Goal: Transaction & Acquisition: Purchase product/service

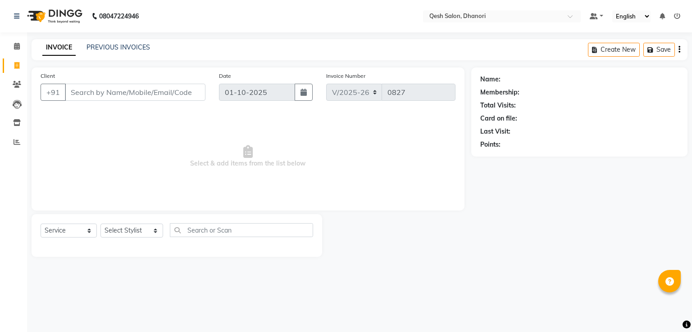
select select "7641"
select select "service"
click at [170, 88] on input "Client" at bounding box center [135, 92] width 141 height 17
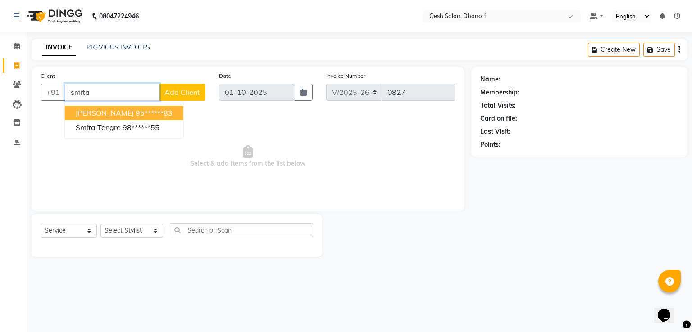
click at [147, 116] on ngb-highlight "95******83" at bounding box center [154, 113] width 37 height 9
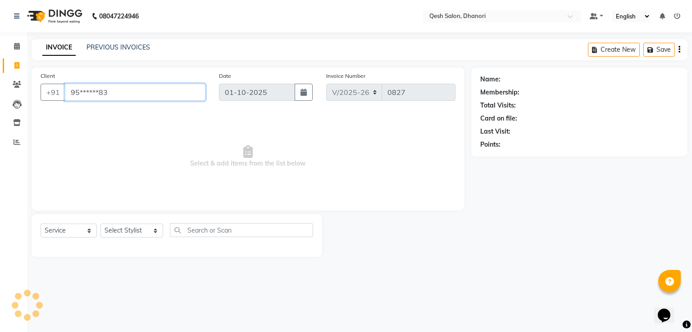
type input "95******83"
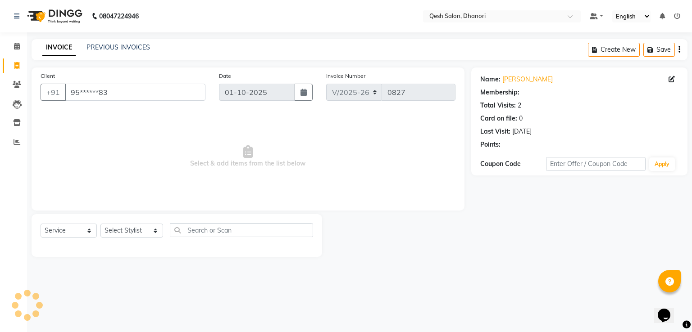
select select "1: Object"
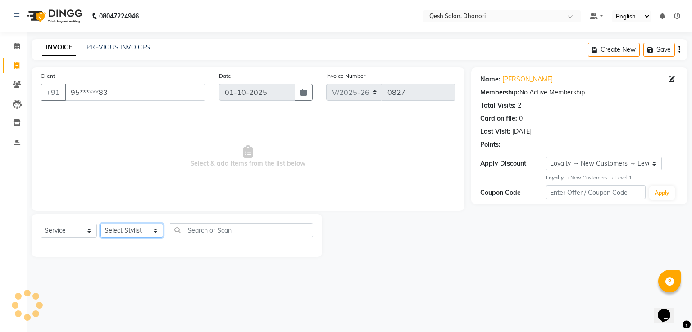
click at [138, 234] on select "Select Stylist [PERSON_NAME] [PERSON_NAME] [PERSON_NAME] [PERSON_NAME] Salon [P…" at bounding box center [131, 231] width 63 height 14
select select "83667"
click at [100, 224] on select "Select Stylist [PERSON_NAME] [PERSON_NAME] [PERSON_NAME] [PERSON_NAME] Salon [P…" at bounding box center [131, 231] width 63 height 14
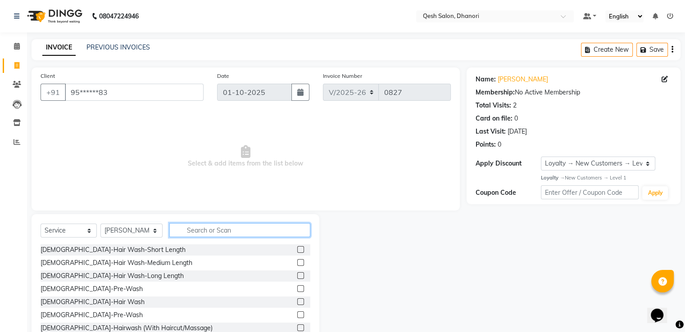
click at [224, 225] on input "text" at bounding box center [239, 230] width 141 height 14
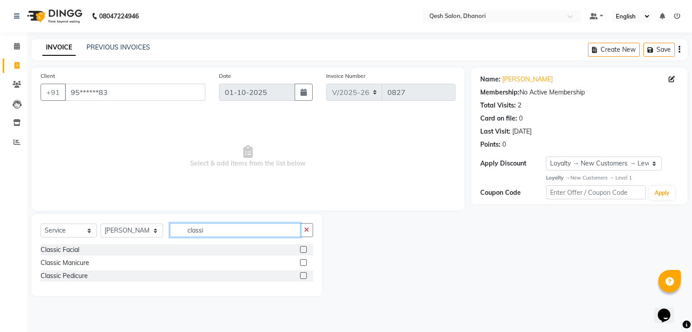
type input "classi"
click at [230, 222] on div "Select Service Product Membership Package Voucher Prepaid Gift Card Select Styl…" at bounding box center [177, 255] width 291 height 82
click at [304, 264] on label at bounding box center [303, 262] width 7 height 7
click at [304, 264] on input "checkbox" at bounding box center [303, 263] width 6 height 6
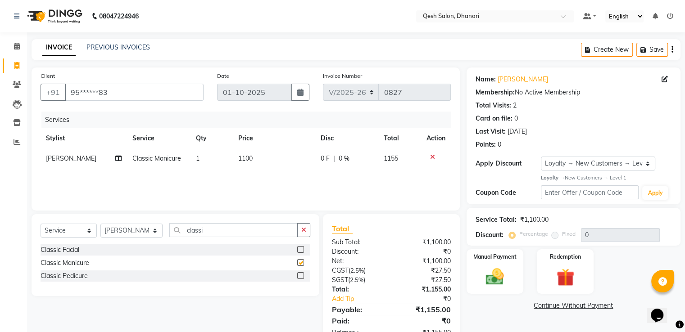
checkbox input "false"
click at [301, 276] on label at bounding box center [300, 276] width 7 height 7
click at [301, 276] on input "checkbox" at bounding box center [300, 276] width 6 height 6
checkbox input "false"
click at [300, 230] on button "button" at bounding box center [303, 230] width 13 height 14
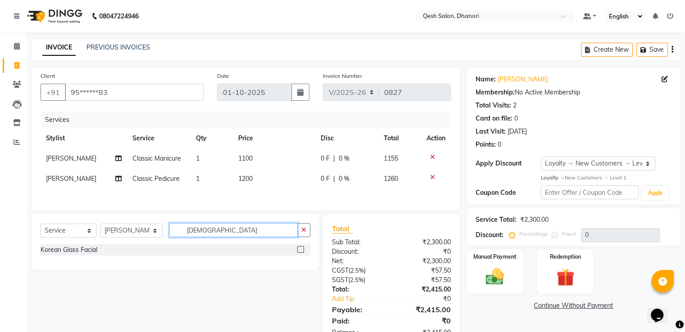
type input "korean"
click at [303, 252] on label at bounding box center [300, 249] width 7 height 7
click at [303, 252] on input "checkbox" at bounding box center [300, 250] width 6 height 6
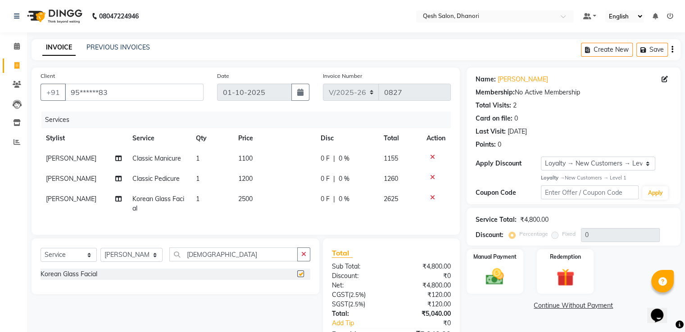
checkbox input "false"
click at [305, 258] on icon "button" at bounding box center [303, 254] width 5 height 6
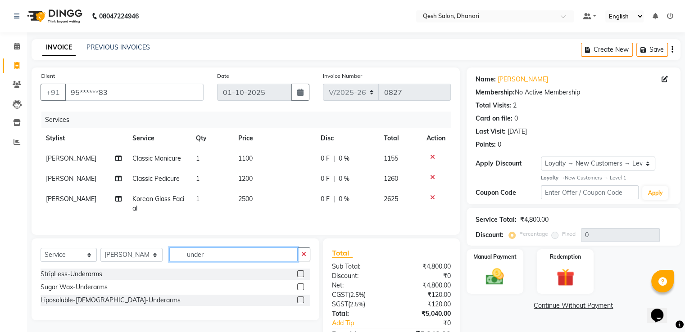
type input "under"
click at [299, 304] on label at bounding box center [300, 300] width 7 height 7
click at [299, 304] on input "checkbox" at bounding box center [300, 301] width 6 height 6
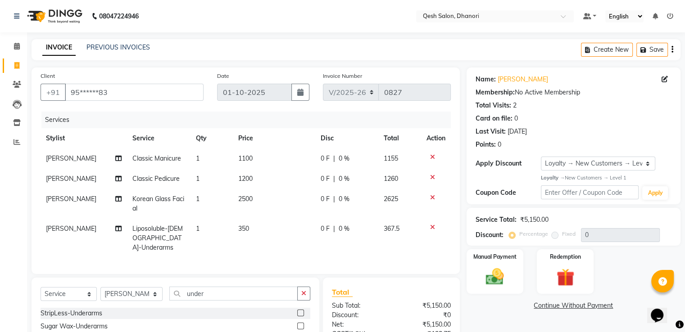
checkbox input "false"
click at [648, 47] on icon "button" at bounding box center [645, 50] width 9 height 6
click at [16, 43] on icon at bounding box center [17, 46] width 6 height 7
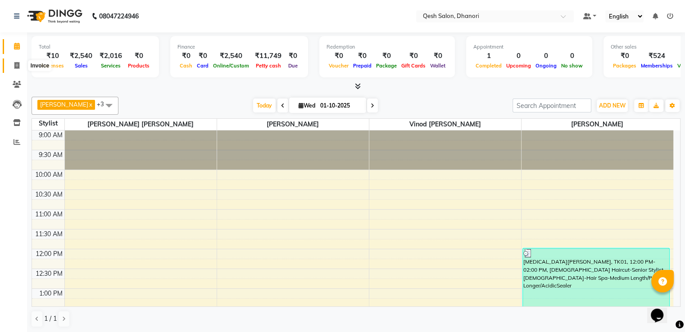
click at [17, 64] on icon at bounding box center [16, 65] width 5 height 7
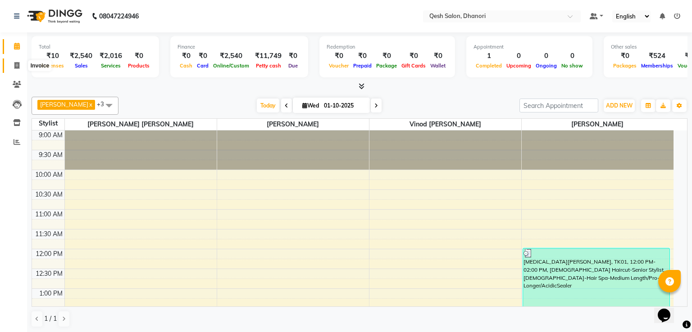
select select "service"
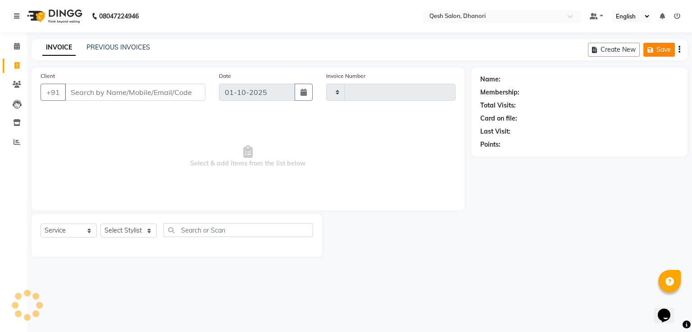
type input "0827"
select select "7641"
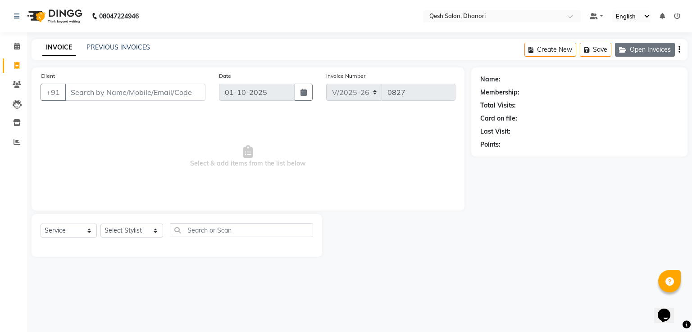
click at [634, 55] on button "Open Invoices" at bounding box center [645, 50] width 60 height 14
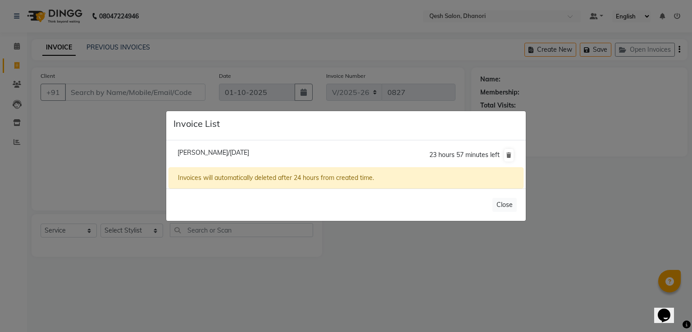
click at [236, 151] on span "Smita Kodad/01 October 2025" at bounding box center [213, 153] width 72 height 8
type input "95******83"
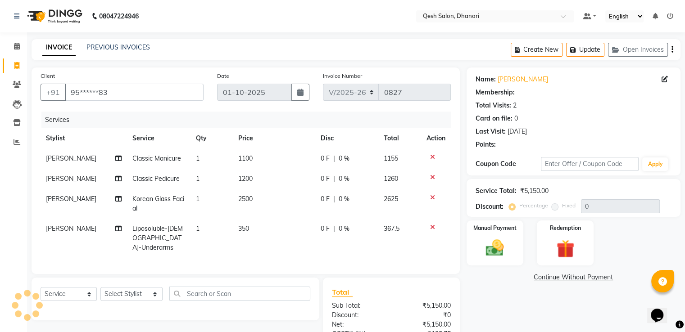
select select "1: Object"
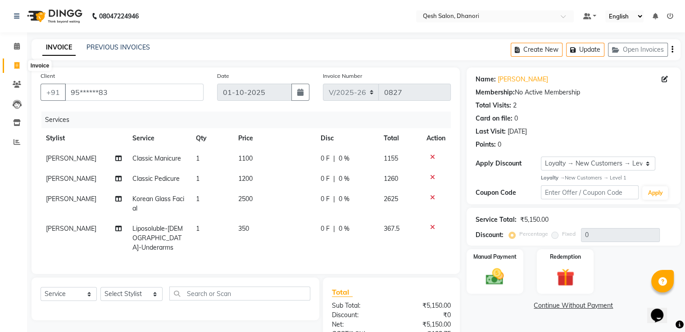
click at [13, 66] on span at bounding box center [17, 66] width 16 height 10
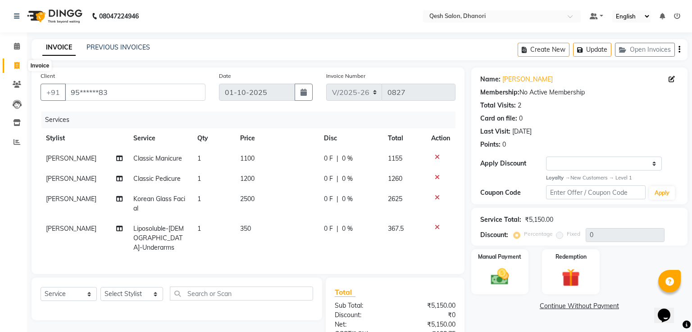
select select "service"
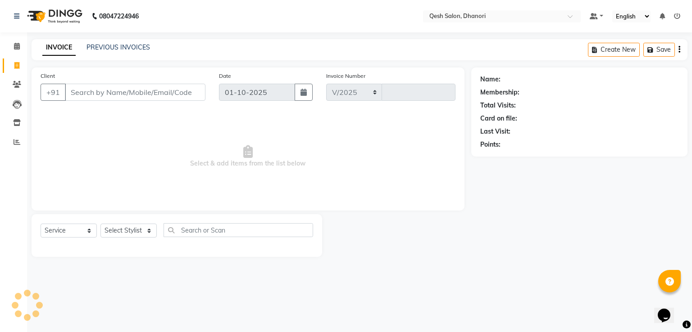
select select "7641"
type input "0828"
click at [15, 46] on icon at bounding box center [17, 46] width 6 height 7
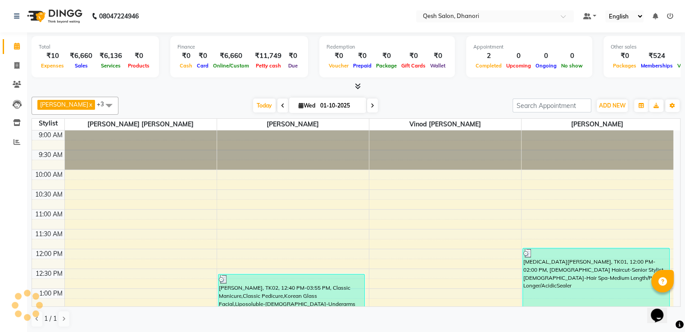
scroll to position [236, 0]
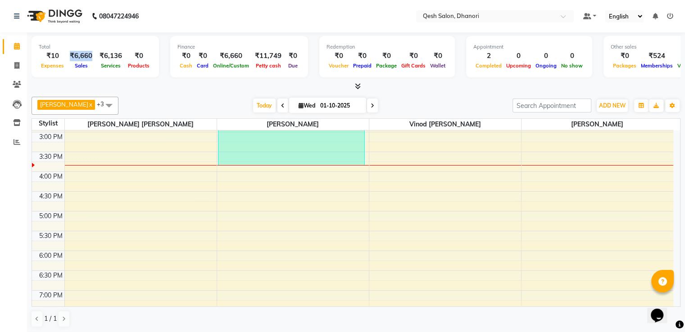
drag, startPoint x: 70, startPoint y: 56, endPoint x: 92, endPoint y: 56, distance: 22.1
click at [92, 56] on div "₹6,660" at bounding box center [81, 56] width 30 height 10
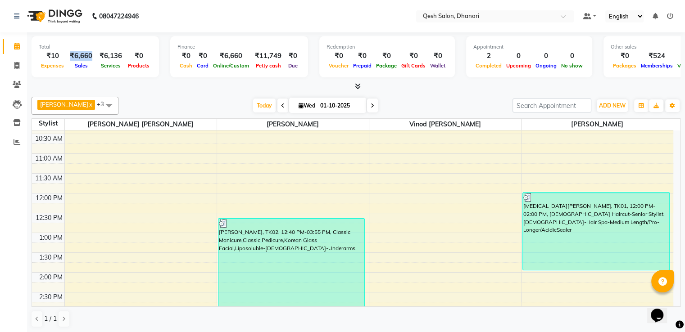
scroll to position [101, 0]
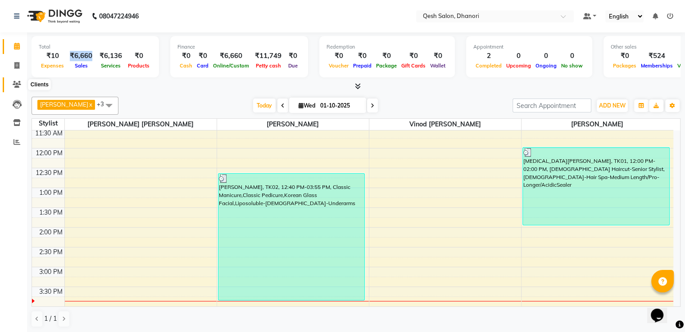
click at [14, 80] on span at bounding box center [17, 85] width 16 height 10
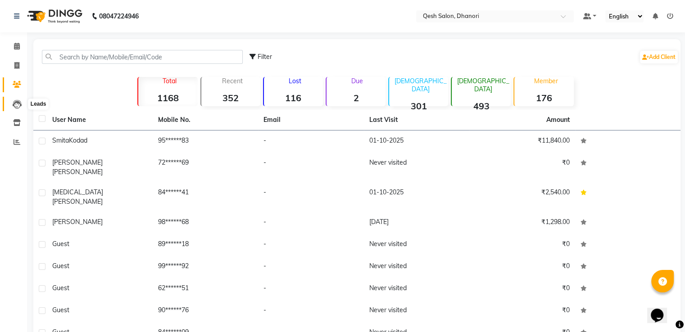
click at [15, 105] on icon at bounding box center [17, 104] width 9 height 9
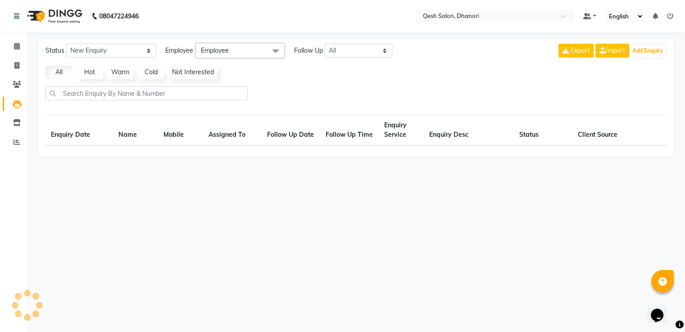
select select "10"
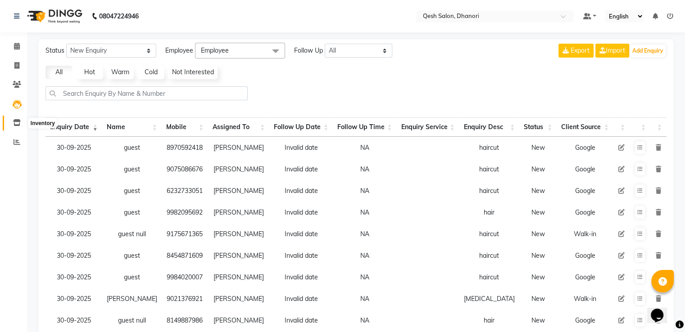
click at [14, 120] on icon at bounding box center [17, 122] width 8 height 7
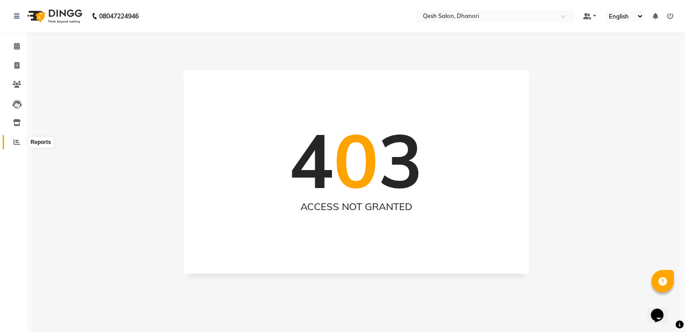
click at [14, 139] on icon at bounding box center [17, 142] width 7 height 7
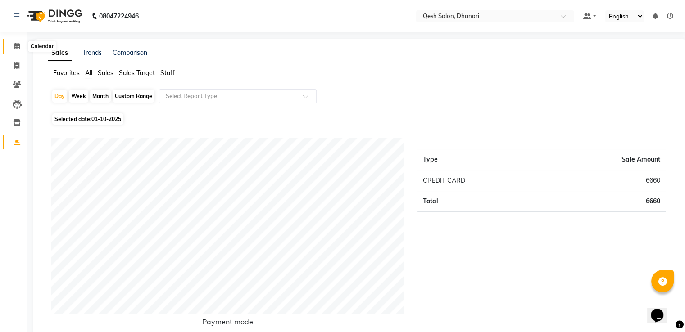
click at [17, 47] on icon at bounding box center [17, 46] width 6 height 7
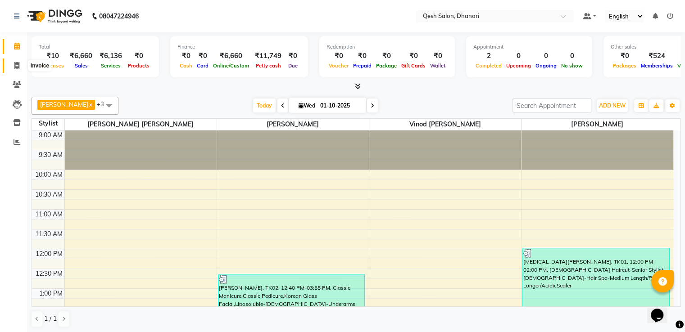
click at [18, 65] on icon at bounding box center [16, 65] width 5 height 7
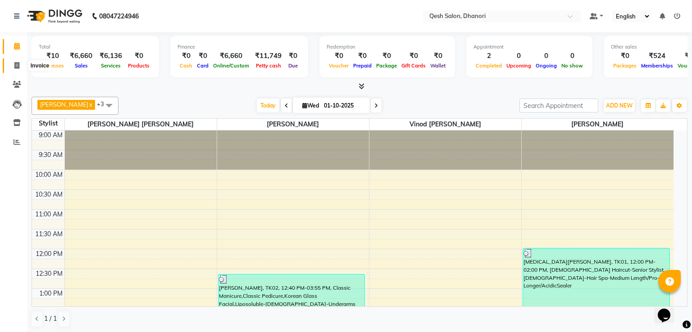
select select "service"
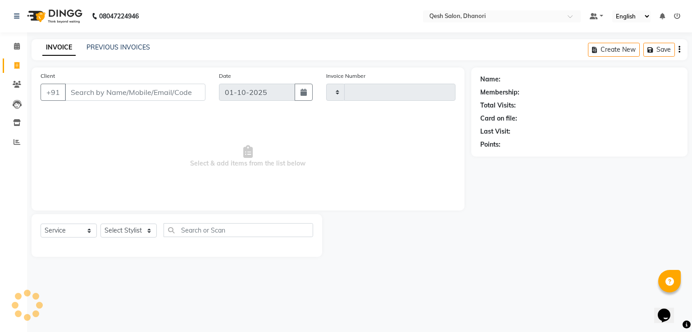
type input "0828"
select select "7641"
click at [75, 235] on select "Select Service Product Membership Package Voucher Prepaid Gift Card" at bounding box center [69, 231] width 56 height 14
select select "membership"
click at [41, 224] on select "Select Service Product Membership Package Voucher Prepaid Gift Card" at bounding box center [69, 231] width 56 height 14
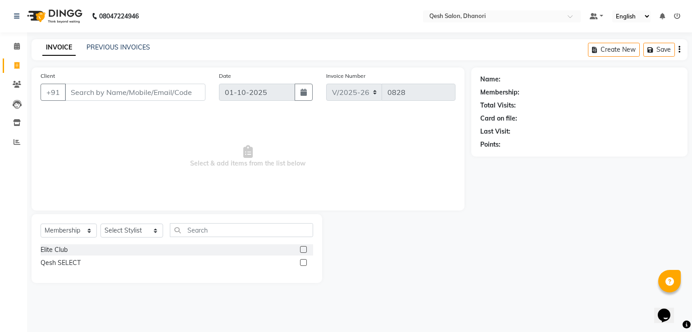
click at [306, 265] on label at bounding box center [303, 262] width 7 height 7
click at [306, 265] on input "checkbox" at bounding box center [303, 263] width 6 height 6
checkbox input "false"
click at [130, 232] on select "Select Stylist Gagandeep Arora Harry Siril Anthony Prashansa Kumari Ravi Thakur…" at bounding box center [131, 231] width 63 height 14
select select "83667"
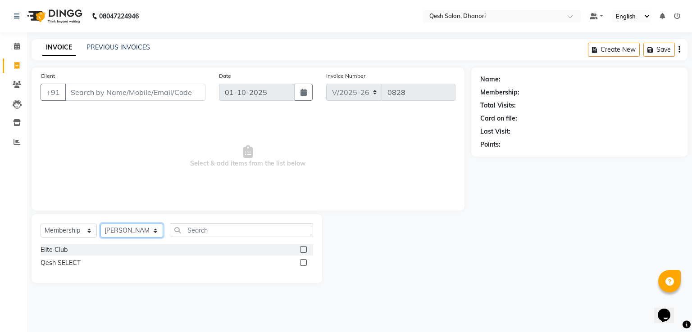
click at [100, 224] on select "Select Stylist Gagandeep Arora Harry Siril Anthony Prashansa Kumari Ravi Thakur…" at bounding box center [131, 231] width 63 height 14
click at [305, 264] on label at bounding box center [303, 262] width 7 height 7
click at [305, 264] on input "checkbox" at bounding box center [303, 263] width 6 height 6
select select "select"
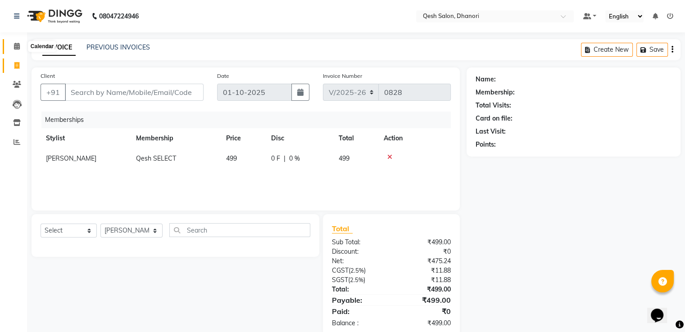
click at [18, 46] on icon at bounding box center [17, 46] width 6 height 7
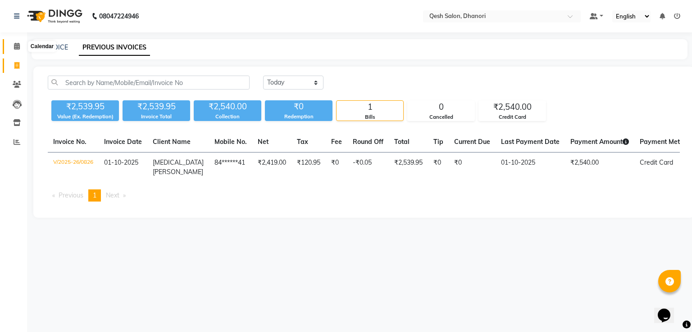
click at [20, 47] on span at bounding box center [17, 46] width 16 height 10
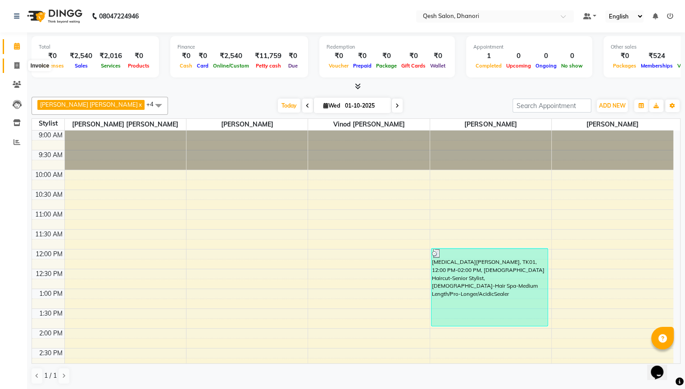
drag, startPoint x: 12, startPoint y: 68, endPoint x: 20, endPoint y: 67, distance: 7.9
click at [12, 68] on span at bounding box center [17, 66] width 16 height 10
select select "service"
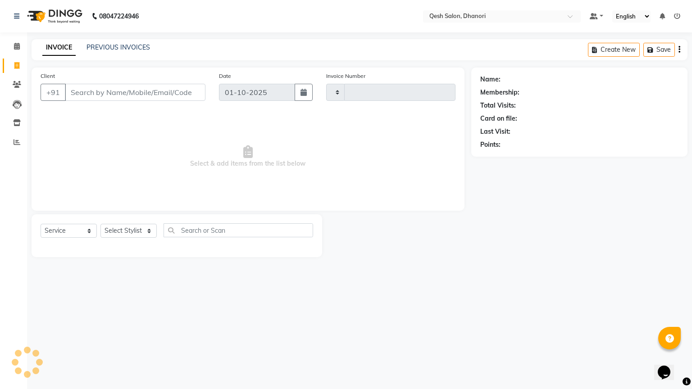
type input "0827"
select select "7641"
click at [140, 49] on link "PREVIOUS INVOICES" at bounding box center [118, 47] width 64 height 8
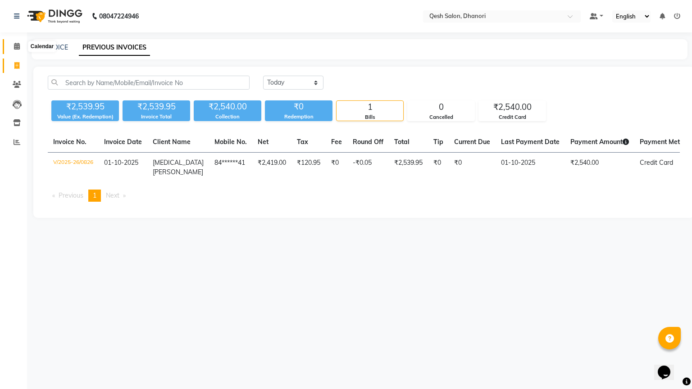
click at [12, 45] on span at bounding box center [17, 46] width 16 height 10
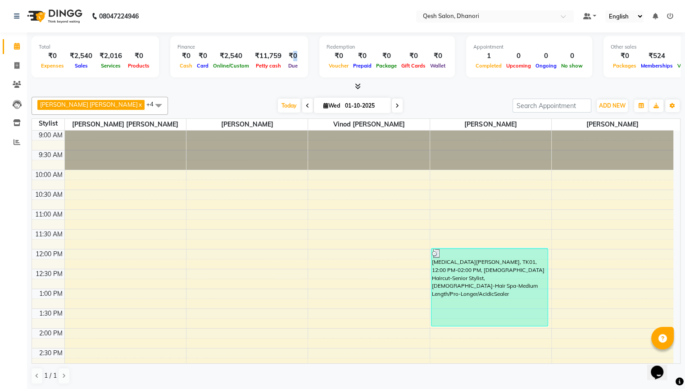
click at [290, 54] on div "₹0" at bounding box center [293, 56] width 16 height 10
drag, startPoint x: 478, startPoint y: 58, endPoint x: 483, endPoint y: 58, distance: 5.4
click at [483, 58] on div "1" at bounding box center [488, 56] width 31 height 10
click at [584, 57] on div "Total ₹0 Expenses ₹2,540 Sales ₹2,016 Services ₹0 Products Finance ₹0 Cash ₹0 C…" at bounding box center [356, 58] width 649 height 44
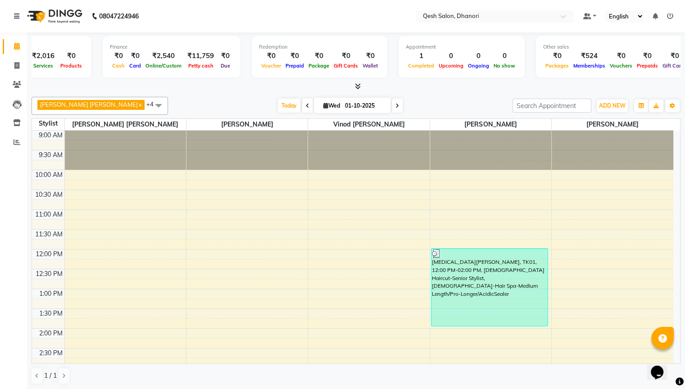
click at [593, 58] on div "₹524" at bounding box center [589, 56] width 36 height 10
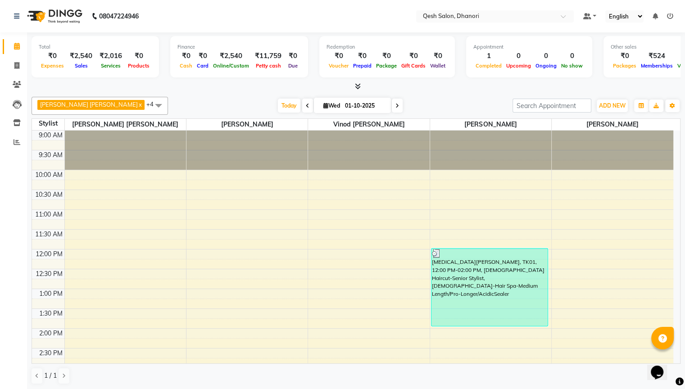
click at [356, 83] on icon at bounding box center [358, 86] width 6 height 7
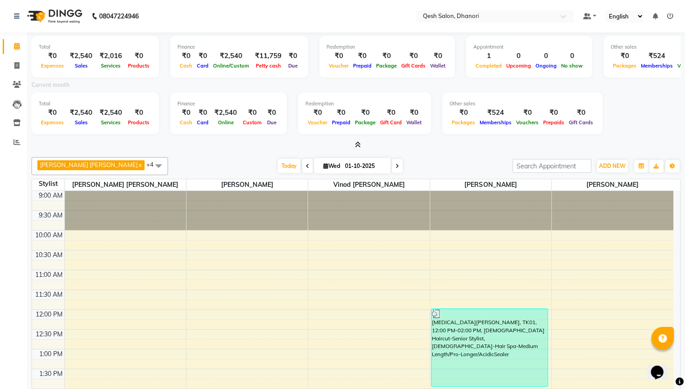
click at [357, 145] on icon at bounding box center [358, 144] width 6 height 7
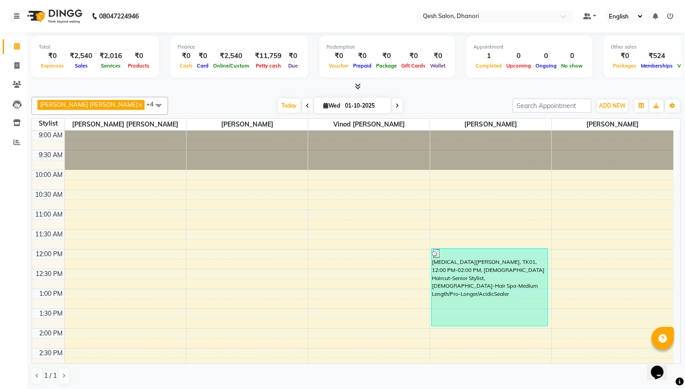
click at [359, 85] on icon at bounding box center [358, 86] width 6 height 7
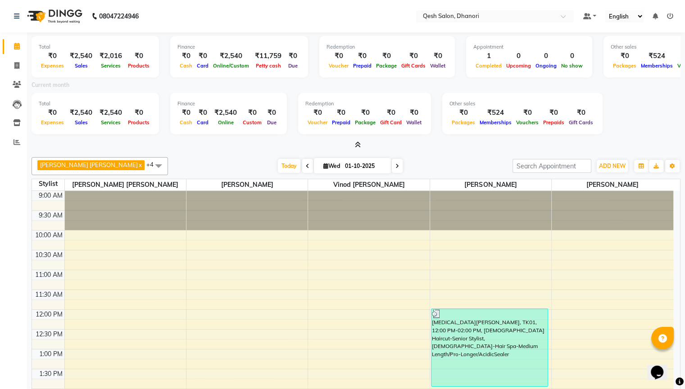
click at [357, 146] on icon at bounding box center [358, 144] width 6 height 7
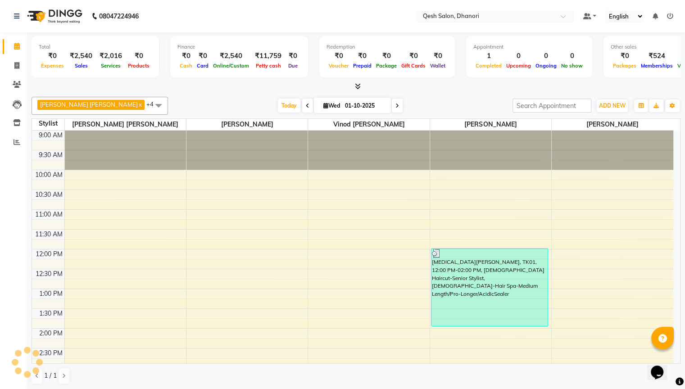
click at [150, 103] on span at bounding box center [159, 105] width 18 height 17
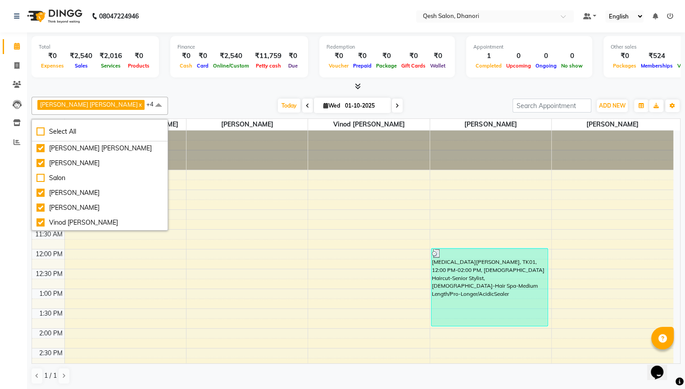
scroll to position [25, 0]
click at [41, 159] on div "[PERSON_NAME]" at bounding box center [99, 163] width 127 height 9
checkbox input "false"
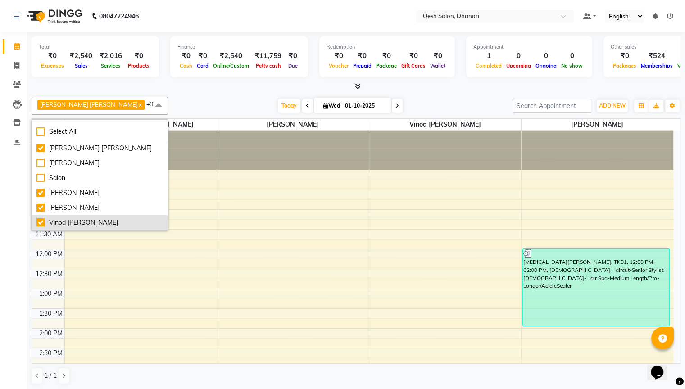
click at [40, 218] on div "Vinod [PERSON_NAME]" at bounding box center [99, 222] width 127 height 9
checkbox input "false"
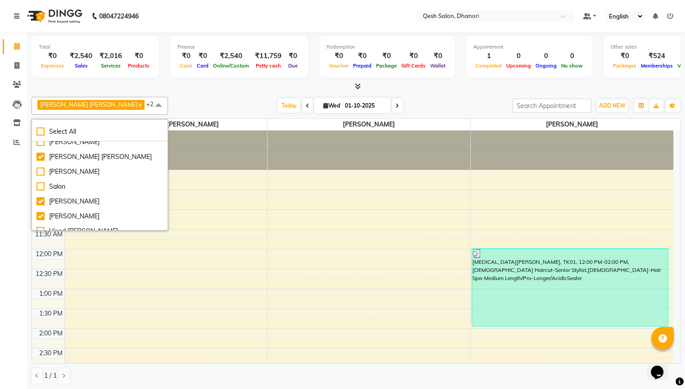
scroll to position [0, 0]
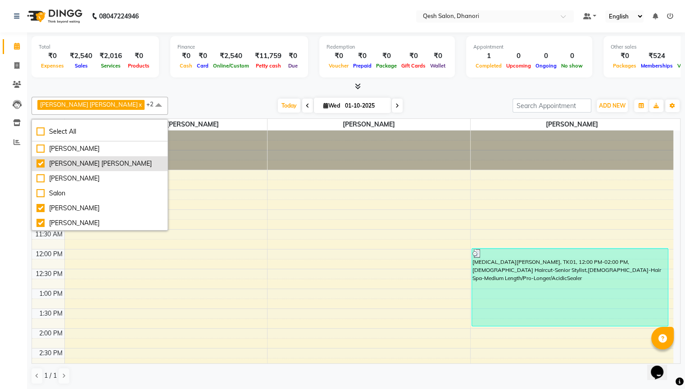
click at [38, 160] on div "[PERSON_NAME] [PERSON_NAME]" at bounding box center [99, 163] width 127 height 9
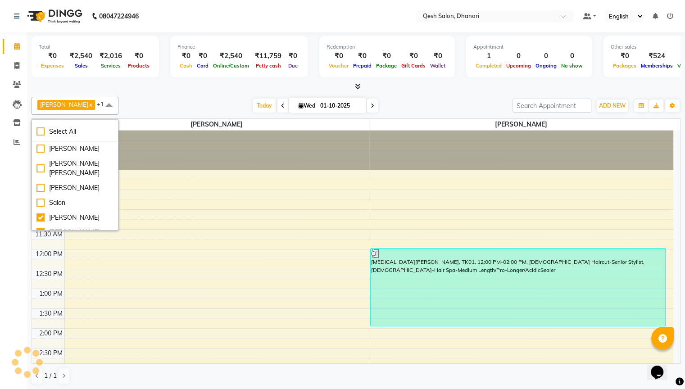
click at [160, 83] on div at bounding box center [356, 86] width 649 height 9
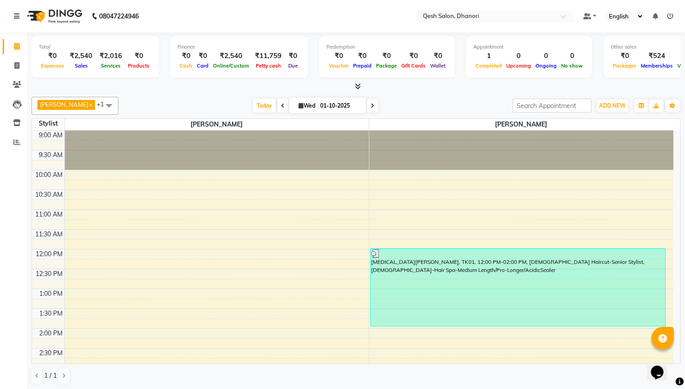
click at [107, 105] on span at bounding box center [109, 105] width 18 height 17
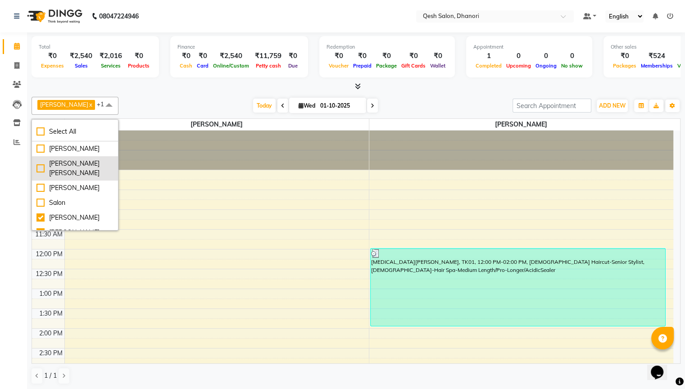
click at [40, 163] on div "[PERSON_NAME] [PERSON_NAME]" at bounding box center [74, 168] width 77 height 19
checkbox input "true"
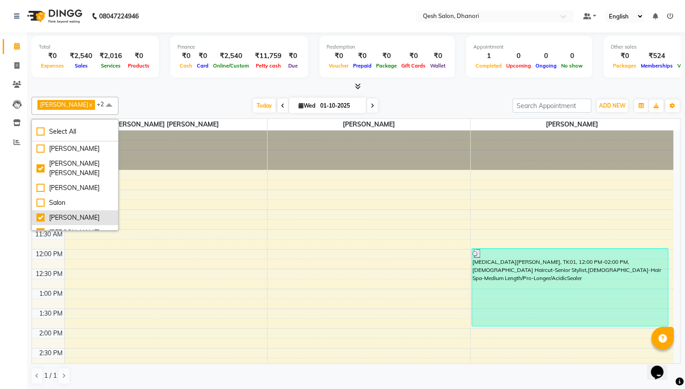
scroll to position [25, 0]
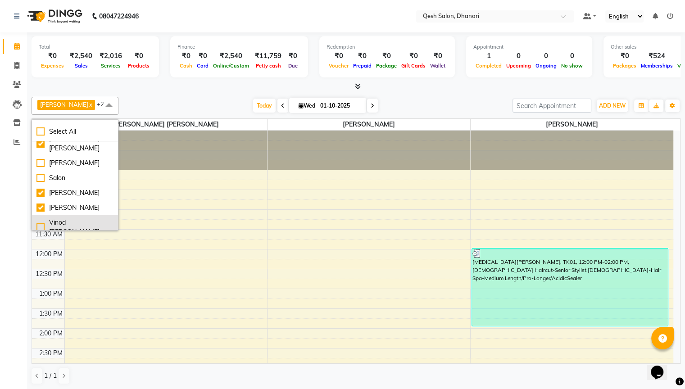
click at [40, 218] on div "Vinod [PERSON_NAME]" at bounding box center [74, 227] width 77 height 19
checkbox input "true"
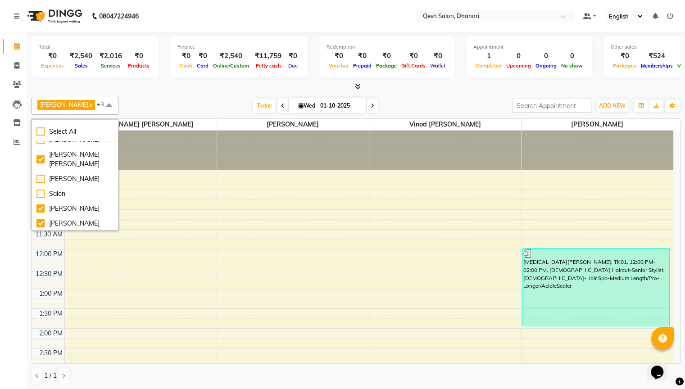
scroll to position [0, 0]
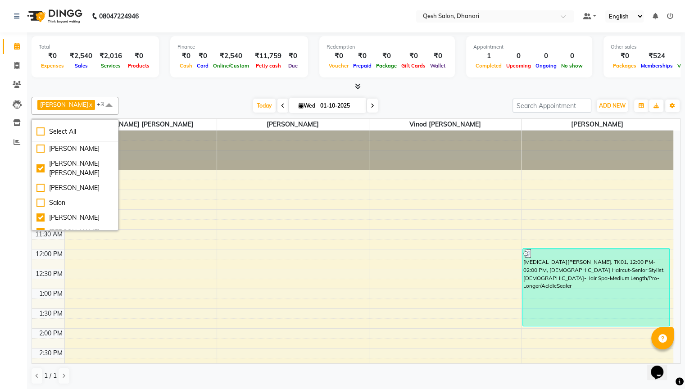
click at [208, 84] on div at bounding box center [356, 86] width 649 height 9
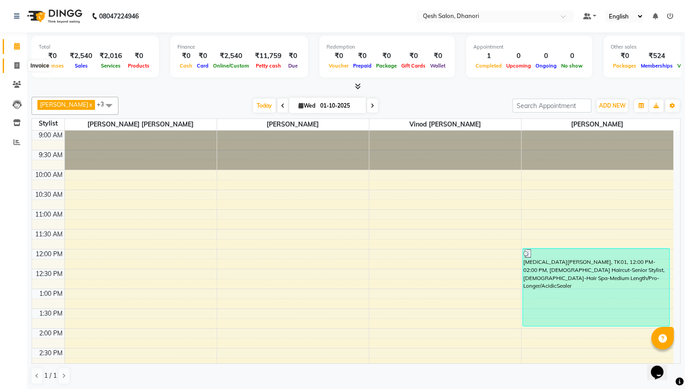
click at [14, 67] on span at bounding box center [17, 66] width 16 height 10
select select "service"
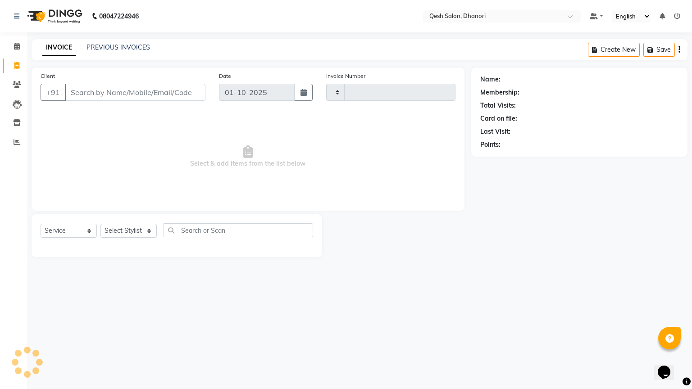
type input "0827"
select select "7641"
click at [136, 234] on select "Select Stylist Gagandeep Arora Harry Siril Anthony Prashansa Kumari Ravi Thakur…" at bounding box center [131, 231] width 63 height 14
select select "77018"
click at [100, 224] on select "Select Stylist Gagandeep Arora Harry Siril Anthony Prashansa Kumari Ravi Thakur…" at bounding box center [131, 231] width 63 height 14
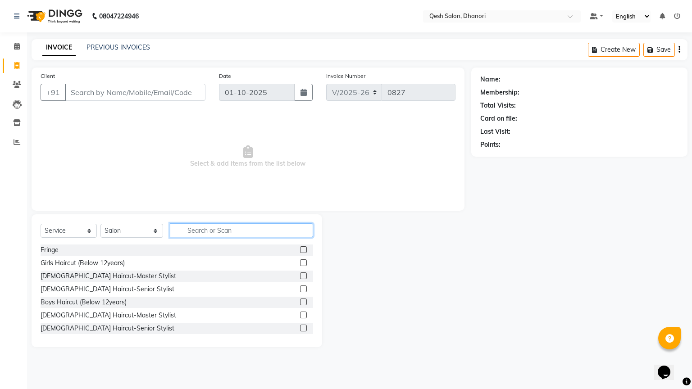
click at [207, 230] on input "text" at bounding box center [241, 230] width 143 height 14
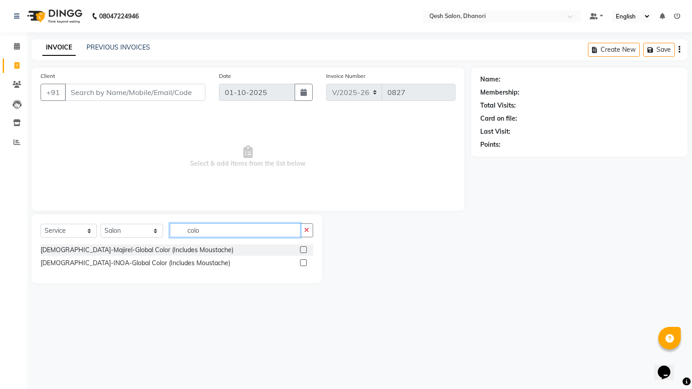
type input "colo"
click at [300, 250] on label at bounding box center [303, 249] width 7 height 7
click at [300, 250] on input "checkbox" at bounding box center [303, 250] width 6 height 6
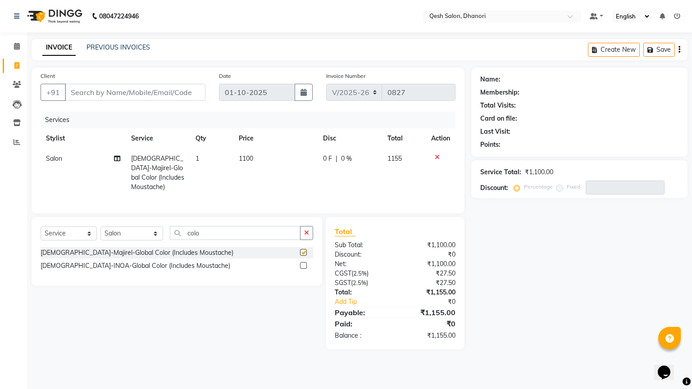
checkbox input "false"
click at [111, 89] on input "Client" at bounding box center [135, 92] width 141 height 17
type input "v"
type input "0"
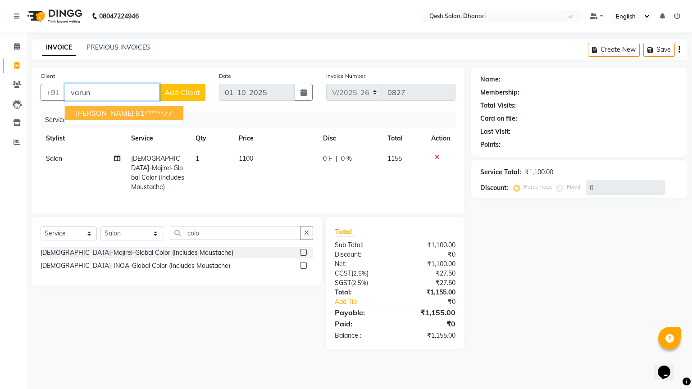
click at [116, 115] on span "Varun Jadhav" at bounding box center [105, 113] width 58 height 9
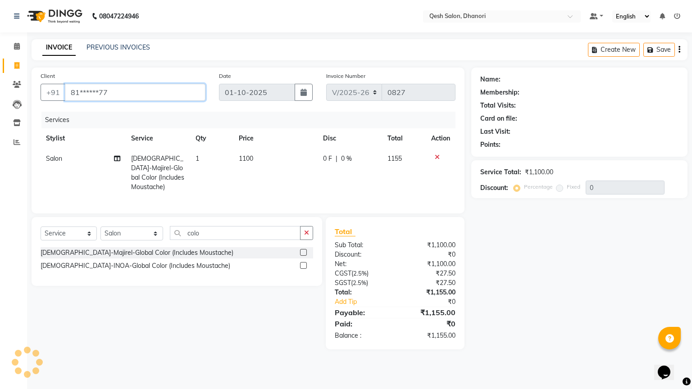
type input "81******77"
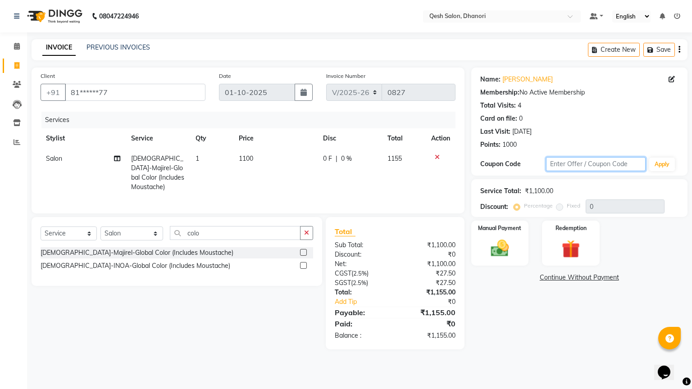
click at [561, 163] on input "text" at bounding box center [595, 164] width 99 height 14
type input "team60"
click at [660, 167] on button "Apply" at bounding box center [662, 165] width 26 height 14
type input "60"
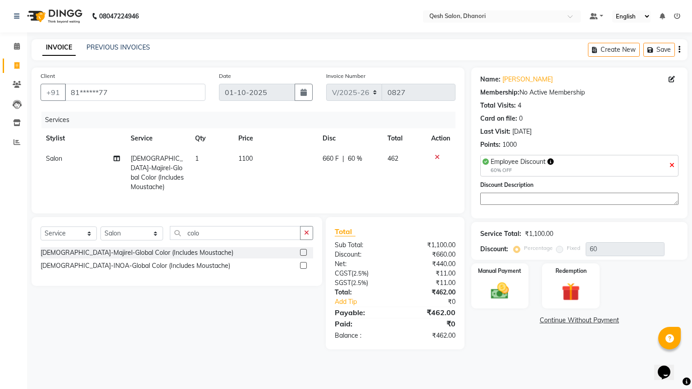
click at [350, 161] on span "60 %" at bounding box center [355, 158] width 14 height 9
select select "77018"
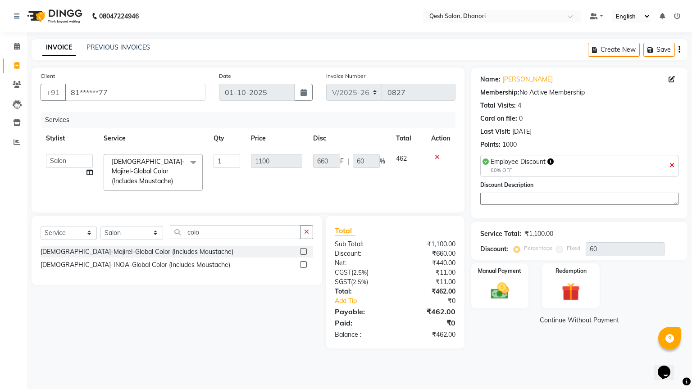
click at [557, 195] on textarea at bounding box center [579, 199] width 198 height 12
click at [610, 203] on textarea at bounding box center [579, 199] width 198 height 12
click at [466, 217] on div "Total Sub Total: ₹1,100.00 Discount: ₹660.00 Net: ₹440.00 CGST ( 2.5% ) ₹11.00 …" at bounding box center [396, 282] width 149 height 132
drag, startPoint x: 438, startPoint y: 335, endPoint x: 447, endPoint y: 335, distance: 8.6
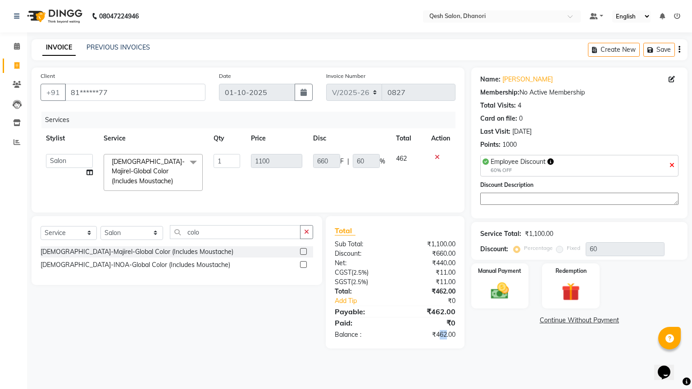
click at [447, 332] on div "₹462.00" at bounding box center [428, 334] width 67 height 9
click at [485, 332] on div "Name: Varun Jadhav Membership: No Active Membership Total Visits: 4 Card on fil…" at bounding box center [582, 208] width 223 height 281
click at [305, 232] on icon "button" at bounding box center [306, 232] width 5 height 6
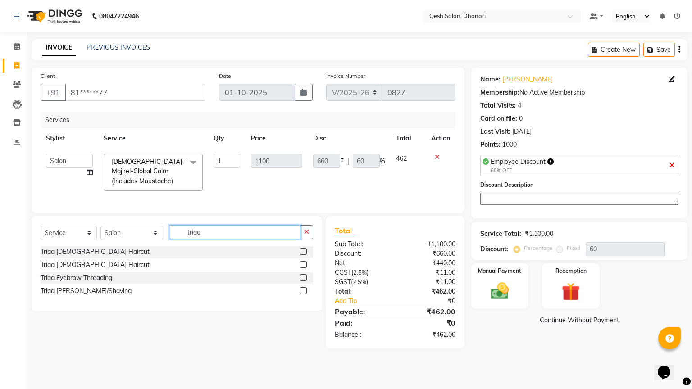
type input "triaa"
click at [437, 157] on icon at bounding box center [437, 157] width 5 height 6
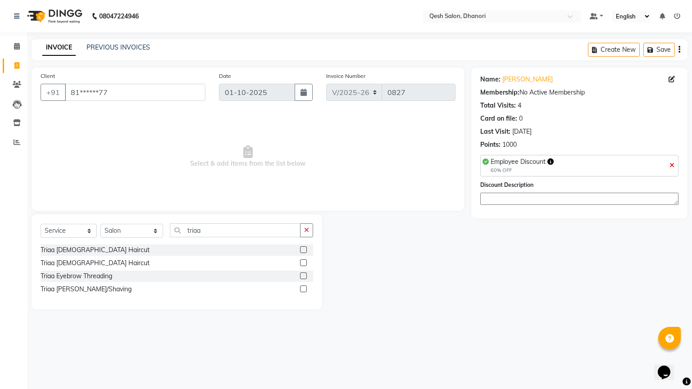
click at [303, 250] on label at bounding box center [303, 249] width 7 height 7
click at [303, 250] on input "checkbox" at bounding box center [303, 250] width 6 height 6
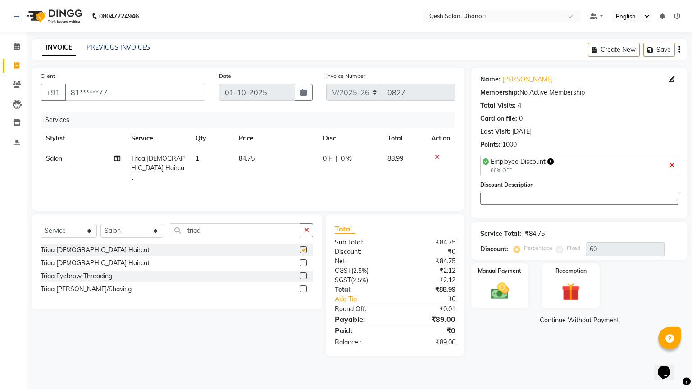
checkbox input "false"
click at [305, 225] on button "button" at bounding box center [306, 230] width 13 height 14
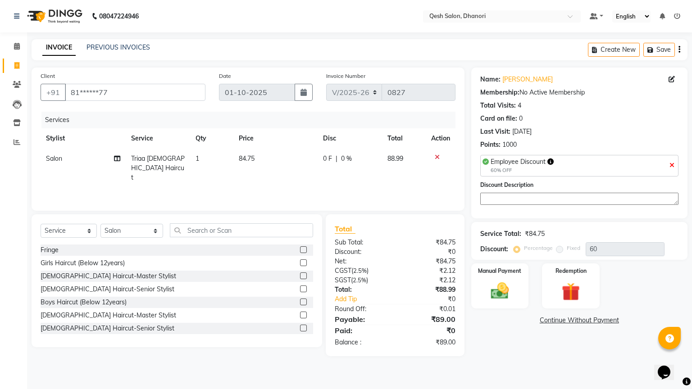
click at [437, 156] on icon at bounding box center [437, 157] width 5 height 6
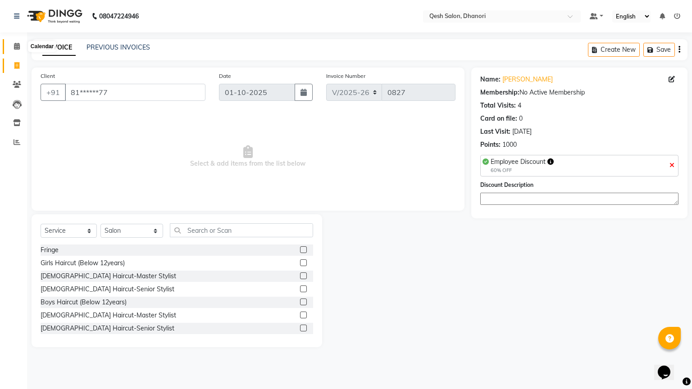
click at [17, 50] on span at bounding box center [17, 46] width 16 height 10
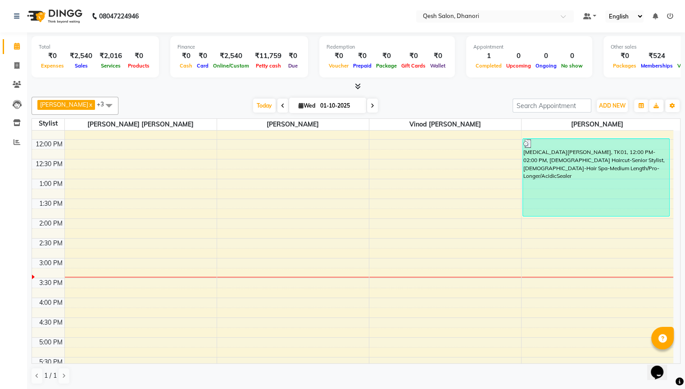
click at [459, 249] on div "9:00 AM 9:30 AM 10:00 AM 10:30 AM 11:00 AM 11:30 AM 12:00 PM 12:30 PM 1:00 PM 1…" at bounding box center [353, 298] width 642 height 555
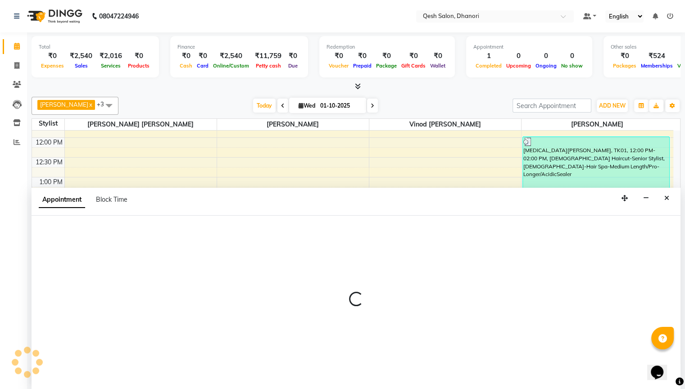
select select "83742"
select select "885"
select select "tentative"
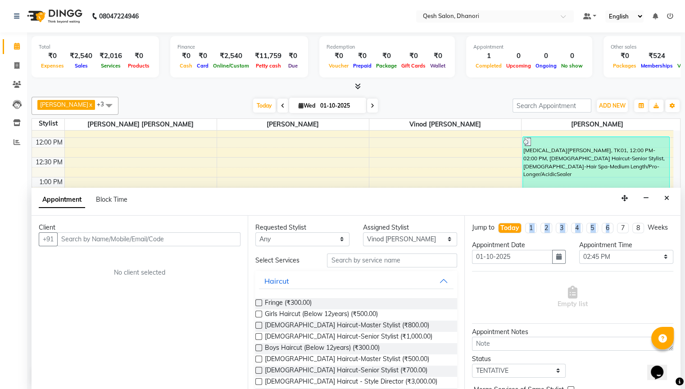
drag, startPoint x: 597, startPoint y: 223, endPoint x: 660, endPoint y: 209, distance: 65.1
click at [618, 219] on div "Jump to Today 1 2 3 4 5 6 7 8 Weeks Appointment Date 01-10-2025 Appointment Tim…" at bounding box center [572, 303] width 216 height 175
click at [667, 199] on icon "Close" at bounding box center [666, 198] width 5 height 6
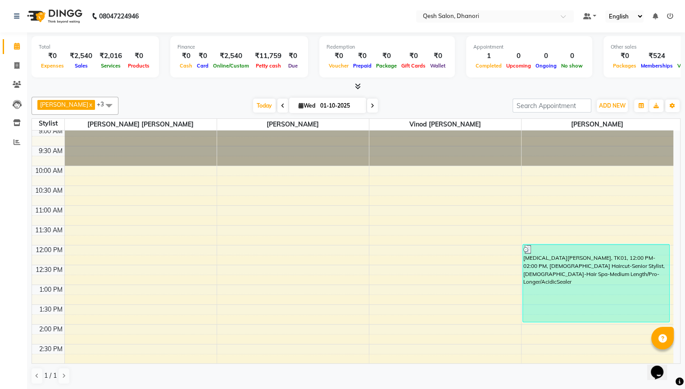
scroll to position [1, 0]
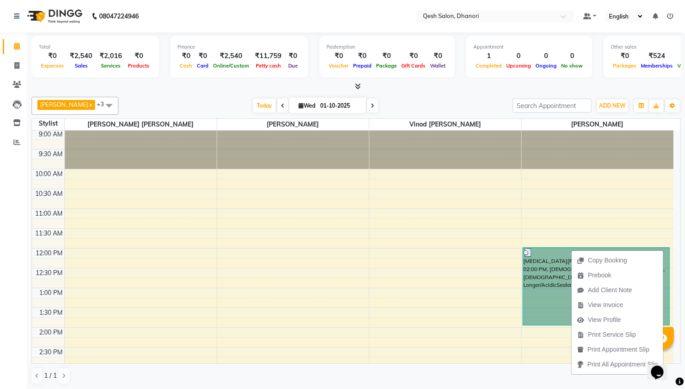
select select "83742"
select select "tentative"
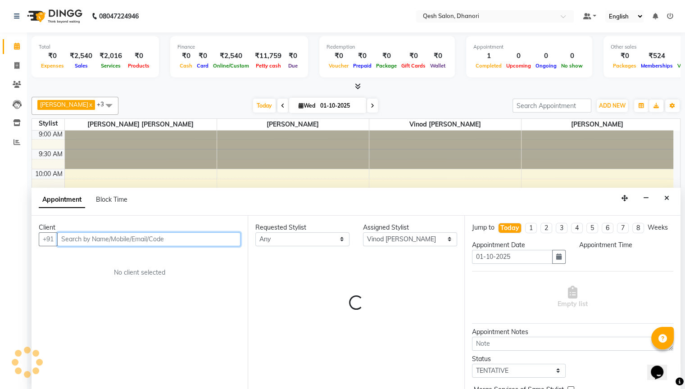
select select "765"
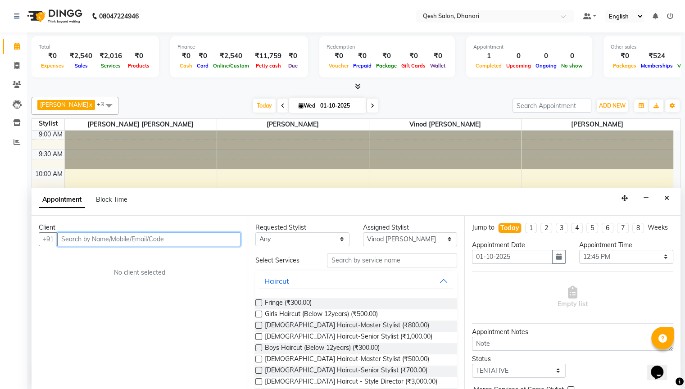
scroll to position [0, 0]
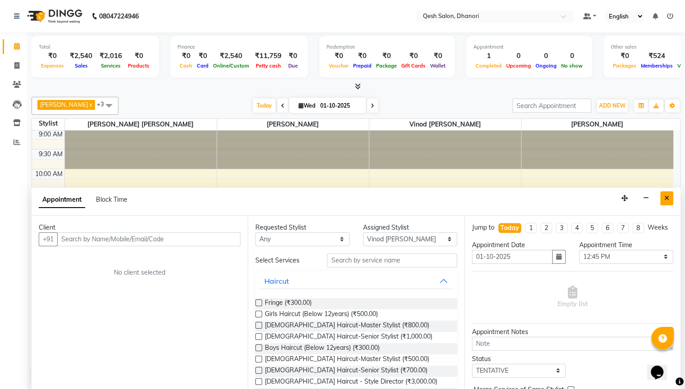
click at [667, 200] on button "Close" at bounding box center [666, 198] width 13 height 14
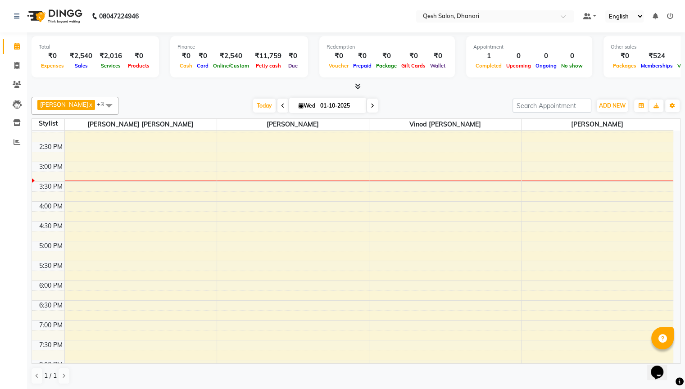
scroll to position [225, 0]
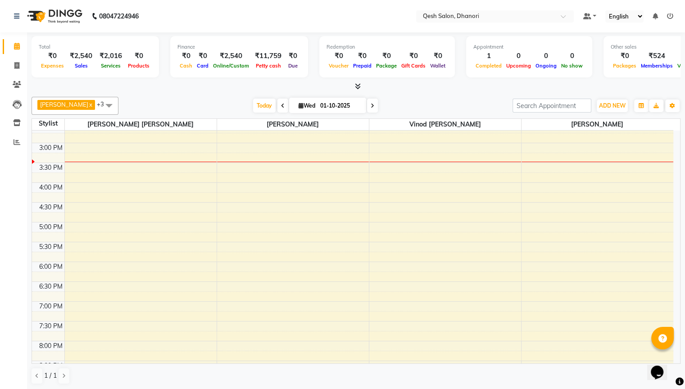
click at [293, 203] on div "9:00 AM 9:30 AM 10:00 AM 10:30 AM 11:00 AM 11:30 AM 12:00 PM 12:30 PM 1:00 PM 1…" at bounding box center [353, 182] width 642 height 555
select select "83667"
select select "tentative"
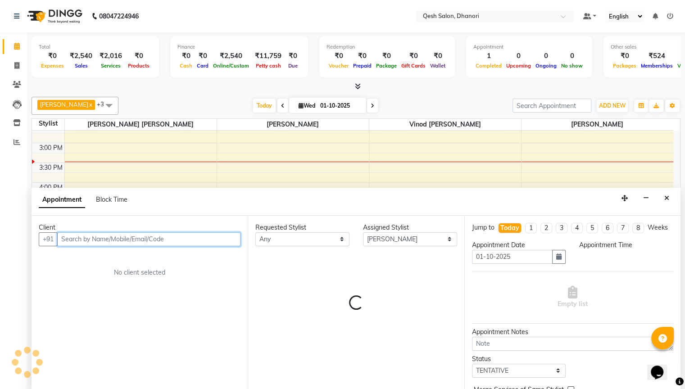
select select "990"
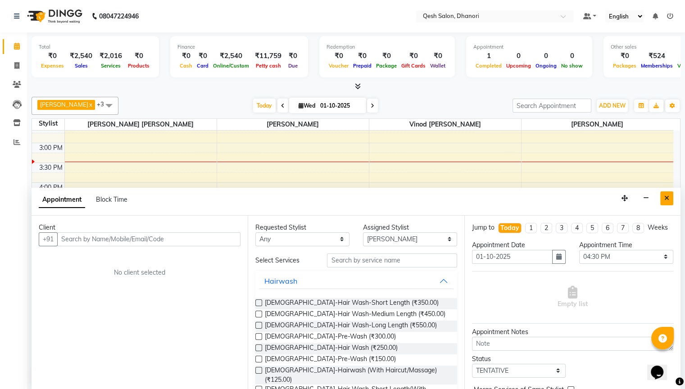
click at [666, 200] on icon "Close" at bounding box center [666, 198] width 5 height 6
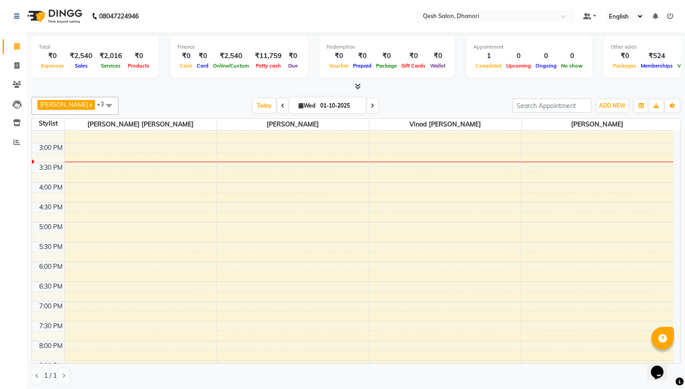
click at [288, 203] on div "9:00 AM 9:30 AM 10:00 AM 10:30 AM 11:00 AM 11:30 AM 12:00 PM 12:30 PM 1:00 PM 1…" at bounding box center [353, 182] width 642 height 555
select select "83667"
select select "990"
select select "tentative"
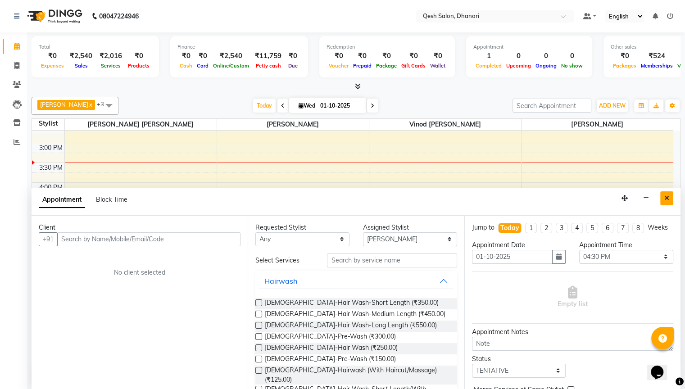
click at [669, 197] on button "Close" at bounding box center [666, 198] width 13 height 14
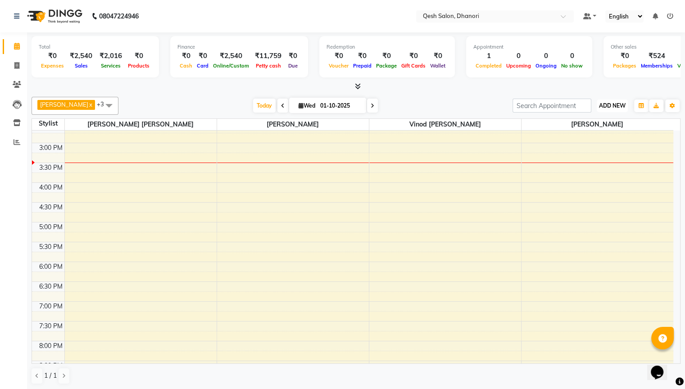
click at [603, 106] on span "ADD NEW" at bounding box center [612, 105] width 27 height 7
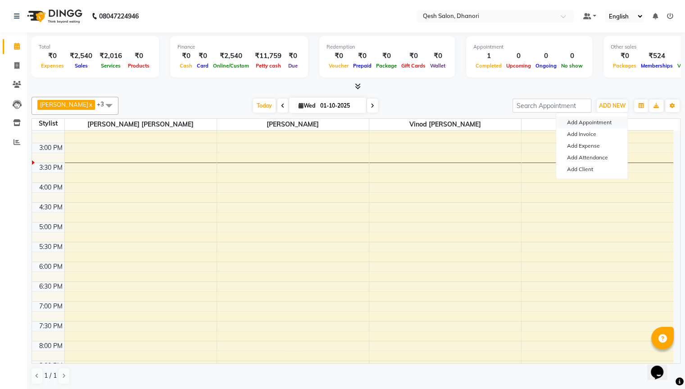
click at [601, 121] on button "Add Appointment" at bounding box center [591, 123] width 71 height 12
select select "tentative"
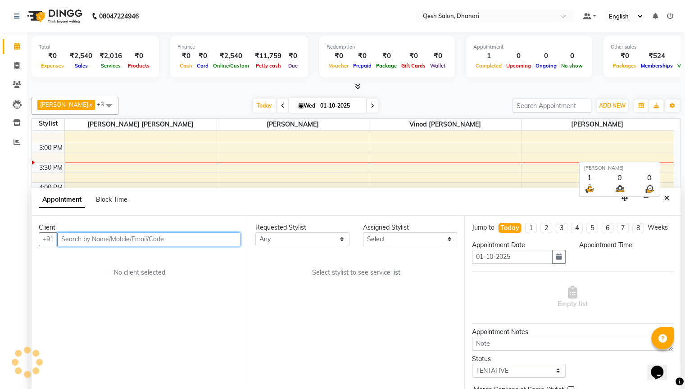
select select "600"
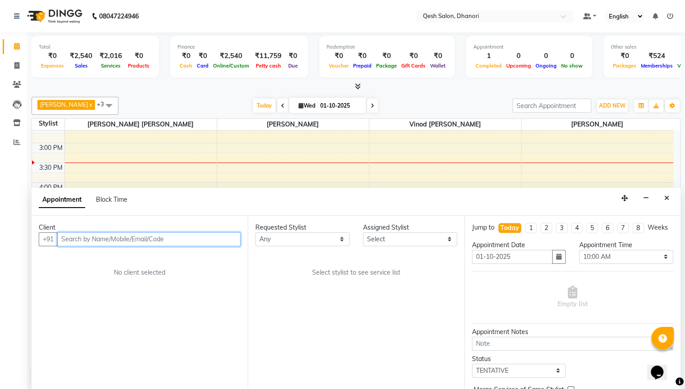
click at [222, 242] on input "text" at bounding box center [148, 239] width 183 height 14
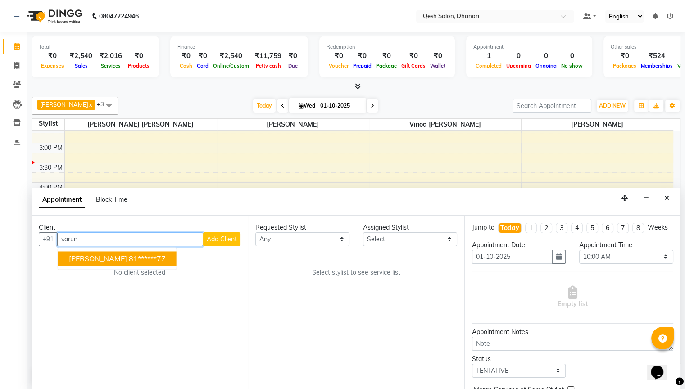
click at [151, 255] on ngb-highlight "81******77" at bounding box center [147, 258] width 37 height 9
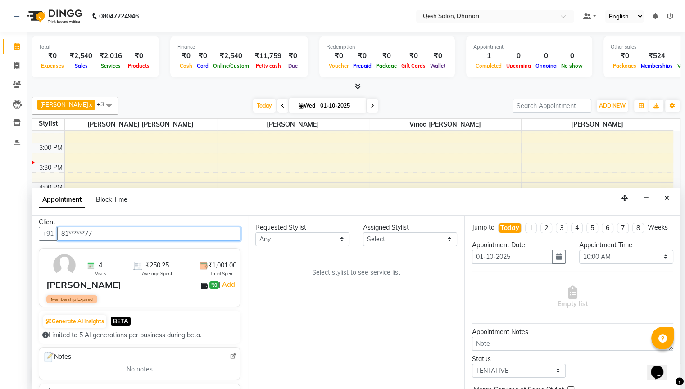
scroll to position [0, 0]
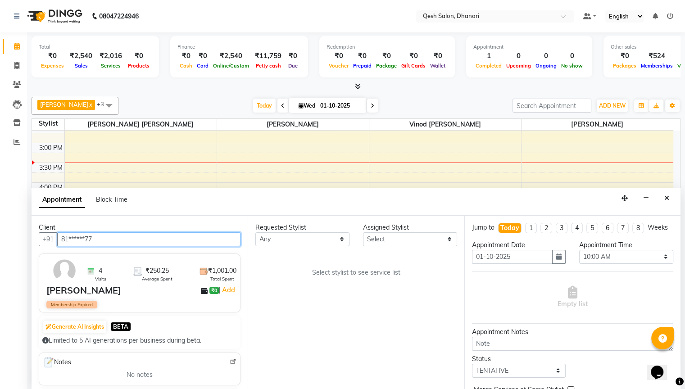
type input "81******77"
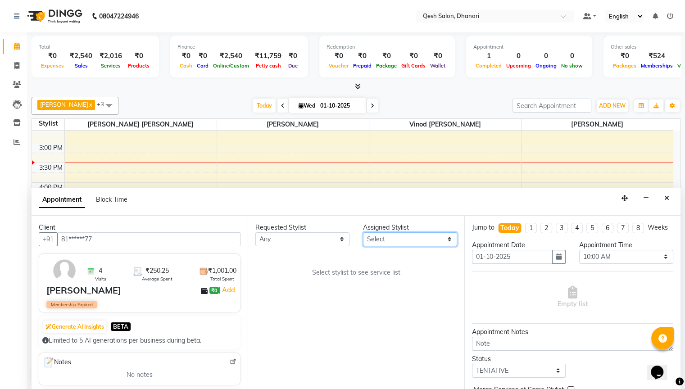
click at [432, 238] on select "Select Gagandeep Arora Harry Siril Anthony Ravi Thakur Salon Sunil Kisan Wani V…" at bounding box center [410, 239] width 94 height 14
select select "79251"
click at [363, 232] on select "Select Gagandeep Arora Harry Siril Anthony Ravi Thakur Salon Sunil Kisan Wani V…" at bounding box center [410, 239] width 94 height 14
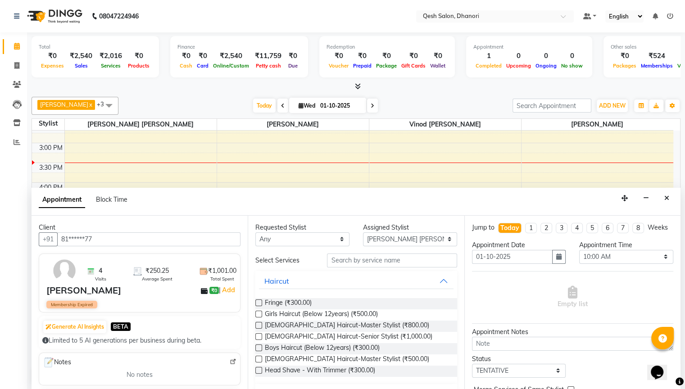
click at [387, 314] on div "Girls Haircut (Below 12years) (₹500.00)" at bounding box center [355, 314] width 201 height 11
click at [346, 326] on span "Female Haircut-Master Stylist (₹800.00)" at bounding box center [347, 326] width 164 height 11
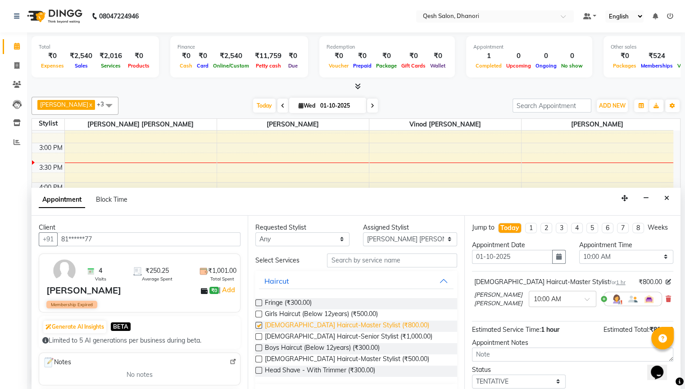
checkbox input "false"
click at [621, 261] on select "Select 10:00 AM 10:15 AM 10:30 AM 10:45 AM 11:00 AM 11:15 AM 11:30 AM 11:45 AM …" at bounding box center [626, 257] width 94 height 14
select select "870"
click at [579, 257] on select "Select 10:00 AM 10:15 AM 10:30 AM 10:45 AM 11:00 AM 11:15 AM 11:30 AM 11:45 AM …" at bounding box center [626, 257] width 94 height 14
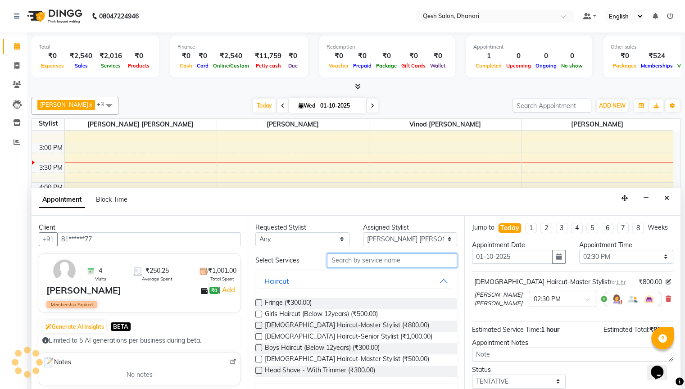
click at [428, 262] on input "text" at bounding box center [392, 261] width 130 height 14
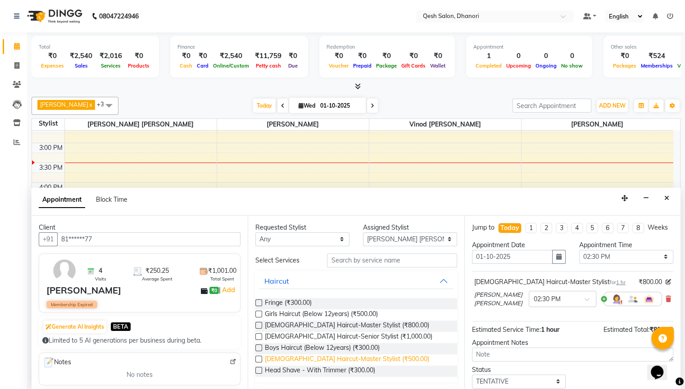
click at [333, 332] on span "Male Haircut-Master Stylist (₹500.00)" at bounding box center [347, 360] width 164 height 11
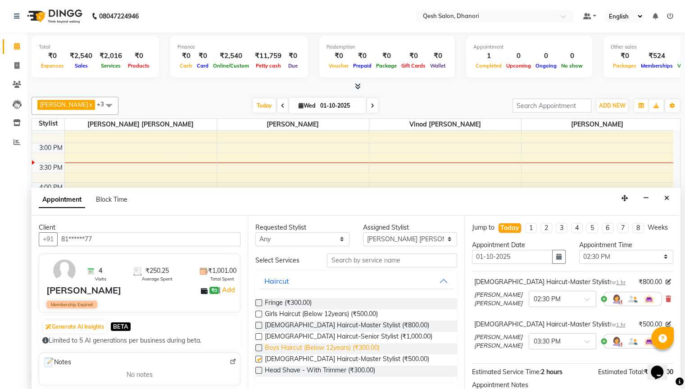
checkbox input "false"
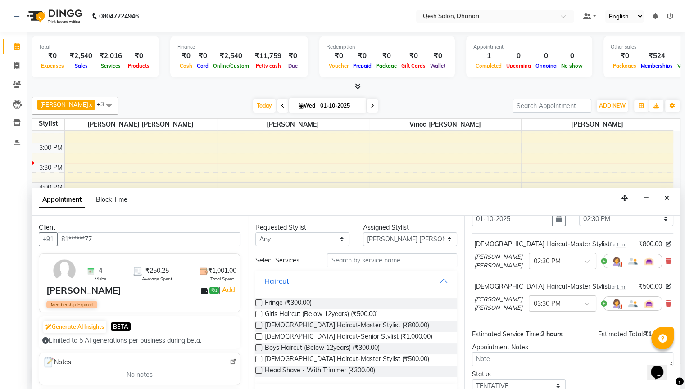
scroll to position [90, 0]
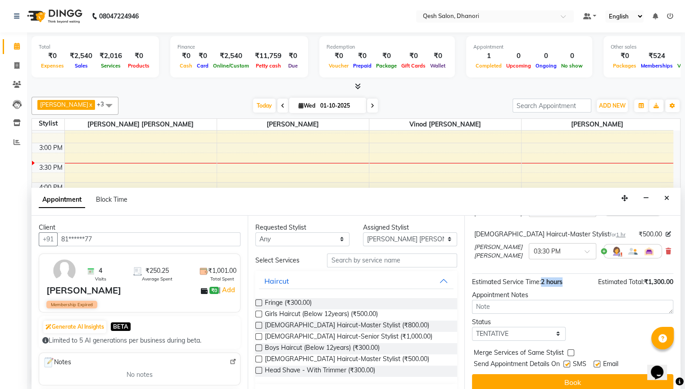
drag, startPoint x: 544, startPoint y: 289, endPoint x: 566, endPoint y: 287, distance: 21.7
click at [566, 287] on div "Estimated Service Time: 2 hours Estimated Total: ₹1,300.00" at bounding box center [572, 280] width 201 height 13
drag, startPoint x: 640, startPoint y: 289, endPoint x: 656, endPoint y: 287, distance: 16.4
click at [656, 286] on span "₹1,300.00" at bounding box center [658, 282] width 29 height 8
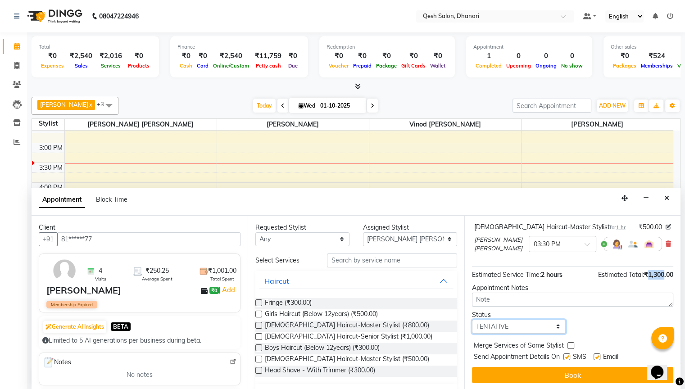
click at [527, 326] on select "Select TENTATIVE CONFIRM CHECK-IN UPCOMING" at bounding box center [519, 327] width 94 height 14
click at [472, 320] on select "Select TENTATIVE CONFIRM CHECK-IN UPCOMING" at bounding box center [519, 327] width 94 height 14
click at [520, 327] on select "Select TENTATIVE CONFIRM CHECK-IN UPCOMING" at bounding box center [519, 327] width 94 height 14
select select "tentative"
click at [472, 320] on select "Select TENTATIVE CONFIRM CHECK-IN UPCOMING" at bounding box center [519, 327] width 94 height 14
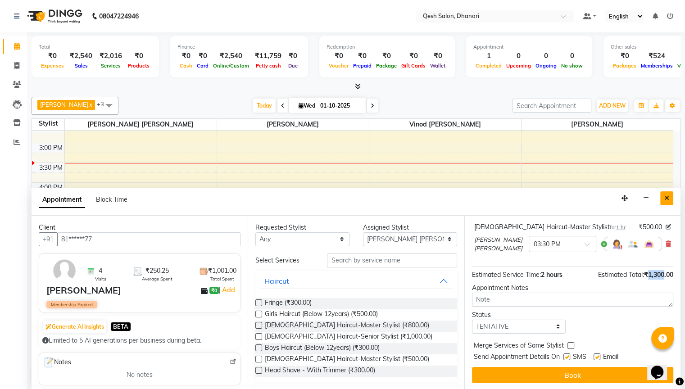
click at [668, 196] on icon "Close" at bounding box center [666, 198] width 5 height 6
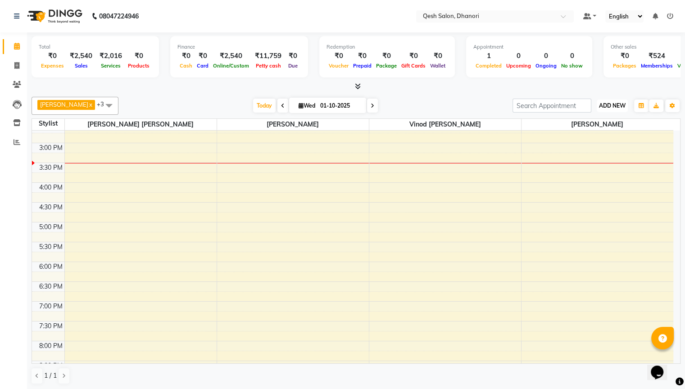
click at [614, 100] on button "ADD NEW Toggle Dropdown" at bounding box center [612, 106] width 31 height 13
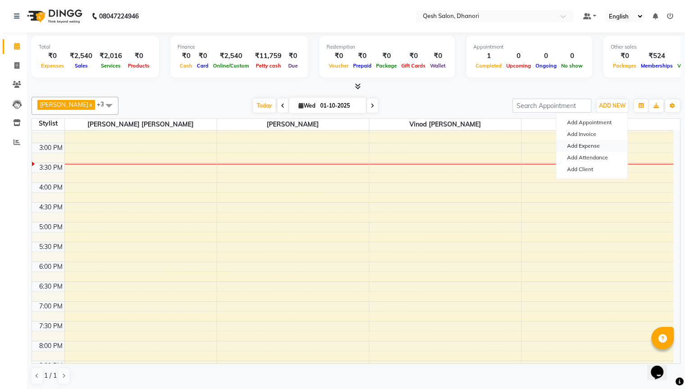
click at [603, 145] on link "Add Expense" at bounding box center [591, 146] width 71 height 12
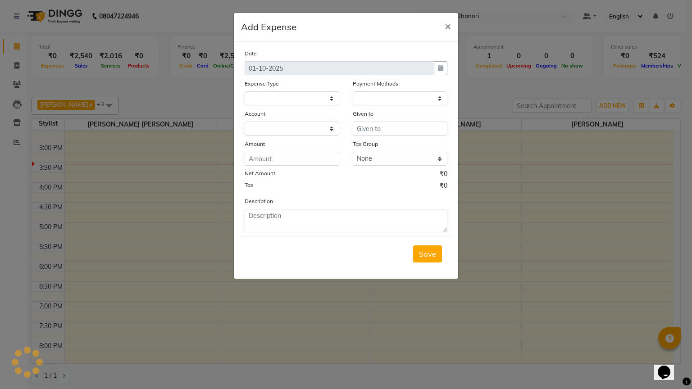
select select
select select "1"
select select "6771"
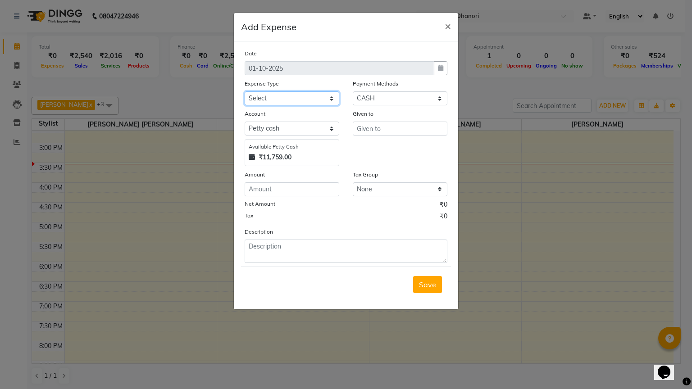
click at [282, 94] on select "Select Bank Payment charges Cash transfer to bank Client Snacks Consumable Prod…" at bounding box center [292, 98] width 95 height 14
select select "23657"
click at [245, 92] on select "Select Bank Payment charges Cash transfer to bank Client Snacks Consumable Prod…" at bounding box center [292, 98] width 95 height 14
click at [402, 136] on input "text" at bounding box center [400, 129] width 95 height 14
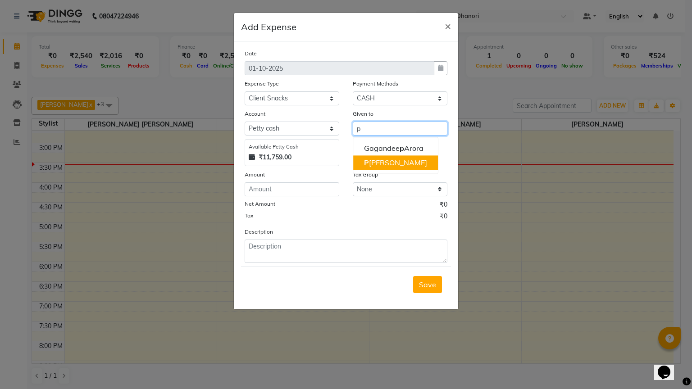
click at [391, 159] on button "P rashansa Kumari" at bounding box center [395, 162] width 85 height 14
drag, startPoint x: 414, startPoint y: 130, endPoint x: 337, endPoint y: 131, distance: 77.5
click at [337, 131] on div "Account Select Petty cash Expense 8892 Available Petty Cash ₹11,759.00 Given to…" at bounding box center [346, 137] width 216 height 57
type input "[PERSON_NAME]"
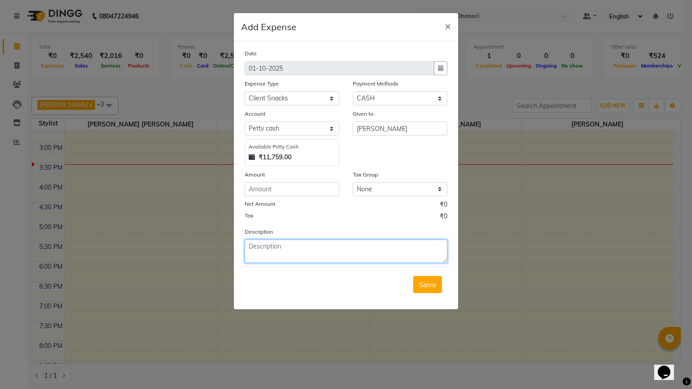
click at [305, 251] on textarea at bounding box center [346, 251] width 203 height 23
click at [447, 27] on span "×" at bounding box center [448, 26] width 6 height 14
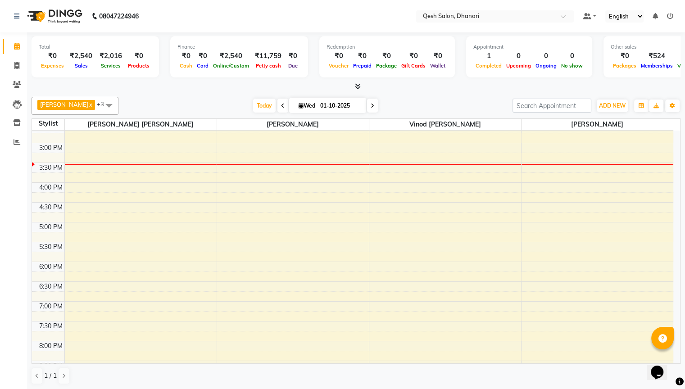
click at [434, 91] on div "Total ₹0 Expenses ₹2,540 Sales ₹2,016 Services ₹0 Products Finance ₹0 Cash ₹0 C…" at bounding box center [356, 211] width 658 height 358
click at [14, 65] on span at bounding box center [17, 66] width 16 height 10
select select "service"
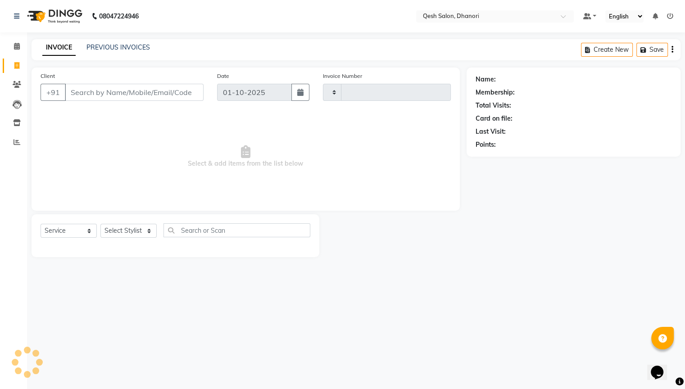
type input "0827"
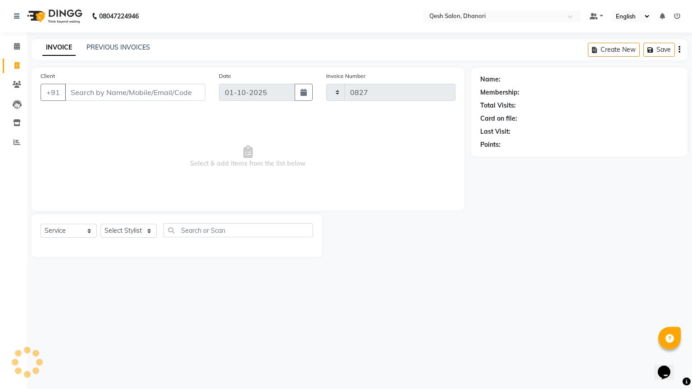
select select "7641"
click at [97, 88] on input "Client" at bounding box center [135, 92] width 141 height 17
type input "7276557669"
click at [168, 89] on span "Add Client" at bounding box center [182, 92] width 36 height 9
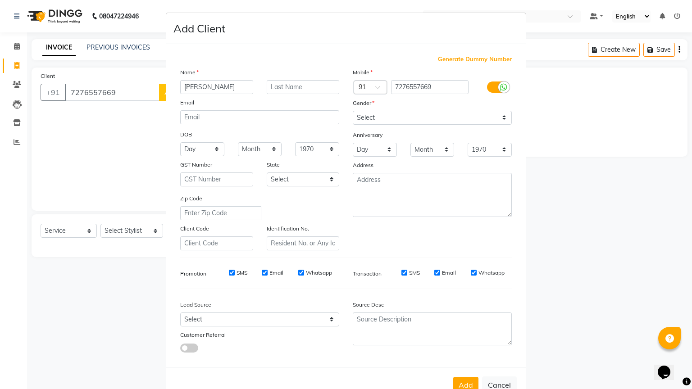
type input "Prathamesh"
type input "{"
type input "Palkar"
click at [441, 114] on select "Select Male Female Other Prefer Not To Say" at bounding box center [432, 118] width 159 height 14
select select "male"
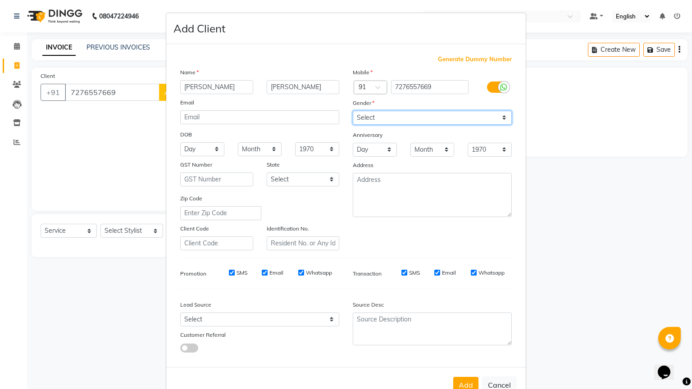
click at [353, 111] on select "Select Male Female Other Prefer Not To Say" at bounding box center [432, 118] width 159 height 14
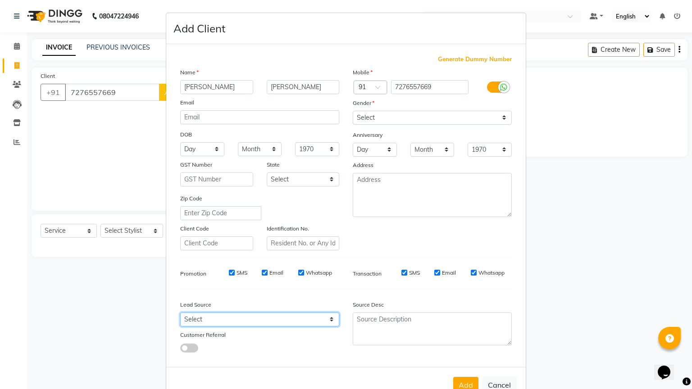
click at [229, 326] on select "Select Walk-in Referral Internet Friend Word of Mouth Advertisement Facebook Ju…" at bounding box center [259, 320] width 159 height 14
select select "51694"
click at [180, 316] on select "Select Walk-in Referral Internet Friend Word of Mouth Advertisement Facebook Ju…" at bounding box center [259, 320] width 159 height 14
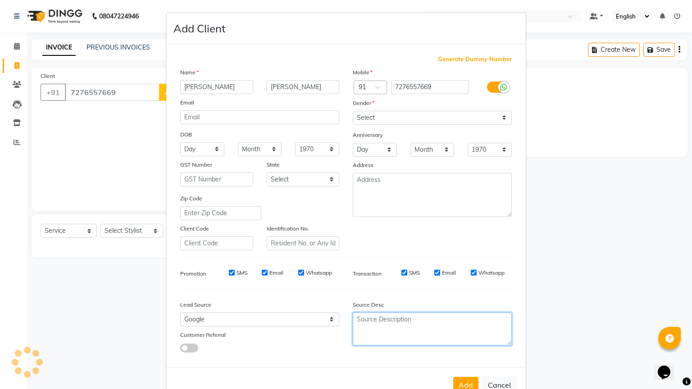
click at [395, 328] on textarea at bounding box center [432, 329] width 159 height 33
type textarea "call"
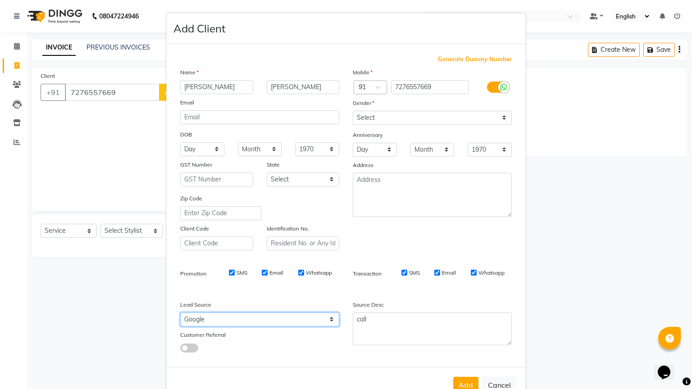
click at [284, 327] on select "Select Walk-in Referral Internet Friend Word of Mouth Advertisement Facebook Ju…" at bounding box center [259, 320] width 159 height 14
click at [180, 316] on select "Select Walk-in Referral Internet Friend Word of Mouth Advertisement Facebook Ju…" at bounding box center [259, 320] width 159 height 14
click at [247, 320] on select "Select Walk-in Referral Internet Friend Word of Mouth Advertisement Facebook Ju…" at bounding box center [259, 320] width 159 height 14
click at [425, 332] on div "Generate Dummy Number Name Prathamesh Palkar Email DOB Day 01 02 03 04 05 06 07…" at bounding box center [345, 207] width 345 height 305
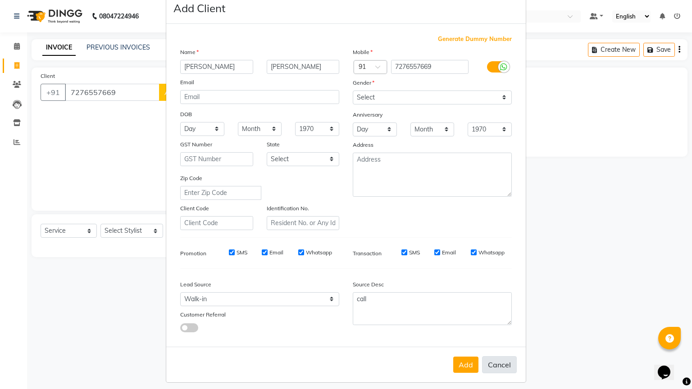
scroll to position [31, 0]
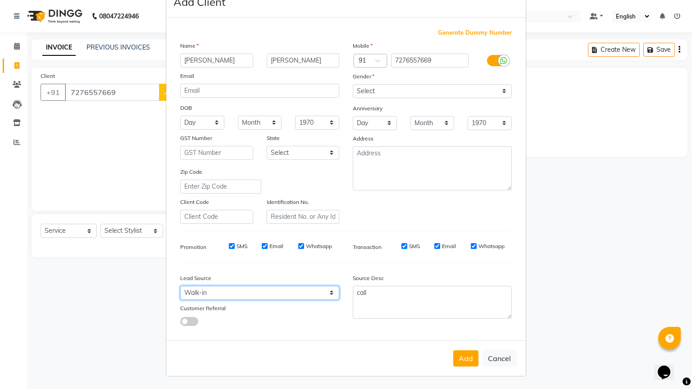
click at [222, 290] on select "Select Walk-in Referral Internet Friend Word of Mouth Advertisement Facebook Ju…" at bounding box center [259, 293] width 159 height 14
select select "51687"
click at [180, 286] on select "Select Walk-in Referral Internet Friend Word of Mouth Advertisement Facebook Ju…" at bounding box center [259, 293] width 159 height 14
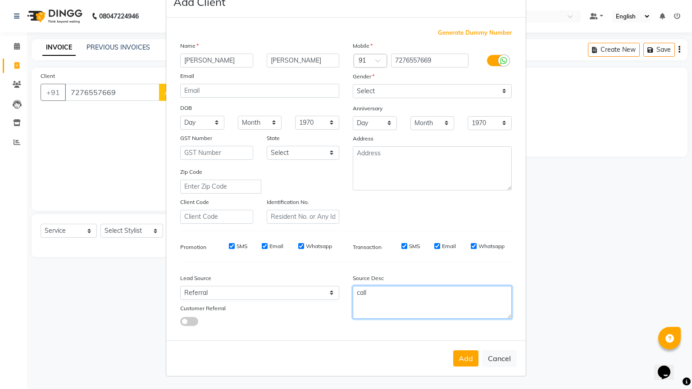
drag, startPoint x: 424, startPoint y: 306, endPoint x: 319, endPoint y: 310, distance: 104.6
click at [319, 310] on div "Lead Source Select Walk-in Referral Internet Friend Word of Mouth Advertisement…" at bounding box center [345, 298] width 345 height 56
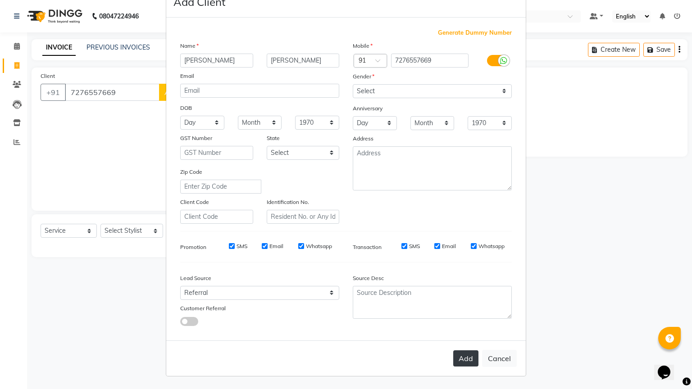
click at [463, 332] on button "Add" at bounding box center [465, 358] width 25 height 16
type input "72******69"
select select
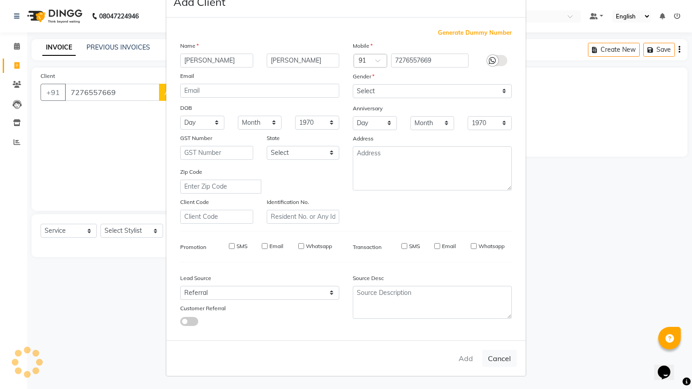
select select
checkbox input "false"
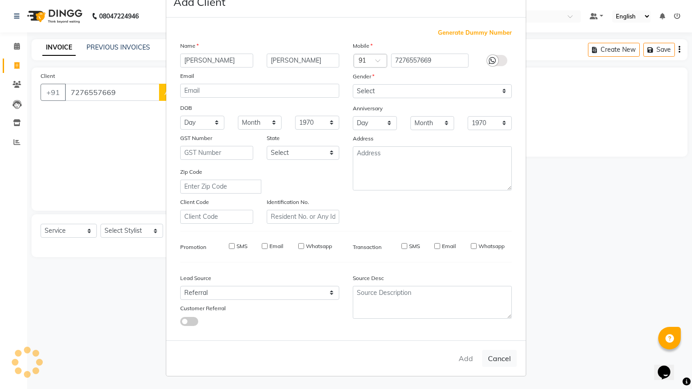
checkbox input "false"
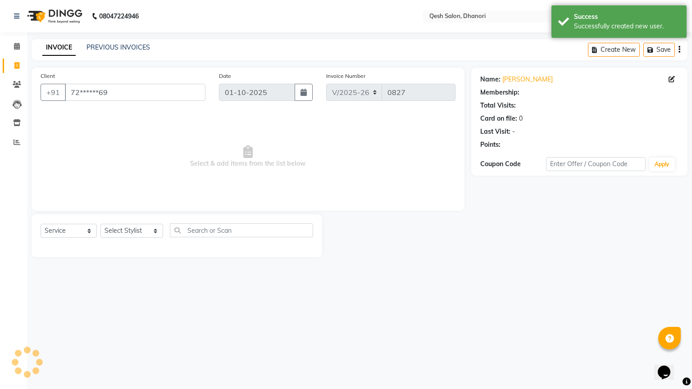
select select "1: Object"
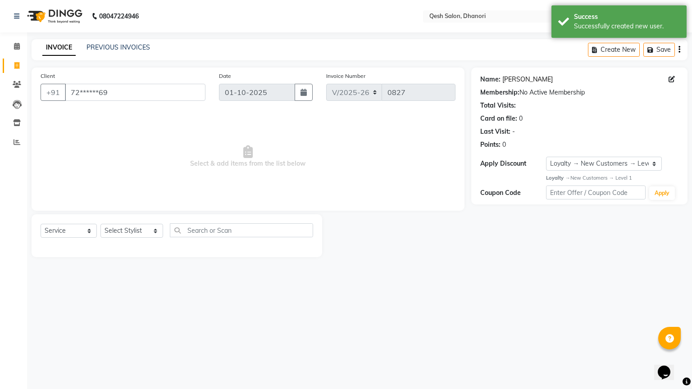
click at [504, 78] on link "Prathamesh Palkar" at bounding box center [527, 79] width 50 height 9
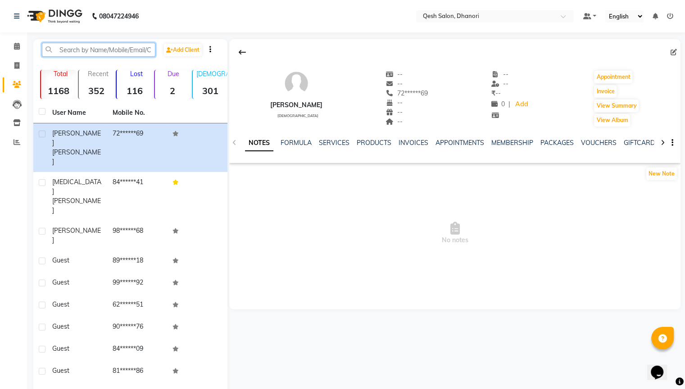
click at [67, 49] on input "text" at bounding box center [99, 50] width 114 height 14
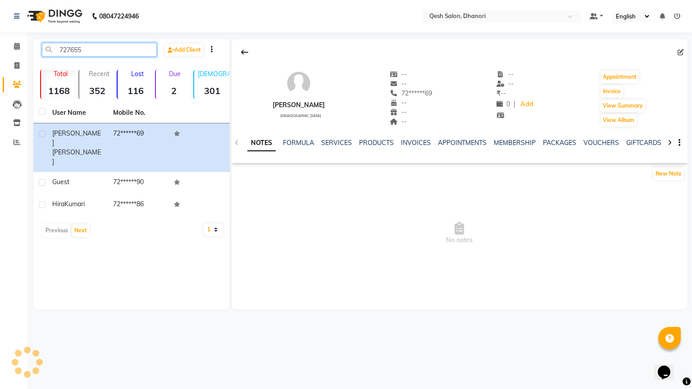
type input "7276557"
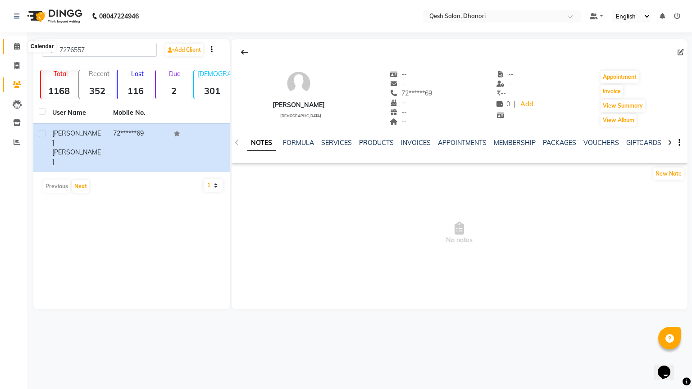
click at [15, 47] on icon at bounding box center [17, 46] width 6 height 7
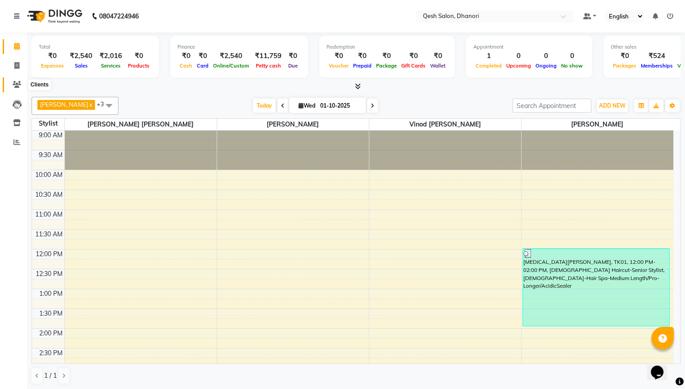
click at [14, 81] on span at bounding box center [17, 85] width 16 height 10
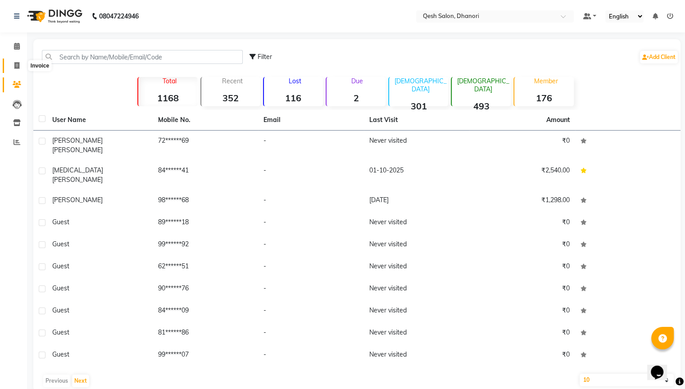
click at [16, 67] on icon at bounding box center [16, 65] width 5 height 7
select select "service"
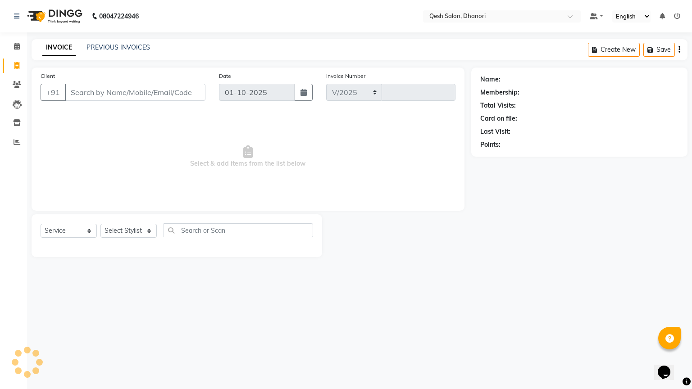
select select "7641"
type input "0827"
click at [180, 99] on input "Client" at bounding box center [135, 92] width 141 height 17
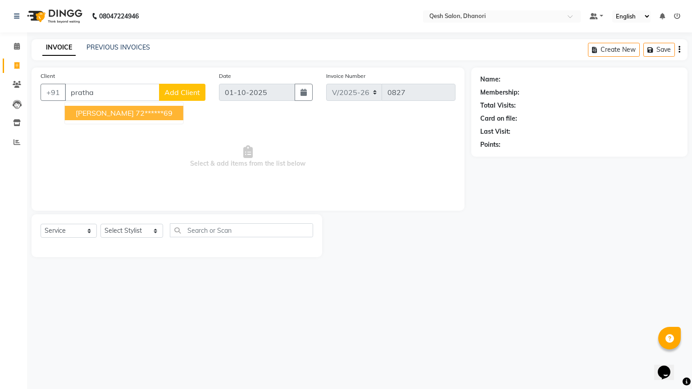
click at [161, 115] on ngb-highlight "72******69" at bounding box center [154, 113] width 37 height 9
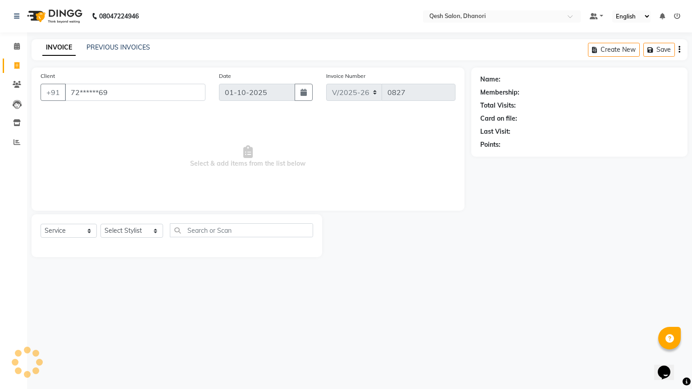
type input "72******69"
select select "1: Object"
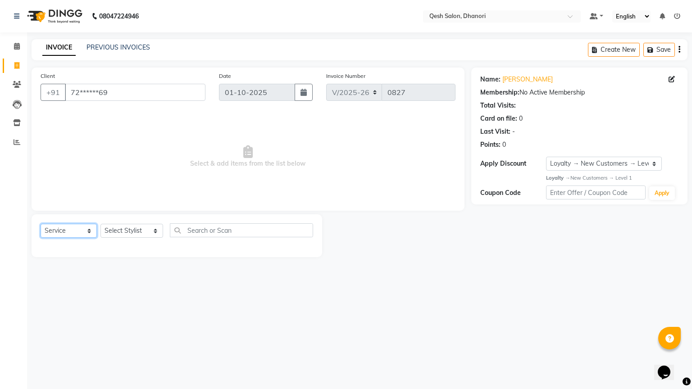
click at [81, 231] on select "Select Service Product Membership Package Voucher Prepaid Gift Card" at bounding box center [69, 231] width 56 height 14
select select "product"
click at [41, 224] on select "Select Service Product Membership Package Voucher Prepaid Gift Card" at bounding box center [69, 231] width 56 height 14
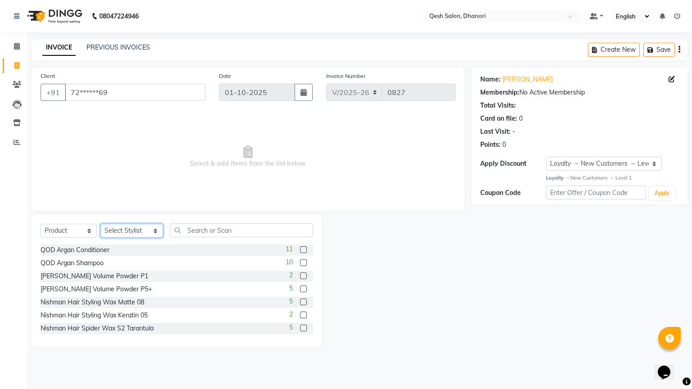
click at [135, 230] on select "Select Stylist [PERSON_NAME] [PERSON_NAME] [PERSON_NAME] [PERSON_NAME] Salon [P…" at bounding box center [131, 231] width 63 height 14
select select "73948"
click at [100, 224] on select "Select Stylist [PERSON_NAME] [PERSON_NAME] [PERSON_NAME] [PERSON_NAME] Salon [P…" at bounding box center [131, 231] width 63 height 14
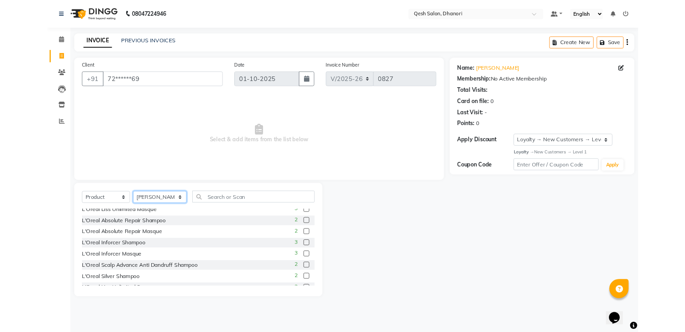
scroll to position [223, 0]
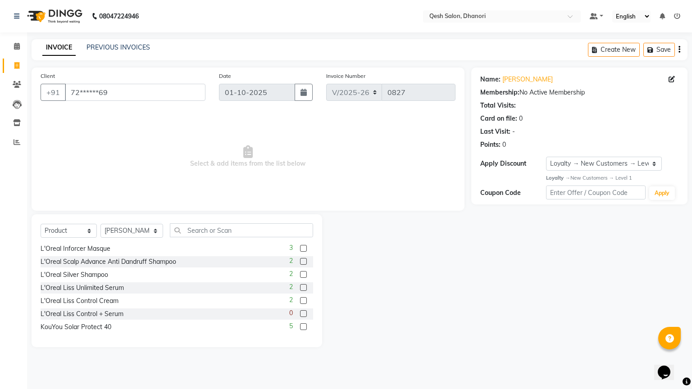
click at [300, 288] on label at bounding box center [303, 287] width 7 height 7
click at [300, 288] on input "checkbox" at bounding box center [303, 288] width 6 height 6
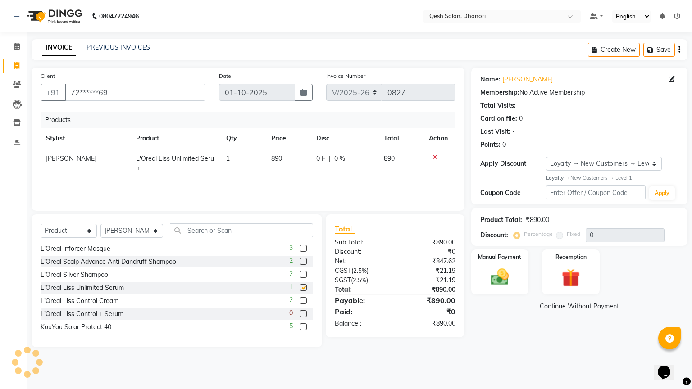
checkbox input "false"
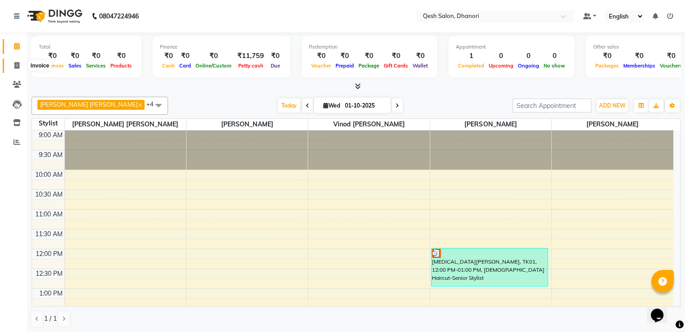
click at [15, 65] on icon at bounding box center [16, 65] width 5 height 7
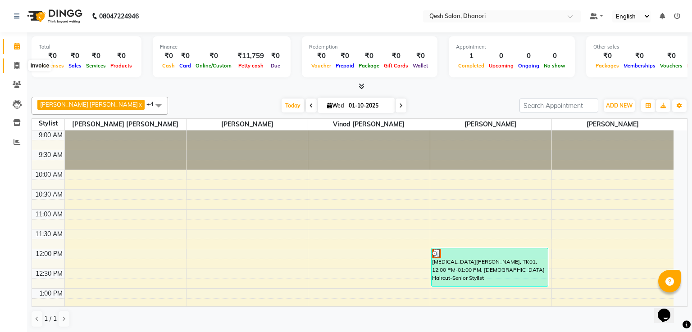
select select "service"
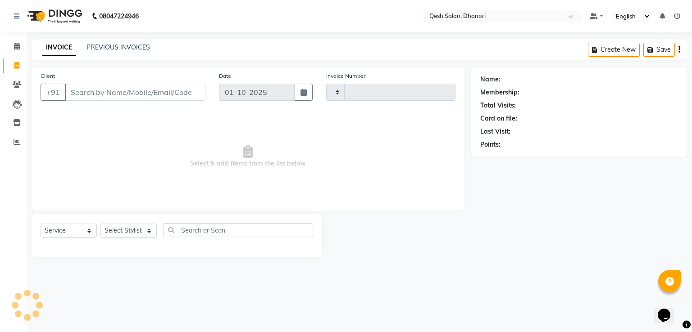
type input "0827"
select select "7641"
click at [186, 89] on input "Client" at bounding box center [135, 92] width 141 height 17
click at [185, 80] on div "Client +91" at bounding box center [123, 89] width 178 height 37
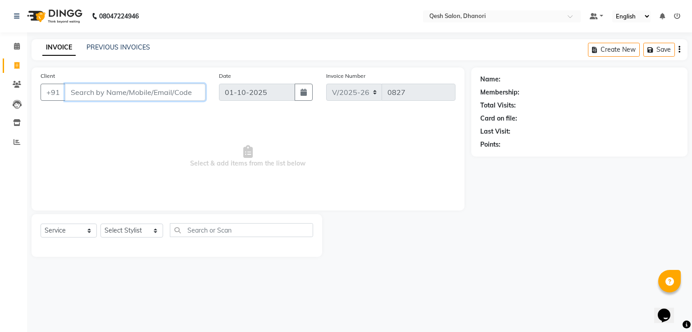
click at [182, 91] on input "Client" at bounding box center [135, 92] width 141 height 17
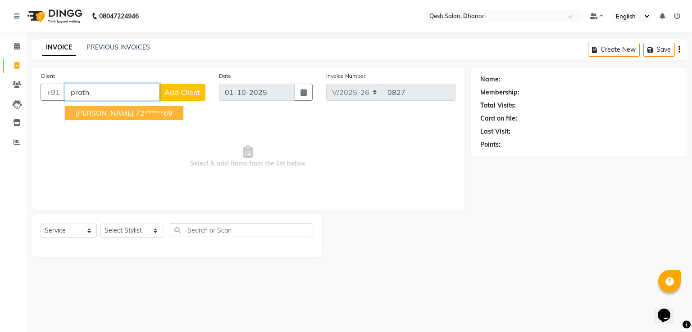
click at [173, 111] on ngb-highlight "72******69" at bounding box center [154, 113] width 37 height 9
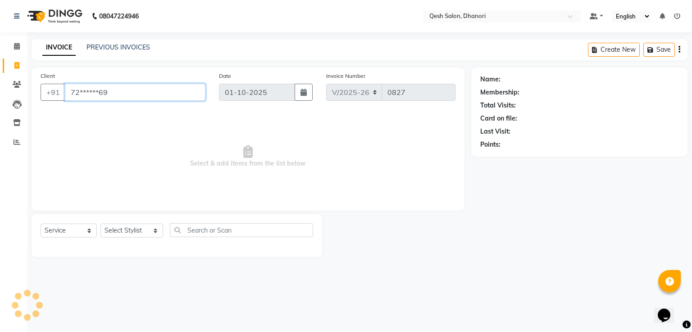
type input "72******69"
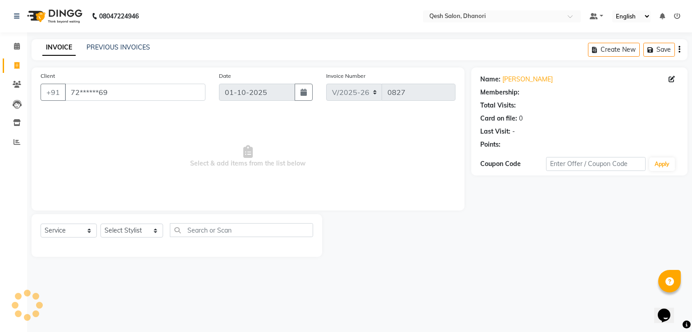
select select "1: Object"
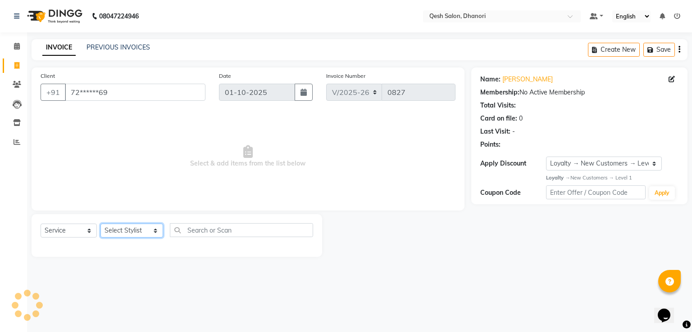
drag, startPoint x: 145, startPoint y: 236, endPoint x: 2, endPoint y: 227, distance: 143.5
click at [145, 236] on select "Select Stylist Gagandeep Arora Harry Siril Anthony Prashansa Kumari Ravi Thakur…" at bounding box center [131, 231] width 63 height 14
click at [55, 232] on select "Select Service Product Membership Package Voucher Prepaid Gift Card" at bounding box center [69, 231] width 56 height 14
select select "membership"
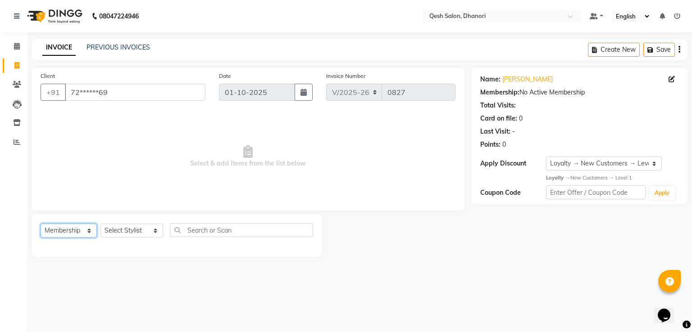
click at [41, 224] on select "Select Service Product Membership Package Voucher Prepaid Gift Card" at bounding box center [69, 231] width 56 height 14
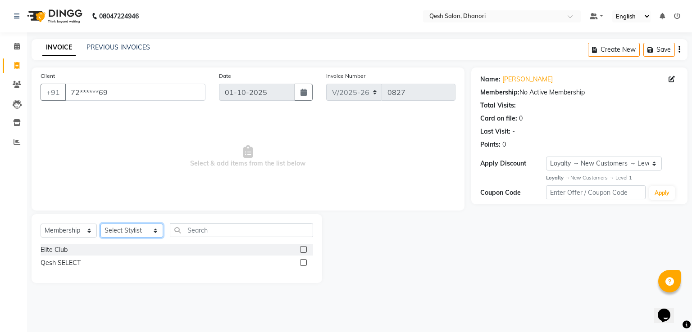
click at [133, 231] on select "Select Stylist Gagandeep Arora Harry Siril Anthony Prashansa Kumari Ravi Thakur…" at bounding box center [131, 231] width 63 height 14
select select "73948"
click at [100, 224] on select "Select Stylist Gagandeep Arora Harry Siril Anthony Prashansa Kumari Ravi Thakur…" at bounding box center [131, 231] width 63 height 14
click at [305, 250] on label at bounding box center [303, 249] width 7 height 7
click at [305, 250] on input "checkbox" at bounding box center [303, 250] width 6 height 6
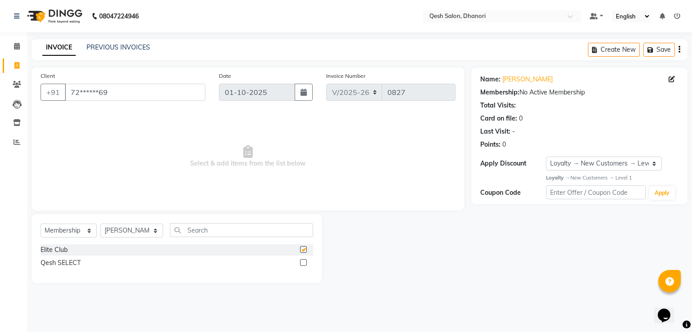
select select "select"
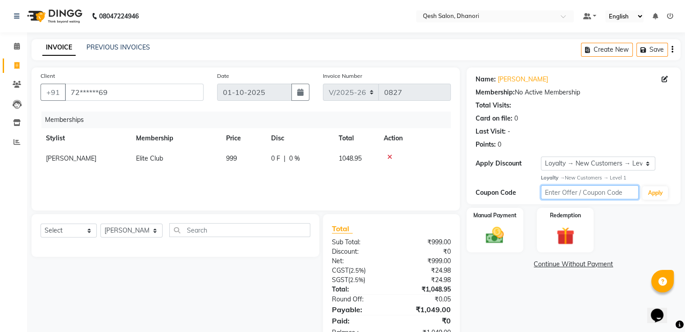
click at [611, 193] on input "text" at bounding box center [590, 193] width 98 height 14
type input "ec50"
click at [661, 197] on button "Apply" at bounding box center [655, 194] width 26 height 14
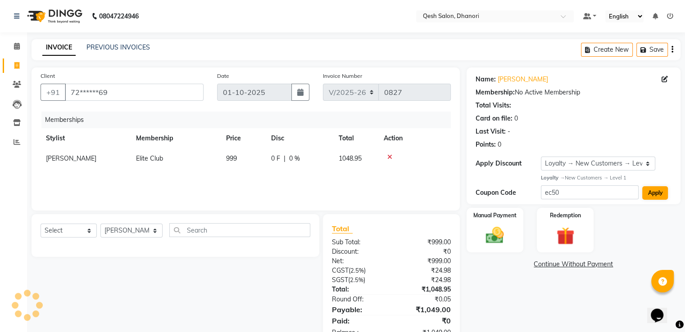
select select "0:"
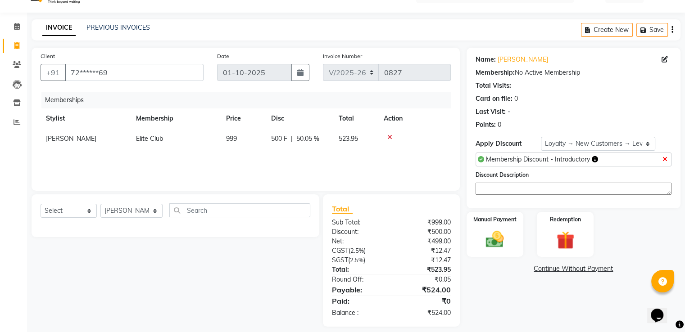
scroll to position [28, 0]
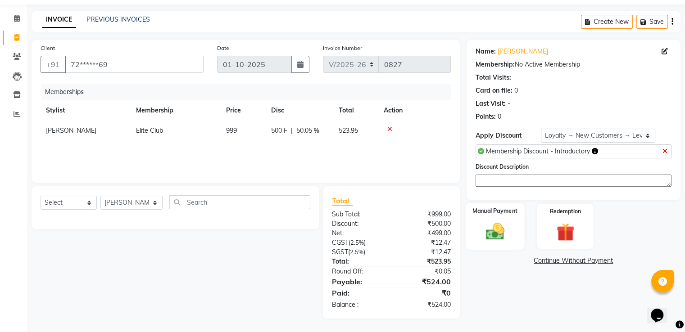
click at [507, 230] on img at bounding box center [495, 232] width 30 height 22
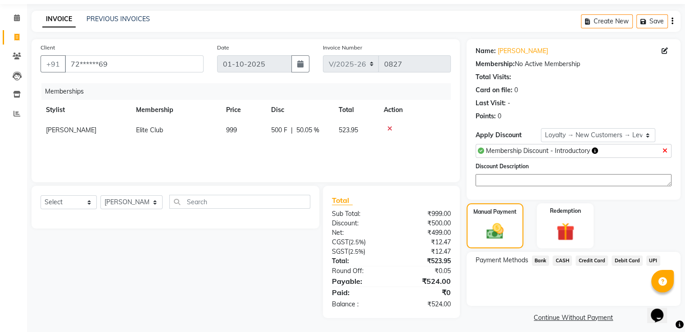
click at [654, 258] on span "UPI" at bounding box center [653, 261] width 14 height 10
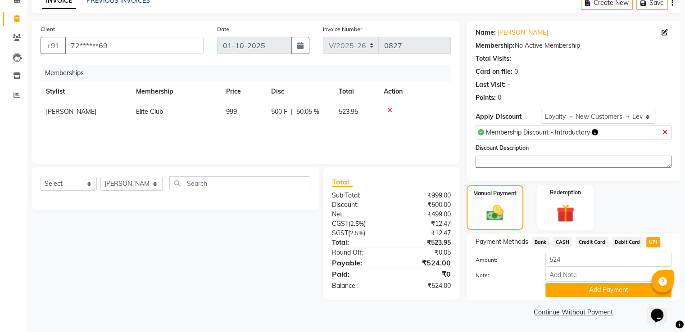
scroll to position [47, 0]
click at [585, 289] on button "Add Payment" at bounding box center [609, 290] width 126 height 14
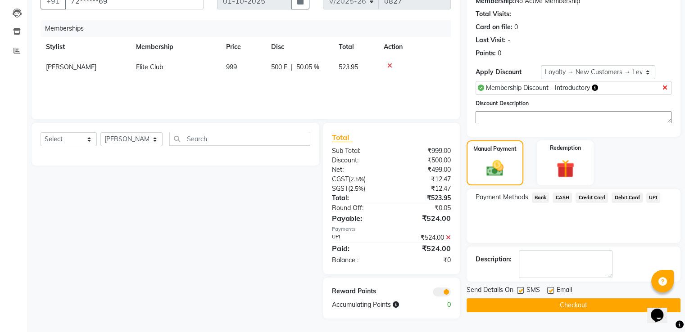
scroll to position [0, 0]
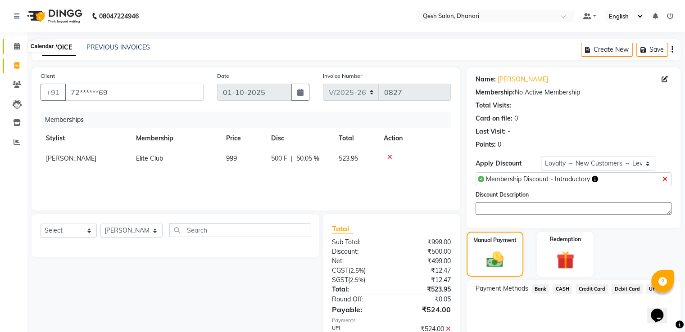
click at [15, 47] on icon at bounding box center [17, 46] width 6 height 7
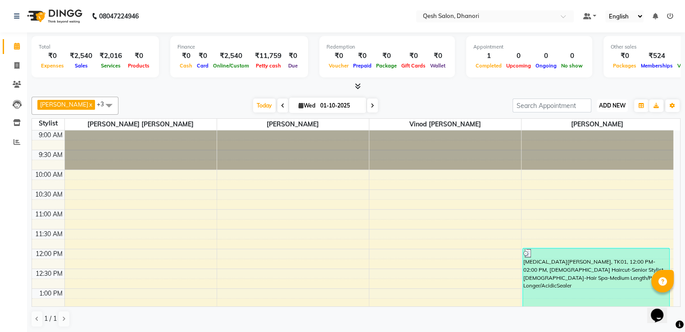
click at [624, 102] on span "ADD NEW" at bounding box center [612, 105] width 27 height 7
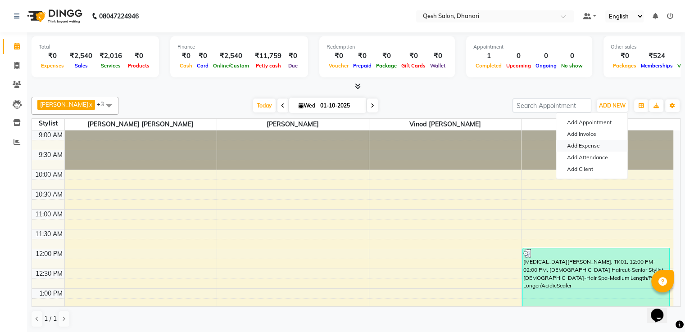
click at [604, 142] on link "Add Expense" at bounding box center [591, 146] width 71 height 12
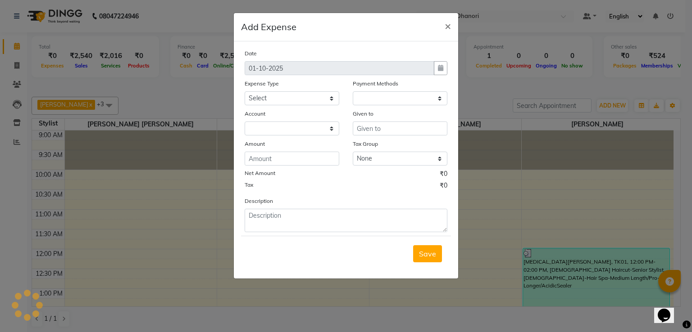
select select "1"
select select "6771"
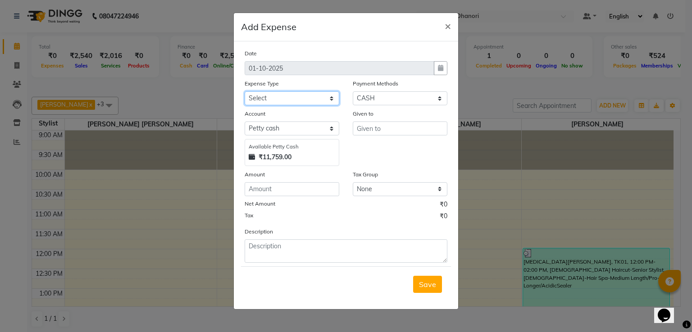
click at [291, 98] on select "Select Bank Payment charges Cash transfer to bank Client Snacks Consumable Prod…" at bounding box center [292, 98] width 95 height 14
select select "23657"
click at [245, 92] on select "Select Bank Payment charges Cash transfer to bank Client Snacks Consumable Prod…" at bounding box center [292, 98] width 95 height 14
click at [369, 127] on input "text" at bounding box center [400, 129] width 95 height 14
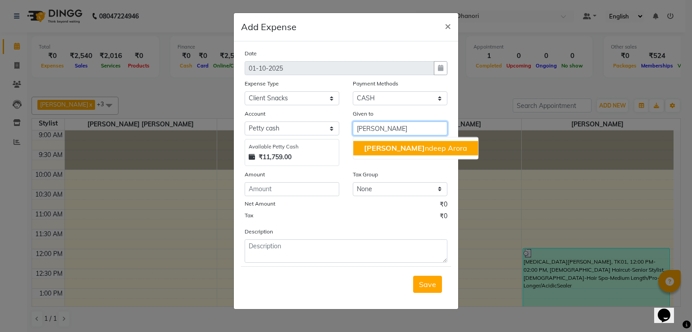
click at [374, 147] on span "Gaga" at bounding box center [394, 148] width 61 height 9
type input "[PERSON_NAME]"
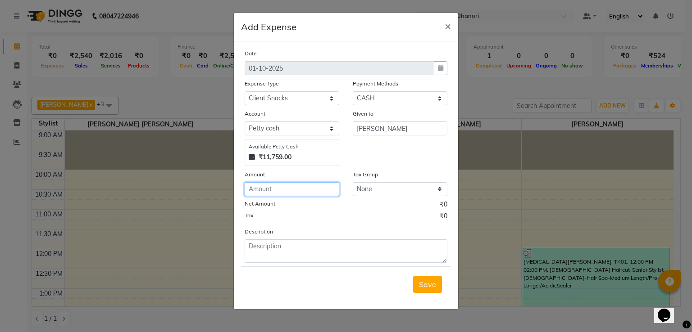
click at [283, 191] on input "number" at bounding box center [292, 189] width 95 height 14
type input "10"
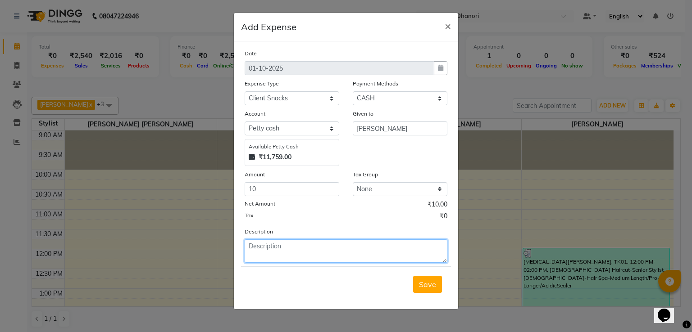
click at [297, 251] on textarea at bounding box center [346, 251] width 203 height 23
type textarea "tea for client"
click at [420, 288] on span "Save" at bounding box center [427, 284] width 17 height 9
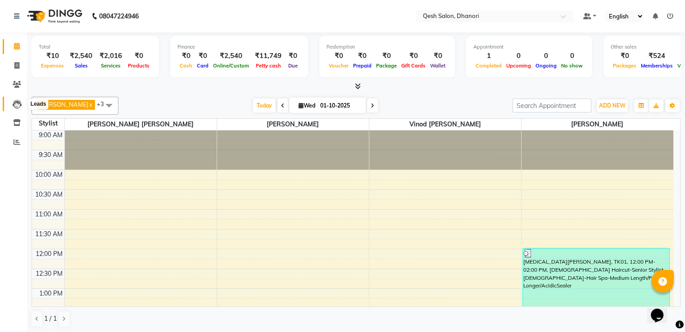
click at [16, 103] on icon at bounding box center [17, 104] width 9 height 9
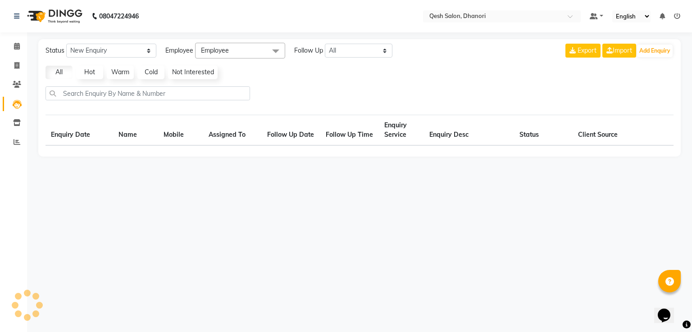
select select "10"
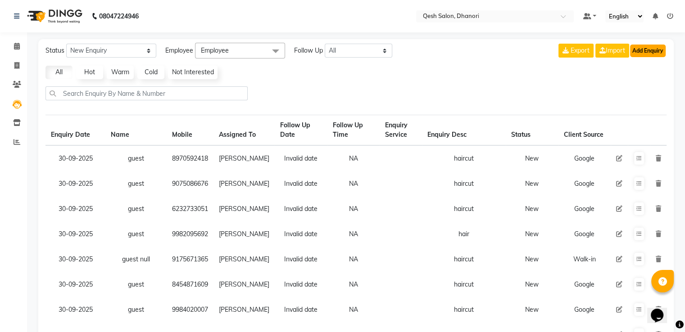
click at [657, 53] on button "Add Enquiry" at bounding box center [648, 51] width 36 height 13
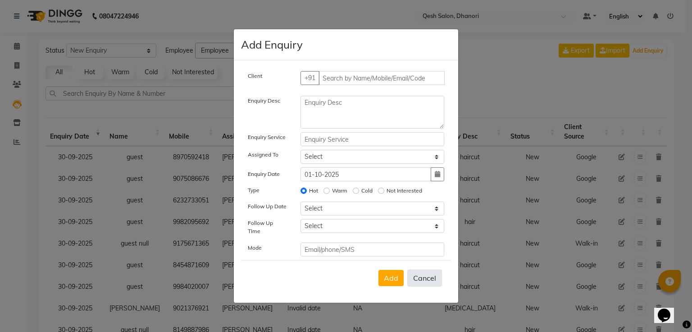
click at [418, 270] on button "Cancel" at bounding box center [424, 278] width 35 height 17
select select
radio input "false"
select select
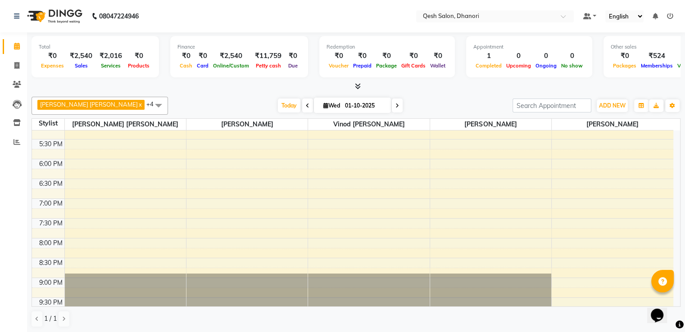
click at [163, 94] on div "[PERSON_NAME] [PERSON_NAME] x [PERSON_NAME] Wani x [PERSON_NAME] x [PERSON_NAME…" at bounding box center [356, 212] width 649 height 238
click at [16, 44] on icon at bounding box center [17, 46] width 6 height 7
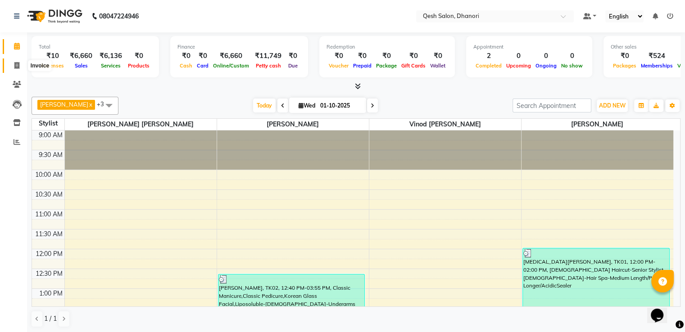
click at [14, 65] on icon at bounding box center [16, 65] width 5 height 7
select select "service"
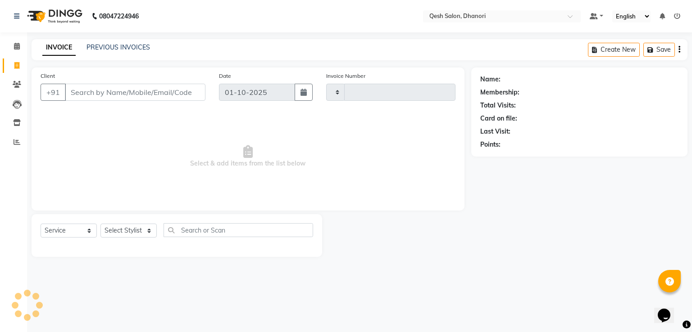
type input "0828"
select select "7641"
click at [80, 92] on input "Client" at bounding box center [135, 92] width 141 height 17
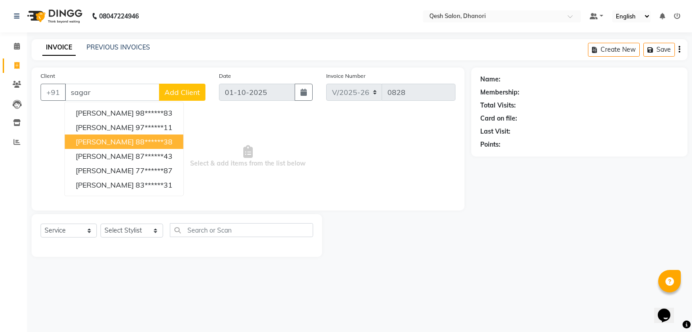
click at [103, 141] on span "[PERSON_NAME]" at bounding box center [105, 141] width 58 height 9
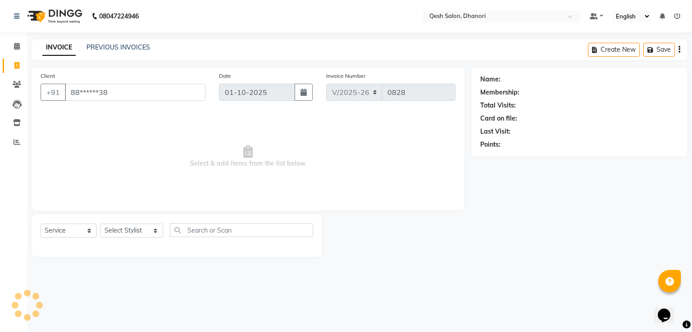
type input "88******38"
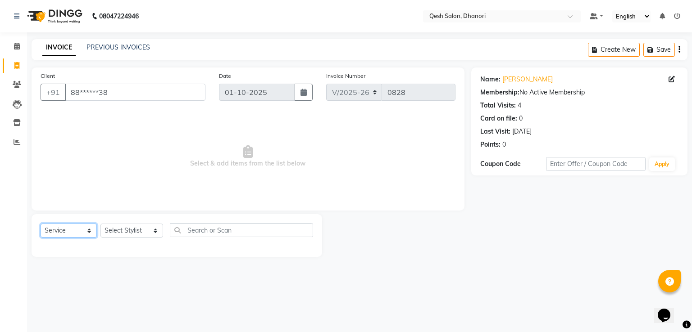
click at [69, 234] on select "Select Service Product Membership Package Voucher Prepaid Gift Card" at bounding box center [69, 231] width 56 height 14
click at [41, 224] on select "Select Service Product Membership Package Voucher Prepaid Gift Card" at bounding box center [69, 231] width 56 height 14
click at [131, 235] on select "Select Stylist [PERSON_NAME] [PERSON_NAME] [PERSON_NAME] [PERSON_NAME] [PERSON_…" at bounding box center [131, 231] width 63 height 14
select select "85050"
click at [100, 224] on select "Select Stylist [PERSON_NAME] [PERSON_NAME] [PERSON_NAME] [PERSON_NAME] [PERSON_…" at bounding box center [131, 231] width 63 height 14
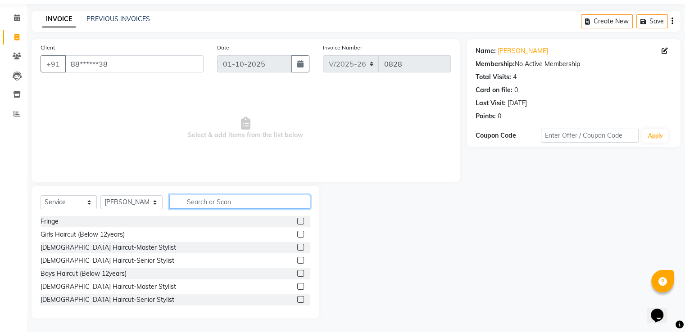
click at [191, 205] on input "text" at bounding box center [239, 202] width 141 height 14
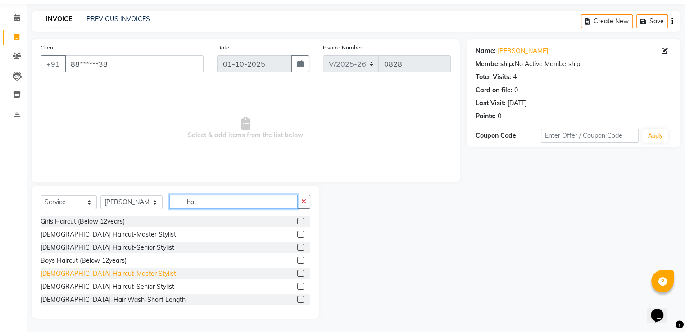
type input "hai"
click at [107, 273] on div "[DEMOGRAPHIC_DATA] Haircut-Master Stylist" at bounding box center [109, 273] width 136 height 9
checkbox input "false"
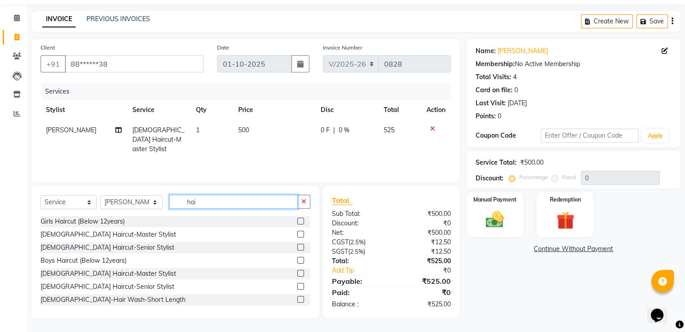
click at [214, 200] on input "hai" at bounding box center [233, 202] width 128 height 14
type input "h"
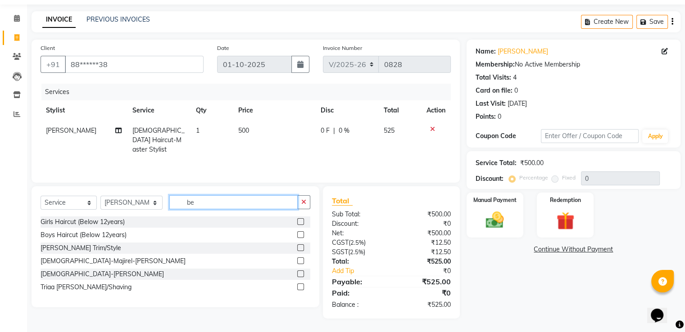
scroll to position [28, 0]
type input "be"
click at [77, 247] on div "[PERSON_NAME] Trim/Style" at bounding box center [81, 248] width 81 height 9
checkbox input "false"
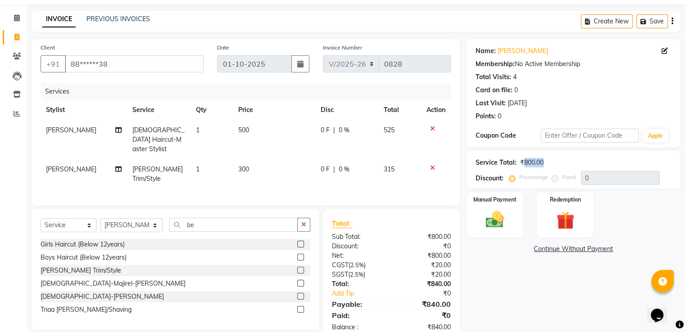
drag, startPoint x: 541, startPoint y: 162, endPoint x: 519, endPoint y: 163, distance: 21.6
click at [519, 163] on div "Service Total: ₹800.00" at bounding box center [574, 162] width 196 height 9
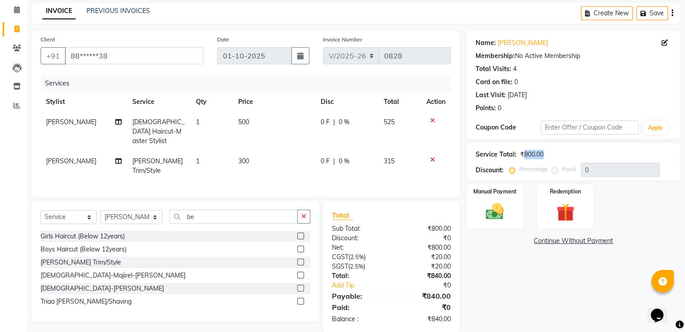
scroll to position [39, 0]
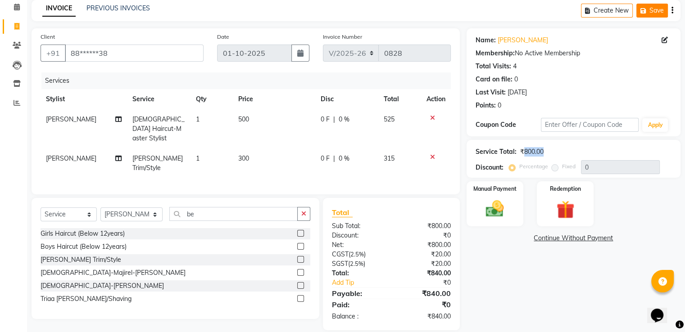
click at [651, 12] on button "Save" at bounding box center [653, 11] width 32 height 14
click at [17, 24] on icon at bounding box center [16, 26] width 5 height 7
select select "service"
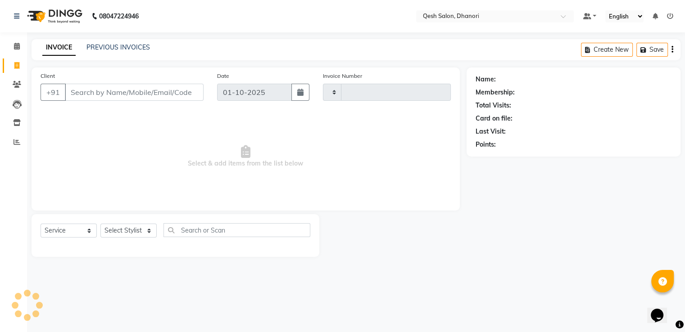
scroll to position [0, 0]
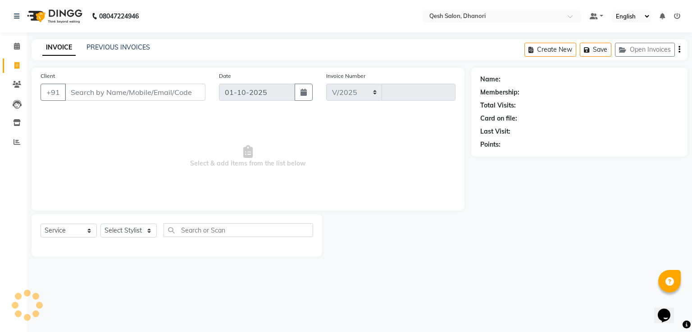
select select "7641"
type input "0829"
click at [653, 52] on button "Open Invoices" at bounding box center [645, 50] width 60 height 14
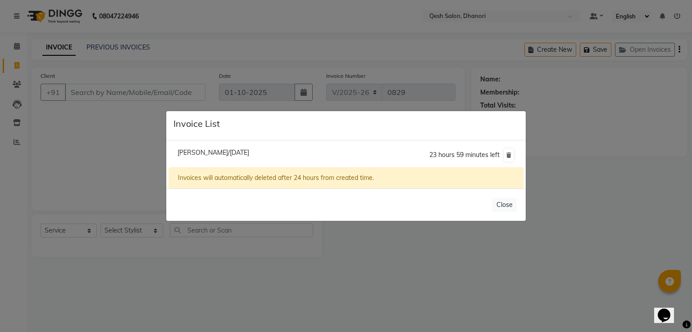
click at [242, 152] on span "Sagar Gaikwad/01 October 2025" at bounding box center [213, 153] width 72 height 8
type input "88******38"
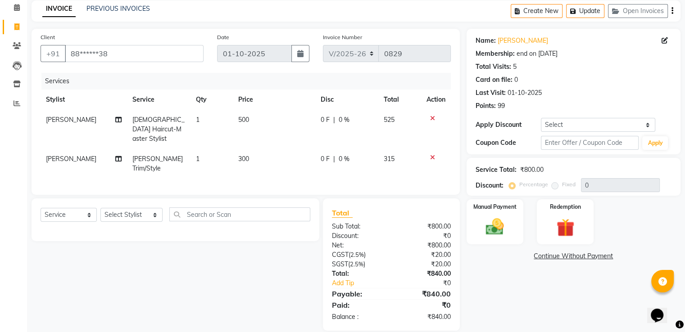
scroll to position [39, 0]
click at [340, 119] on span "0 %" at bounding box center [344, 119] width 11 height 9
select select "85050"
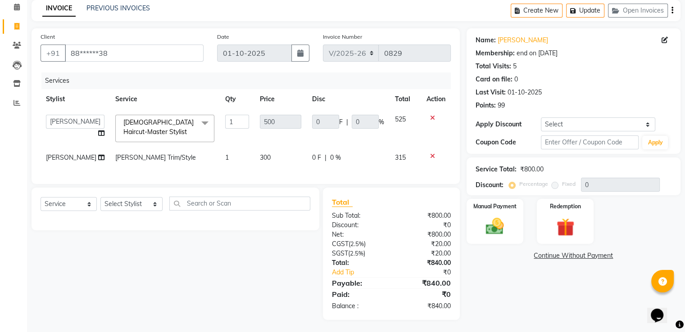
click at [239, 121] on td "1" at bounding box center [237, 128] width 35 height 38
click at [235, 121] on input "1" at bounding box center [237, 122] width 24 height 14
click at [514, 263] on div "Name: Sagar Gaikwad Membership: end on 01-10-2026 Total Visits: 5 Card on file:…" at bounding box center [577, 174] width 221 height 292
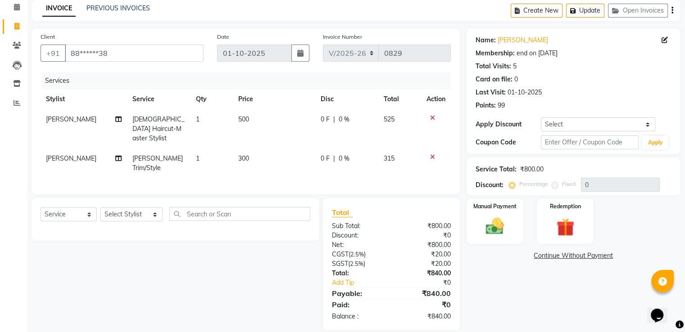
click at [340, 123] on span "0 %" at bounding box center [344, 119] width 11 height 9
select select "85050"
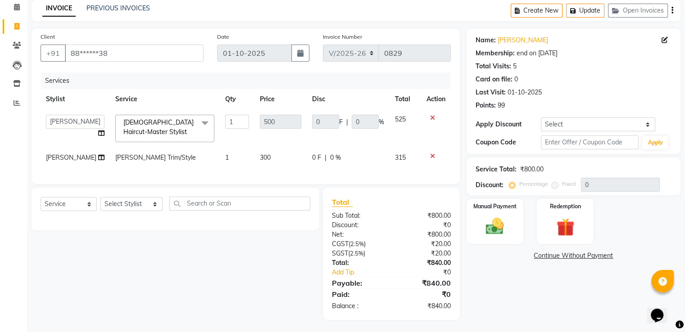
click at [414, 157] on td "315" at bounding box center [406, 158] width 32 height 20
select select "85050"
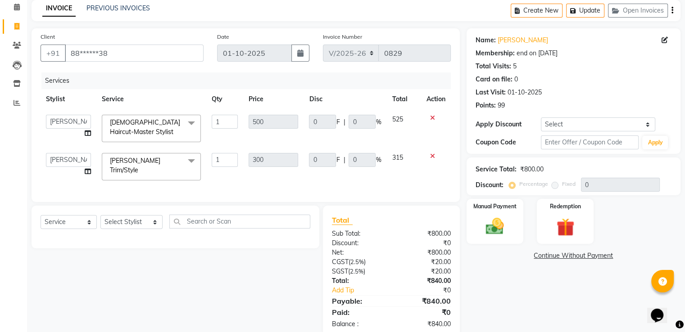
click at [432, 117] on icon at bounding box center [432, 118] width 5 height 6
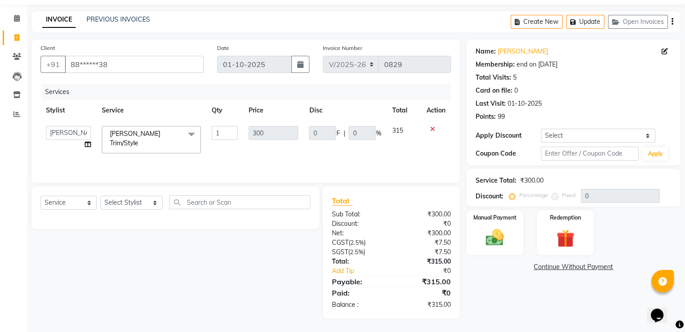
click at [431, 132] on icon at bounding box center [432, 129] width 5 height 6
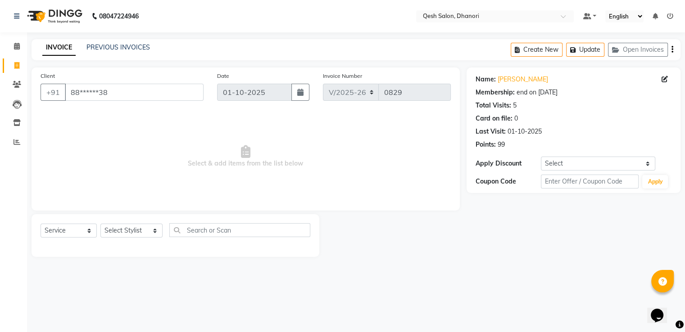
scroll to position [0, 0]
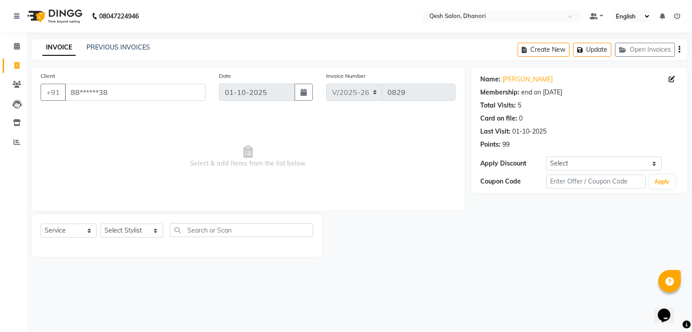
click at [142, 239] on div "Select Service Product Membership Package Voucher Prepaid Gift Card Select Styl…" at bounding box center [177, 233] width 273 height 21
click at [142, 236] on select "Select Stylist Gagandeep Arora Harry Siril Anthony Prashansa Kumari Prathamesh …" at bounding box center [131, 231] width 63 height 14
select select "85050"
click at [100, 224] on select "Select Stylist Gagandeep Arora Harry Siril Anthony Prashansa Kumari Prathamesh …" at bounding box center [131, 231] width 63 height 14
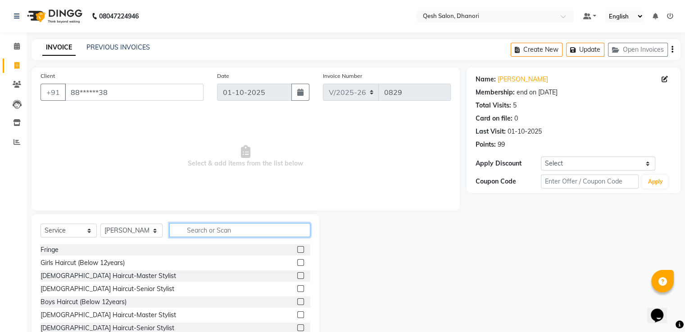
click at [199, 233] on input "text" at bounding box center [239, 230] width 141 height 14
click at [90, 319] on div "[DEMOGRAPHIC_DATA] Haircut-Master Stylist" at bounding box center [109, 315] width 136 height 9
checkbox input "false"
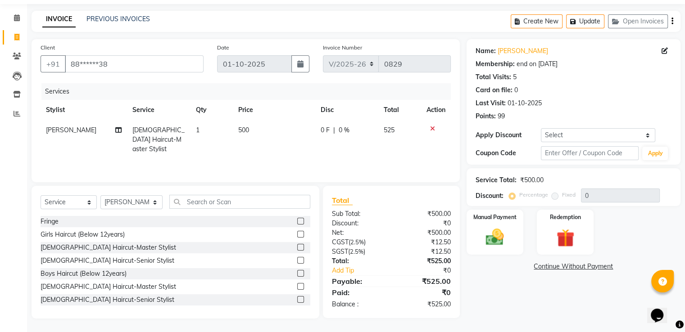
click at [339, 131] on span "0 %" at bounding box center [344, 130] width 11 height 9
select select "85050"
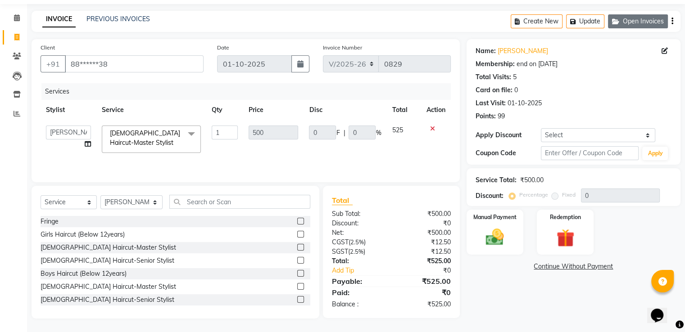
click at [648, 23] on button "Open Invoices" at bounding box center [638, 21] width 60 height 14
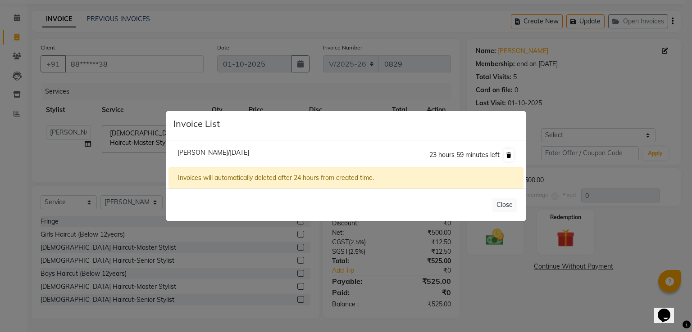
click at [508, 155] on icon at bounding box center [508, 155] width 5 height 5
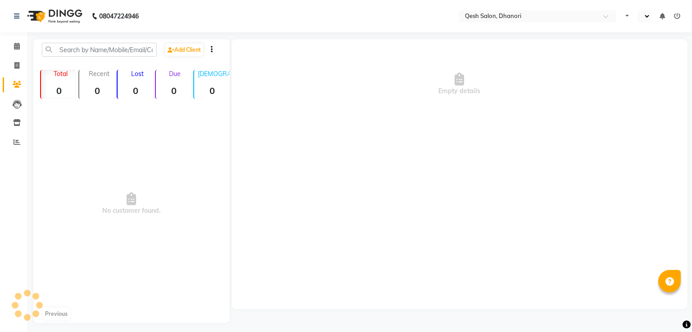
select select "en"
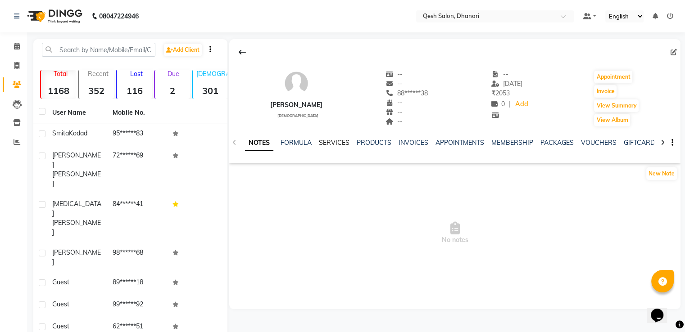
click at [330, 143] on link "SERVICES" at bounding box center [334, 143] width 31 height 8
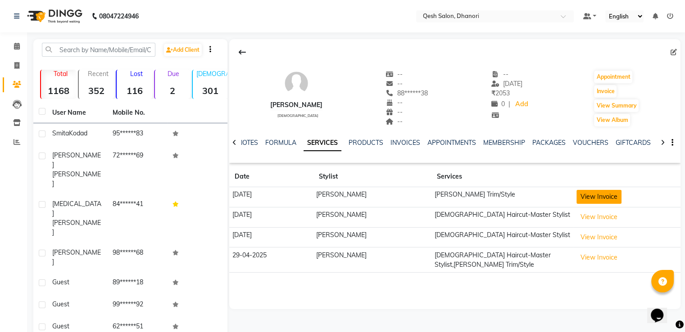
click at [579, 194] on button "View Invoice" at bounding box center [599, 197] width 45 height 14
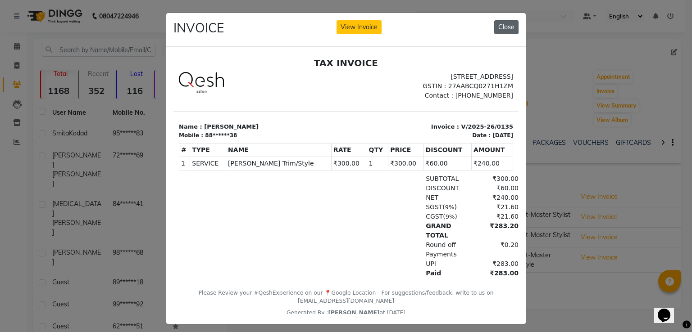
click at [496, 32] on button "Close" at bounding box center [506, 27] width 24 height 14
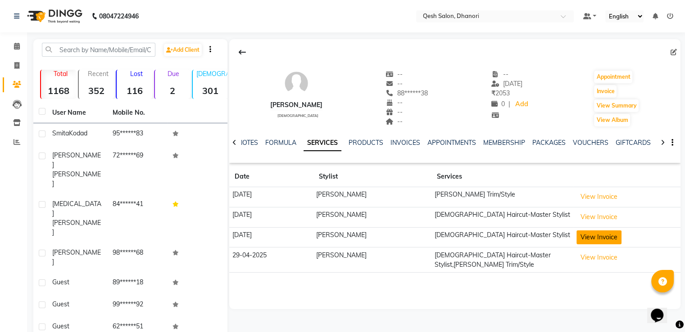
click at [591, 237] on button "View Invoice" at bounding box center [599, 238] width 45 height 14
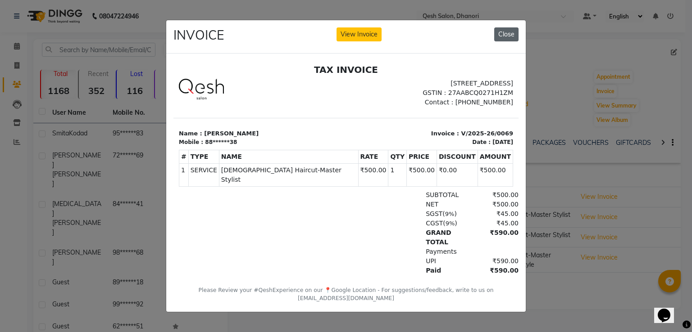
click at [499, 27] on button "Close" at bounding box center [506, 34] width 24 height 14
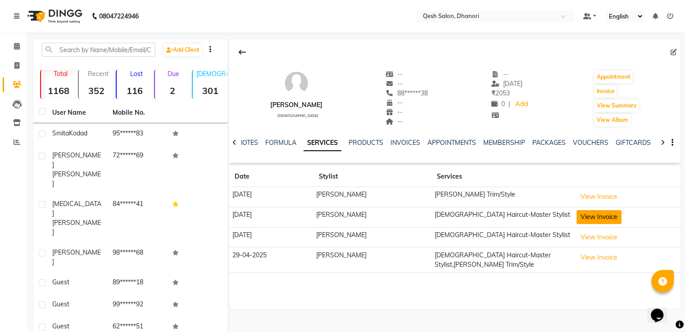
click at [582, 218] on button "View Invoice" at bounding box center [599, 217] width 45 height 14
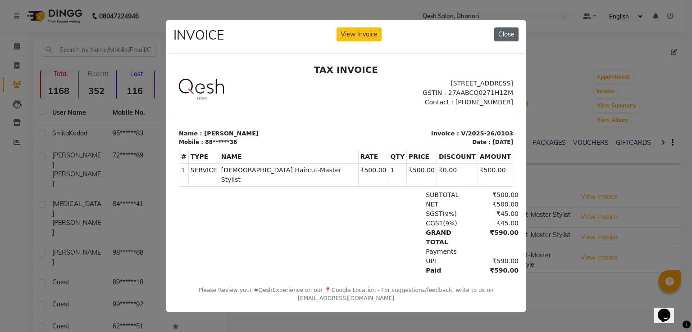
click at [504, 33] on button "Close" at bounding box center [506, 34] width 24 height 14
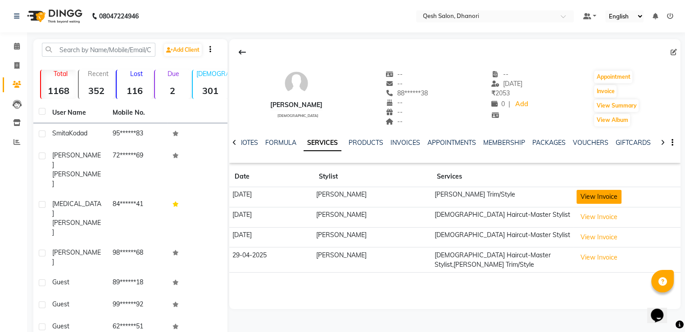
click at [586, 192] on button "View Invoice" at bounding box center [599, 197] width 45 height 14
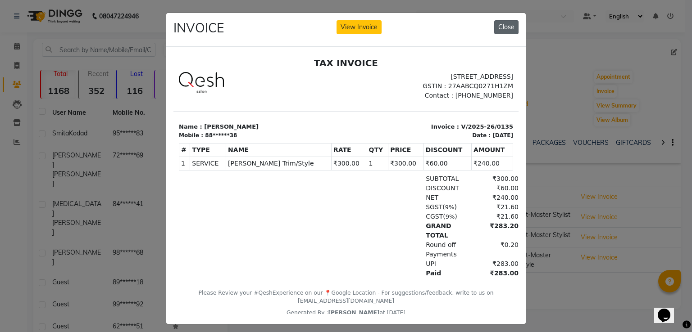
click at [500, 32] on button "Close" at bounding box center [506, 27] width 24 height 14
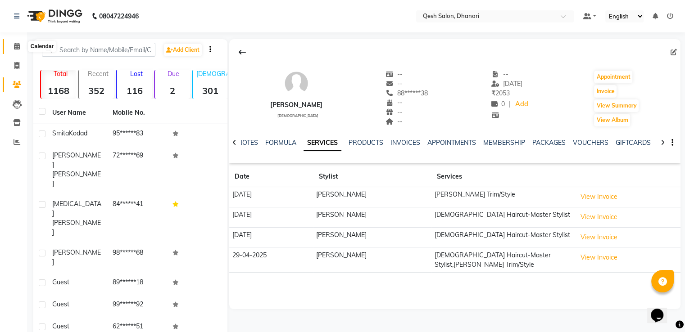
click at [17, 48] on icon at bounding box center [17, 46] width 6 height 7
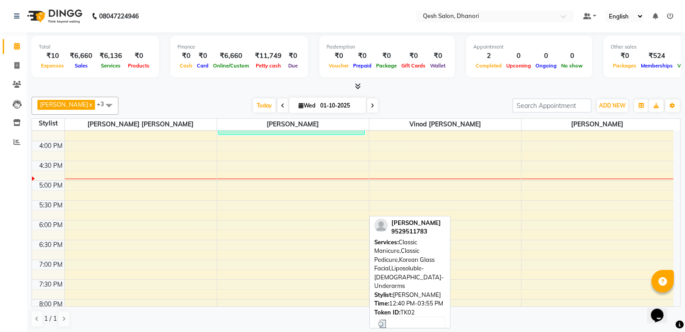
scroll to position [270, 0]
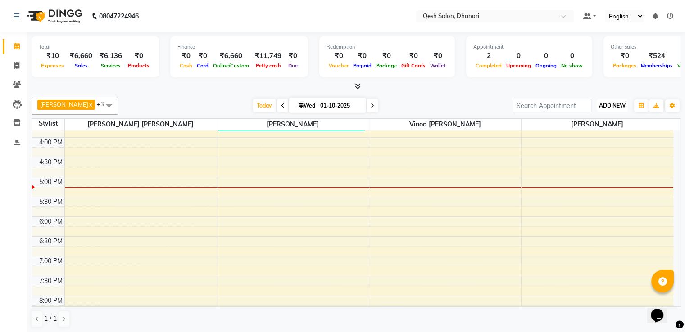
click at [618, 108] on span "ADD NEW" at bounding box center [612, 105] width 27 height 7
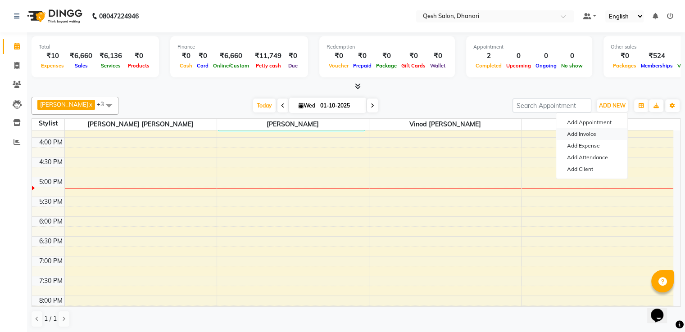
click at [591, 133] on link "Add Invoice" at bounding box center [591, 134] width 71 height 12
select select "service"
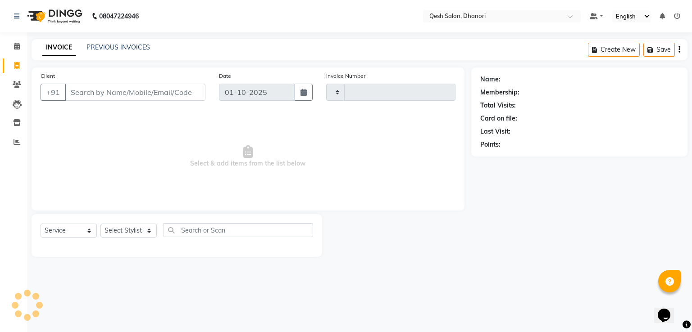
type input "0829"
select select "7641"
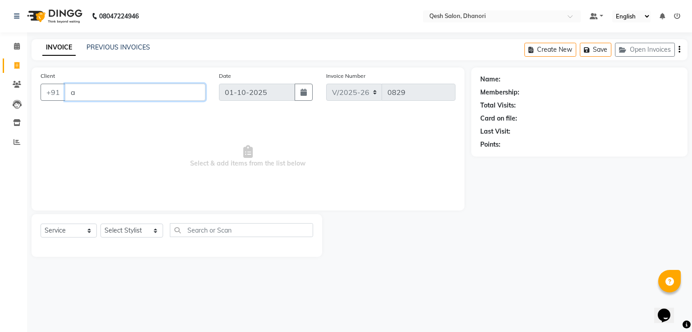
type input "a"
click at [129, 232] on select "Select Stylist [PERSON_NAME] [PERSON_NAME] [PERSON_NAME] [PERSON_NAME] [PERSON_…" at bounding box center [131, 231] width 63 height 14
select select "85050"
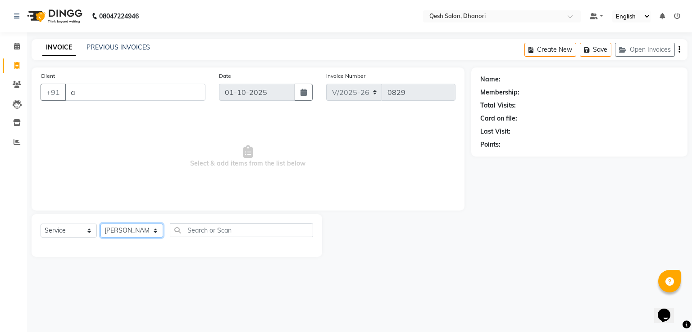
click at [100, 224] on select "Select Stylist [PERSON_NAME] [PERSON_NAME] [PERSON_NAME] [PERSON_NAME] [PERSON_…" at bounding box center [131, 231] width 63 height 14
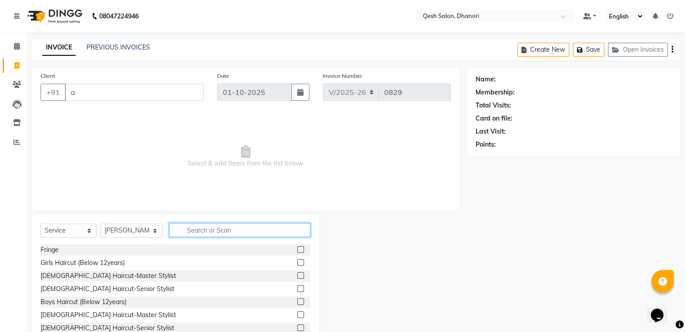
click at [215, 230] on input "text" at bounding box center [239, 230] width 141 height 14
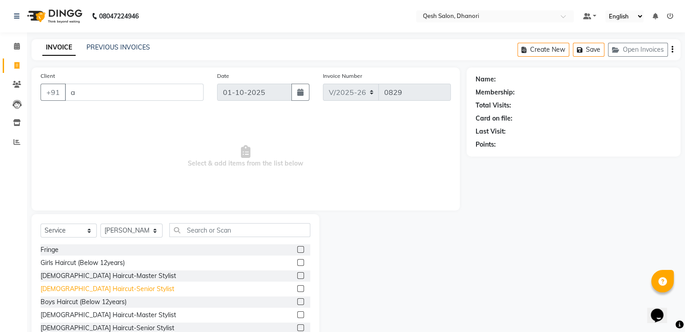
click at [122, 287] on div "[DEMOGRAPHIC_DATA] Haircut-Senior Stylist" at bounding box center [108, 289] width 134 height 9
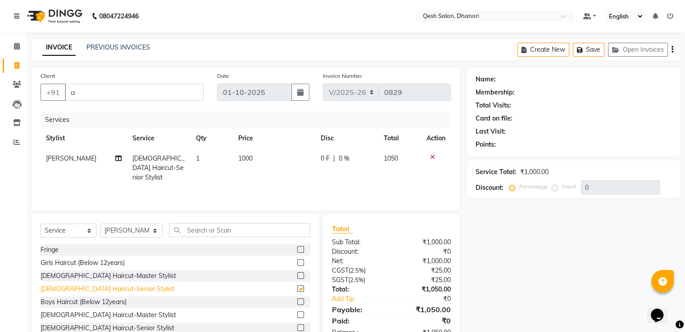
checkbox input "false"
click at [432, 157] on icon at bounding box center [432, 157] width 5 height 6
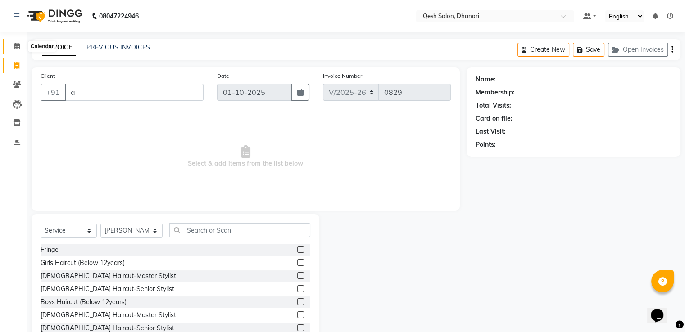
click at [18, 50] on icon at bounding box center [17, 46] width 6 height 7
click at [123, 92] on input "a" at bounding box center [134, 92] width 139 height 17
click at [146, 229] on select "Select Stylist [PERSON_NAME] [PERSON_NAME] [PERSON_NAME] [PERSON_NAME] [PERSON_…" at bounding box center [131, 231] width 62 height 14
select select
click at [100, 224] on select "Select Stylist [PERSON_NAME] [PERSON_NAME] [PERSON_NAME] [PERSON_NAME] [PERSON_…" at bounding box center [131, 231] width 62 height 14
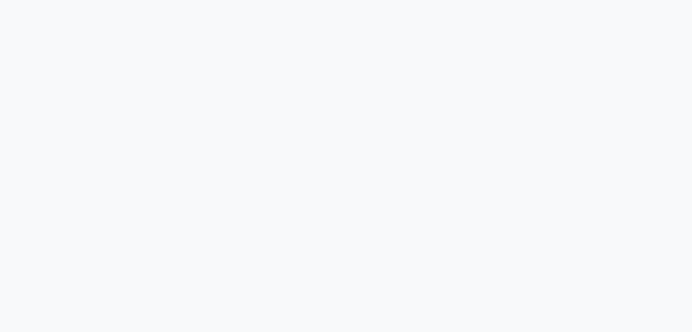
select select "service"
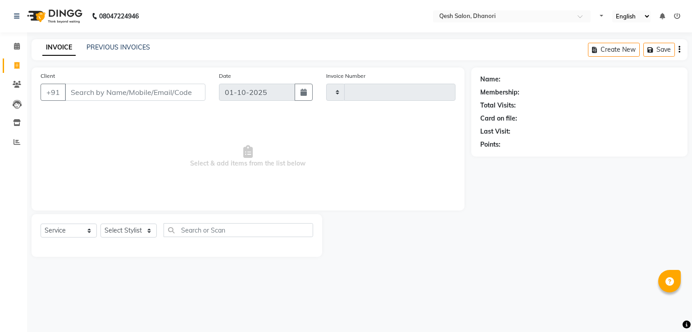
select select "en"
type input "0829"
select select "7641"
click at [109, 90] on input "Client" at bounding box center [135, 92] width 141 height 17
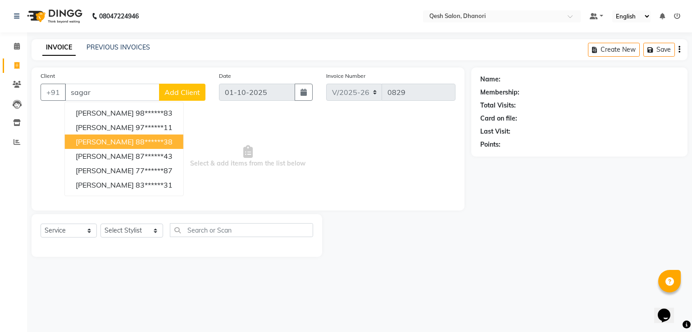
click at [150, 139] on ngb-highlight "88******38" at bounding box center [154, 141] width 37 height 9
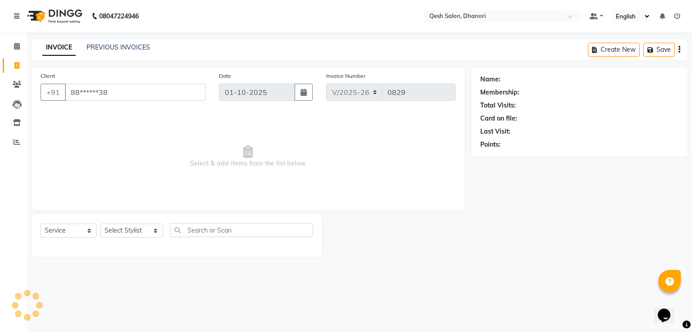
type input "88******38"
select select "1: Object"
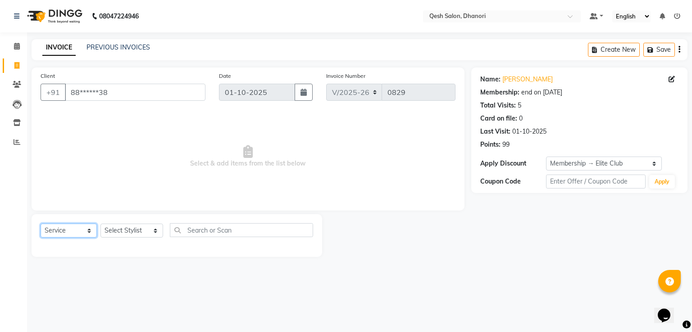
click at [76, 234] on select "Select Service Product Membership Package Voucher Prepaid Gift Card" at bounding box center [69, 231] width 56 height 14
click at [41, 224] on select "Select Service Product Membership Package Voucher Prepaid Gift Card" at bounding box center [69, 231] width 56 height 14
click at [128, 228] on select "Select Stylist [PERSON_NAME] [PERSON_NAME] [PERSON_NAME] [PERSON_NAME] [PERSON_…" at bounding box center [131, 231] width 63 height 14
select select "85050"
click at [100, 224] on select "Select Stylist [PERSON_NAME] [PERSON_NAME] [PERSON_NAME] [PERSON_NAME] [PERSON_…" at bounding box center [131, 231] width 63 height 14
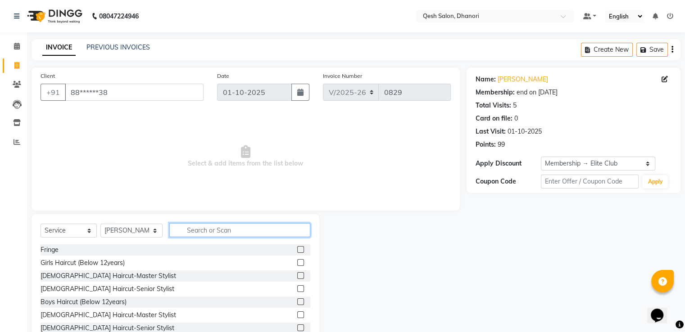
click at [204, 232] on input "text" at bounding box center [239, 230] width 141 height 14
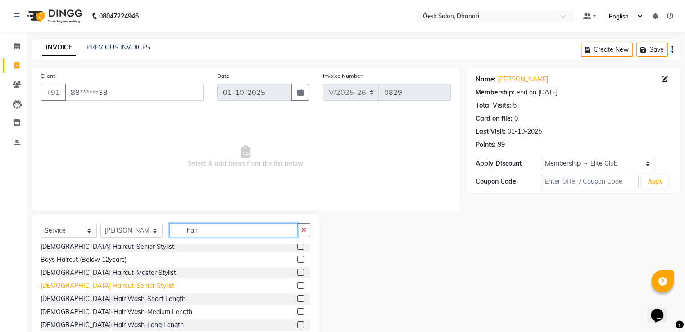
scroll to position [45, 0]
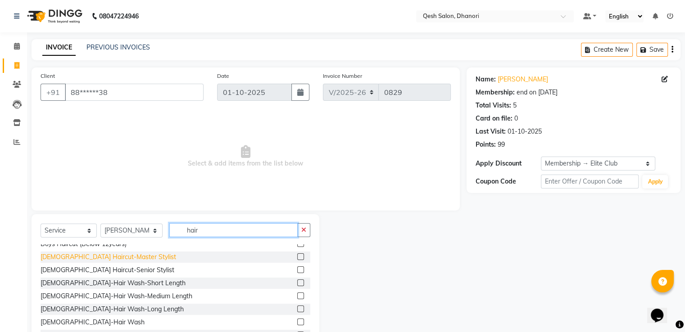
type input "hair"
click at [91, 258] on div "[DEMOGRAPHIC_DATA] Haircut-Master Stylist" at bounding box center [109, 257] width 136 height 9
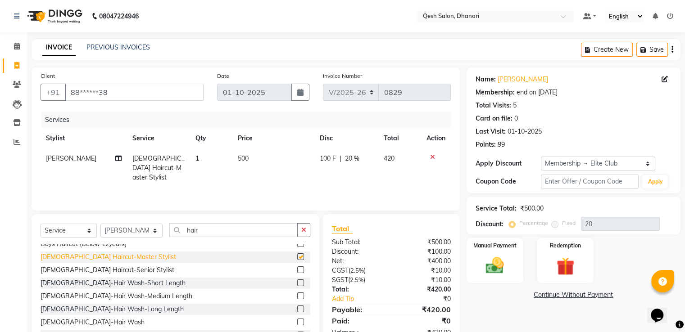
checkbox input "false"
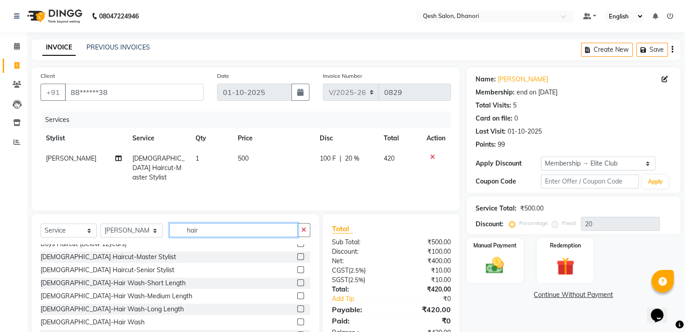
click at [199, 231] on input "hair" at bounding box center [233, 230] width 128 height 14
type input "h"
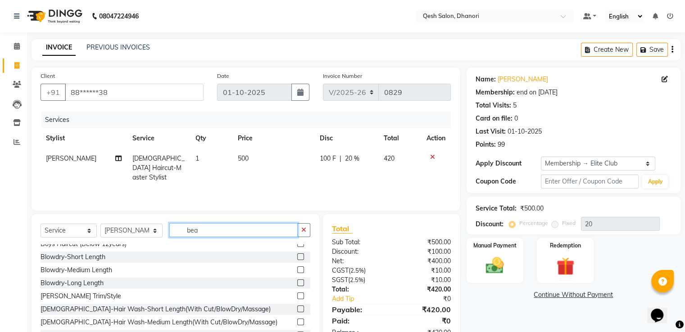
scroll to position [0, 0]
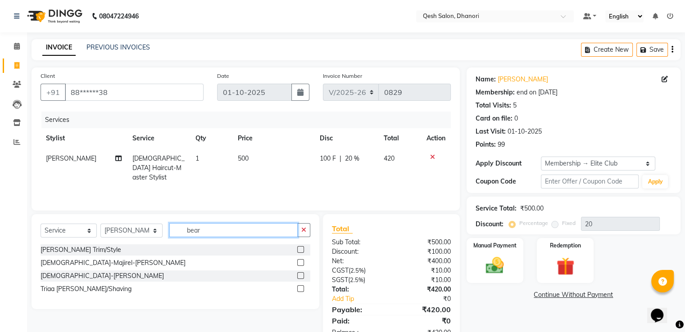
type input "bear"
click at [122, 253] on div "[PERSON_NAME] Trim/Style" at bounding box center [176, 250] width 270 height 11
click at [83, 251] on div "[PERSON_NAME] Trim/Style" at bounding box center [81, 250] width 81 height 9
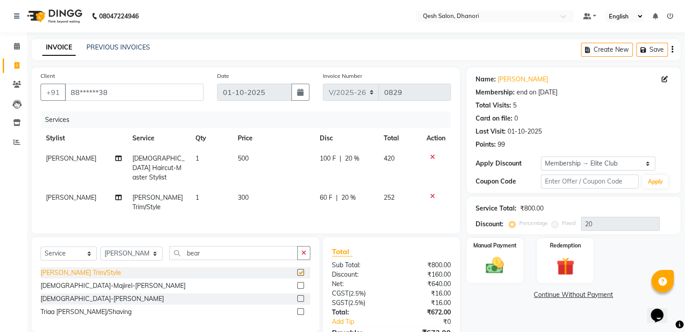
checkbox input "false"
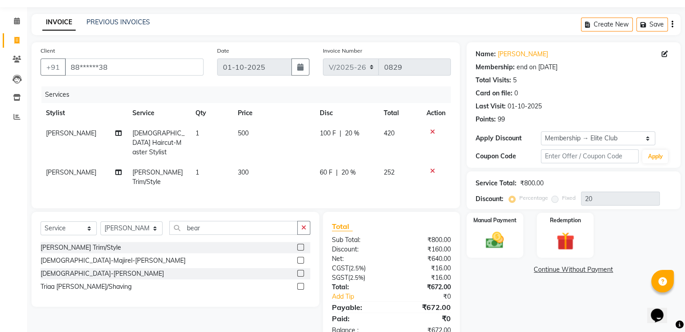
scroll to position [39, 0]
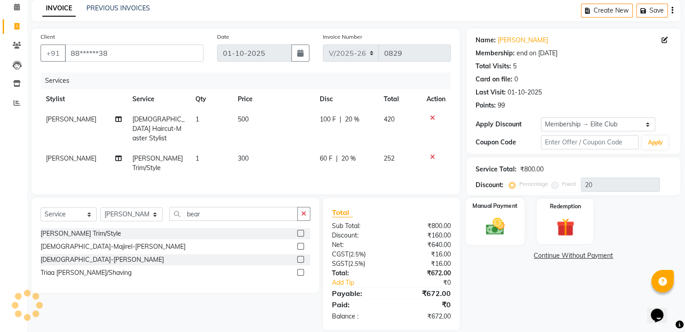
click at [501, 224] on img at bounding box center [495, 227] width 30 height 22
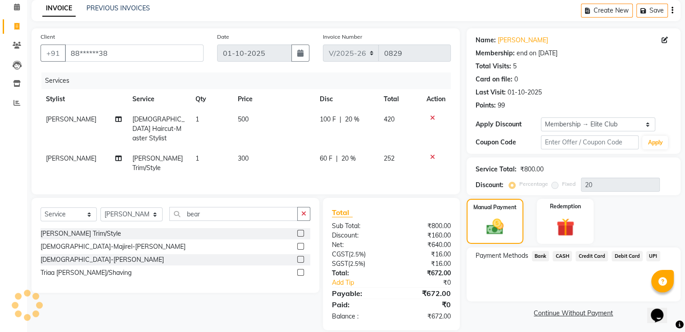
scroll to position [40, 0]
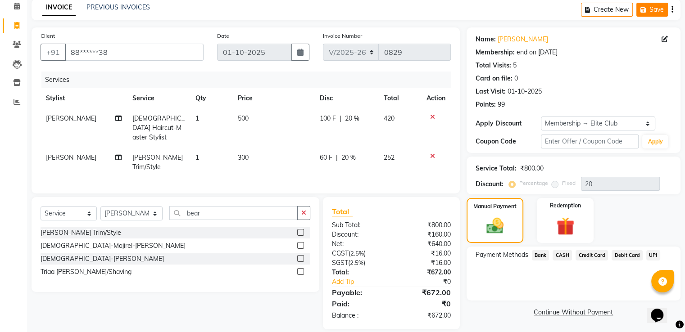
click at [645, 7] on icon "button" at bounding box center [645, 10] width 9 height 6
click at [19, 23] on span at bounding box center [17, 26] width 16 height 10
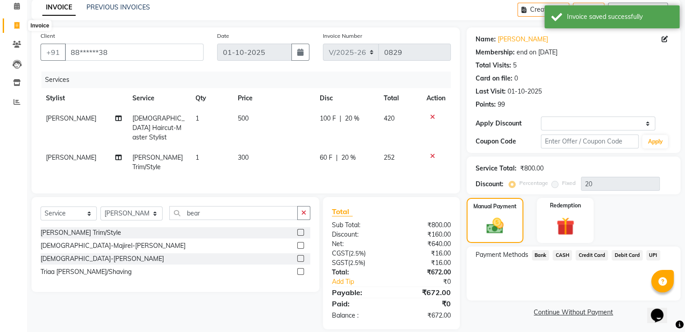
select select "service"
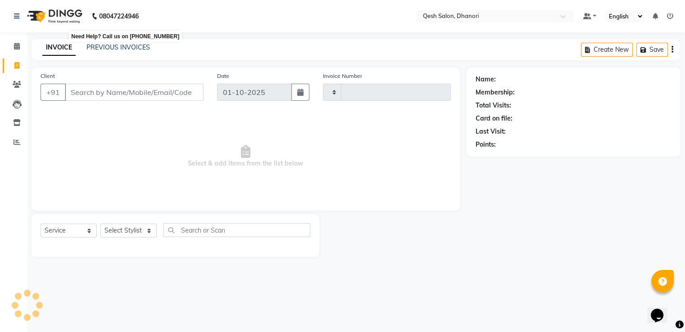
scroll to position [0, 0]
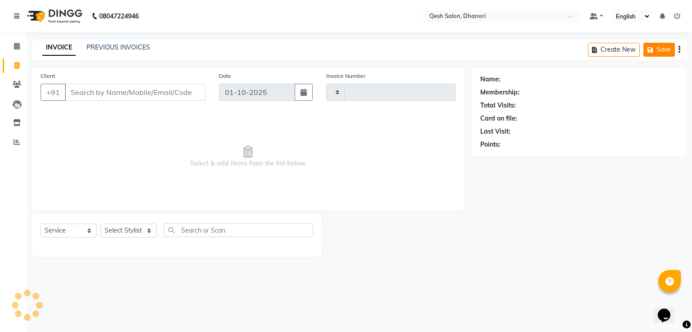
type input "0829"
select select "7641"
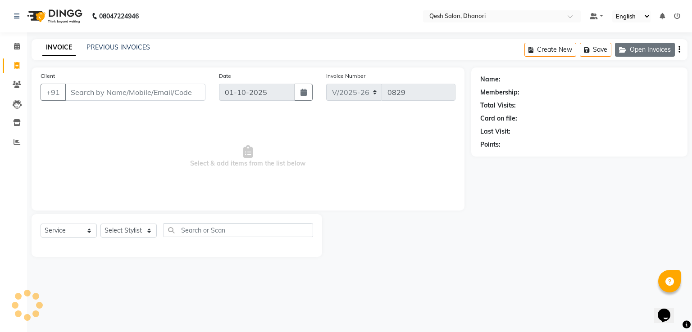
click at [663, 46] on button "Open Invoices" at bounding box center [645, 50] width 60 height 14
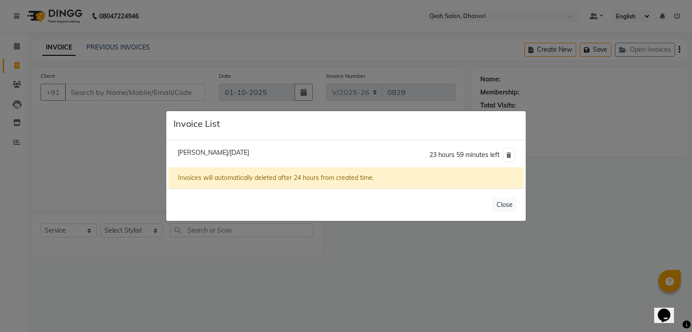
click at [249, 152] on span "Sagar Gaikwad/01 October 2025" at bounding box center [213, 153] width 72 height 8
type input "88******38"
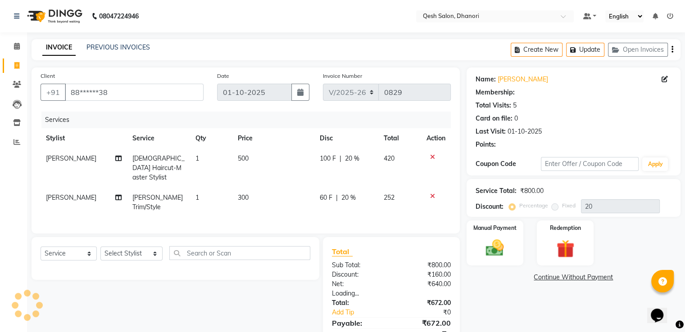
type input "0"
select select "1: Object"
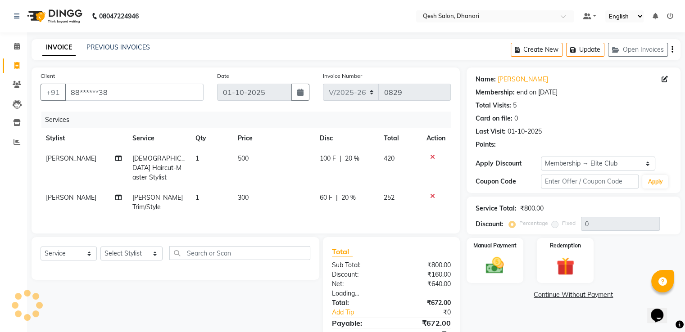
type input "20"
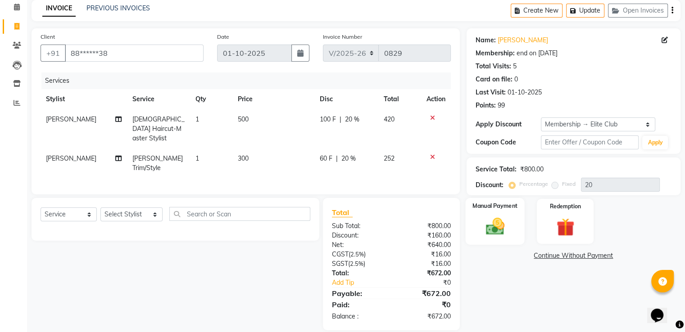
click at [497, 217] on img at bounding box center [495, 227] width 30 height 22
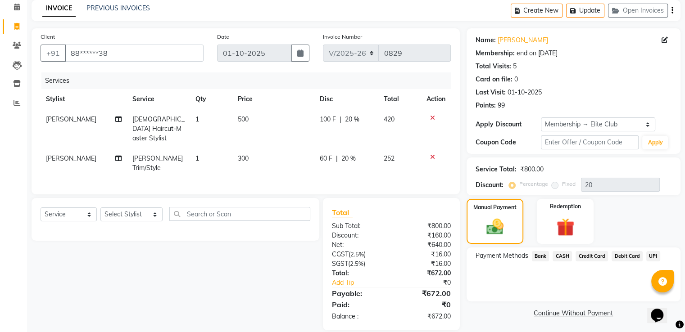
click at [654, 256] on span "UPI" at bounding box center [653, 256] width 14 height 10
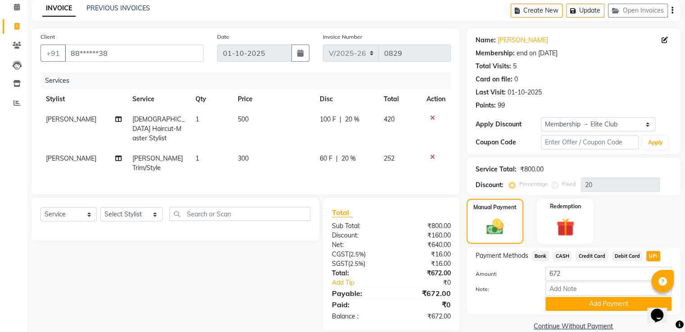
scroll to position [54, 0]
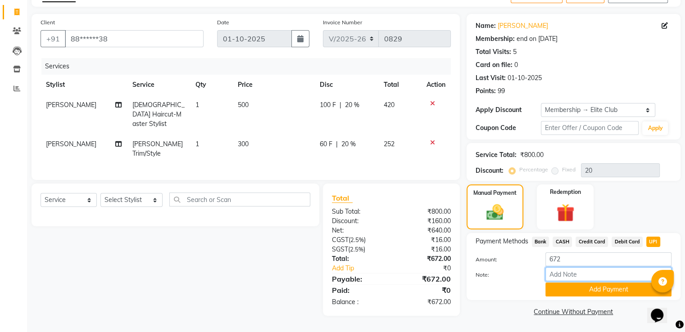
click at [581, 278] on input "Note:" at bounding box center [609, 275] width 126 height 14
click at [585, 290] on button "Add Payment" at bounding box center [609, 290] width 126 height 14
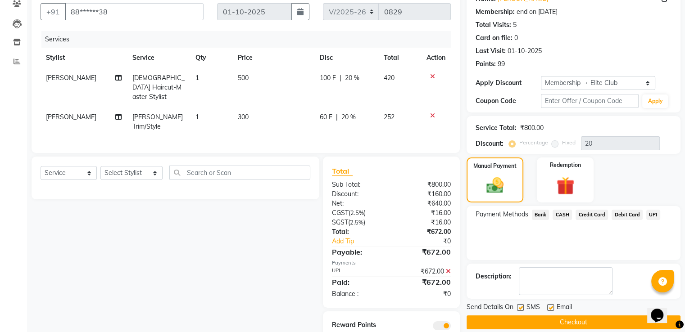
scroll to position [103, 0]
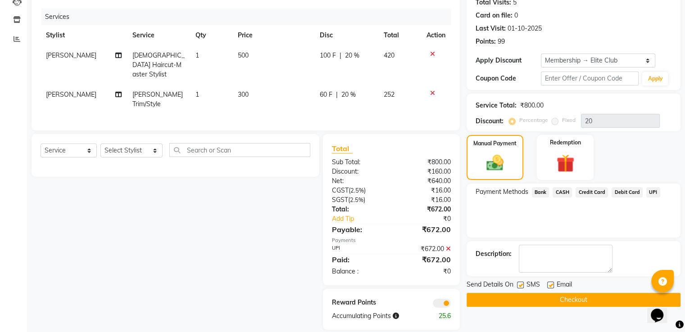
click at [573, 300] on button "Checkout" at bounding box center [574, 300] width 214 height 14
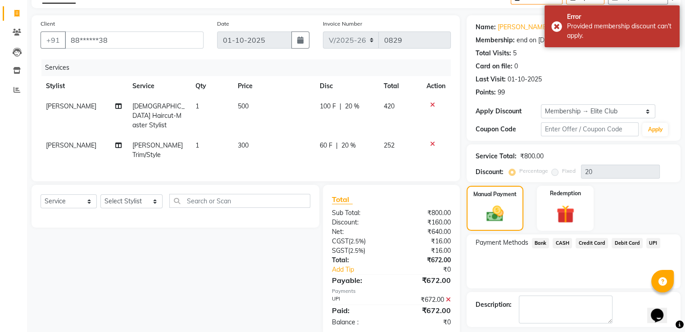
scroll to position [13, 0]
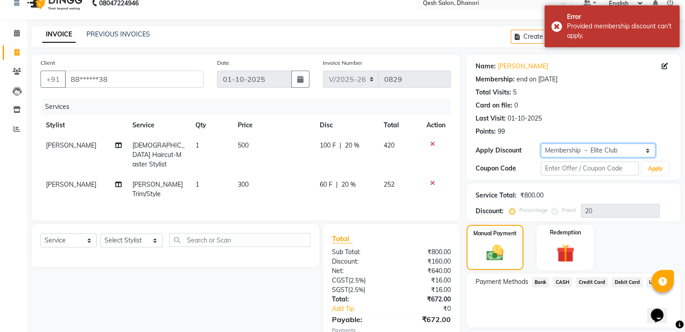
click at [607, 152] on select "Select Membership → Elite Club" at bounding box center [598, 151] width 114 height 14
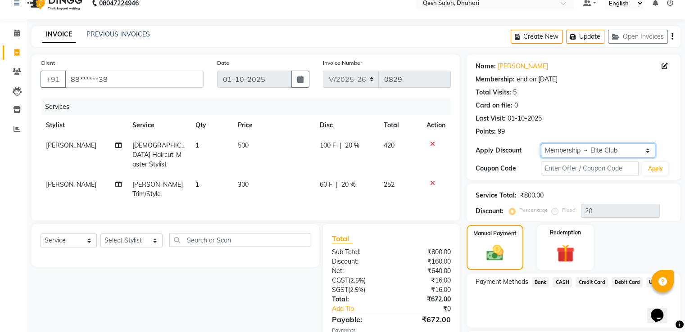
select select "0:"
click at [541, 144] on select "Select Membership → Elite Club" at bounding box center [598, 151] width 114 height 14
type input "0"
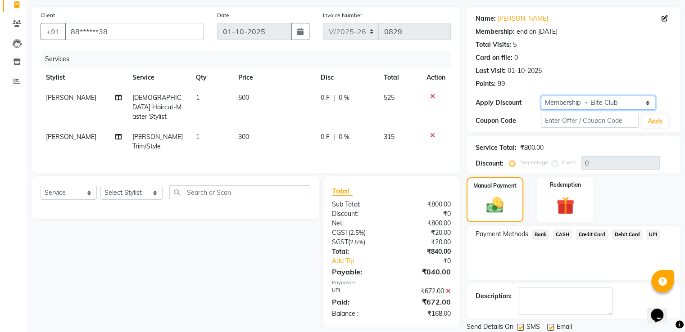
scroll to position [46, 0]
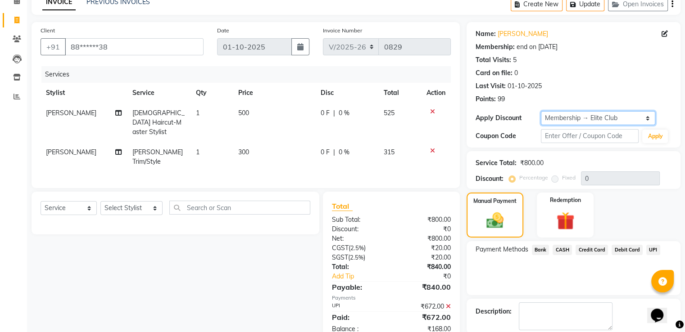
click at [584, 123] on select "Select Membership → Elite Club" at bounding box center [598, 118] width 114 height 14
select select "1: Object"
click at [541, 111] on select "Select Membership → Elite Club" at bounding box center [598, 118] width 114 height 14
type input "20"
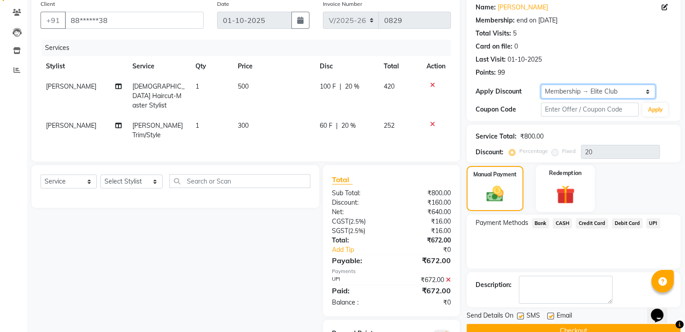
scroll to position [103, 0]
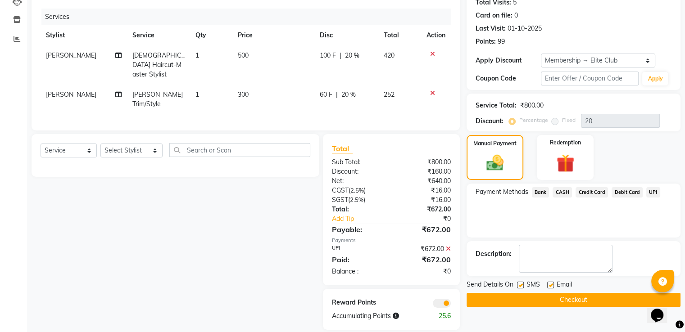
click at [560, 301] on button "Checkout" at bounding box center [574, 300] width 214 height 14
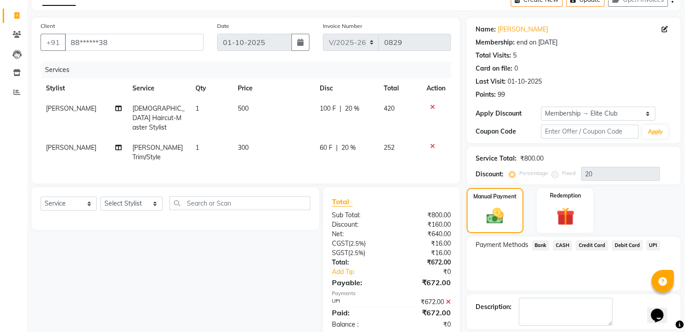
scroll to position [90, 0]
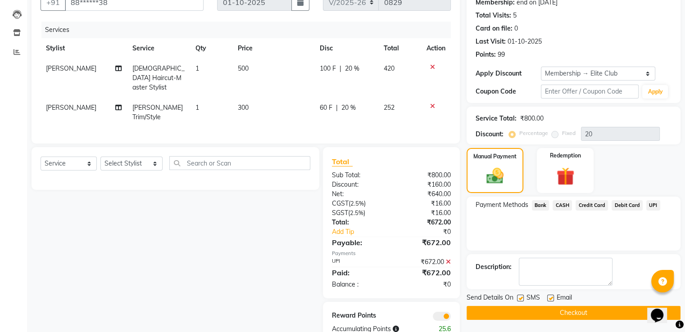
click at [653, 205] on span "UPI" at bounding box center [653, 205] width 14 height 10
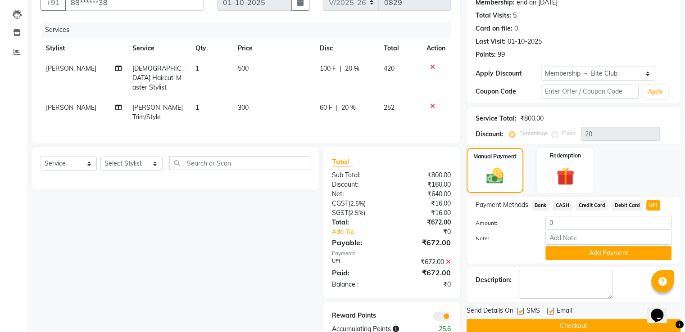
scroll to position [105, 0]
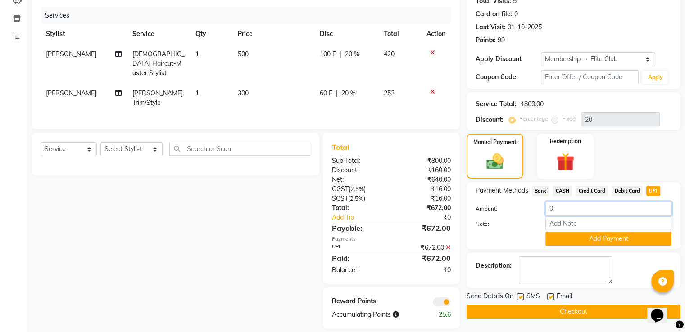
click at [569, 211] on input "0" at bounding box center [609, 209] width 126 height 14
click at [584, 310] on button "Checkout" at bounding box center [574, 312] width 214 height 14
click at [86, 142] on select "Select Service Product Membership Package Voucher Prepaid Gift Card" at bounding box center [69, 149] width 56 height 14
click at [594, 312] on button "Checkout" at bounding box center [574, 312] width 214 height 14
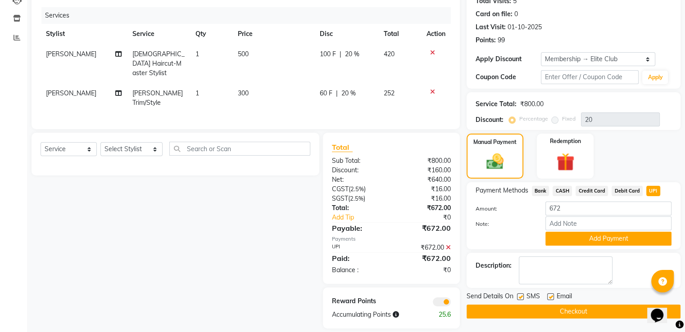
click at [652, 184] on div "Payment Methods Bank CASH Credit Card Debit Card UPI Amount: 672 Note: Add Paym…" at bounding box center [574, 215] width 214 height 67
click at [652, 188] on span "UPI" at bounding box center [653, 191] width 14 height 10
type input "0"
click at [665, 164] on div "Manual Payment Redemption" at bounding box center [574, 156] width 228 height 45
click at [546, 163] on div "Redemption" at bounding box center [565, 156] width 59 height 46
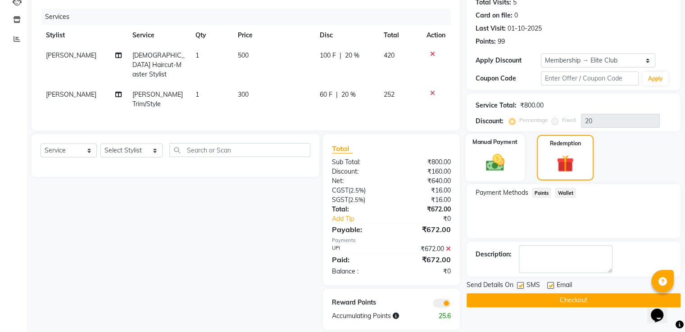
click at [506, 163] on img at bounding box center [495, 163] width 30 height 22
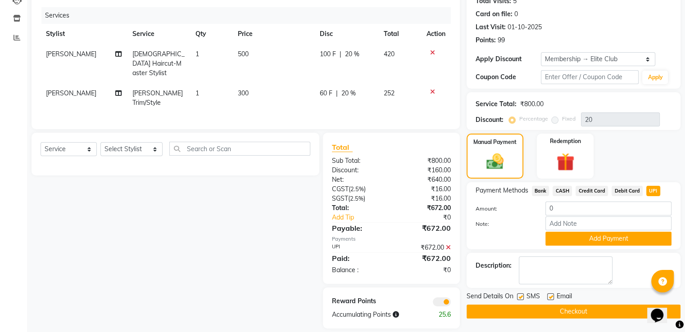
click at [656, 146] on div "Manual Payment Redemption" at bounding box center [574, 156] width 228 height 45
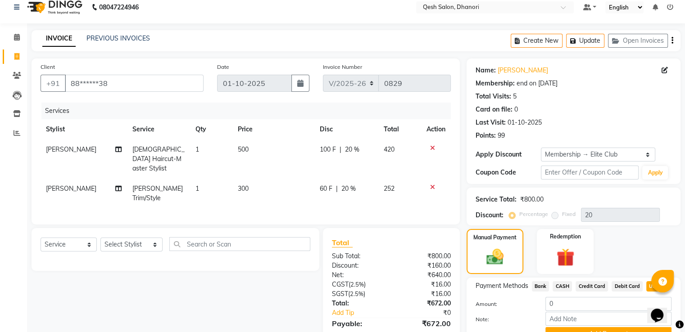
scroll to position [0, 0]
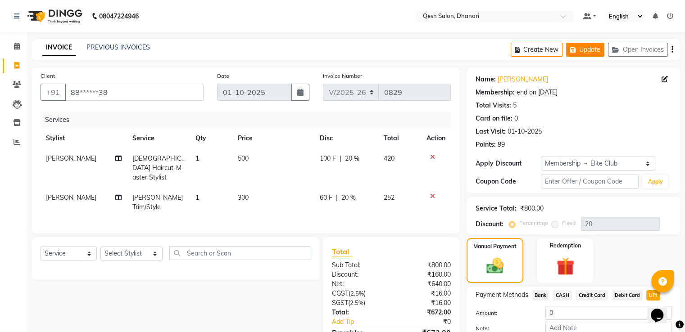
click at [589, 51] on button "Update" at bounding box center [585, 50] width 38 height 14
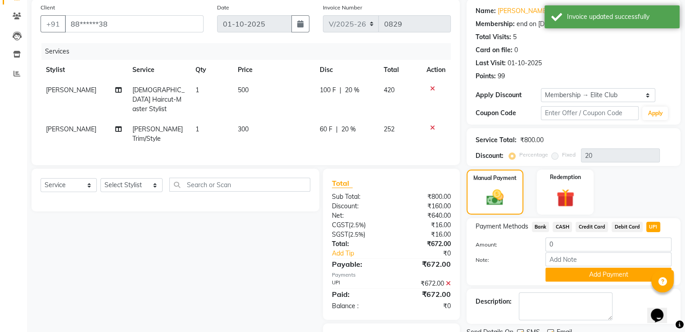
scroll to position [105, 0]
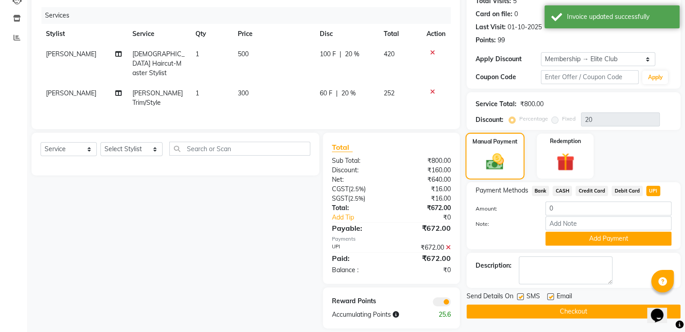
click at [504, 161] on img at bounding box center [495, 162] width 29 height 21
click at [619, 199] on div "Payment Methods Bank CASH Credit Card Debit Card UPI Amount: 0 Note: Add Payment" at bounding box center [574, 216] width 196 height 60
click at [608, 211] on input "0" at bounding box center [609, 209] width 126 height 14
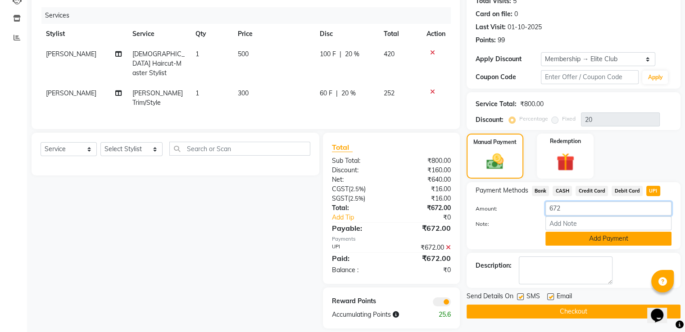
type input "672"
click at [636, 237] on button "Add Payment" at bounding box center [609, 239] width 126 height 14
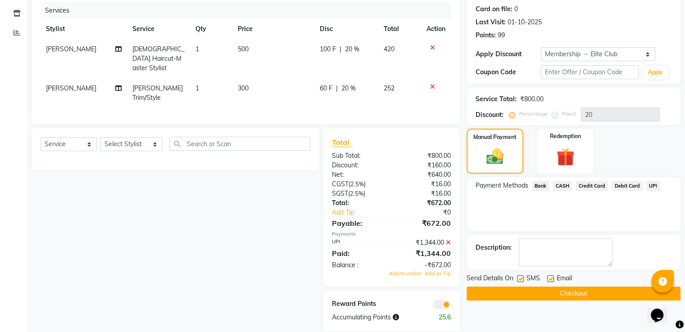
scroll to position [111, 0]
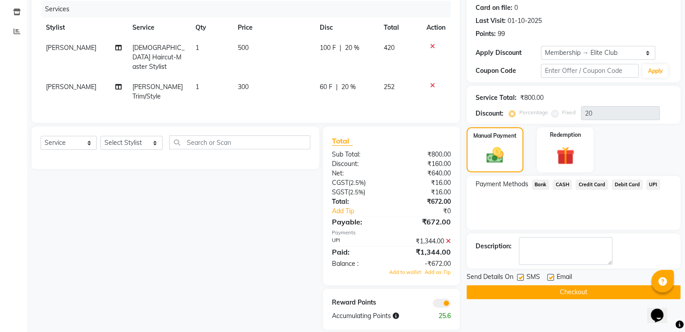
click at [619, 292] on button "Checkout" at bounding box center [574, 293] width 214 height 14
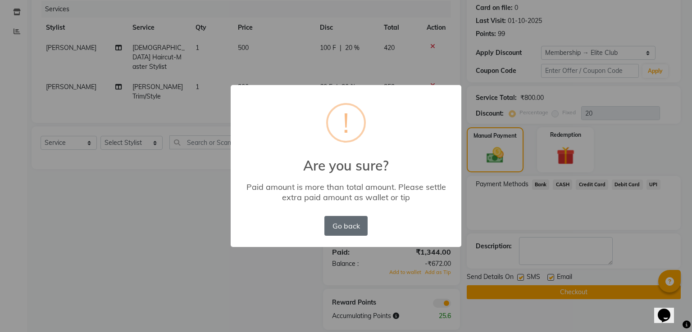
click at [365, 231] on button "Go back" at bounding box center [345, 226] width 43 height 20
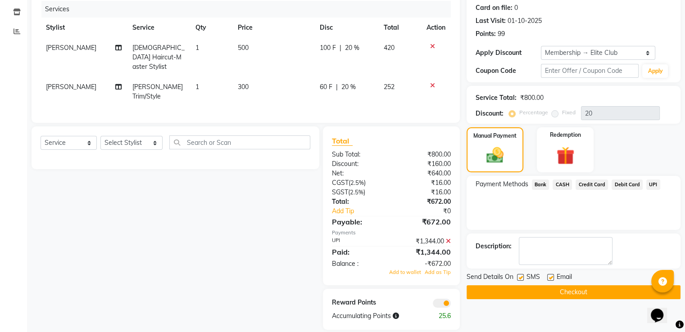
click at [448, 238] on icon at bounding box center [448, 241] width 5 height 6
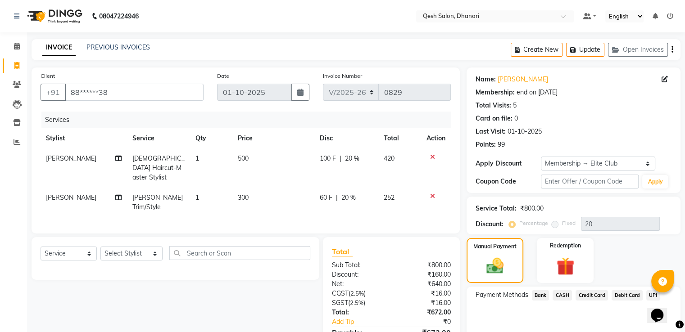
scroll to position [40, 0]
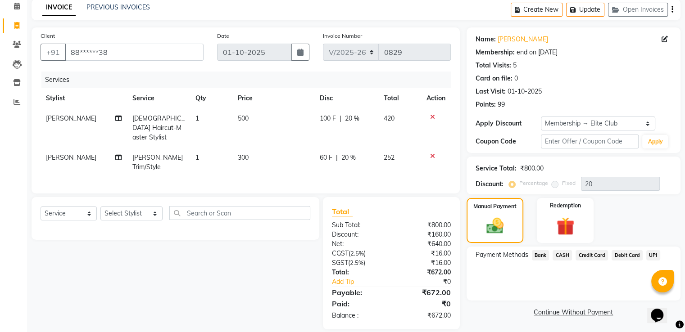
click at [587, 310] on link "Continue Without Payment" at bounding box center [574, 312] width 210 height 9
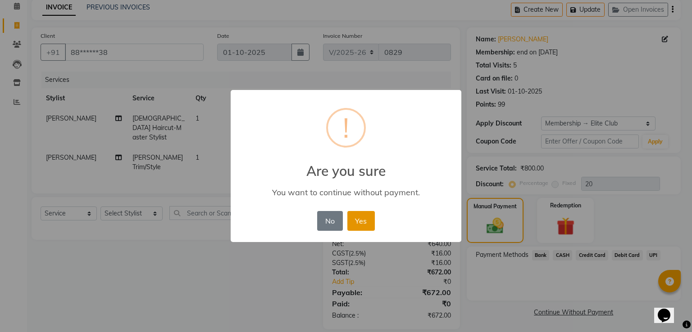
click at [354, 216] on button "Yes" at bounding box center [360, 221] width 27 height 20
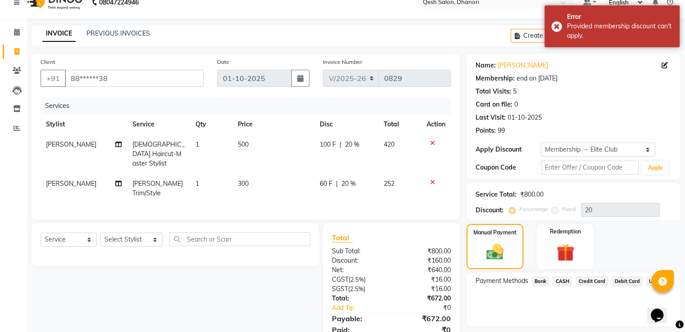
scroll to position [0, 0]
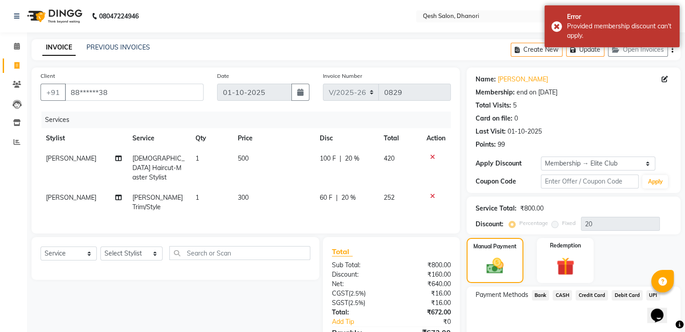
click at [8, 73] on li "Invoice" at bounding box center [13, 65] width 27 height 19
click at [11, 69] on span at bounding box center [17, 66] width 16 height 10
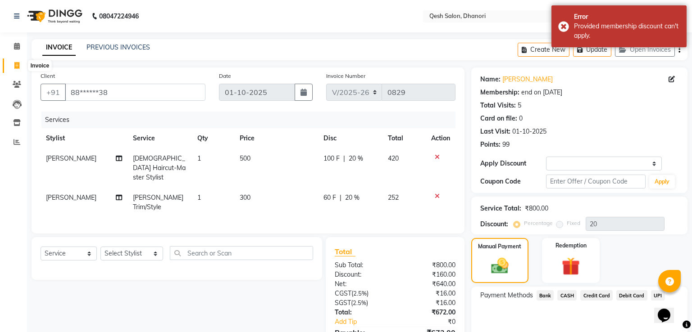
select select "service"
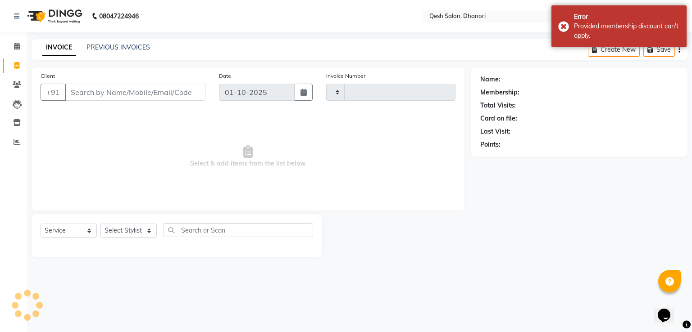
type input "0829"
select select "7641"
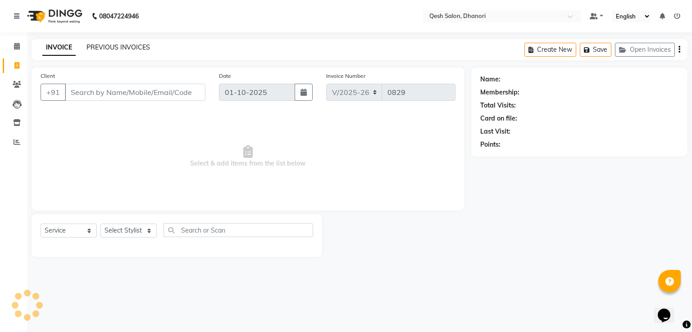
click at [102, 49] on div "INVOICE PREVIOUS INVOICES Create New Save Open Invoices" at bounding box center [360, 49] width 656 height 21
click at [110, 50] on link "PREVIOUS INVOICES" at bounding box center [118, 47] width 64 height 8
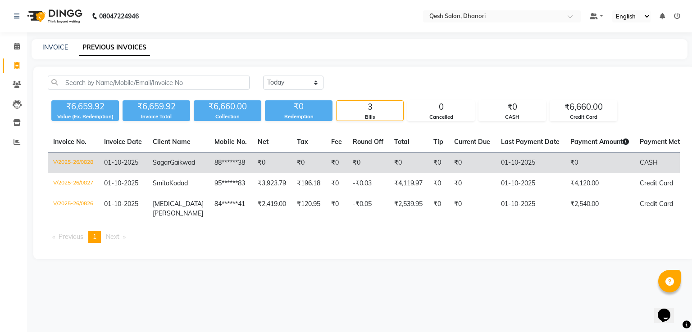
click at [505, 162] on td "01-10-2025" at bounding box center [530, 163] width 69 height 21
click at [180, 168] on td "Sagar Gaikwad" at bounding box center [178, 163] width 62 height 21
click at [209, 162] on td "88******38" at bounding box center [230, 163] width 43 height 21
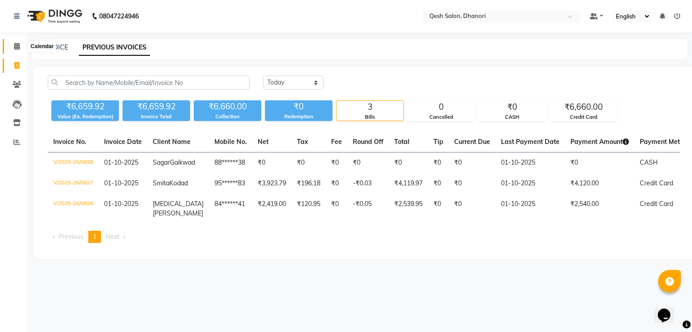
click at [15, 47] on icon at bounding box center [17, 46] width 6 height 7
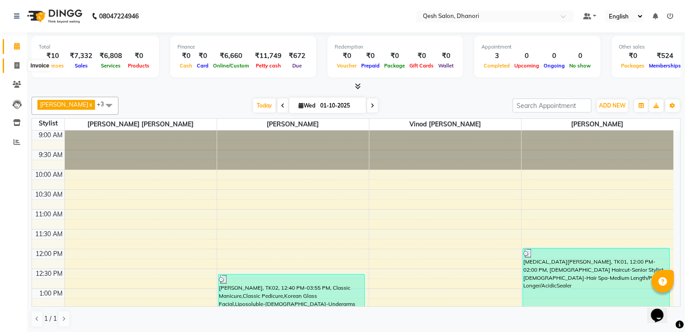
click at [16, 66] on icon at bounding box center [16, 65] width 5 height 7
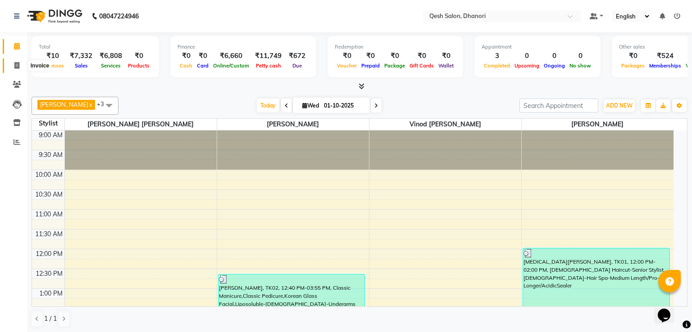
select select "service"
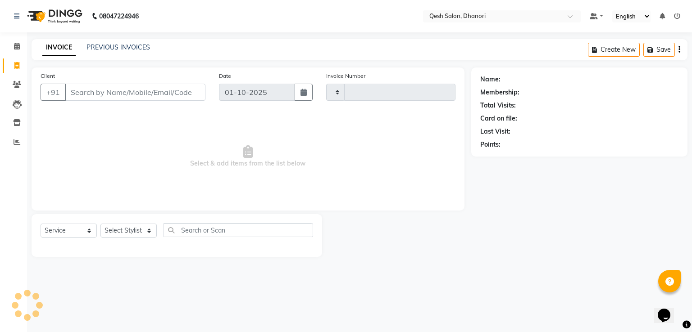
type input "0830"
select select "7641"
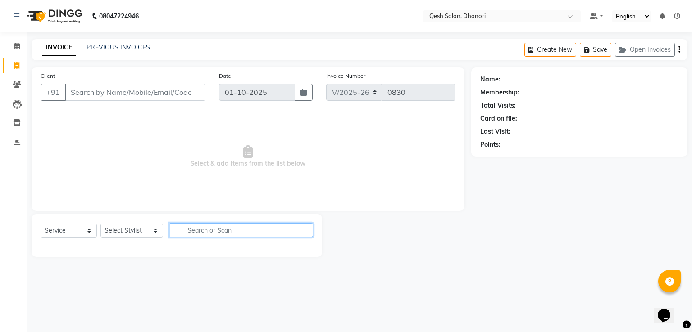
click at [195, 232] on input "text" at bounding box center [241, 230] width 143 height 14
type input "r"
type input "p"
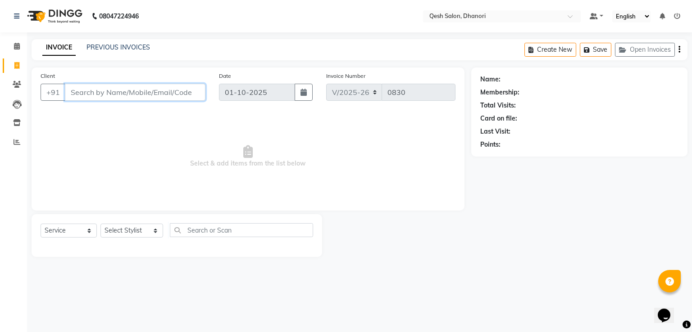
click at [125, 89] on input "Client" at bounding box center [135, 92] width 141 height 17
type input "A"
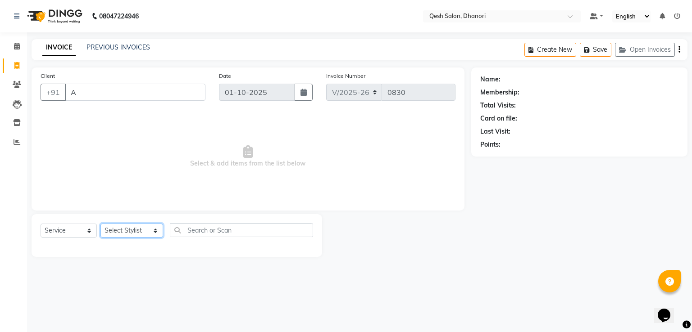
click at [127, 231] on select "Select Stylist [PERSON_NAME] [PERSON_NAME] [PERSON_NAME] [PERSON_NAME] [PERSON_…" at bounding box center [131, 231] width 63 height 14
select select "85050"
click at [100, 224] on select "Select Stylist [PERSON_NAME] [PERSON_NAME] [PERSON_NAME] [PERSON_NAME] [PERSON_…" at bounding box center [131, 231] width 63 height 14
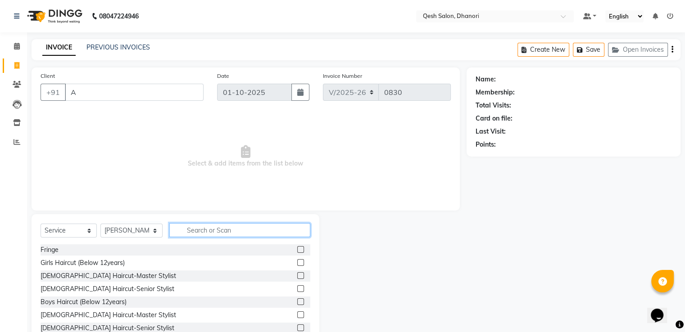
click at [213, 233] on input "text" at bounding box center [239, 230] width 141 height 14
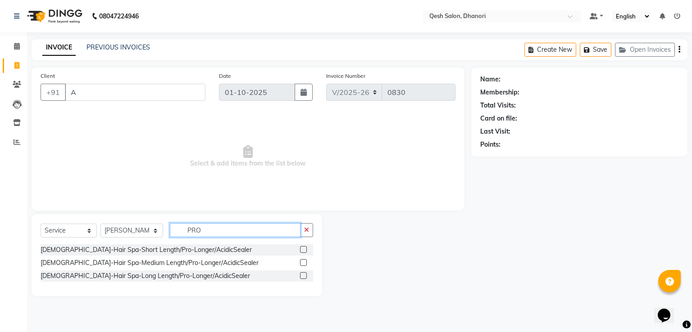
type input "PRO"
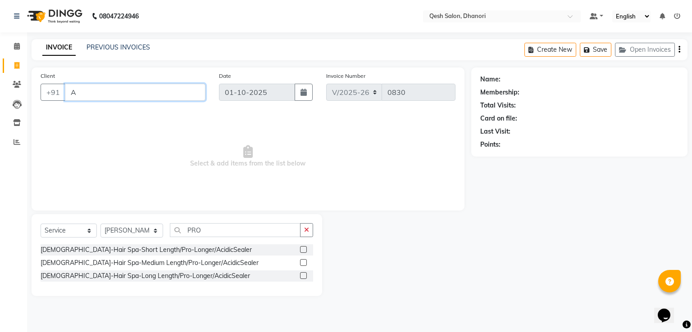
click at [105, 96] on input "A" at bounding box center [135, 92] width 141 height 17
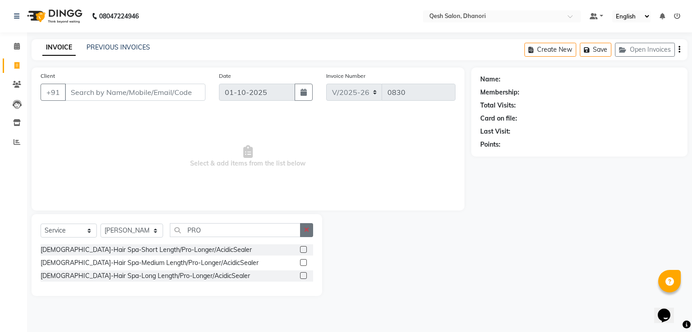
click at [306, 230] on icon "button" at bounding box center [306, 230] width 5 height 6
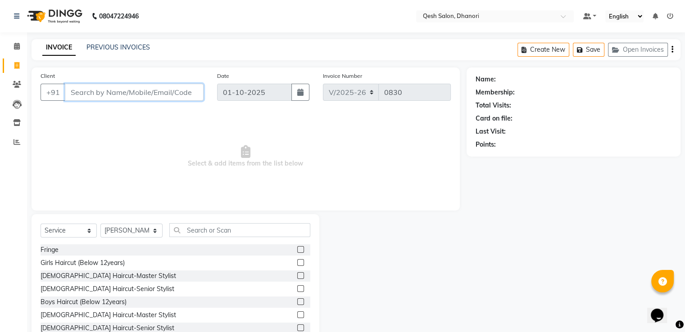
click at [146, 89] on input "Client" at bounding box center [134, 92] width 139 height 17
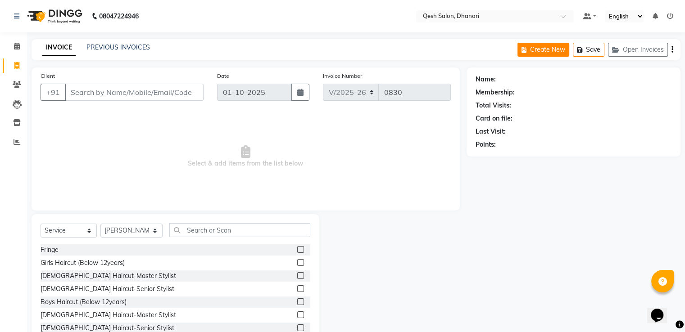
click at [542, 49] on button "Create New" at bounding box center [544, 50] width 52 height 14
select select "service"
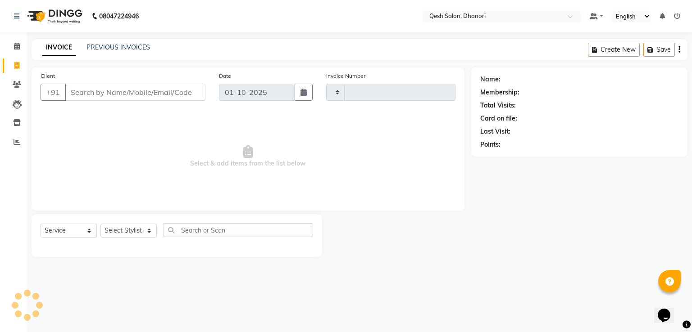
type input "0830"
select select "7641"
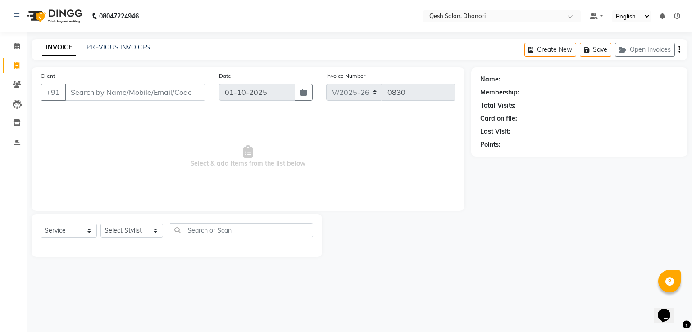
click at [181, 94] on input "Client" at bounding box center [135, 92] width 141 height 17
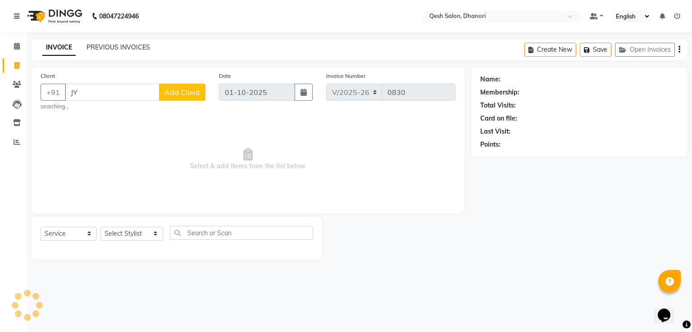
type input "J"
type input "9074813862"
click at [181, 94] on span "Add Client" at bounding box center [182, 92] width 36 height 9
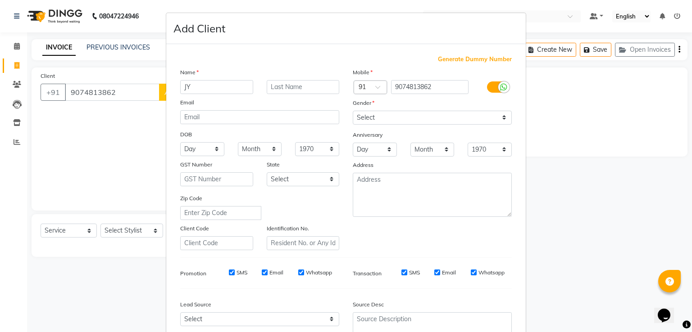
type input "J"
type input "H"
type input "Jyoshma"
click at [314, 89] on input "text" at bounding box center [303, 87] width 73 height 14
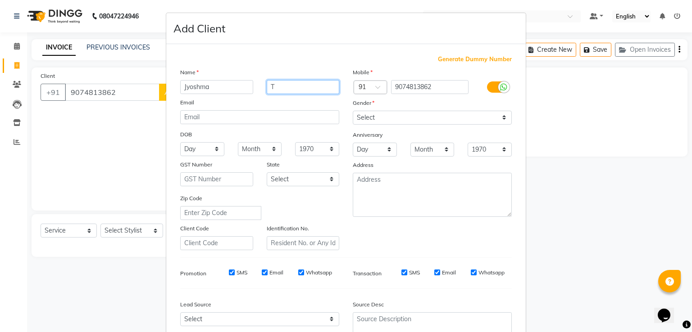
click at [314, 89] on input "T" at bounding box center [303, 87] width 73 height 14
type input "Thomas"
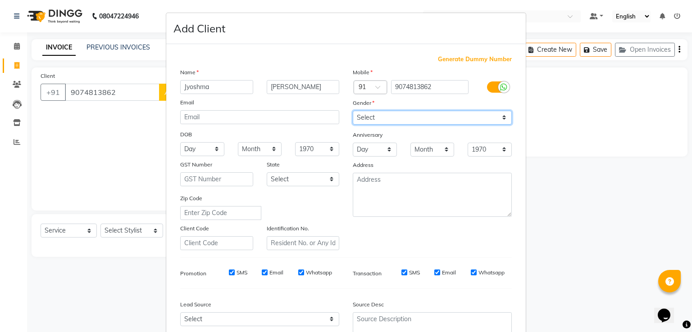
click at [357, 118] on select "Select Male Female Other Prefer Not To Say" at bounding box center [432, 118] width 159 height 14
click at [353, 111] on select "Select Male Female Other Prefer Not To Say" at bounding box center [432, 118] width 159 height 14
click at [362, 118] on select "Select Male Female Other Prefer Not To Say" at bounding box center [432, 118] width 159 height 14
select select "female"
click at [353, 111] on select "Select Male Female Other Prefer Not To Say" at bounding box center [432, 118] width 159 height 14
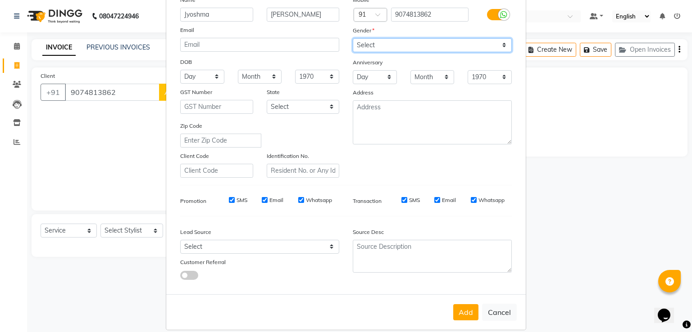
scroll to position [88, 0]
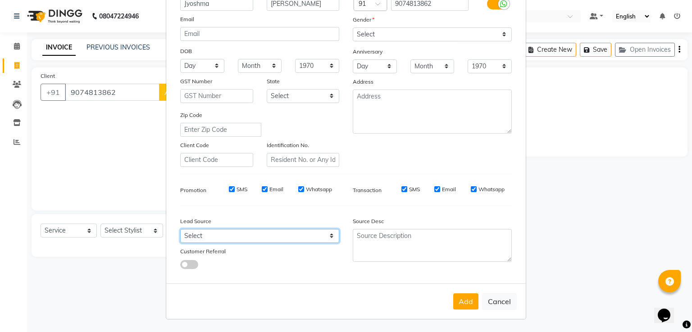
click at [234, 235] on select "Select Walk-in Referral Internet Friend Word of Mouth Advertisement Facebook Ju…" at bounding box center [259, 236] width 159 height 14
select select "51686"
click at [180, 229] on select "Select Walk-in Referral Internet Friend Word of Mouth Advertisement Facebook Ju…" at bounding box center [259, 236] width 159 height 14
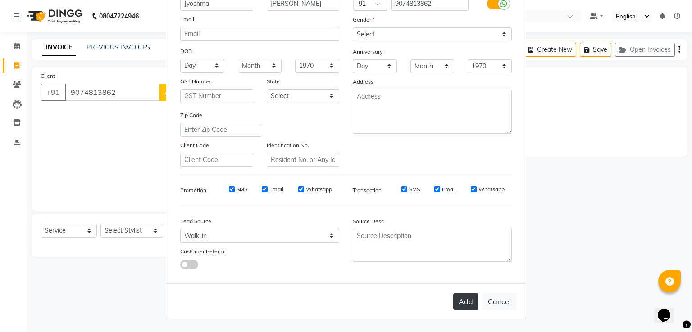
click at [466, 296] on button "Add" at bounding box center [465, 302] width 25 height 16
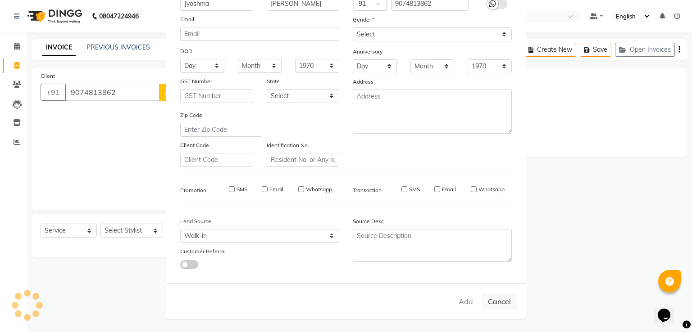
type input "90******62"
select select
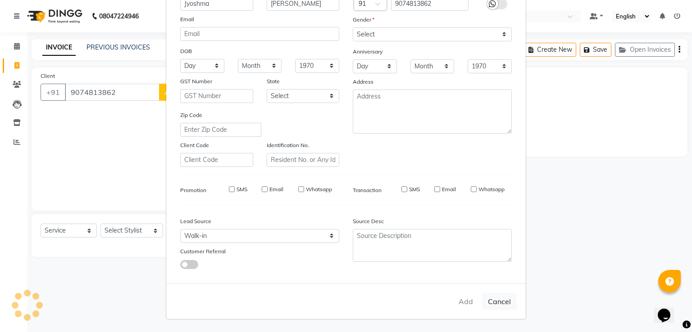
select select
checkbox input "false"
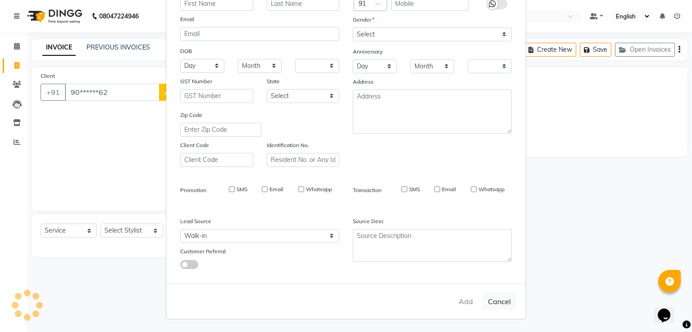
checkbox input "false"
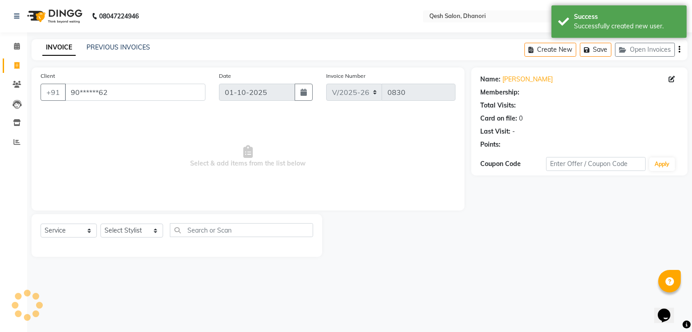
select select "1: Object"
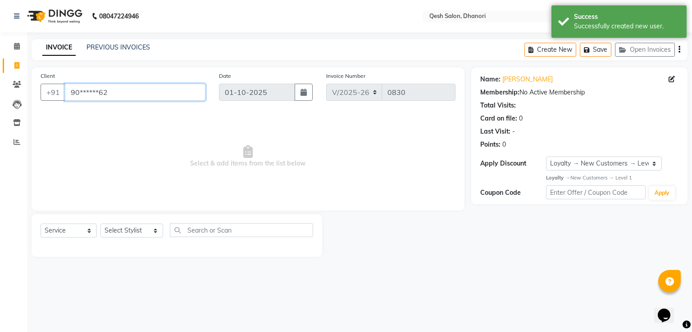
click at [157, 97] on input "90******62" at bounding box center [135, 92] width 141 height 17
click at [80, 233] on select "Select Service Product Membership Package Voucher Prepaid Gift Card" at bounding box center [69, 231] width 56 height 14
click at [41, 224] on select "Select Service Product Membership Package Voucher Prepaid Gift Card" at bounding box center [69, 231] width 56 height 14
click at [128, 234] on select "Select Stylist [PERSON_NAME] [PERSON_NAME] [PERSON_NAME] [PERSON_NAME] [PERSON_…" at bounding box center [131, 231] width 63 height 14
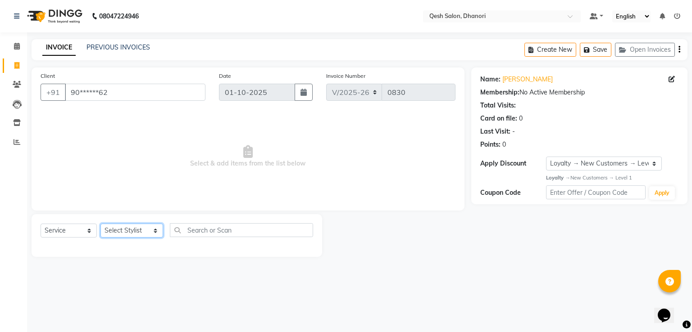
select select "85050"
click at [100, 224] on select "Select Stylist [PERSON_NAME] [PERSON_NAME] [PERSON_NAME] [PERSON_NAME] [PERSON_…" at bounding box center [131, 231] width 63 height 14
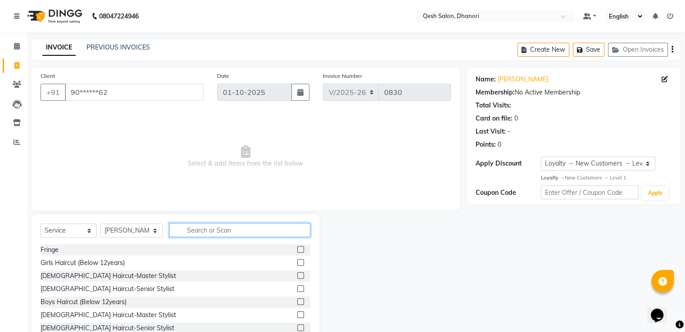
click at [204, 231] on input "text" at bounding box center [239, 230] width 141 height 14
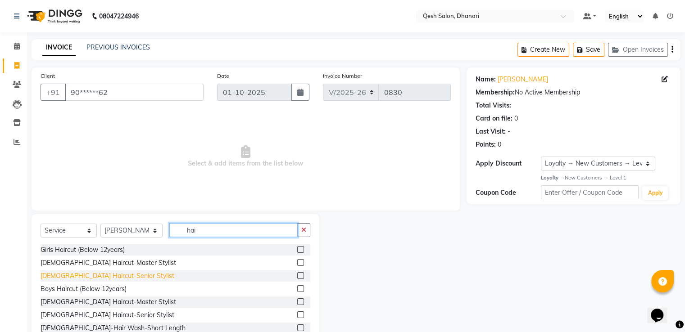
type input "hai"
click at [113, 279] on div "[DEMOGRAPHIC_DATA] Haircut-Senior Stylist" at bounding box center [108, 276] width 134 height 9
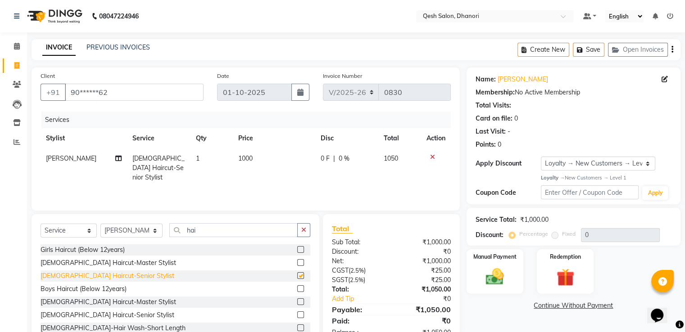
checkbox input "false"
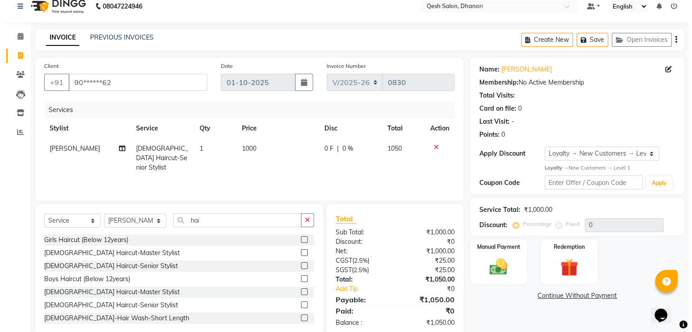
scroll to position [0, 0]
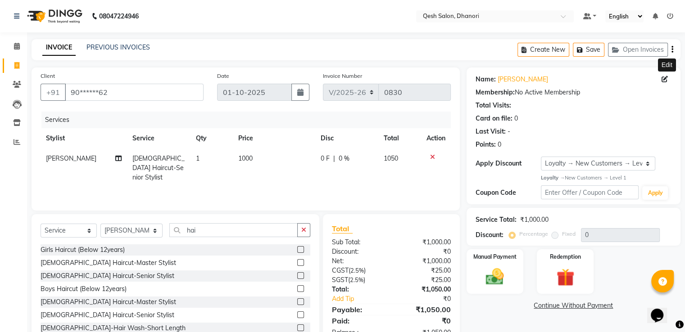
click at [664, 80] on icon at bounding box center [665, 79] width 6 height 6
select select "female"
select select "51686"
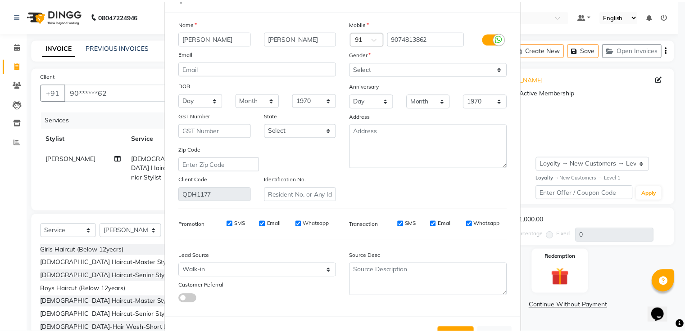
scroll to position [72, 0]
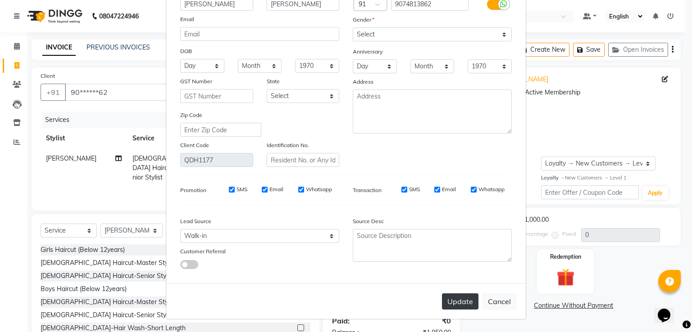
type input "Jyotsana"
click at [459, 304] on button "Update" at bounding box center [460, 302] width 36 height 16
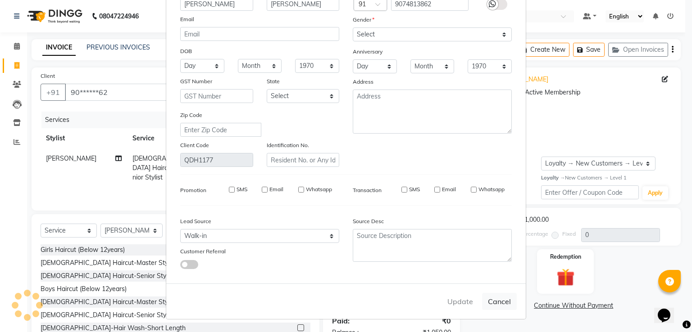
select select
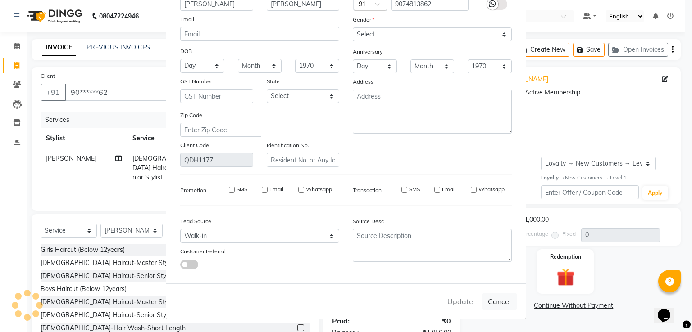
select select
checkbox input "false"
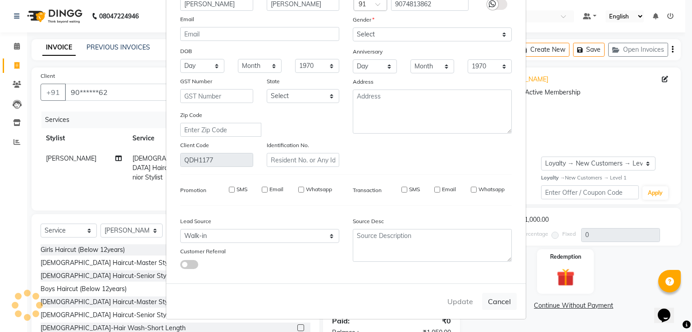
checkbox input "false"
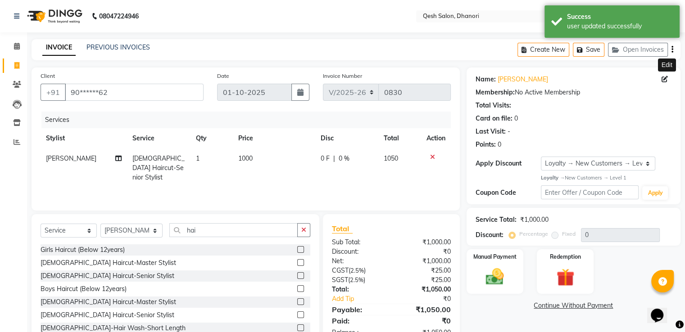
select select "1: Object"
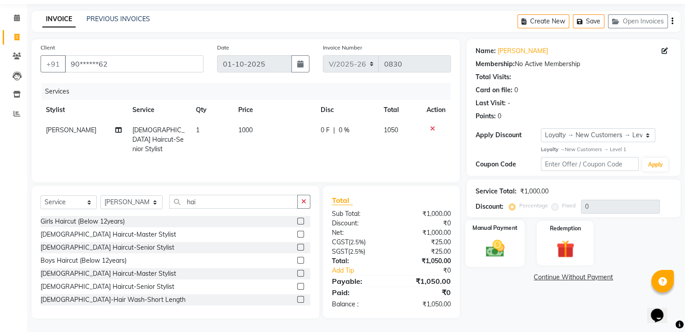
click at [495, 248] on img at bounding box center [495, 249] width 30 height 22
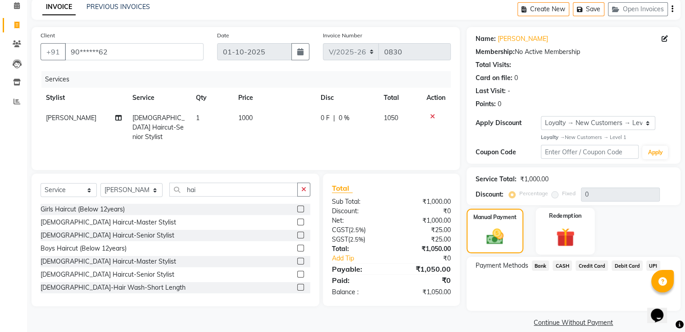
scroll to position [51, 0]
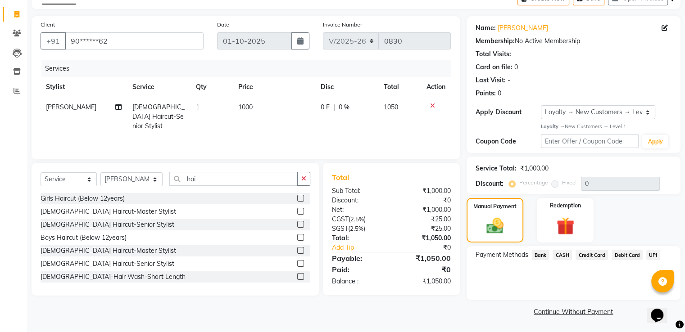
click at [583, 255] on span "Credit Card" at bounding box center [592, 255] width 32 height 10
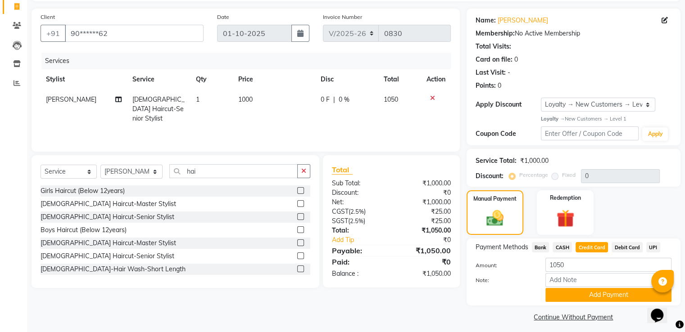
scroll to position [65, 0]
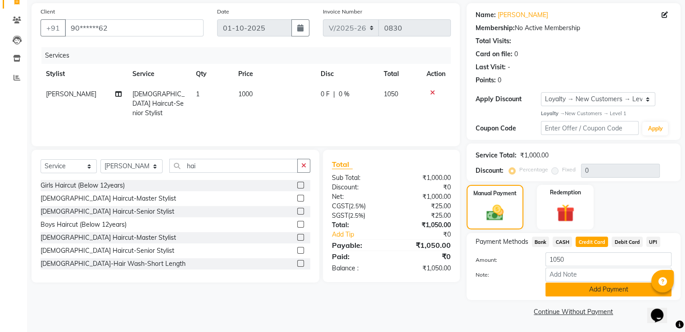
click at [603, 291] on button "Add Payment" at bounding box center [609, 290] width 126 height 14
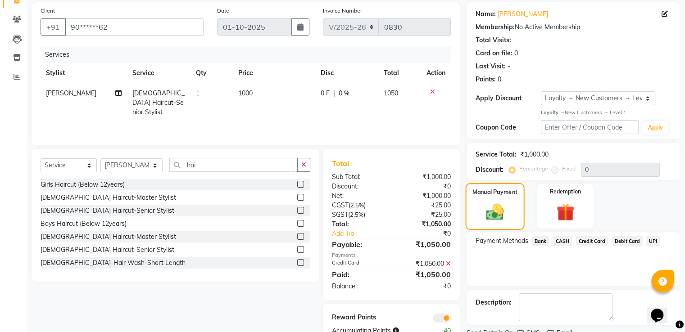
scroll to position [102, 0]
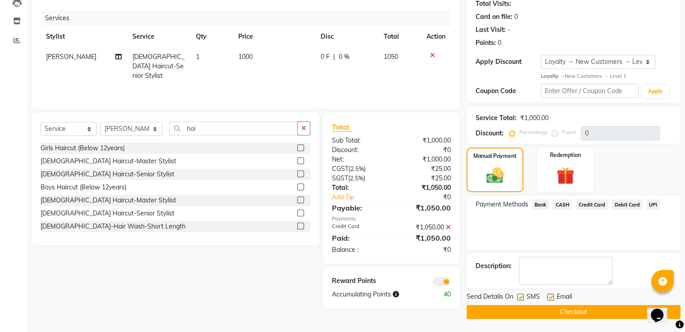
click at [580, 311] on button "Checkout" at bounding box center [574, 312] width 214 height 14
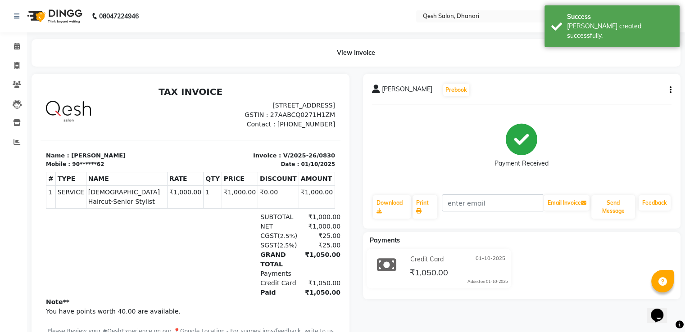
scroll to position [60, 0]
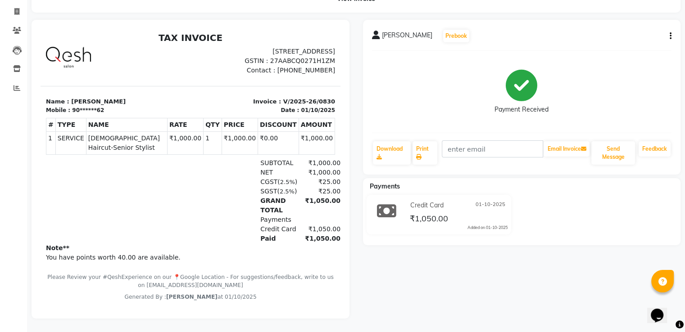
select select "service"
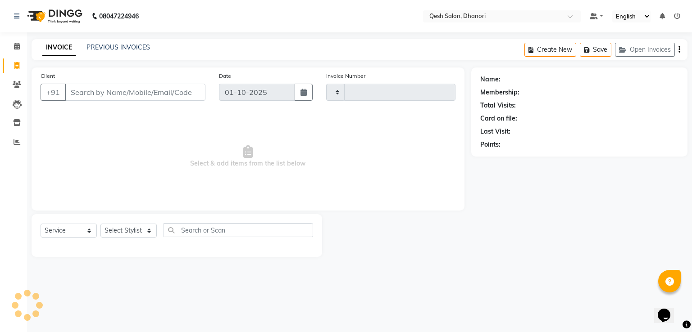
type input "0831"
select select "7641"
click at [80, 236] on select "Select Service Product Membership Package Voucher Prepaid Gift Card" at bounding box center [69, 231] width 56 height 14
click at [114, 234] on select "Select Stylist Gagandeep Arora Harry Siril Anthony Prashansa Kumari Prathamesh …" at bounding box center [131, 231] width 63 height 14
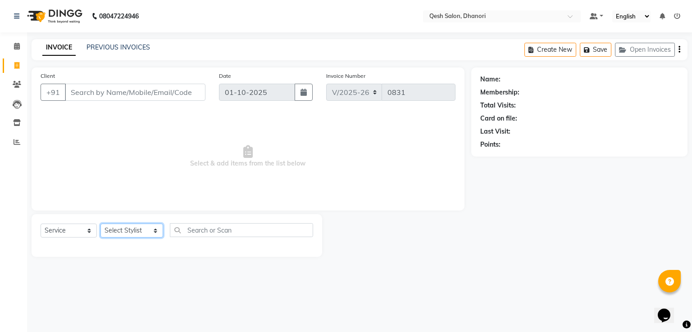
select select "83667"
click at [100, 224] on select "Select Stylist Gagandeep Arora Harry Siril Anthony Prashansa Kumari Prathamesh …" at bounding box center [131, 231] width 63 height 14
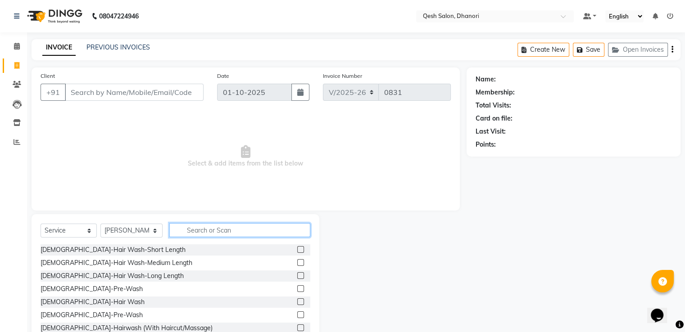
click at [196, 229] on input "text" at bounding box center [239, 230] width 141 height 14
click at [18, 86] on icon at bounding box center [17, 84] width 9 height 7
click at [14, 44] on icon at bounding box center [17, 46] width 6 height 7
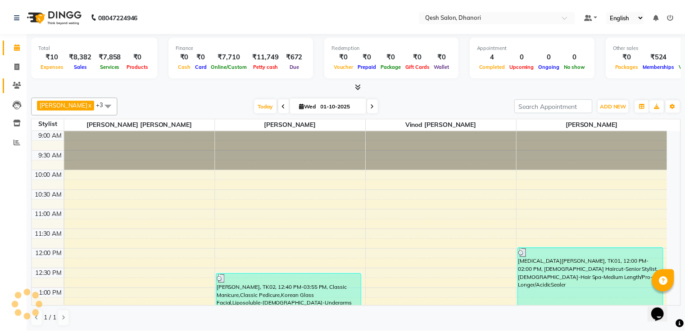
scroll to position [354, 0]
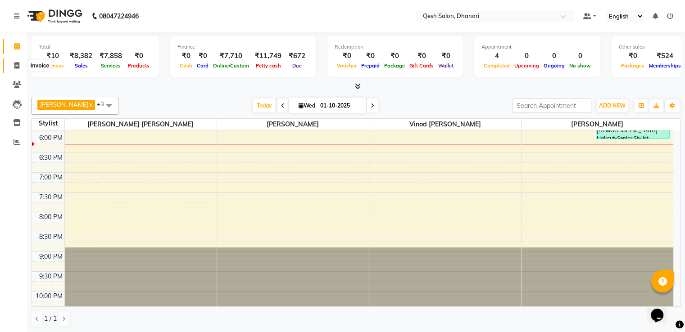
click at [18, 65] on icon at bounding box center [16, 65] width 5 height 7
select select "service"
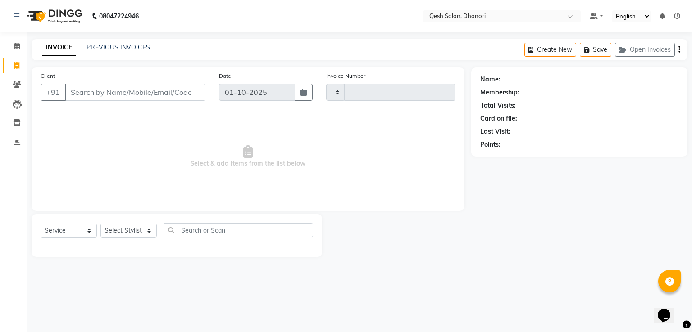
type input "0831"
select select "7641"
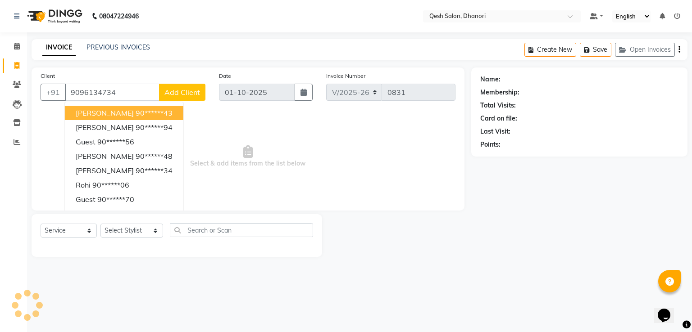
type input "9096134734"
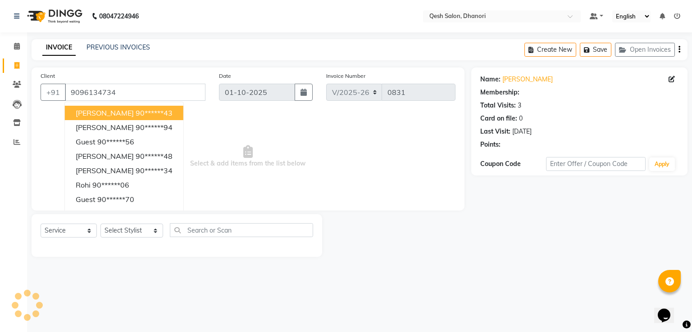
select select "1: Object"
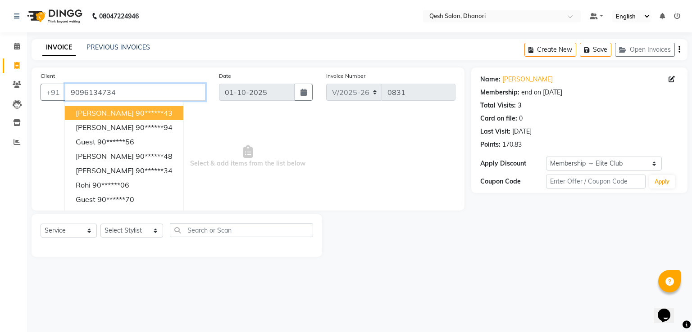
click at [128, 92] on input "9096134734" at bounding box center [135, 92] width 141 height 17
type input "90******43"
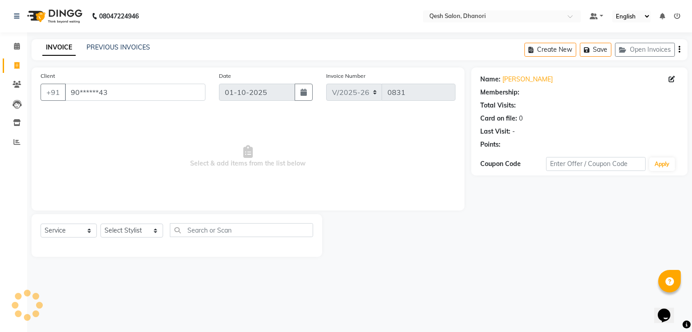
select select "1: Object"
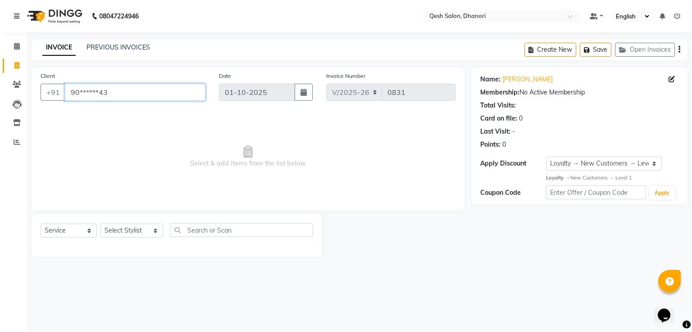
drag, startPoint x: 123, startPoint y: 95, endPoint x: 0, endPoint y: 104, distance: 123.8
click at [0, 104] on app-home "08047224946 Select Location × Qesh Salon, Dhanori Default Panel My Panel Englis…" at bounding box center [346, 135] width 692 height 271
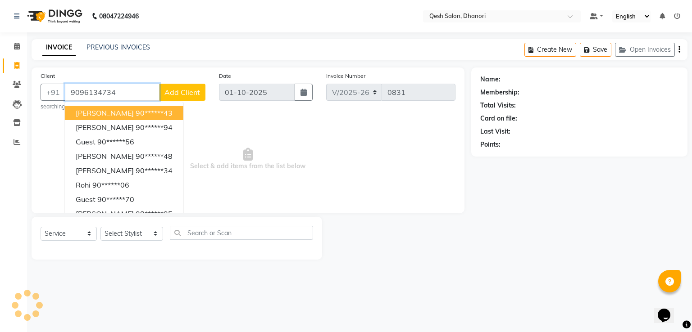
type input "9096134734"
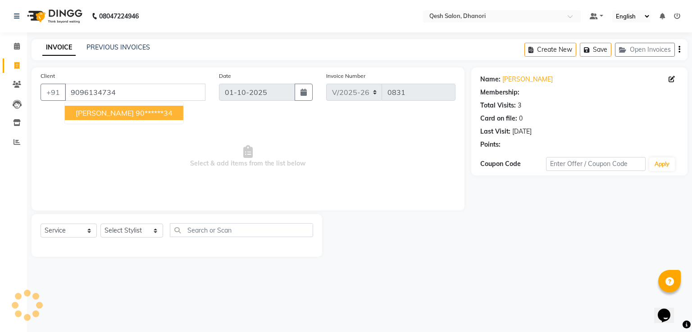
select select "1: Object"
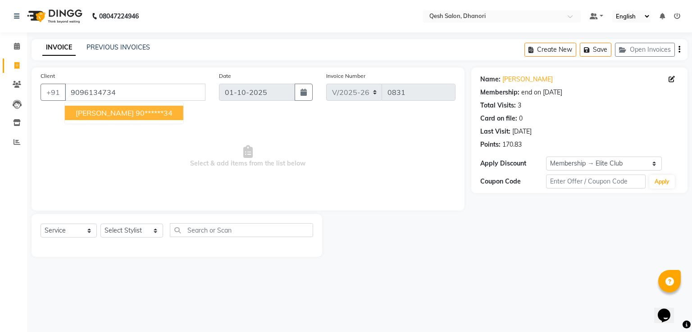
click at [101, 114] on span "Shreyas Nair" at bounding box center [105, 113] width 58 height 9
type input "90******34"
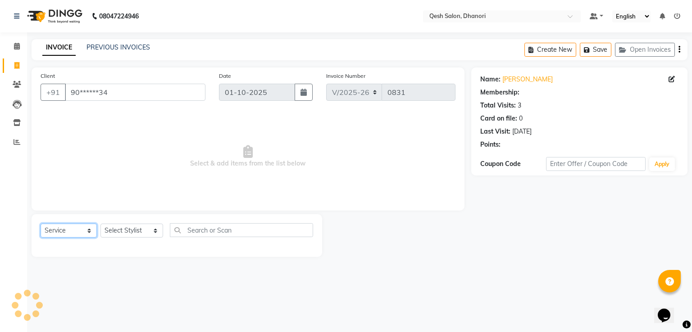
click at [86, 232] on select "Select Service Product Membership Package Voucher Prepaid Gift Card" at bounding box center [69, 231] width 56 height 14
select select "1: Object"
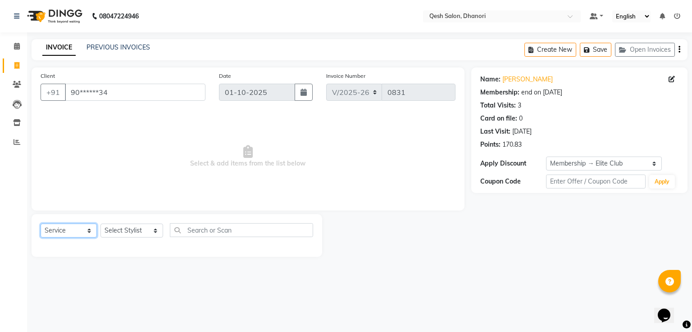
click at [41, 224] on select "Select Service Product Membership Package Voucher Prepaid Gift Card" at bounding box center [69, 231] width 56 height 14
click at [124, 233] on select "Select Stylist Gagandeep Arora Harry Siril Anthony Prashansa Kumari Prathamesh …" at bounding box center [131, 231] width 63 height 14
select select "83667"
click at [100, 224] on select "Select Stylist Gagandeep Arora Harry Siril Anthony Prashansa Kumari Prathamesh …" at bounding box center [131, 231] width 63 height 14
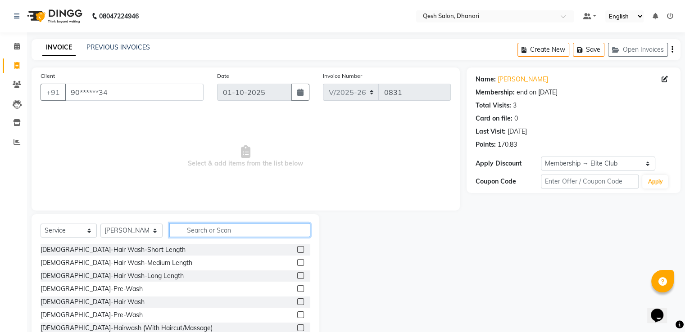
click at [196, 230] on input "text" at bounding box center [239, 230] width 141 height 14
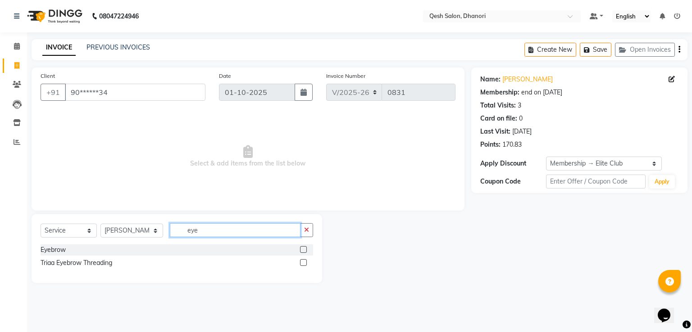
type input "eye"
click at [114, 252] on div "Eyebrow" at bounding box center [177, 250] width 273 height 11
click at [119, 252] on div "Eyebrow" at bounding box center [177, 250] width 273 height 11
click at [305, 250] on label at bounding box center [303, 249] width 7 height 7
click at [305, 250] on input "checkbox" at bounding box center [303, 250] width 6 height 6
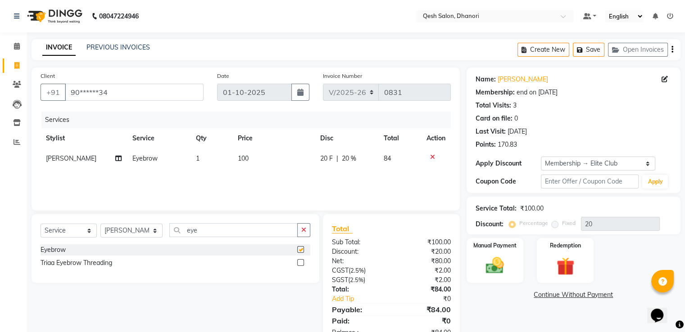
checkbox input "false"
click at [211, 233] on input "eye" at bounding box center [233, 230] width 128 height 14
type input "e"
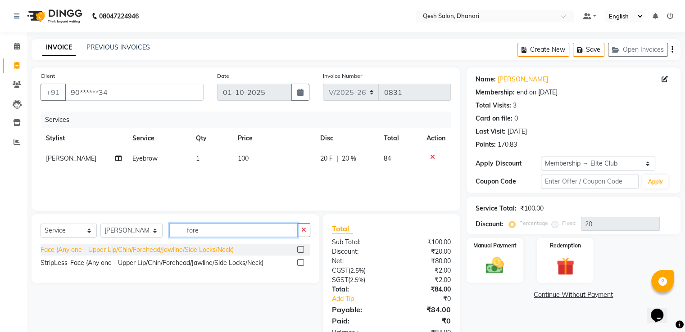
type input "fore"
click at [205, 250] on div "Face (Any one - Upper Lip/Chin/Forehead/Jawline/Side Locks/Neck)" at bounding box center [137, 250] width 193 height 9
checkbox input "false"
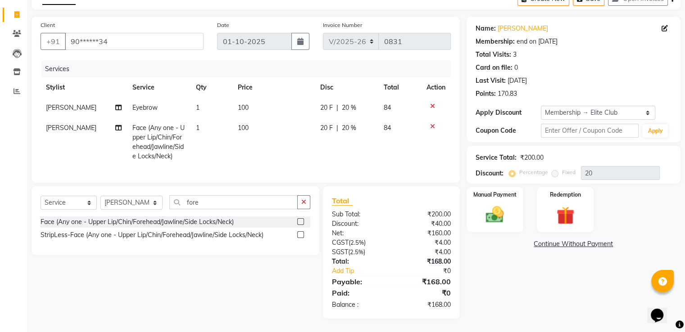
scroll to position [58, 0]
drag, startPoint x: 523, startPoint y: 152, endPoint x: 544, endPoint y: 146, distance: 22.3
click at [544, 153] on div "Service Total: ₹200.00" at bounding box center [574, 157] width 196 height 9
click at [432, 123] on icon at bounding box center [432, 126] width 5 height 6
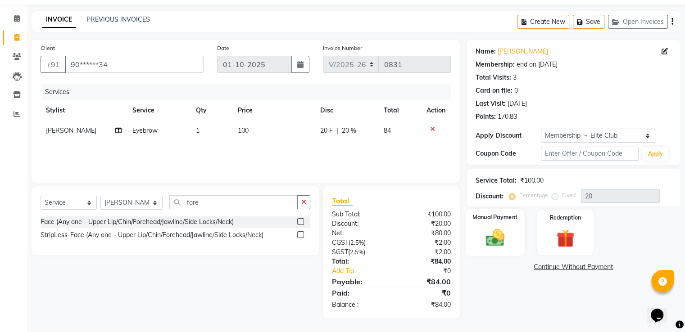
click at [499, 234] on img at bounding box center [495, 239] width 30 height 22
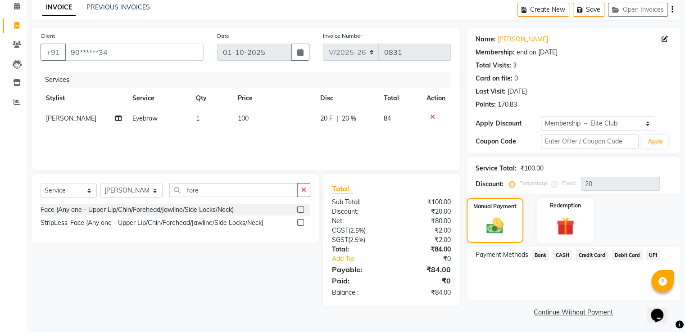
click at [647, 255] on span "UPI" at bounding box center [653, 255] width 14 height 10
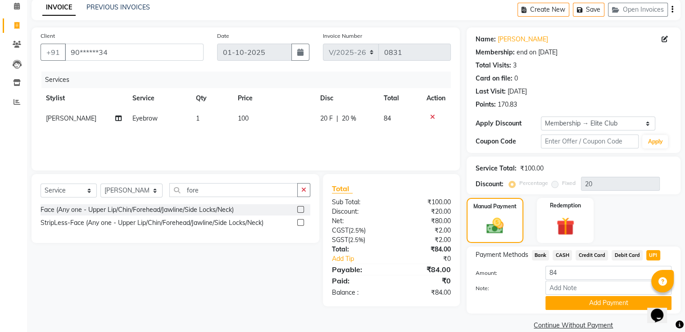
scroll to position [54, 0]
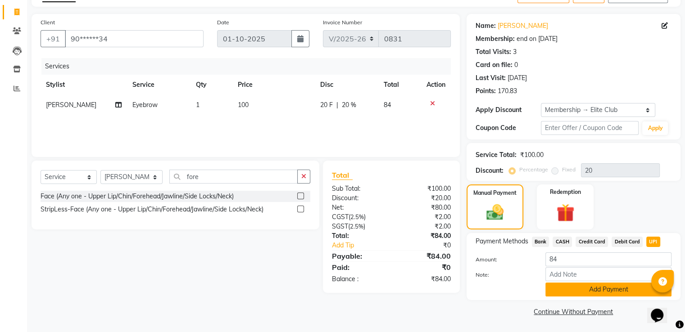
click at [622, 293] on button "Add Payment" at bounding box center [609, 290] width 126 height 14
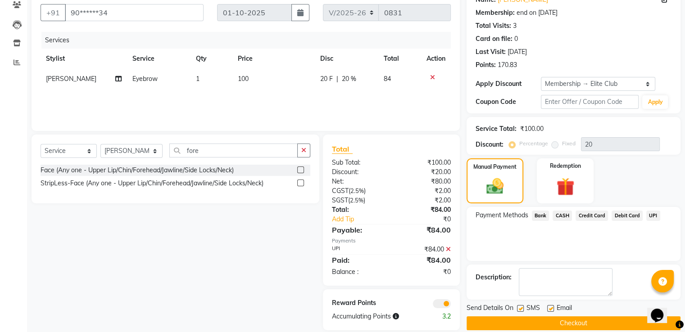
scroll to position [92, 0]
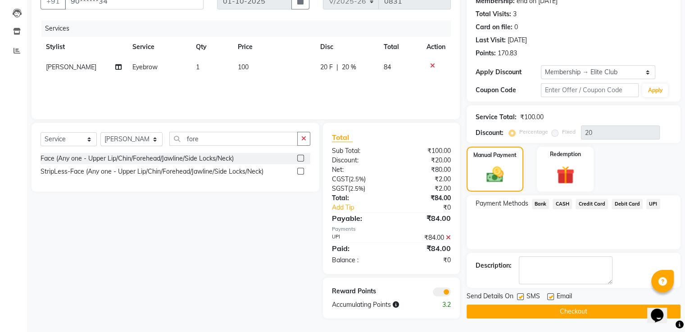
click at [574, 312] on button "Checkout" at bounding box center [574, 312] width 214 height 14
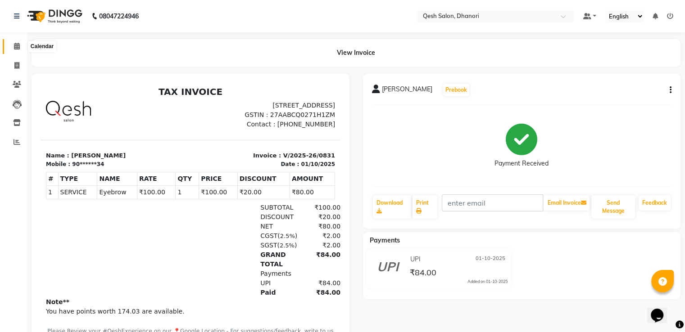
click at [11, 44] on span at bounding box center [17, 46] width 16 height 10
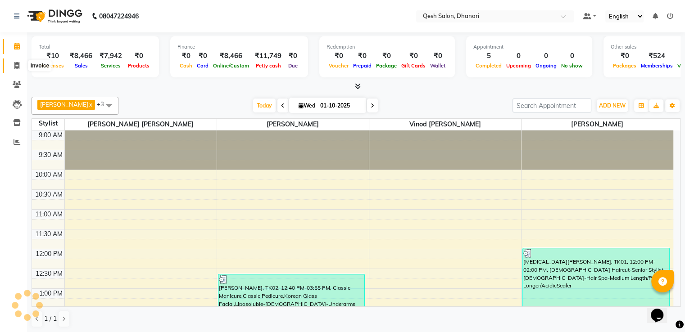
click at [12, 64] on span at bounding box center [17, 66] width 16 height 10
select select "service"
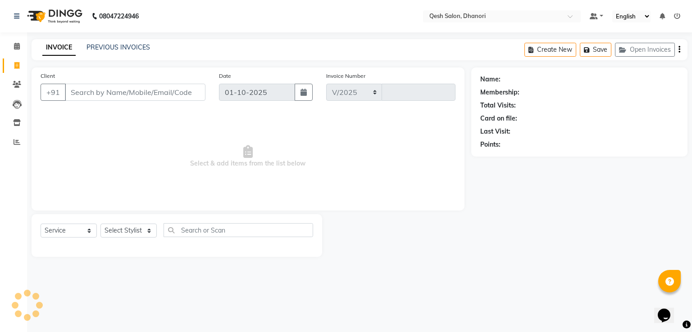
select select "7641"
type input "0832"
click at [14, 47] on icon at bounding box center [17, 46] width 6 height 7
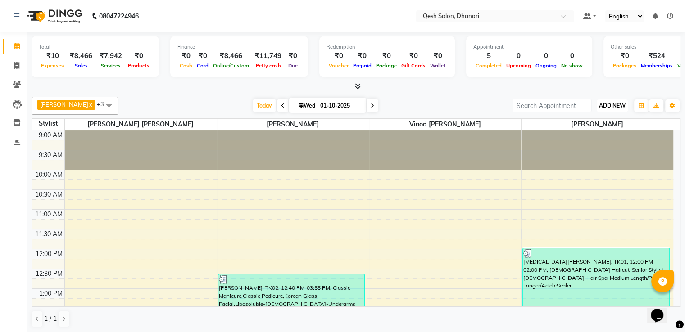
click at [611, 104] on span "ADD NEW" at bounding box center [612, 105] width 27 height 7
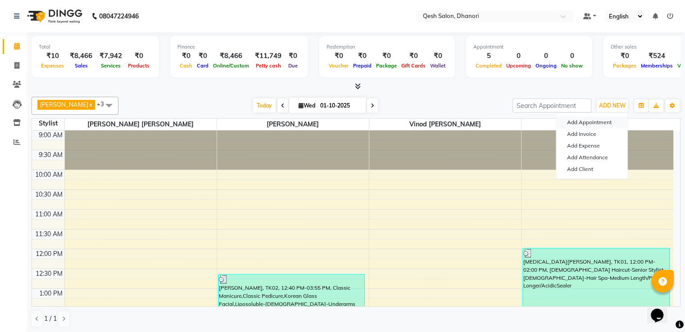
click at [585, 124] on button "Add Appointment" at bounding box center [591, 123] width 71 height 12
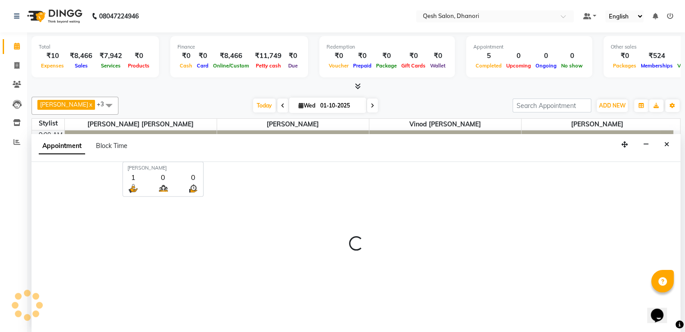
scroll to position [0, 0]
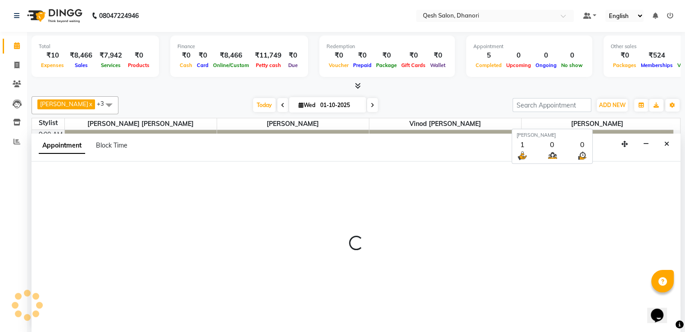
select select "600"
select select "tentative"
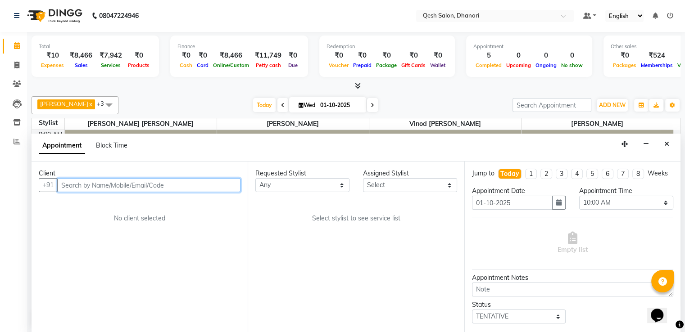
click at [100, 180] on input "text" at bounding box center [148, 185] width 183 height 14
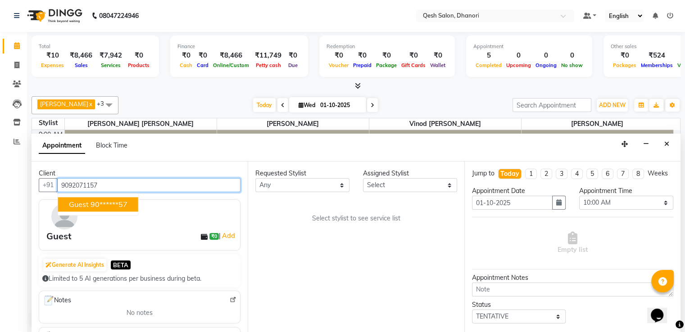
click at [106, 203] on ngb-highlight "90******57" at bounding box center [109, 204] width 37 height 9
type input "90******57"
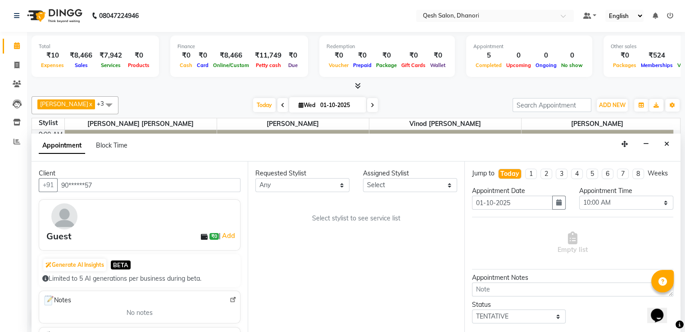
click at [62, 237] on div "Guest" at bounding box center [58, 237] width 25 height 14
click at [65, 207] on img at bounding box center [64, 217] width 26 height 26
click at [187, 225] on div at bounding box center [144, 217] width 199 height 26
click at [211, 214] on div at bounding box center [144, 217] width 199 height 26
click at [120, 214] on div at bounding box center [144, 217] width 199 height 26
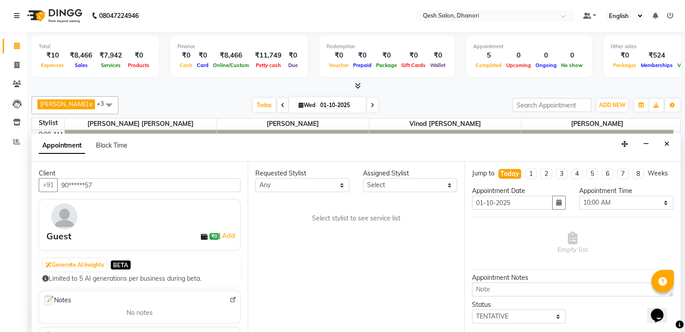
click at [70, 214] on img at bounding box center [64, 217] width 26 height 26
click at [62, 238] on div "Guest" at bounding box center [58, 237] width 25 height 14
click at [16, 86] on icon at bounding box center [17, 84] width 9 height 7
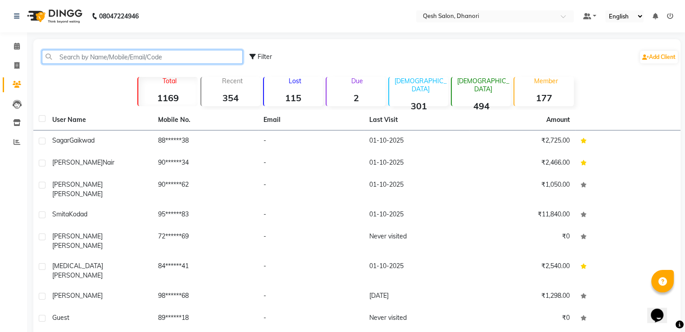
click at [101, 60] on input "text" at bounding box center [142, 57] width 201 height 14
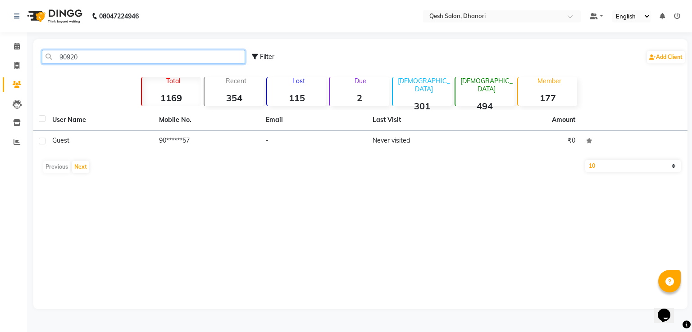
type input "90920"
click at [72, 139] on div "Guest" at bounding box center [100, 140] width 96 height 9
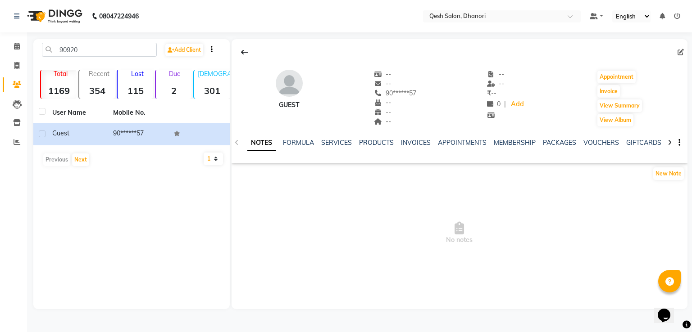
click at [683, 49] on icon at bounding box center [681, 52] width 6 height 6
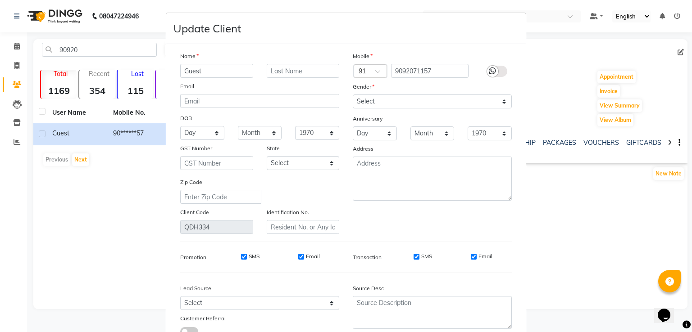
drag, startPoint x: 227, startPoint y: 74, endPoint x: 171, endPoint y: 73, distance: 55.4
click at [173, 73] on div "Guest" at bounding box center [216, 71] width 86 height 14
type input "k"
type input "L"
type input "k"
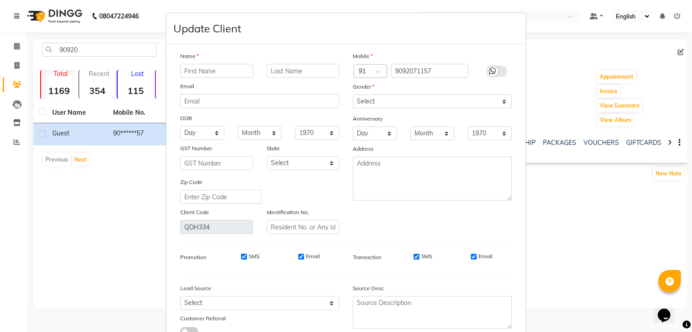
type input "k"
type input "Kanika"
click at [362, 102] on select "Select Male Female Other Prefer Not To Say" at bounding box center [432, 102] width 159 height 14
select select "female"
click at [353, 95] on select "Select Male Female Other Prefer Not To Say" at bounding box center [432, 102] width 159 height 14
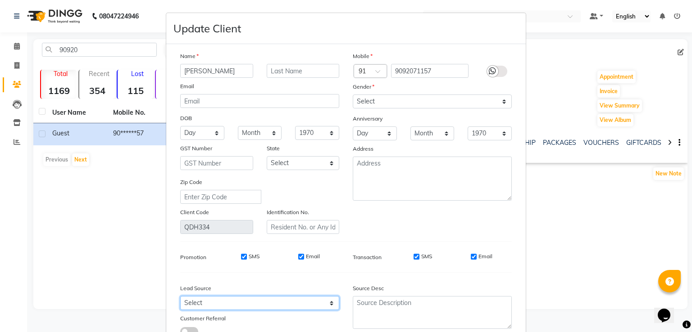
click at [223, 305] on select "Select Walk-in Referral Internet Friend Word of Mouth Advertisement Facebook Ju…" at bounding box center [259, 303] width 159 height 14
select select "51694"
click at [180, 300] on select "Select Walk-in Referral Internet Friend Word of Mouth Advertisement Facebook Ju…" at bounding box center [259, 303] width 159 height 14
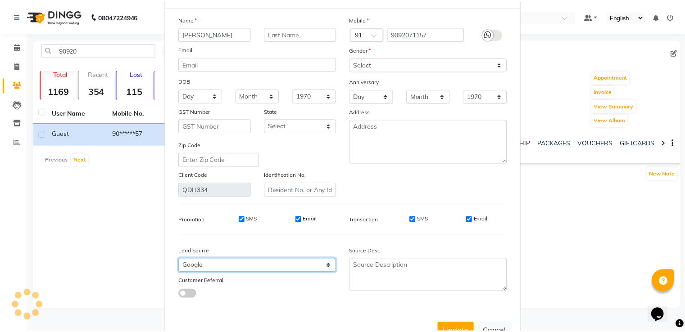
scroll to position [72, 0]
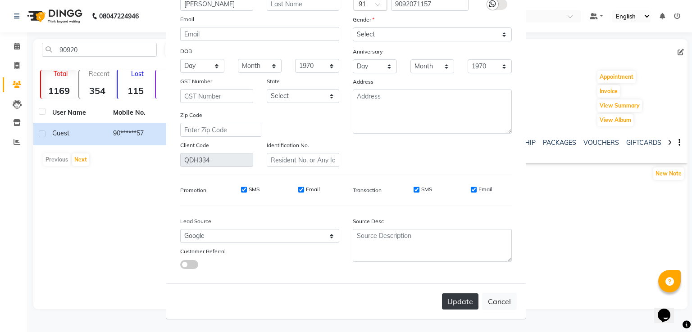
click at [452, 303] on button "Update" at bounding box center [460, 302] width 36 height 16
click at [449, 306] on button "Update" at bounding box center [460, 302] width 36 height 16
select select
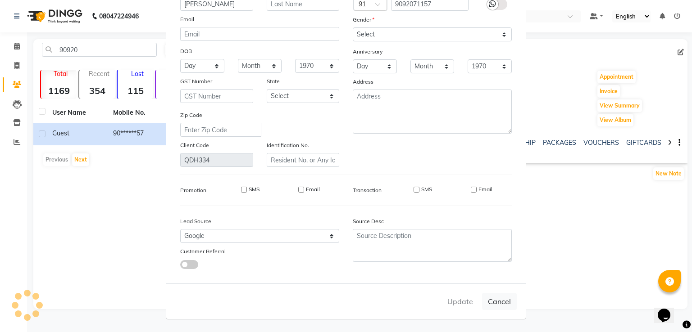
select select
checkbox input "false"
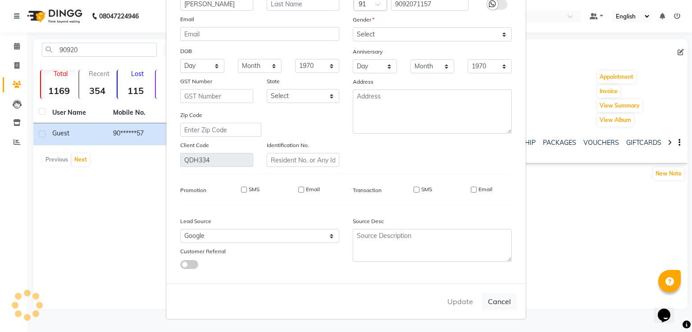
checkbox input "false"
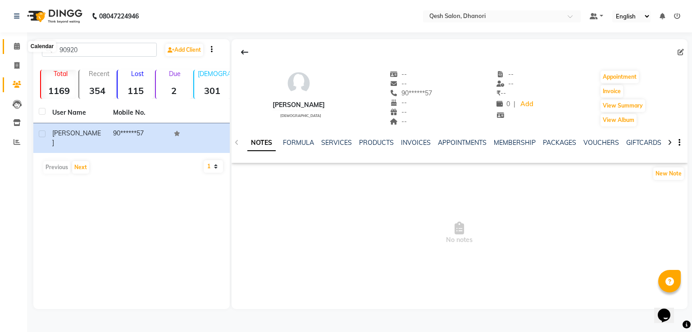
click at [14, 42] on span at bounding box center [17, 46] width 16 height 10
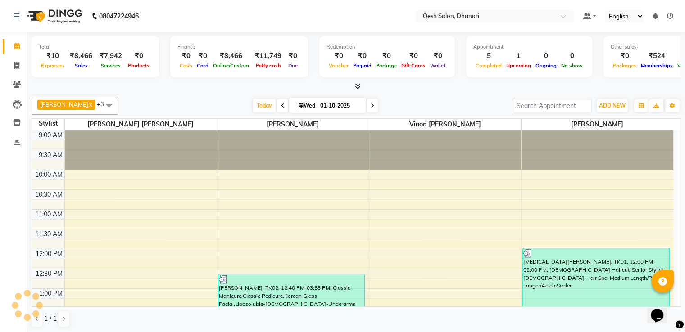
scroll to position [354, 0]
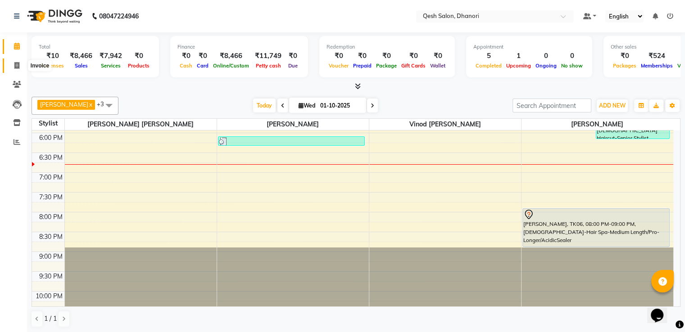
click at [16, 67] on icon at bounding box center [16, 65] width 5 height 7
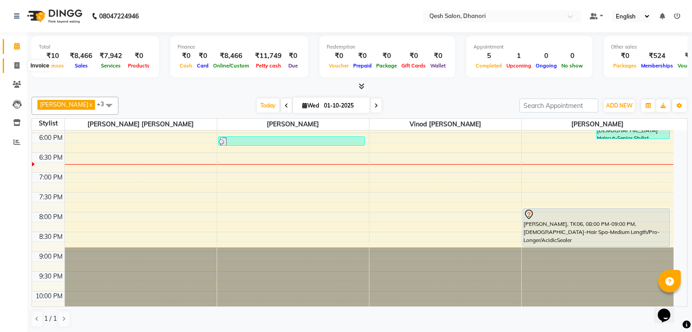
select select "service"
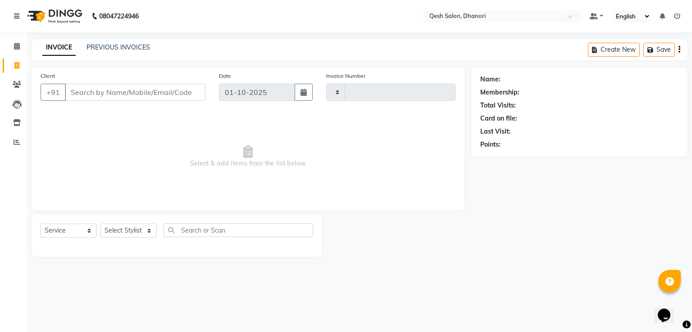
type input "0832"
select select "7641"
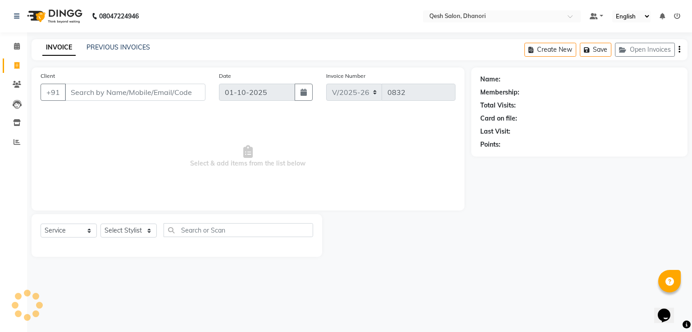
click at [137, 95] on input "Client" at bounding box center [135, 92] width 141 height 17
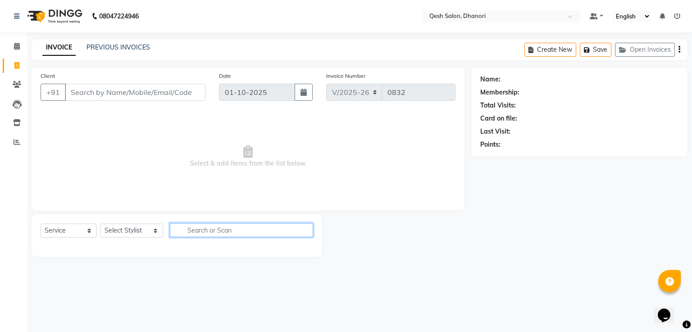
click at [257, 229] on input "text" at bounding box center [241, 230] width 143 height 14
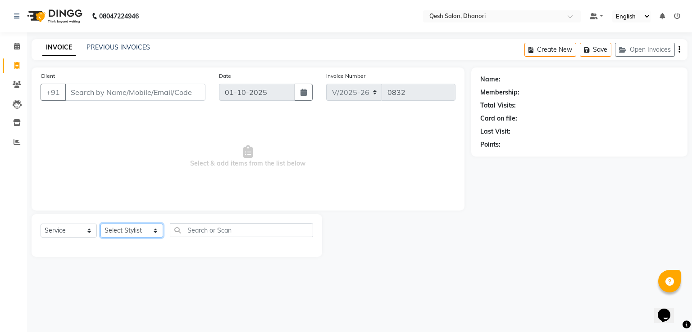
click at [149, 236] on select "Select Stylist Gagandeep Arora Harry Siril Anthony Prashansa Kumari Prathamesh …" at bounding box center [131, 231] width 63 height 14
select select "83667"
click at [100, 224] on select "Select Stylist Gagandeep Arora Harry Siril Anthony Prashansa Kumari Prathamesh …" at bounding box center [131, 231] width 63 height 14
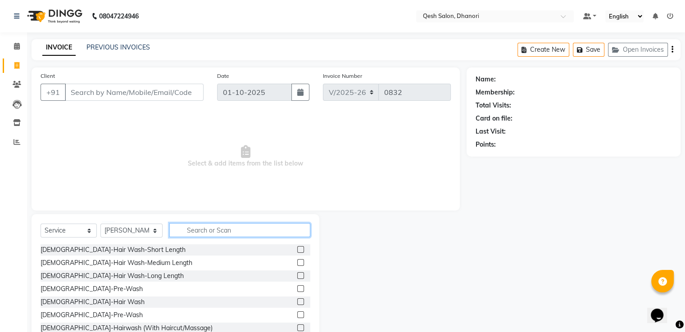
click at [195, 229] on input "text" at bounding box center [239, 230] width 141 height 14
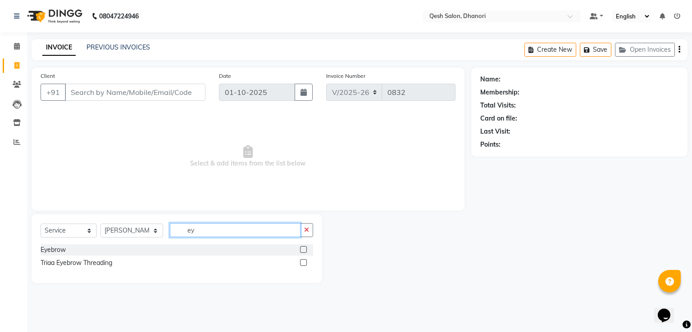
type input "ey"
click at [303, 248] on label at bounding box center [303, 249] width 7 height 7
click at [303, 248] on input "checkbox" at bounding box center [303, 250] width 6 height 6
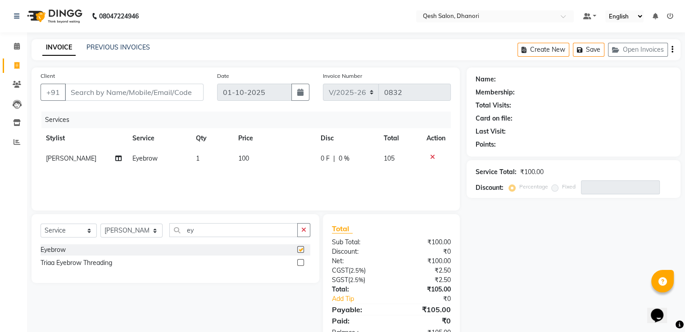
checkbox input "false"
click at [197, 235] on input "ey" at bounding box center [233, 230] width 128 height 14
type input "e"
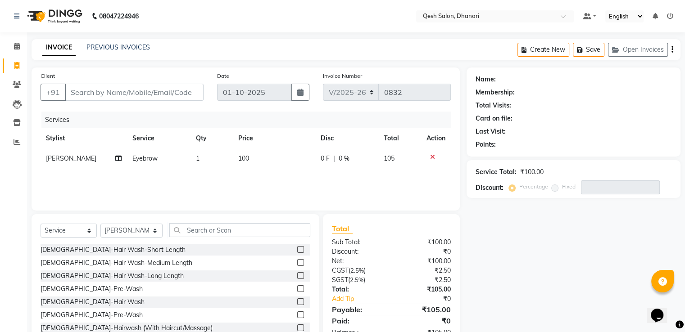
click at [432, 158] on icon at bounding box center [432, 157] width 5 height 6
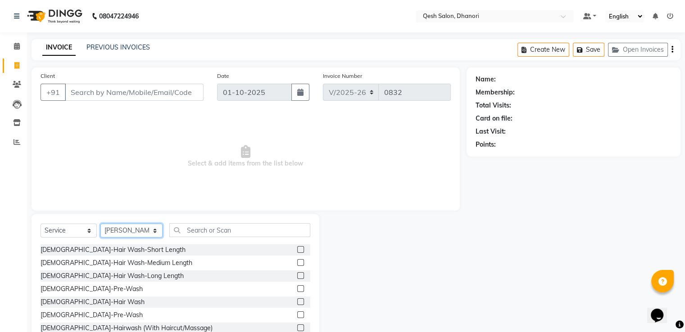
click at [134, 228] on select "Select Stylist Gagandeep Arora Harry Siril Anthony Prashansa Kumari Prathamesh …" at bounding box center [131, 231] width 62 height 14
select select "85050"
click at [100, 224] on select "Select Stylist Gagandeep Arora Harry Siril Anthony Prashansa Kumari Prathamesh …" at bounding box center [131, 231] width 62 height 14
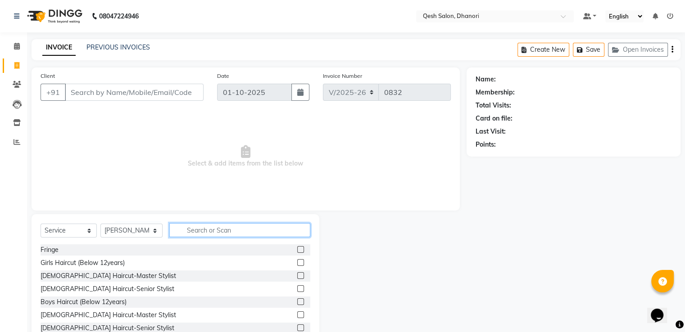
click at [187, 229] on input "text" at bounding box center [239, 230] width 141 height 14
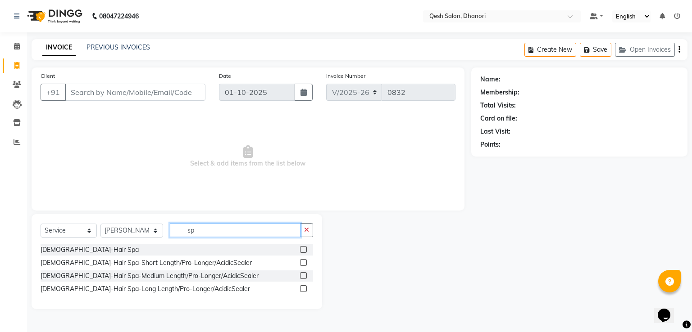
type input "s"
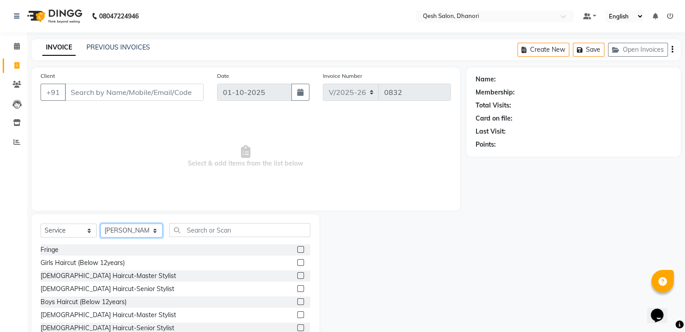
click at [135, 231] on select "Select Stylist Gagandeep Arora Harry Siril Anthony Prashansa Kumari Prathamesh …" at bounding box center [131, 231] width 62 height 14
select select "82426"
click at [100, 224] on select "Select Stylist Gagandeep Arora Harry Siril Anthony Prashansa Kumari Prathamesh …" at bounding box center [131, 231] width 62 height 14
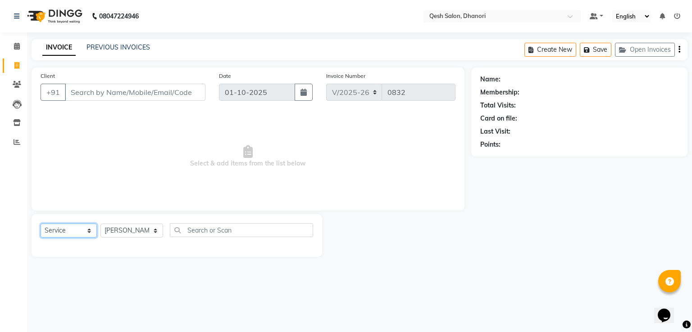
click at [74, 234] on select "Select Service Product Membership Package Voucher Prepaid Gift Card" at bounding box center [69, 231] width 56 height 14
click at [41, 224] on select "Select Service Product Membership Package Voucher Prepaid Gift Card" at bounding box center [69, 231] width 56 height 14
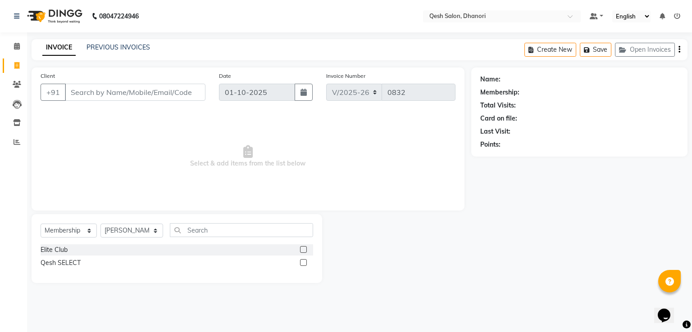
click at [303, 246] on label at bounding box center [303, 249] width 7 height 7
click at [303, 247] on input "checkbox" at bounding box center [303, 250] width 6 height 6
select select "select"
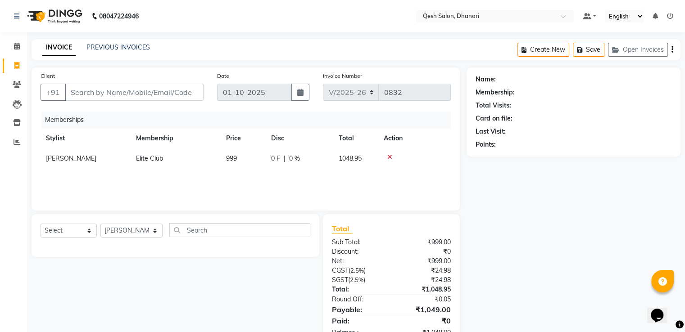
scroll to position [28, 0]
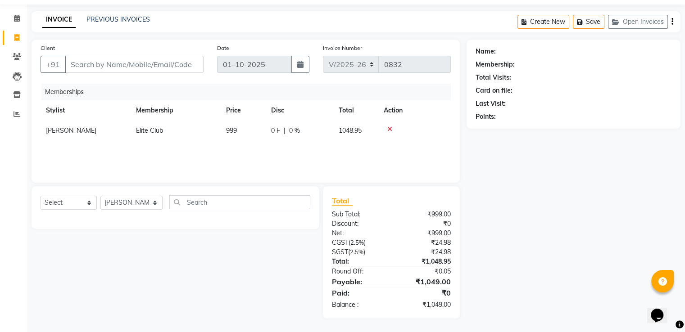
click at [542, 119] on div "Points:" at bounding box center [574, 116] width 196 height 9
click at [389, 127] on icon at bounding box center [389, 129] width 5 height 6
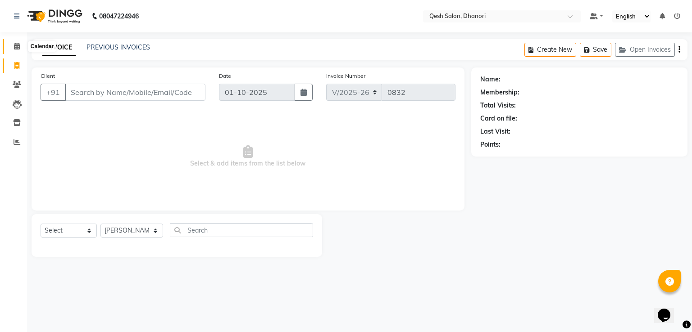
click at [14, 45] on icon at bounding box center [17, 46] width 6 height 7
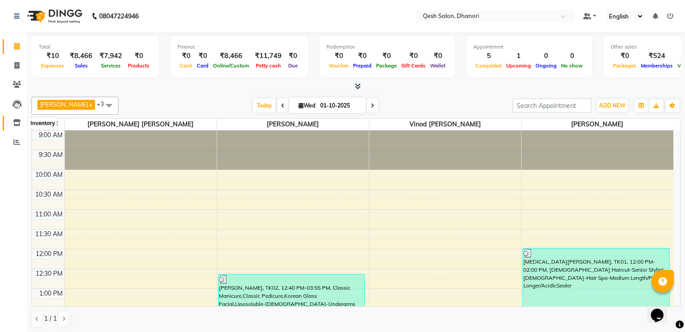
click at [17, 120] on icon at bounding box center [17, 122] width 8 height 7
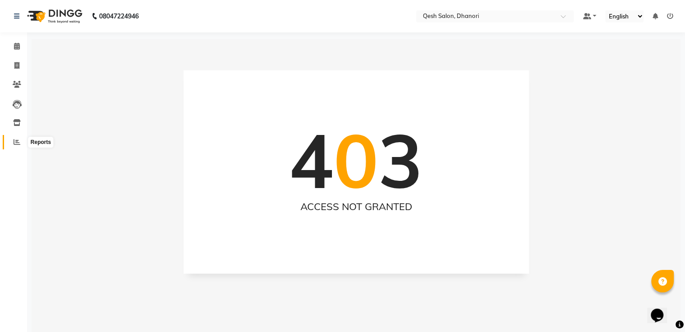
click at [14, 143] on icon at bounding box center [17, 142] width 7 height 7
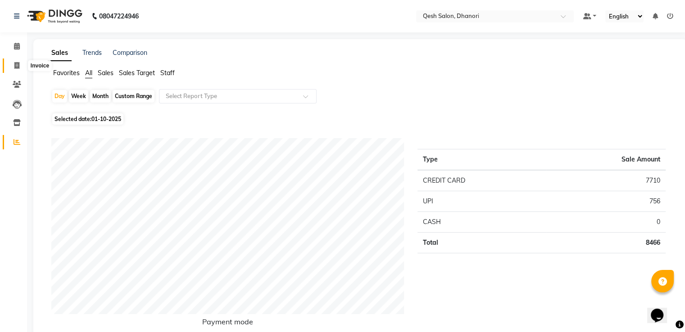
click at [16, 68] on icon at bounding box center [16, 65] width 5 height 7
select select "service"
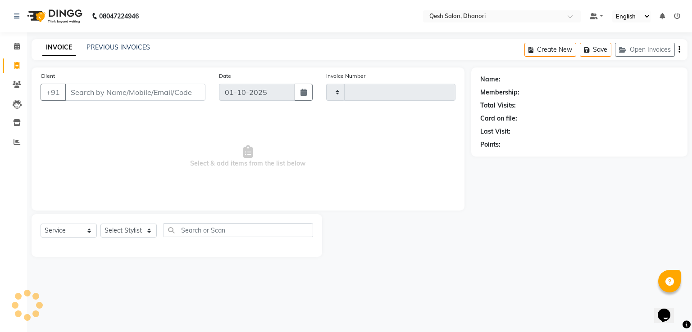
type input "0832"
select select "7641"
click at [82, 87] on input "Client" at bounding box center [135, 92] width 141 height 17
click at [14, 104] on icon at bounding box center [17, 104] width 9 height 9
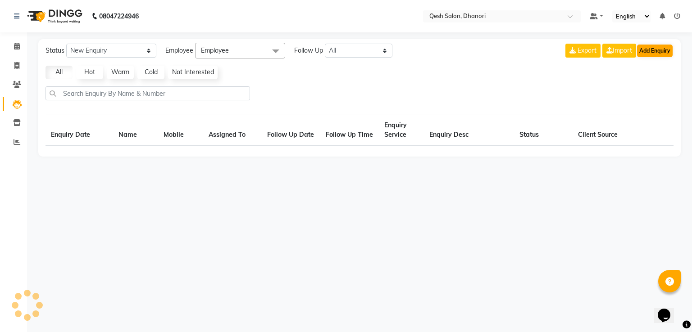
select select "10"
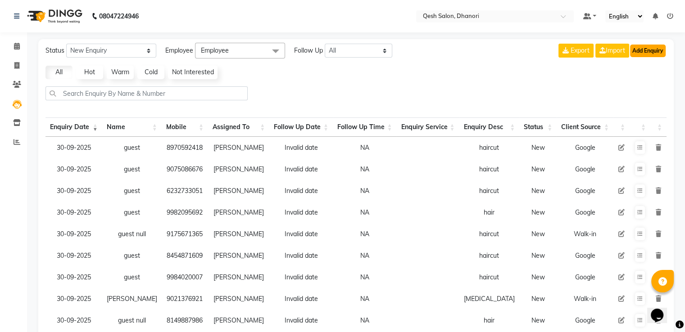
click at [648, 50] on button "Add Enquiry" at bounding box center [648, 51] width 36 height 13
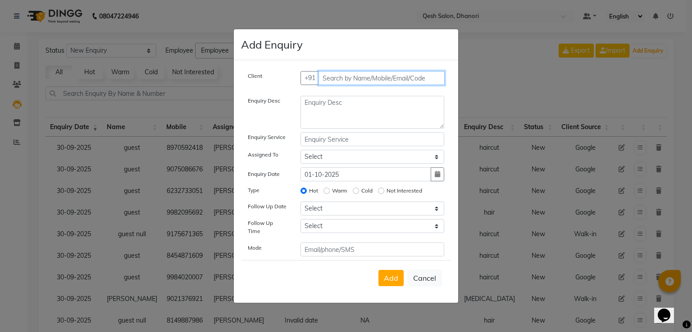
click at [337, 79] on input "text" at bounding box center [382, 78] width 127 height 14
type input "9370021483"
click at [427, 80] on span "Add Client" at bounding box center [425, 78] width 30 height 8
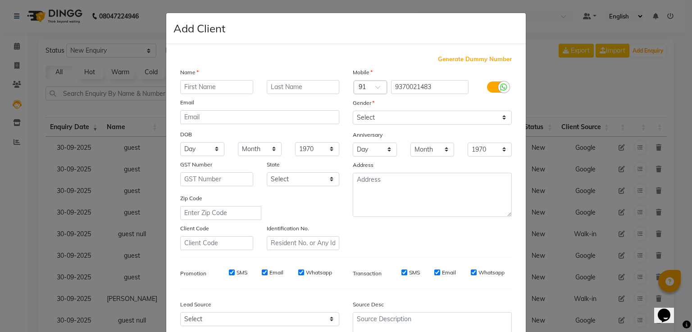
click at [427, 80] on div "Mobile" at bounding box center [432, 74] width 173 height 13
click at [223, 87] on input "text" at bounding box center [216, 87] width 73 height 14
type input "guest"
click at [386, 118] on select "Select Male Female Other Prefer Not To Say" at bounding box center [432, 118] width 159 height 14
select select "prefer_not_to_say"
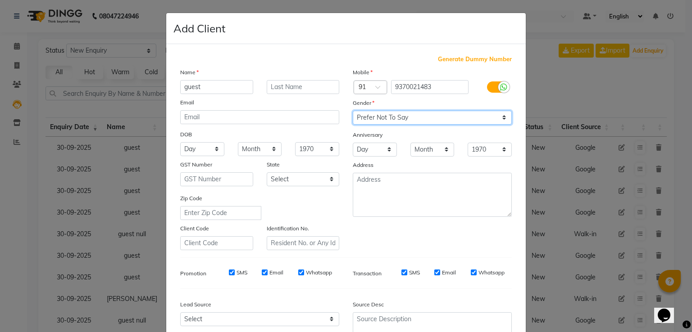
click at [353, 111] on select "Select Male Female Other Prefer Not To Say" at bounding box center [432, 118] width 159 height 14
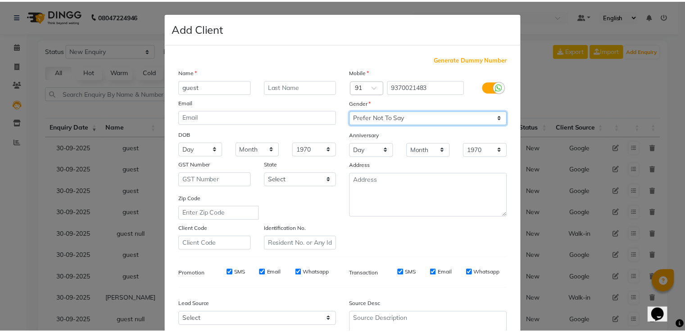
scroll to position [88, 0]
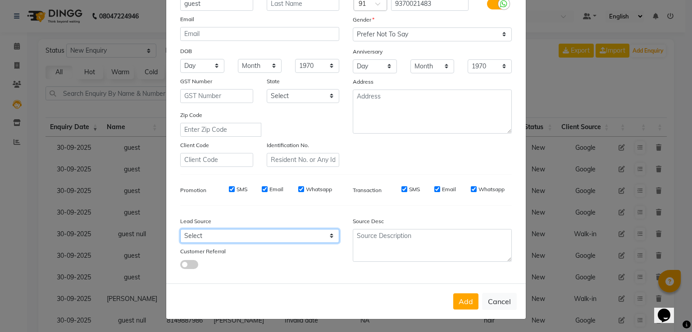
click at [270, 231] on select "Select Walk-in Referral Internet Friend Word of Mouth Advertisement Facebook Ju…" at bounding box center [259, 236] width 159 height 14
select select "51694"
click at [180, 229] on select "Select Walk-in Referral Internet Friend Word of Mouth Advertisement Facebook Ju…" at bounding box center [259, 236] width 159 height 14
click at [464, 301] on button "Add" at bounding box center [465, 302] width 25 height 16
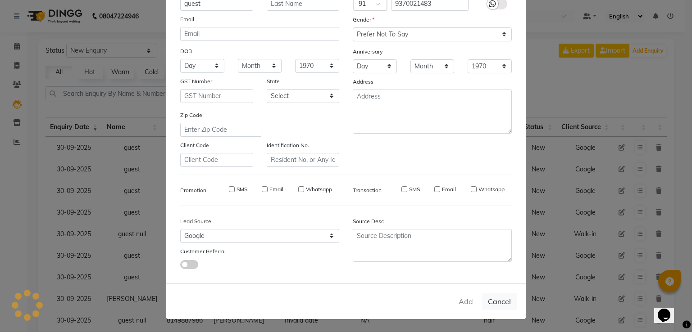
type input "93******83"
select select
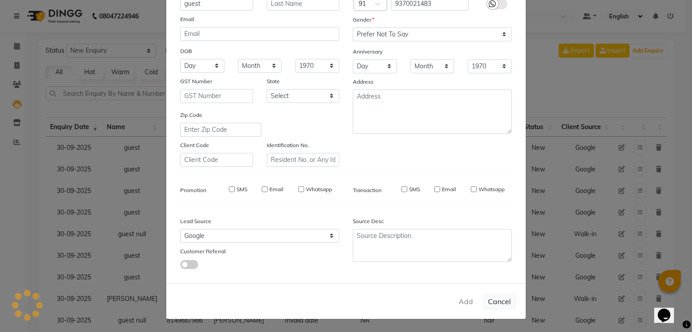
select select
checkbox input "false"
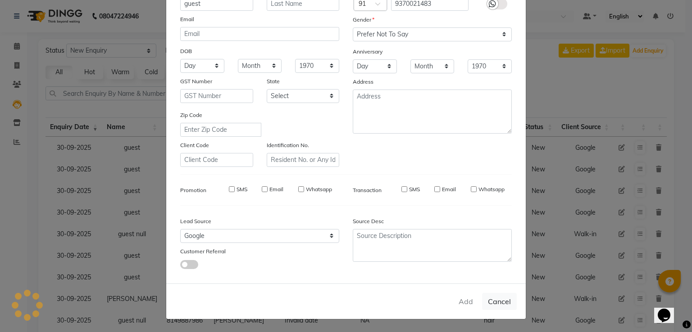
checkbox input "false"
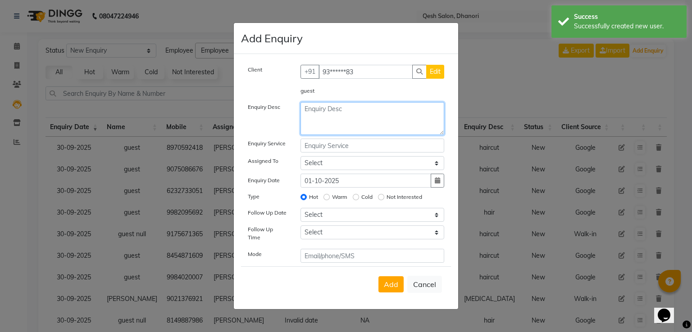
click at [342, 112] on textarea at bounding box center [372, 118] width 144 height 33
type textarea "haircut"
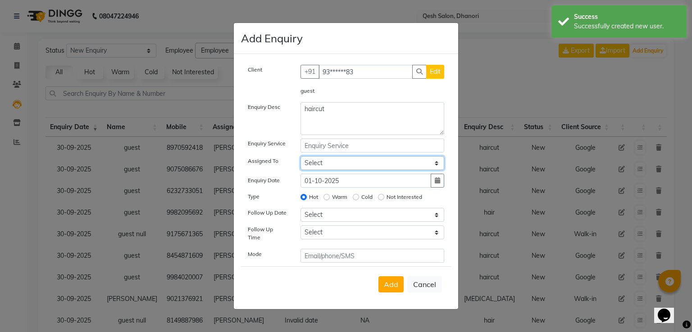
click at [328, 166] on select "Select Gagandeep Arora Harry Siril Anthony Prashansa Kumari Prathamesh Sunil Pa…" at bounding box center [372, 163] width 144 height 14
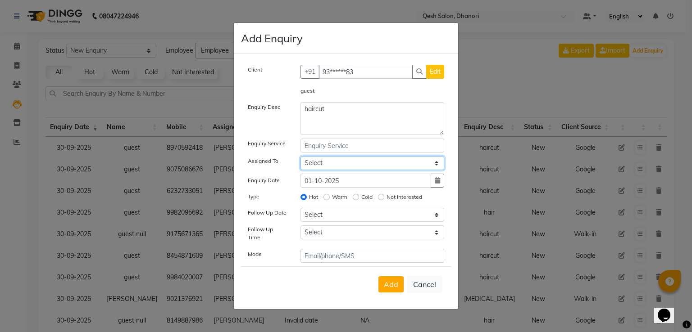
select select "82426"
click at [300, 159] on select "Select Gagandeep Arora Harry Siril Anthony Prashansa Kumari Prathamesh Sunil Pa…" at bounding box center [372, 163] width 144 height 14
click at [327, 200] on input "Warm" at bounding box center [326, 197] width 6 height 6
radio input "true"
radio input "false"
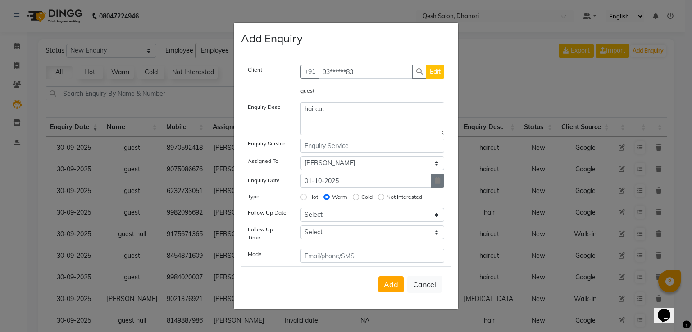
click at [434, 184] on button "button" at bounding box center [438, 181] width 14 height 14
select select "10"
select select "2025"
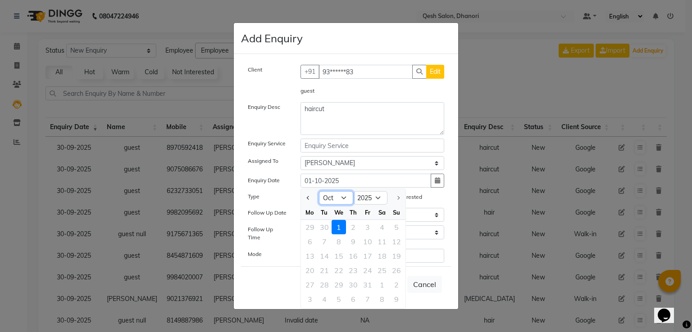
click at [343, 201] on select "Jan Feb Mar Apr May Jun Jul Aug Sep Oct" at bounding box center [336, 198] width 34 height 14
click at [319, 194] on select "Jan Feb Mar Apr May Jun Jul Aug Sep Oct" at bounding box center [336, 198] width 34 height 14
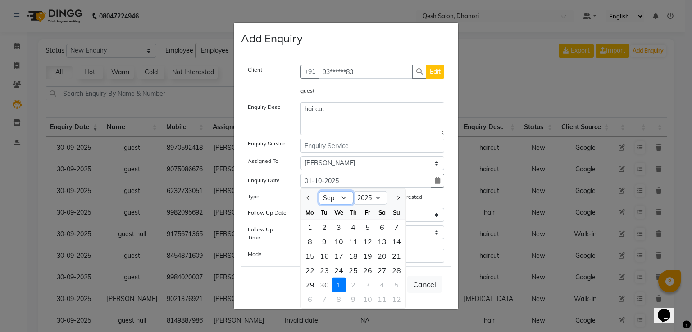
click at [339, 202] on select "Jan Feb Mar Apr May Jun Jul Aug Sep Oct" at bounding box center [336, 198] width 34 height 14
select select "10"
click at [319, 194] on select "Jan Feb Mar Apr May Jun Jul Aug Sep Oct" at bounding box center [336, 198] width 34 height 14
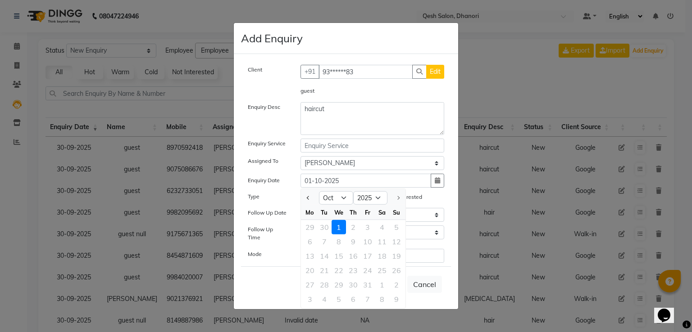
click at [455, 204] on div "Client +91 93******83 Edit guest Enquiry Desc haircut Enquiry Service Assigned …" at bounding box center [346, 181] width 224 height 255
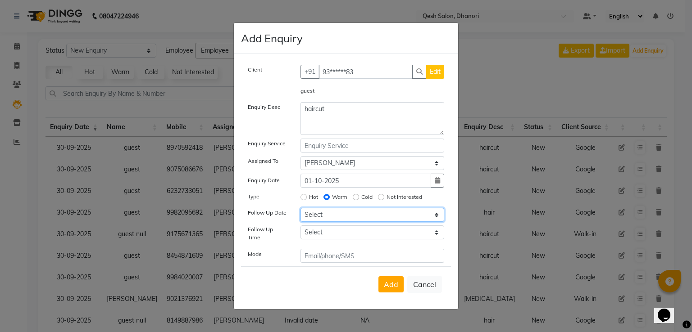
click at [340, 221] on select "Select Today Tomorrow In 2 days (Friday) In 3 days (Saturday) In 4 days (Sunday…" at bounding box center [372, 215] width 144 height 14
select select "2025-10-01"
click at [300, 212] on select "Select Today Tomorrow In 2 days (Friday) In 3 days (Saturday) In 4 days (Sunday…" at bounding box center [372, 215] width 144 height 14
click at [320, 233] on select "Select 07:00 AM 07:15 AM 07:30 AM 07:45 AM 08:00 AM 08:15 AM 08:30 AM 08:45 AM …" at bounding box center [372, 233] width 144 height 14
select select "1125"
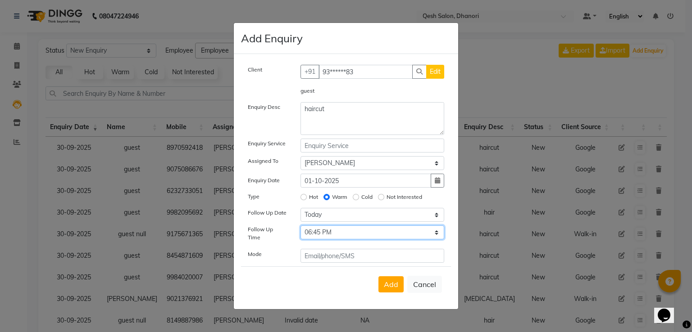
click at [300, 229] on select "Select 07:00 AM 07:15 AM 07:30 AM 07:45 AM 08:00 AM 08:15 AM 08:30 AM 08:45 AM …" at bounding box center [372, 233] width 144 height 14
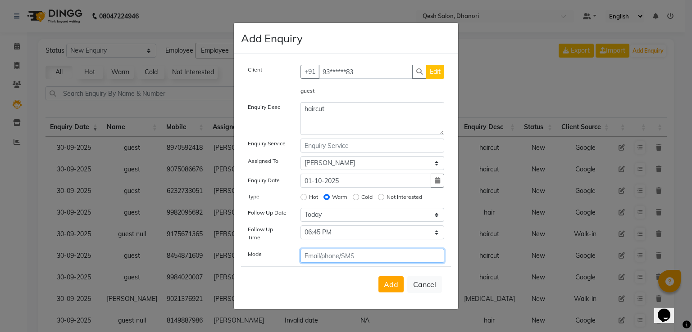
click at [354, 253] on input "text" at bounding box center [372, 256] width 144 height 14
type input "call"
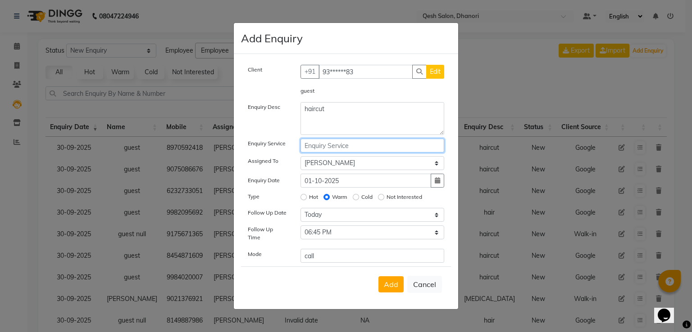
click at [334, 146] on input "text" at bounding box center [372, 146] width 144 height 14
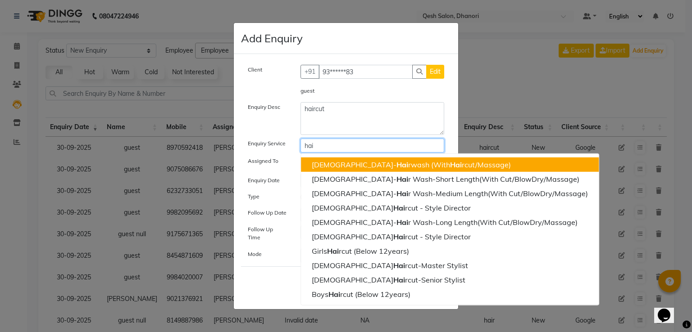
click at [396, 165] on span "Hai" at bounding box center [402, 164] width 12 height 9
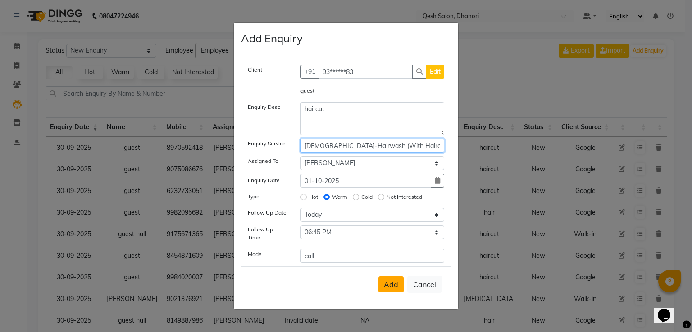
type input "Male-Hairwash (With Haircut/Massage)"
click at [384, 277] on button "Add" at bounding box center [390, 285] width 25 height 16
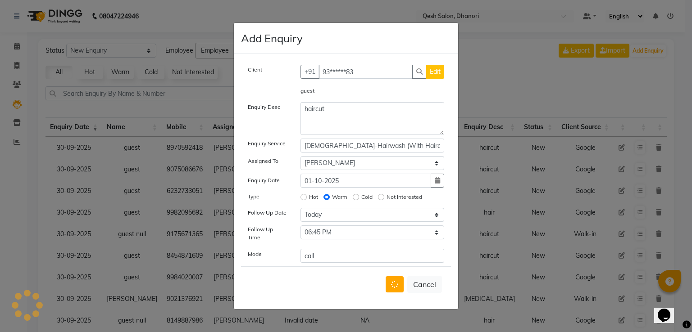
select select
radio input "false"
select select
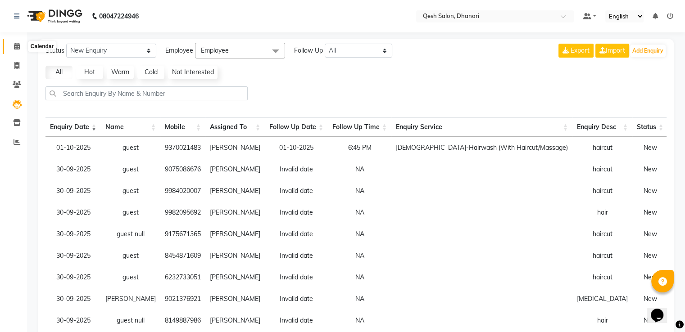
click at [13, 47] on span at bounding box center [17, 46] width 16 height 10
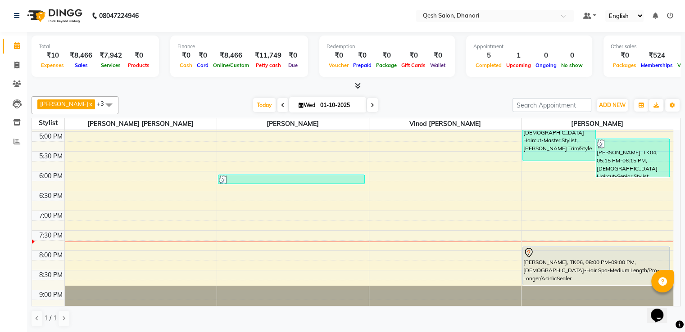
scroll to position [373, 0]
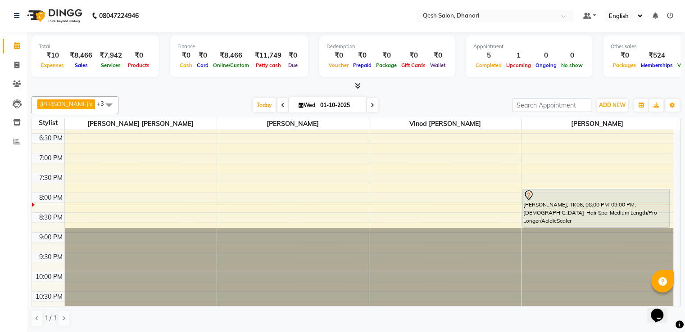
click at [561, 288] on div at bounding box center [598, 267] width 152 height 78
click at [461, 180] on div "9:00 AM 9:30 AM 10:00 AM 10:30 AM 11:00 AM 11:30 AM 12:00 PM 12:30 PM 1:00 PM 1…" at bounding box center [353, 34] width 642 height 555
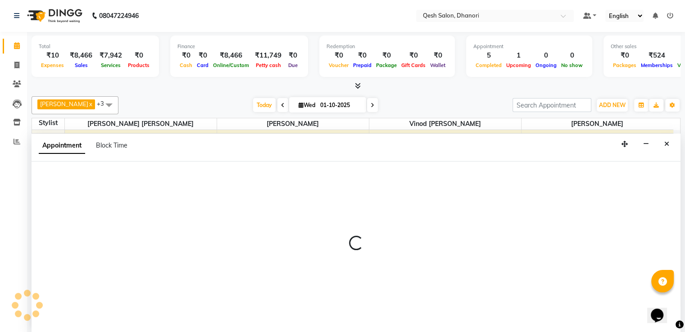
select select "83742"
select select "1185"
select select "tentative"
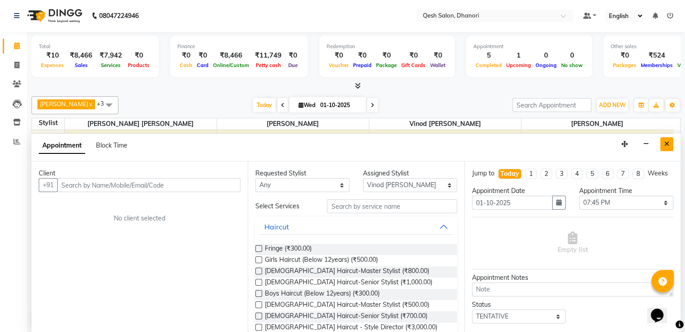
click at [664, 143] on button "Close" at bounding box center [666, 144] width 13 height 14
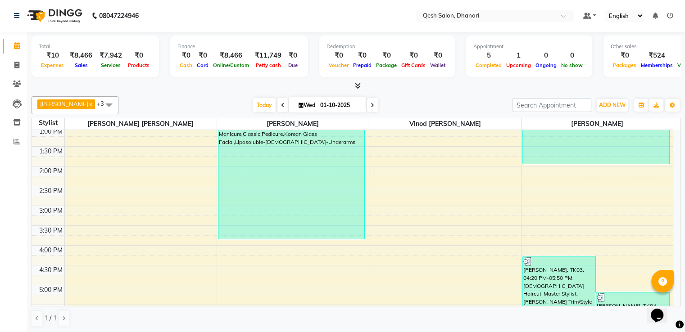
scroll to position [180, 0]
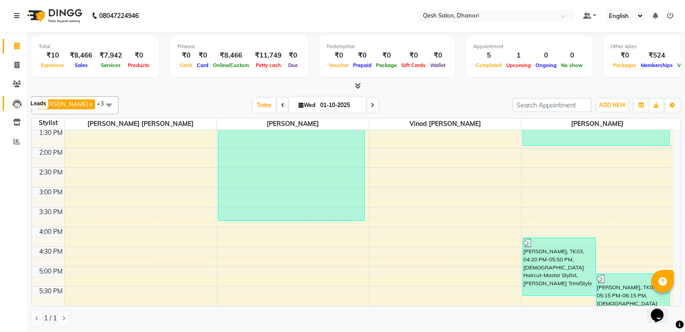
click at [18, 100] on icon at bounding box center [17, 104] width 9 height 9
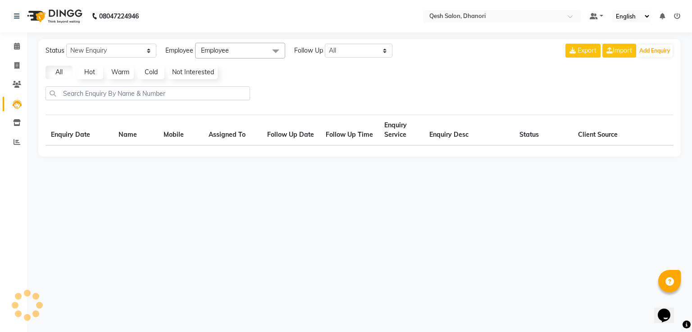
select select "10"
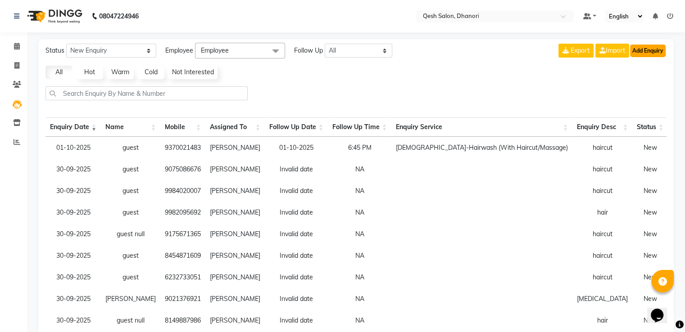
click at [642, 46] on button "Add Enquiry" at bounding box center [648, 51] width 36 height 13
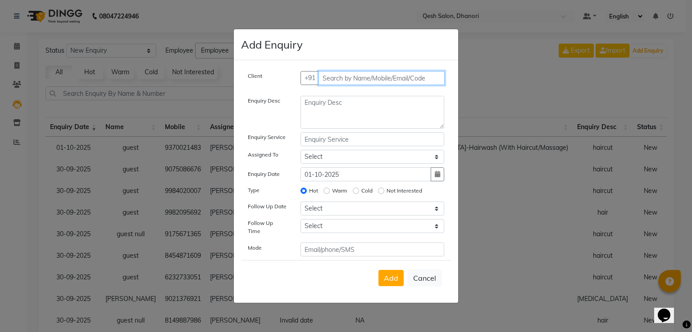
click at [377, 76] on input "text" at bounding box center [382, 78] width 127 height 14
type input "9987335308"
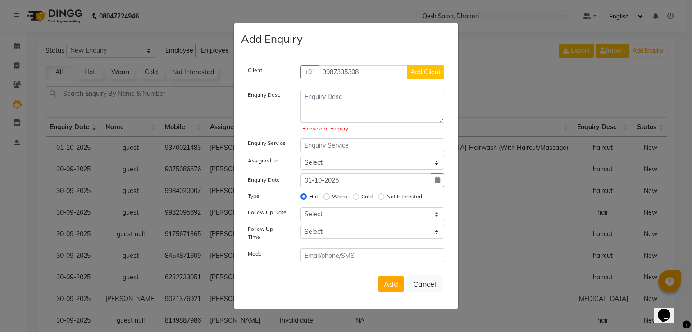
click at [428, 84] on div "Client +91 9987335308 Add Client" at bounding box center [346, 75] width 210 height 21
click at [430, 73] on span "Add Client" at bounding box center [425, 72] width 30 height 8
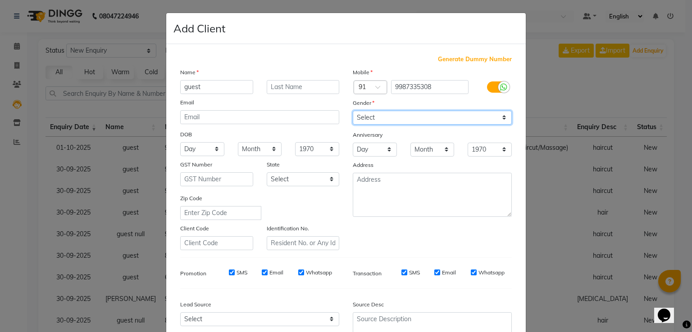
click at [409, 116] on select "Select Male Female Other Prefer Not To Say" at bounding box center [432, 118] width 159 height 14
click at [353, 111] on select "Select Male Female Other Prefer Not To Say" at bounding box center [432, 118] width 159 height 14
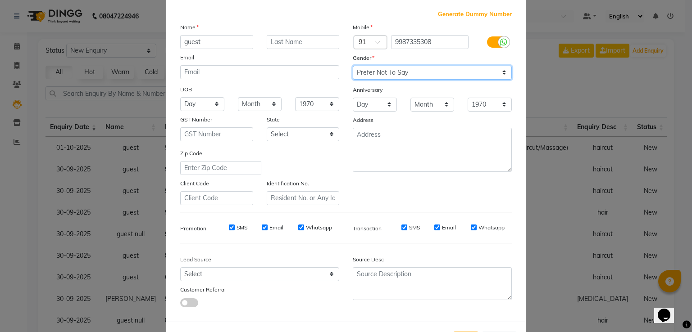
scroll to position [88, 0]
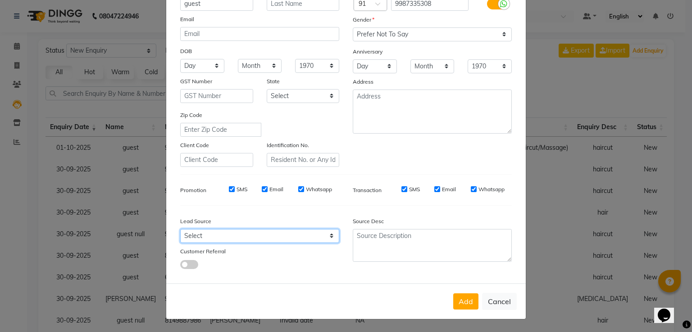
click at [225, 234] on select "Select Walk-in Referral Internet Friend Word of Mouth Advertisement Facebook Ju…" at bounding box center [259, 236] width 159 height 14
click at [180, 229] on select "Select Walk-in Referral Internet Friend Word of Mouth Advertisement Facebook Ju…" at bounding box center [259, 236] width 159 height 14
click at [457, 309] on button "Add" at bounding box center [465, 302] width 25 height 16
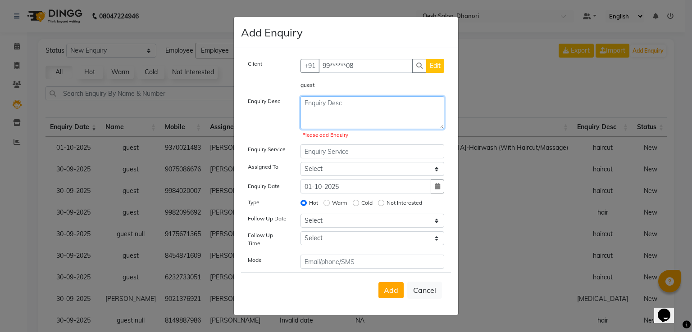
click at [346, 109] on textarea at bounding box center [372, 112] width 144 height 33
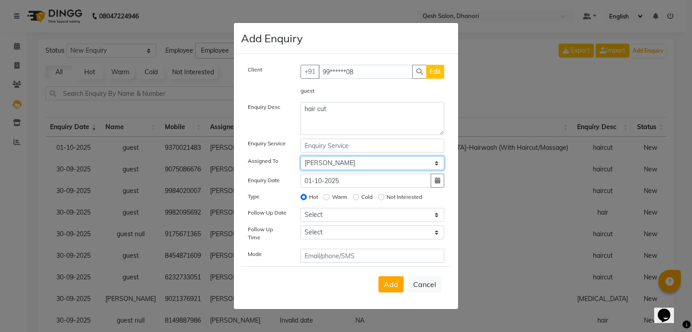
click at [300, 159] on select "Select Gagandeep Arora Harry Siril Anthony Prashansa Kumari Prathamesh Sunil Pa…" at bounding box center [372, 163] width 144 height 14
click at [323, 194] on input "Warm" at bounding box center [326, 197] width 6 height 6
click at [353, 194] on input "Cold" at bounding box center [356, 197] width 6 height 6
click at [323, 194] on input "Warm" at bounding box center [326, 197] width 6 height 6
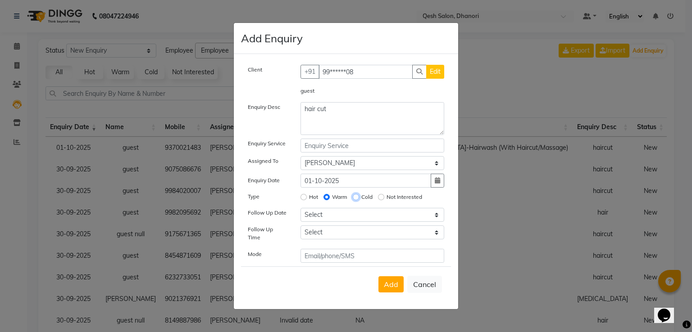
click at [353, 194] on input "Cold" at bounding box center [356, 197] width 6 height 6
click at [323, 194] on input "Warm" at bounding box center [326, 197] width 6 height 6
click at [328, 200] on input "Warm" at bounding box center [326, 197] width 6 height 6
click at [329, 221] on select "Select Today Tomorrow In 2 days (Friday) In 3 days (Saturday) In 4 days (Sunday…" at bounding box center [372, 215] width 144 height 14
click at [300, 212] on select "Select Today Tomorrow In 2 days (Friday) In 3 days (Saturday) In 4 days (Sunday…" at bounding box center [372, 215] width 144 height 14
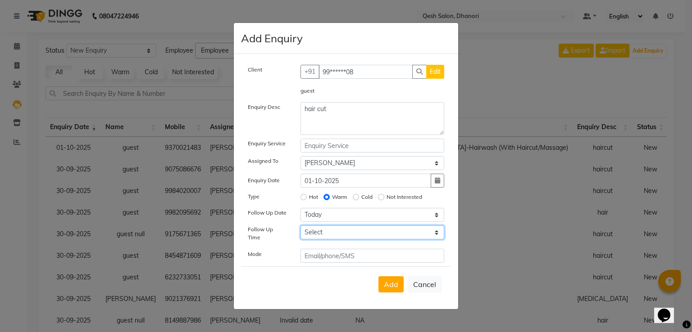
click at [346, 238] on select "Select 07:00 AM 07:15 AM 07:30 AM 07:45 AM 08:00 AM 08:15 AM 08:30 AM 08:45 AM …" at bounding box center [372, 233] width 144 height 14
click at [300, 229] on select "Select 07:00 AM 07:15 AM 07:30 AM 07:45 AM 08:00 AM 08:15 AM 08:30 AM 08:45 AM …" at bounding box center [372, 233] width 144 height 14
click at [392, 283] on span "Add" at bounding box center [391, 284] width 14 height 9
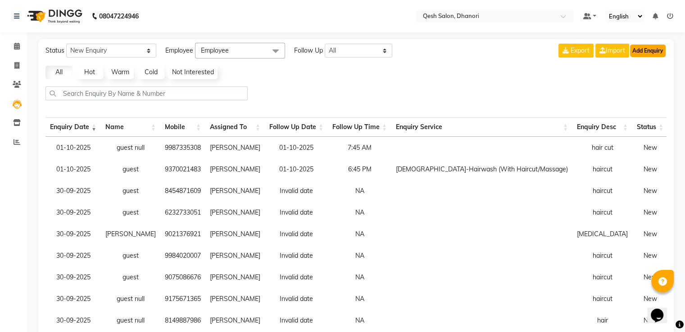
click at [645, 52] on button "Add Enquiry" at bounding box center [648, 51] width 36 height 13
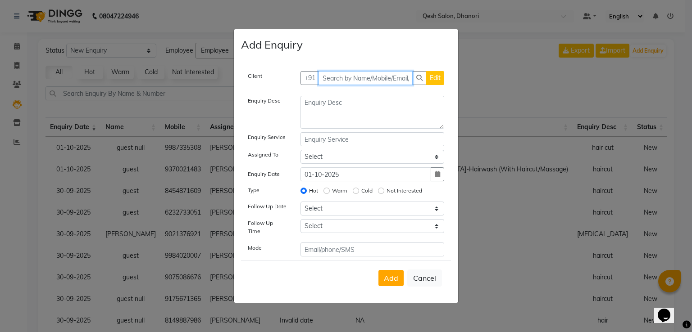
click at [338, 85] on input "text" at bounding box center [366, 78] width 95 height 14
click at [426, 82] on span "Add Client" at bounding box center [425, 78] width 30 height 8
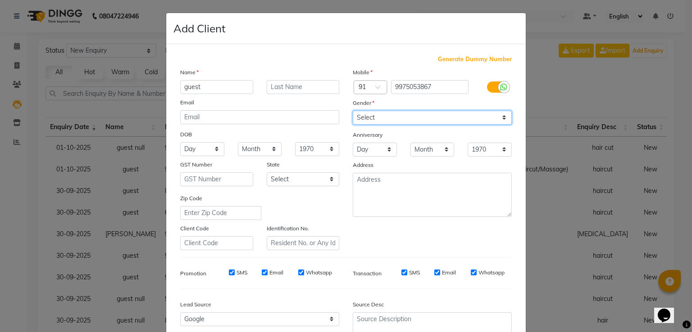
click at [416, 123] on select "Select Male Female Other Prefer Not To Say" at bounding box center [432, 118] width 159 height 14
click at [353, 111] on select "Select Male Female Other Prefer Not To Say" at bounding box center [432, 118] width 159 height 14
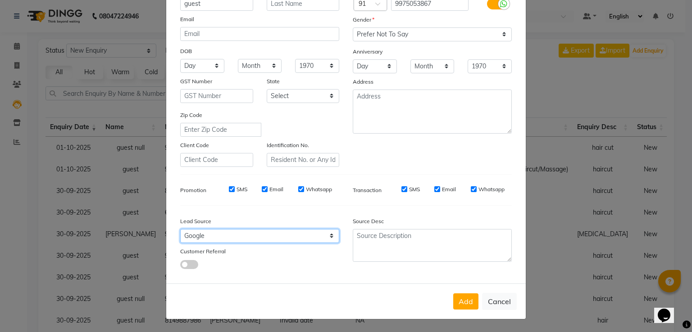
click at [230, 234] on select "Select Walk-in Referral Internet Friend Word of Mouth Advertisement Facebook Ju…" at bounding box center [259, 236] width 159 height 14
click at [466, 301] on button "Add" at bounding box center [465, 302] width 25 height 16
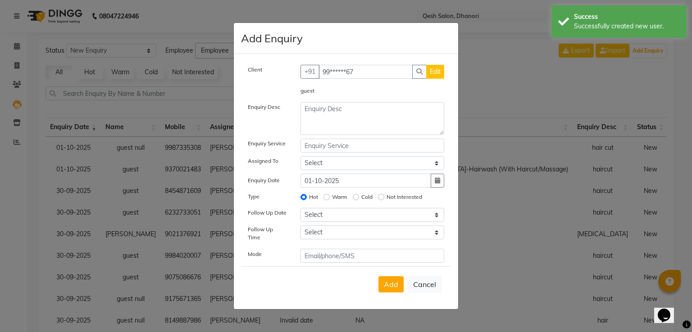
click at [395, 140] on div "Client +91 99******67 Edit guest Enquiry Desc Enquiry Service Assigned To Selec…" at bounding box center [346, 164] width 210 height 198
click at [354, 114] on textarea at bounding box center [372, 118] width 144 height 33
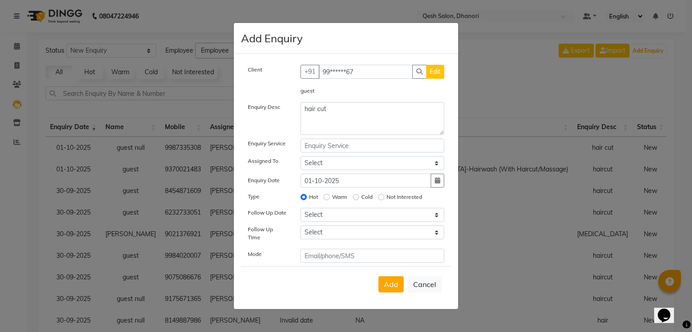
click at [332, 200] on label "Warm" at bounding box center [339, 197] width 15 height 8
click at [330, 200] on input "Warm" at bounding box center [326, 197] width 6 height 6
click at [340, 222] on select "Select Today Tomorrow In 2 days (Friday) In 3 days (Saturday) In 4 days (Sunday…" at bounding box center [372, 215] width 144 height 14
click at [300, 212] on select "Select Today Tomorrow In 2 days (Friday) In 3 days (Saturday) In 4 days (Sunday…" at bounding box center [372, 215] width 144 height 14
click at [336, 162] on select "Select Gagandeep Arora Harry Siril Anthony Prashansa Kumari Prathamesh Sunil Pa…" at bounding box center [372, 163] width 144 height 14
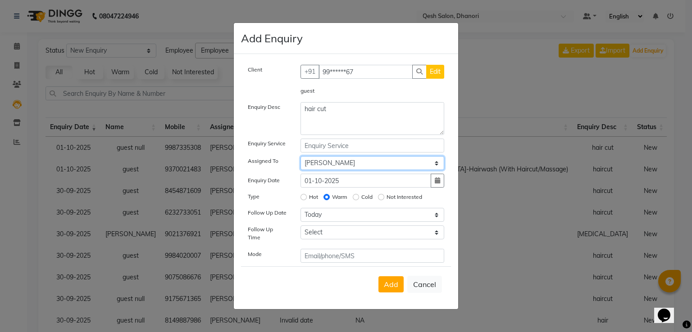
click at [300, 159] on select "Select Gagandeep Arora Harry Siril Anthony Prashansa Kumari Prathamesh Sunil Pa…" at bounding box center [372, 163] width 144 height 14
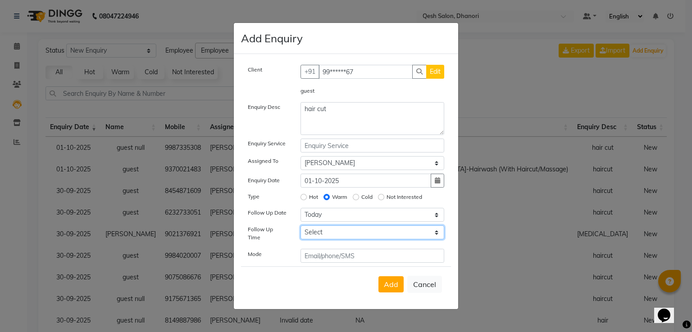
click at [334, 238] on select "Select 07:00 AM 07:15 AM 07:30 AM 07:45 AM 08:00 AM 08:15 AM 08:30 AM 08:45 AM …" at bounding box center [372, 233] width 144 height 14
click at [333, 234] on select "Select 07:00 AM 07:15 AM 07:30 AM 07:45 AM 08:00 AM 08:15 AM 08:30 AM 08:45 AM …" at bounding box center [372, 233] width 144 height 14
click at [300, 229] on select "Select 07:00 AM 07:15 AM 07:30 AM 07:45 AM 08:00 AM 08:15 AM 08:30 AM 08:45 AM …" at bounding box center [372, 233] width 144 height 14
click at [387, 280] on span "Add" at bounding box center [391, 284] width 14 height 9
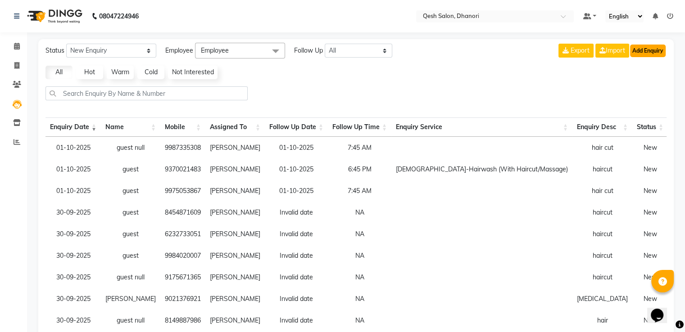
click at [650, 46] on button "Add Enquiry" at bounding box center [648, 51] width 36 height 13
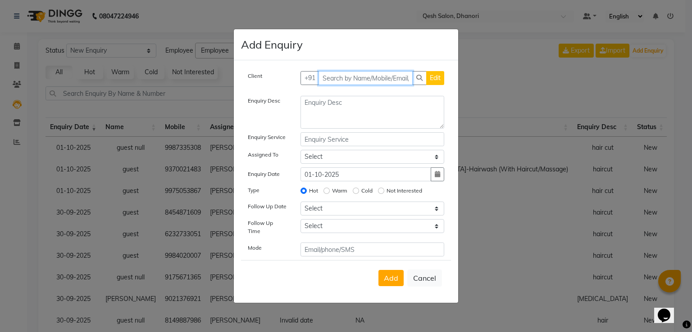
click at [355, 75] on input "text" at bounding box center [366, 78] width 95 height 14
click at [423, 79] on span "Add Client" at bounding box center [425, 78] width 30 height 8
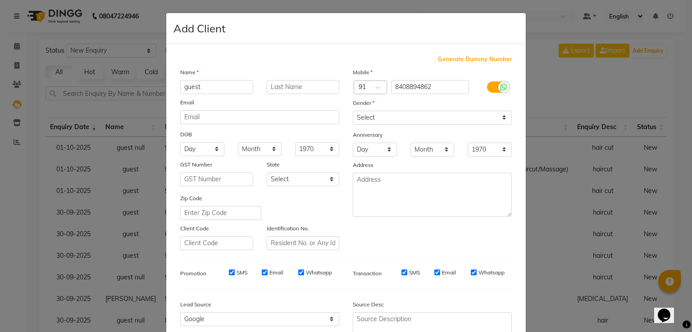
click at [405, 110] on div "Gender" at bounding box center [432, 104] width 173 height 13
click at [400, 121] on select "Select Male Female Other Prefer Not To Say" at bounding box center [432, 118] width 159 height 14
click at [353, 111] on select "Select Male Female Other Prefer Not To Say" at bounding box center [432, 118] width 159 height 14
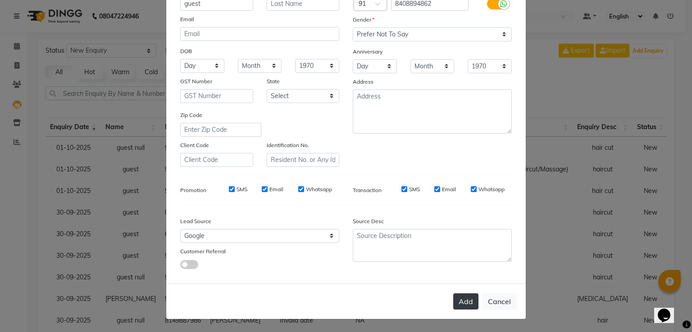
click at [463, 300] on button "Add" at bounding box center [465, 302] width 25 height 16
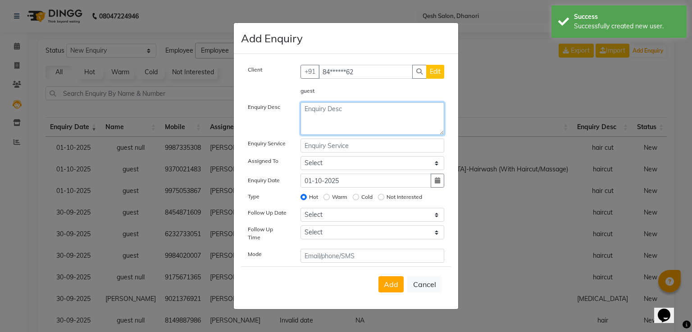
click at [347, 127] on textarea at bounding box center [372, 118] width 144 height 33
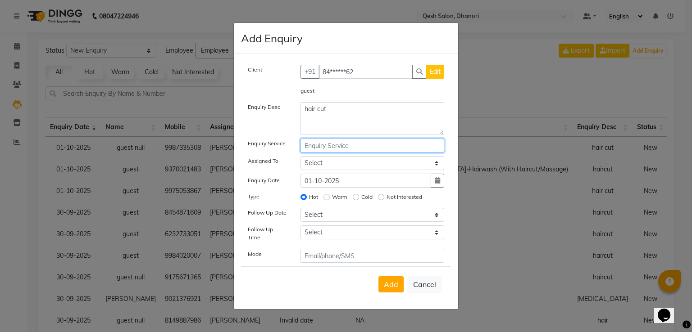
click at [356, 150] on input "text" at bounding box center [372, 146] width 144 height 14
click at [352, 163] on select "Select Gagandeep Arora Harry Siril Anthony Prashansa Kumari Prathamesh Sunil Pa…" at bounding box center [372, 163] width 144 height 14
click at [300, 159] on select "Select Gagandeep Arora Harry Siril Anthony Prashansa Kumari Prathamesh Sunil Pa…" at bounding box center [372, 163] width 144 height 14
click at [334, 201] on label "Warm" at bounding box center [339, 197] width 15 height 8
click at [330, 200] on input "Warm" at bounding box center [326, 197] width 6 height 6
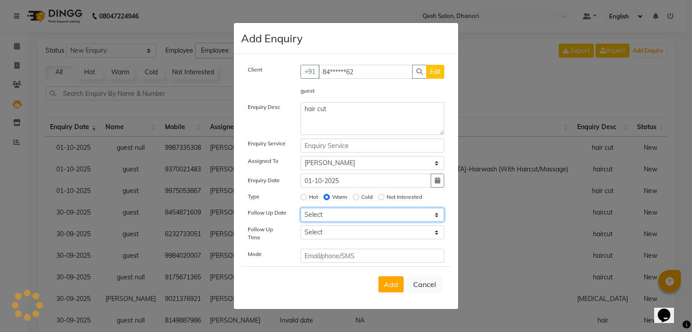
click at [319, 222] on select "Select Today Tomorrow In 2 days (Friday) In 3 days (Saturday) In 4 days (Sunday…" at bounding box center [372, 215] width 144 height 14
click at [300, 212] on select "Select Today Tomorrow In 2 days (Friday) In 3 days (Saturday) In 4 days (Sunday…" at bounding box center [372, 215] width 144 height 14
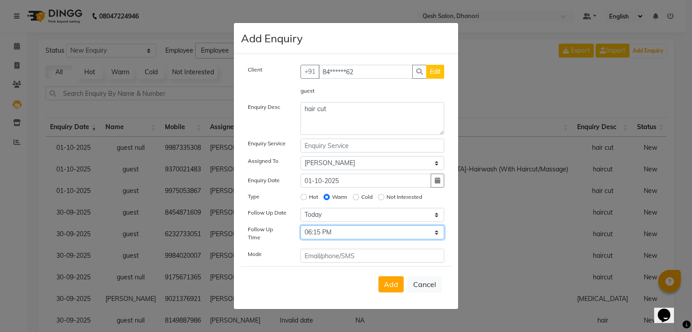
click at [300, 229] on select "Select 07:00 AM 07:15 AM 07:30 AM 07:45 AM 08:00 AM 08:15 AM 08:30 AM 08:45 AM …" at bounding box center [372, 233] width 144 height 14
click at [391, 285] on span "Add" at bounding box center [391, 284] width 14 height 9
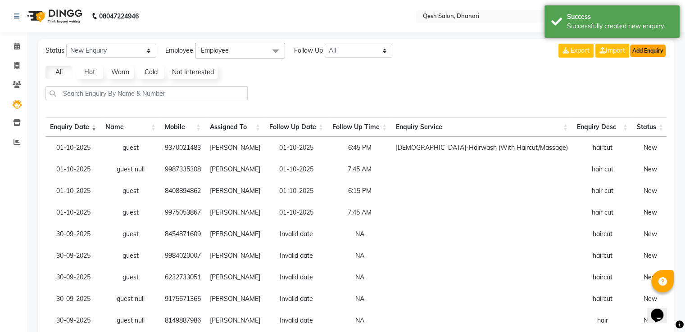
click at [646, 53] on button "Add Enquiry" at bounding box center [648, 51] width 36 height 13
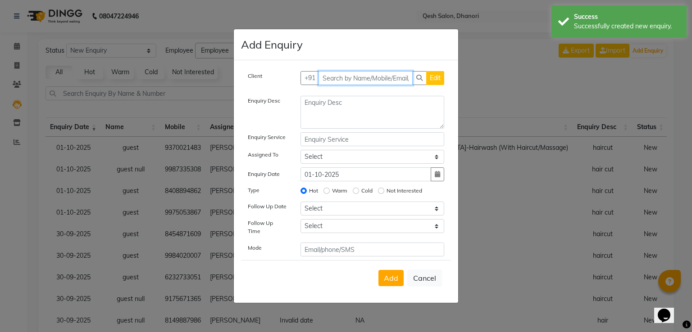
drag, startPoint x: 355, startPoint y: 84, endPoint x: 432, endPoint y: 69, distance: 78.1
click at [360, 80] on input "text" at bounding box center [366, 78] width 95 height 14
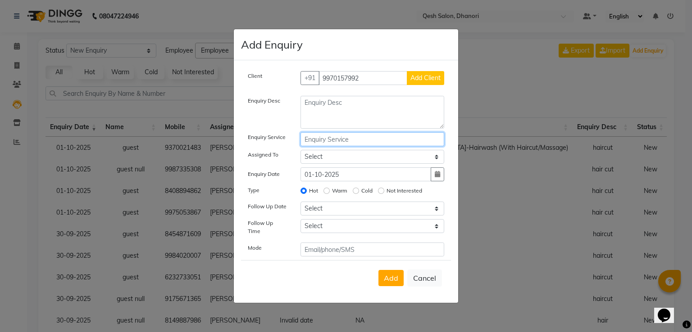
click at [333, 139] on input "text" at bounding box center [372, 139] width 144 height 14
click at [327, 161] on select "Select Gagandeep Arora Harry Siril Anthony Prashansa Kumari Prathamesh Sunil Pa…" at bounding box center [372, 157] width 144 height 14
click at [300, 152] on select "Select Gagandeep Arora Harry Siril Anthony Prashansa Kumari Prathamesh Sunil Pa…" at bounding box center [372, 157] width 144 height 14
click at [332, 192] on label "Warm" at bounding box center [339, 191] width 15 height 8
click at [330, 192] on input "Warm" at bounding box center [326, 191] width 6 height 6
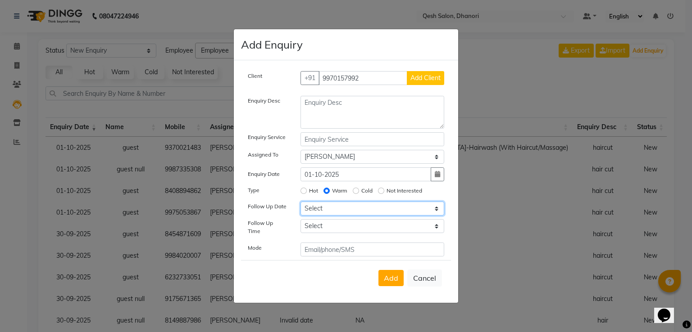
click at [330, 211] on select "Select Today Tomorrow In 2 days (Friday) In 3 days (Saturday) In 4 days (Sunday…" at bounding box center [372, 209] width 144 height 14
click at [300, 205] on select "Select Today Tomorrow In 2 days (Friday) In 3 days (Saturday) In 4 days (Sunday…" at bounding box center [372, 209] width 144 height 14
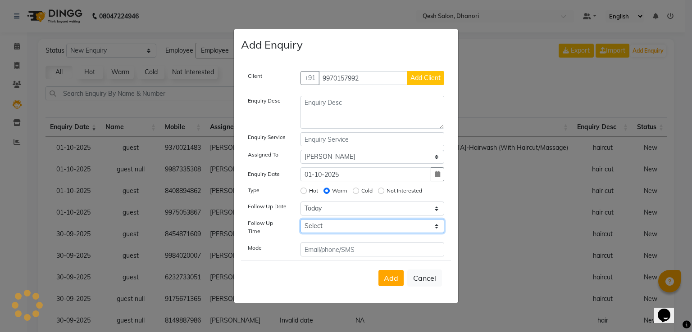
click at [333, 225] on select "Select 07:00 AM 07:15 AM 07:30 AM 07:45 AM 08:00 AM 08:15 AM 08:30 AM 08:45 AM …" at bounding box center [372, 226] width 144 height 14
click at [300, 223] on select "Select 07:00 AM 07:15 AM 07:30 AM 07:45 AM 08:00 AM 08:15 AM 08:30 AM 08:45 AM …" at bounding box center [372, 226] width 144 height 14
click at [395, 276] on span "Add" at bounding box center [391, 278] width 14 height 9
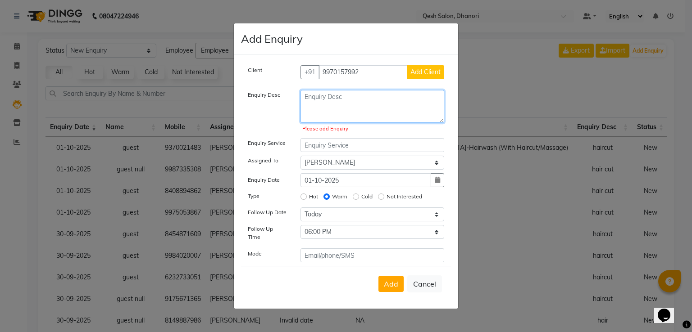
click at [339, 109] on textarea at bounding box center [372, 106] width 144 height 33
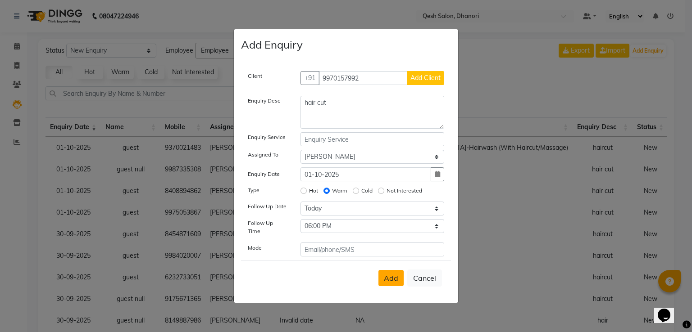
click at [396, 274] on span "Add" at bounding box center [391, 278] width 14 height 9
click at [431, 272] on button "Cancel" at bounding box center [424, 278] width 35 height 17
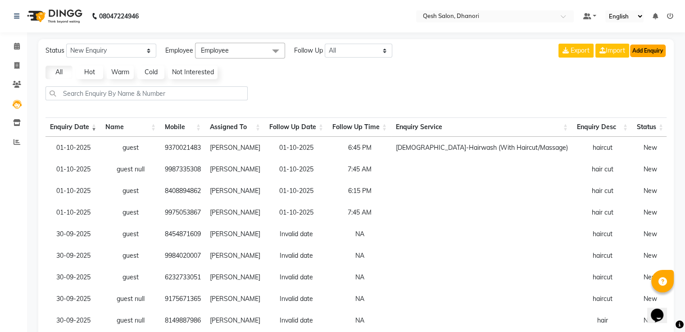
click at [660, 51] on button "Add Enquiry" at bounding box center [648, 51] width 36 height 13
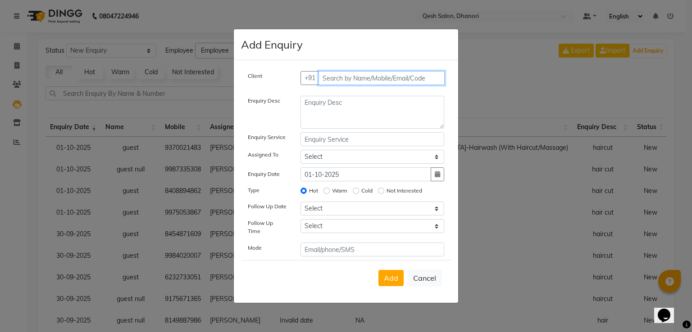
click at [384, 81] on input "text" at bounding box center [382, 78] width 127 height 14
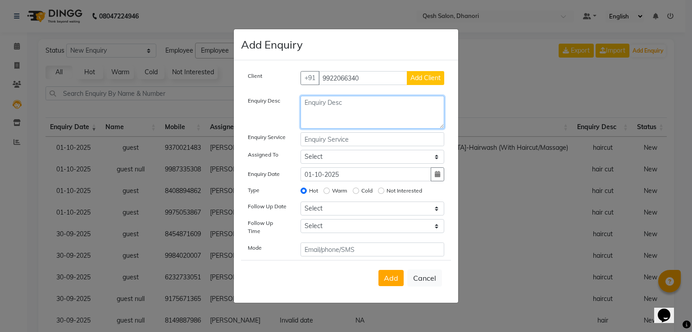
click at [371, 112] on textarea at bounding box center [372, 112] width 144 height 33
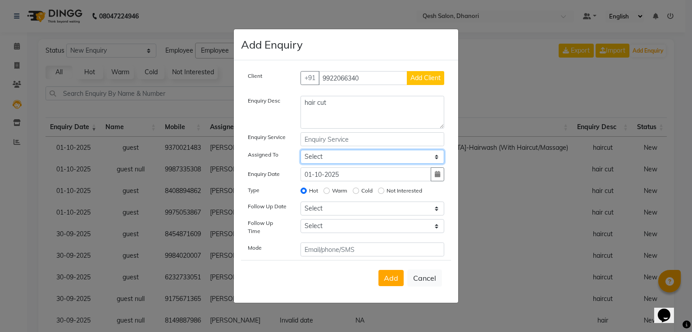
click at [339, 155] on select "Select Gagandeep Arora Harry Siril Anthony Prashansa Kumari Prathamesh Sunil Pa…" at bounding box center [372, 157] width 144 height 14
click at [300, 152] on select "Select Gagandeep Arora Harry Siril Anthony Prashansa Kumari Prathamesh Sunil Pa…" at bounding box center [372, 157] width 144 height 14
click at [337, 195] on label "Warm" at bounding box center [339, 191] width 15 height 8
click at [330, 194] on input "Warm" at bounding box center [326, 191] width 6 height 6
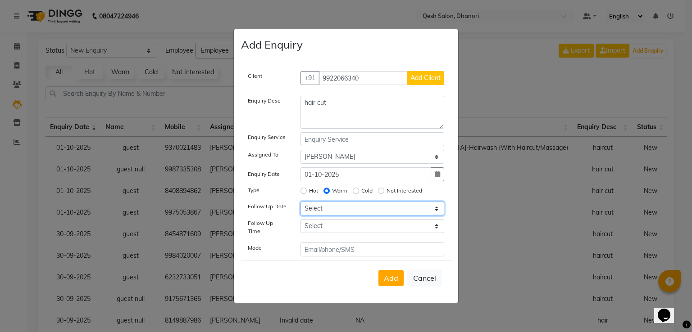
click at [331, 216] on select "Select Today Tomorrow In 2 days (Friday) In 3 days (Saturday) In 4 days (Sunday…" at bounding box center [372, 209] width 144 height 14
click at [300, 205] on select "Select Today Tomorrow In 2 days (Friday) In 3 days (Saturday) In 4 days (Sunday…" at bounding box center [372, 209] width 144 height 14
click at [333, 232] on select "Select 07:00 AM 07:15 AM 07:30 AM 07:45 AM 08:00 AM 08:15 AM 08:30 AM 08:45 AM …" at bounding box center [372, 226] width 144 height 14
click at [300, 223] on select "Select 07:00 AM 07:15 AM 07:30 AM 07:45 AM 08:00 AM 08:15 AM 08:30 AM 08:45 AM …" at bounding box center [372, 226] width 144 height 14
click at [391, 274] on span "Add" at bounding box center [391, 278] width 14 height 9
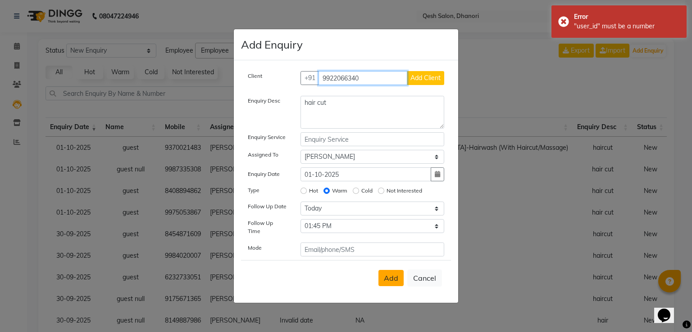
drag, startPoint x: 369, startPoint y: 78, endPoint x: 250, endPoint y: 81, distance: 119.9
click at [250, 81] on div "Client +91 9922066340 Add Client" at bounding box center [346, 81] width 210 height 21
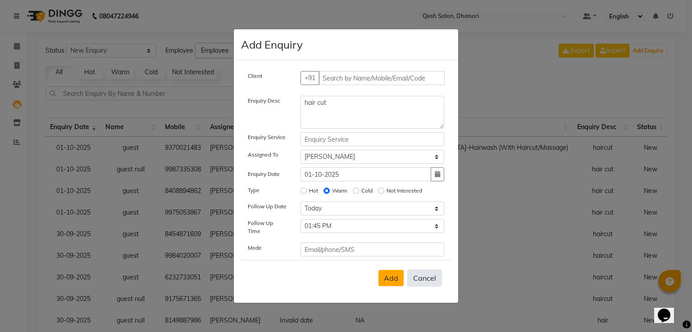
click at [427, 276] on button "Cancel" at bounding box center [424, 278] width 35 height 17
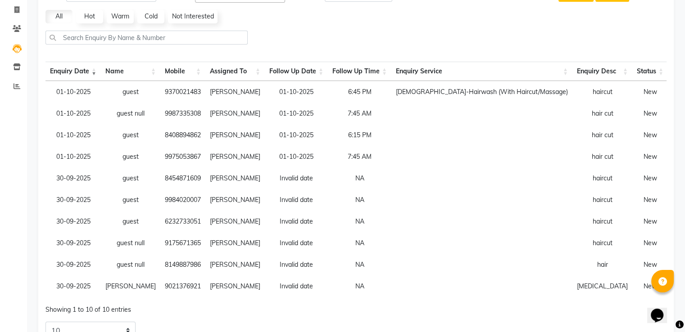
scroll to position [0, 0]
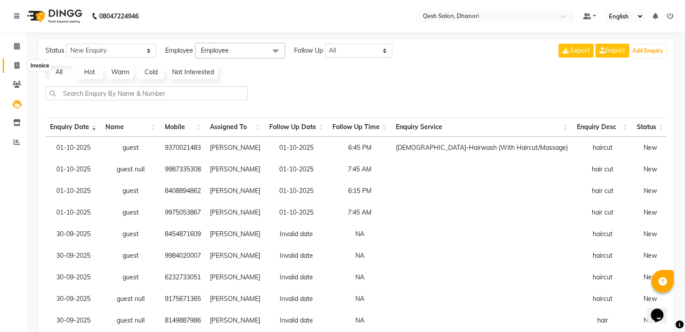
click at [18, 64] on icon at bounding box center [16, 65] width 5 height 7
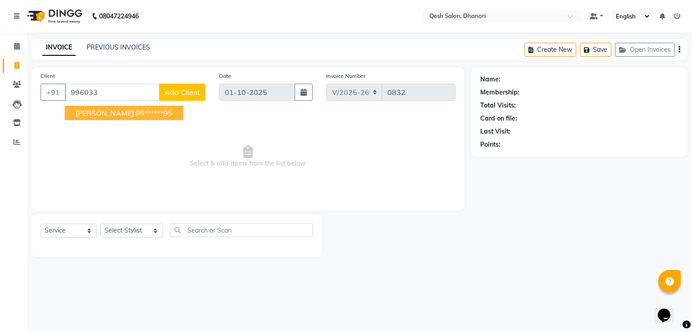
click at [123, 118] on button "Kalyani Pankaj 99******95" at bounding box center [124, 113] width 118 height 14
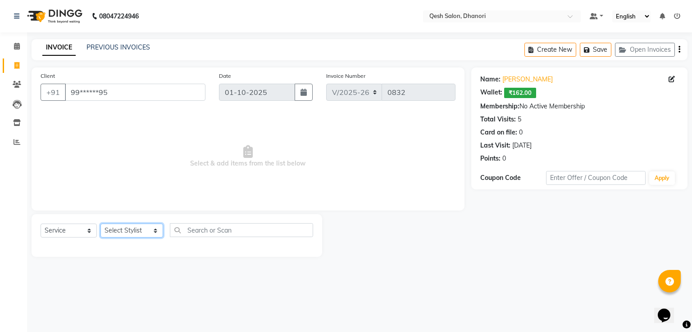
click at [137, 226] on select "Select Stylist Gagandeep Arora Harry Siril Anthony Prashansa Kumari Prathamesh …" at bounding box center [131, 231] width 63 height 14
click at [100, 224] on select "Select Stylist Gagandeep Arora Harry Siril Anthony Prashansa Kumari Prathamesh …" at bounding box center [131, 231] width 63 height 14
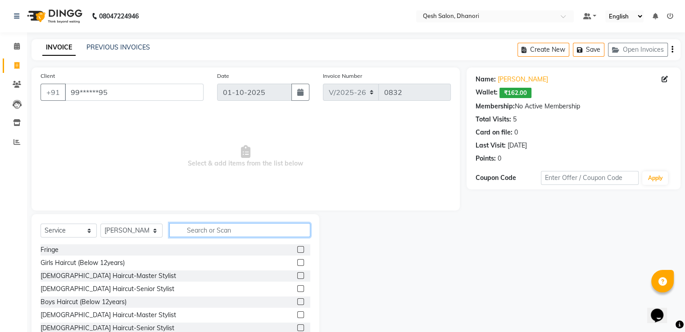
click at [182, 231] on input "text" at bounding box center [239, 230] width 141 height 14
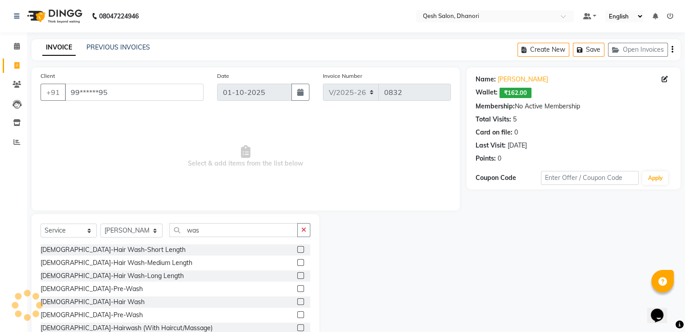
click at [297, 263] on label at bounding box center [300, 262] width 7 height 7
click at [297, 263] on input "checkbox" at bounding box center [300, 263] width 6 height 6
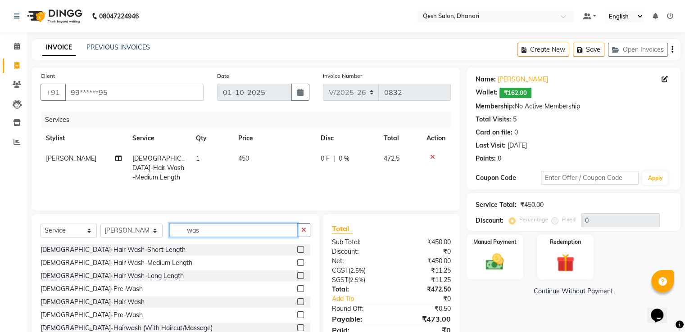
click at [210, 229] on input "was" at bounding box center [233, 230] width 128 height 14
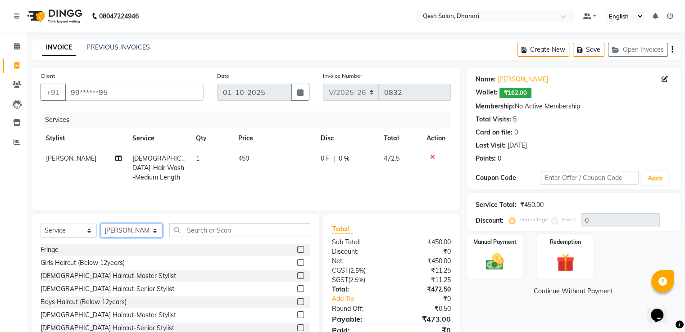
click at [149, 228] on select "Select Stylist Gagandeep Arora Harry Siril Anthony Prashansa Kumari Prathamesh …" at bounding box center [131, 231] width 62 height 14
click at [100, 224] on select "Select Stylist Gagandeep Arora Harry Siril Anthony Prashansa Kumari Prathamesh …" at bounding box center [131, 231] width 62 height 14
click at [187, 234] on input "text" at bounding box center [239, 230] width 141 height 14
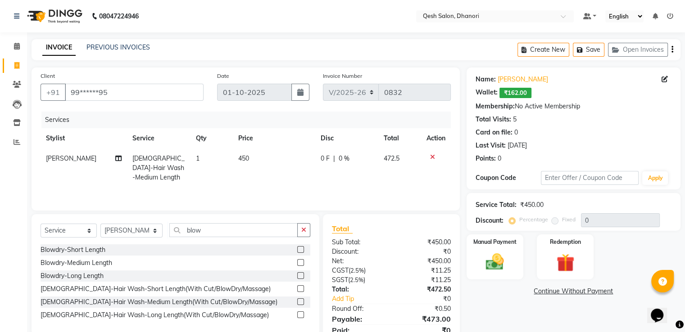
click at [299, 264] on label at bounding box center [300, 262] width 7 height 7
click at [299, 264] on input "checkbox" at bounding box center [300, 263] width 6 height 6
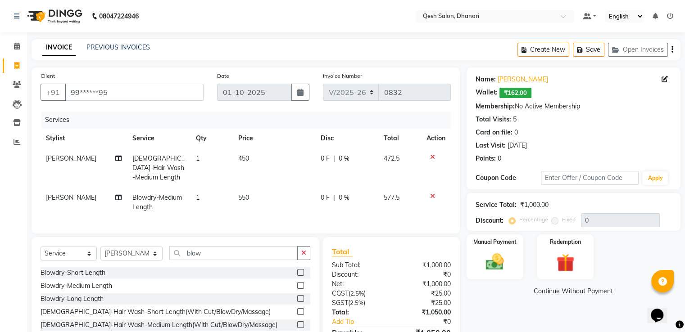
scroll to position [49, 0]
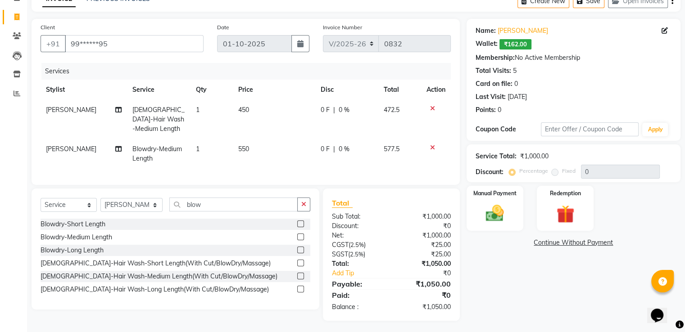
click at [427, 145] on div at bounding box center [436, 148] width 19 height 6
click at [429, 109] on div at bounding box center [436, 108] width 19 height 6
click at [431, 107] on icon at bounding box center [432, 108] width 5 height 6
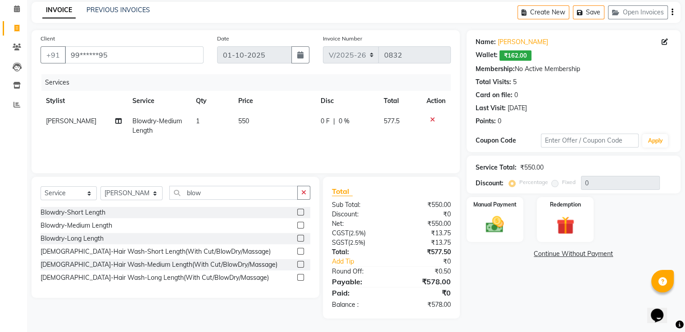
click at [430, 117] on icon at bounding box center [432, 120] width 5 height 6
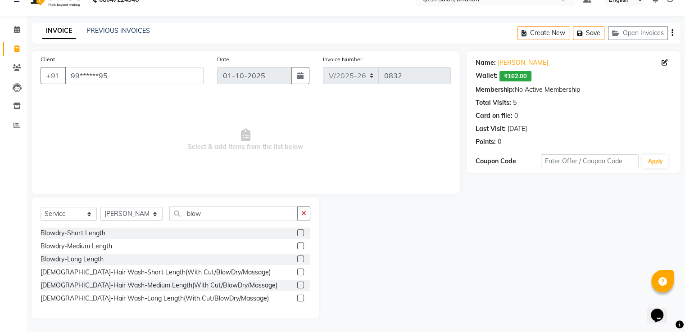
scroll to position [17, 0]
click at [219, 208] on input "blow" at bounding box center [233, 214] width 128 height 14
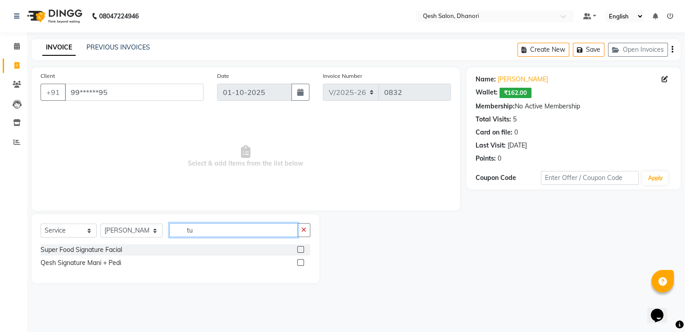
scroll to position [0, 0]
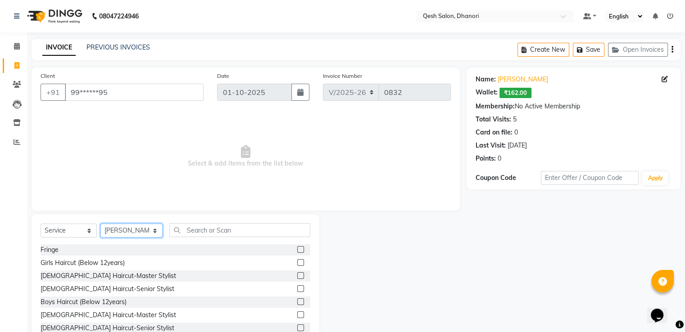
click at [148, 233] on select "Select Stylist Gagandeep Arora Harry Siril Anthony Prashansa Kumari Prathamesh …" at bounding box center [131, 231] width 62 height 14
click at [100, 224] on select "Select Stylist Gagandeep Arora Harry Siril Anthony Prashansa Kumari Prathamesh …" at bounding box center [131, 231] width 62 height 14
click at [208, 231] on input "text" at bounding box center [239, 230] width 141 height 14
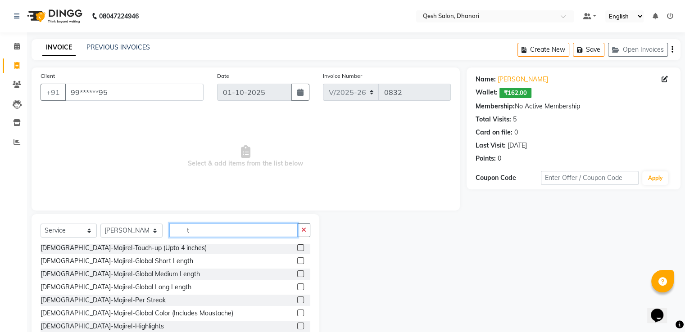
scroll to position [270, 0]
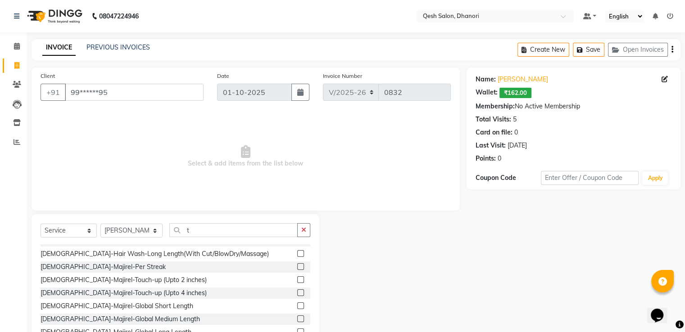
click at [297, 280] on label at bounding box center [300, 280] width 7 height 7
click at [297, 280] on input "checkbox" at bounding box center [300, 281] width 6 height 6
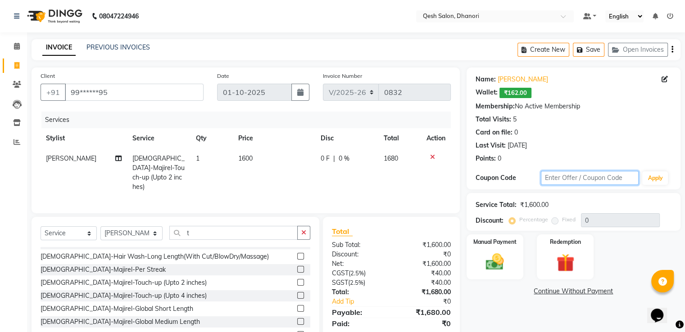
click at [548, 175] on input "text" at bounding box center [590, 178] width 98 height 14
click at [546, 182] on input "text" at bounding box center [590, 178] width 98 height 14
click at [660, 174] on button "Apply" at bounding box center [655, 179] width 26 height 14
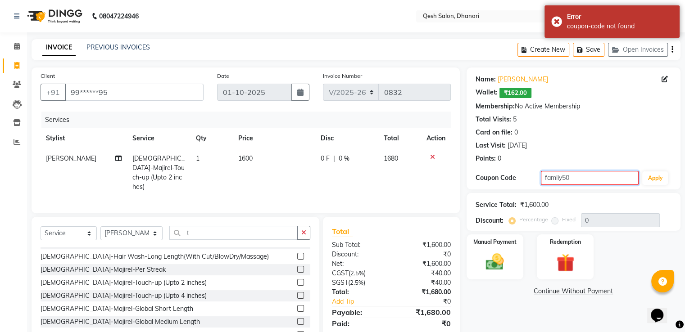
click at [584, 181] on input "famliy50" at bounding box center [590, 178] width 98 height 14
click at [547, 181] on input "famliy50" at bounding box center [590, 178] width 98 height 14
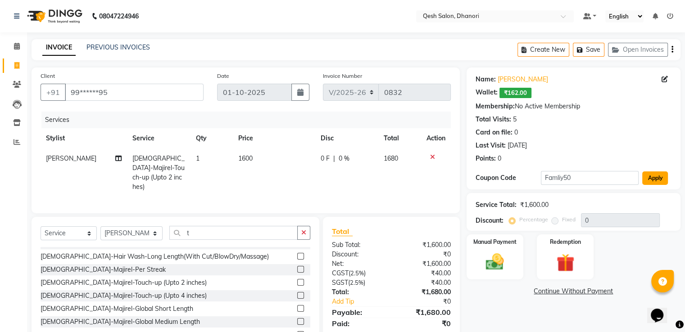
click at [658, 176] on button "Apply" at bounding box center [655, 179] width 26 height 14
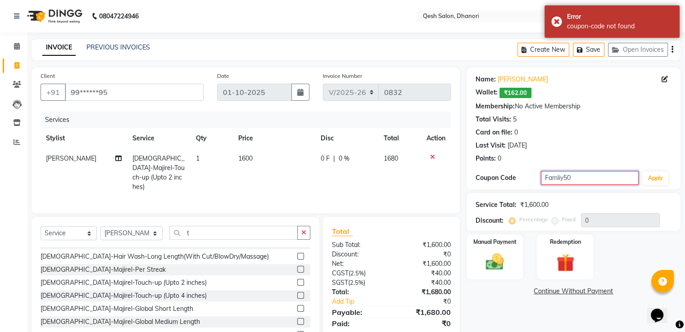
click at [599, 181] on input "Famliy50" at bounding box center [590, 178] width 98 height 14
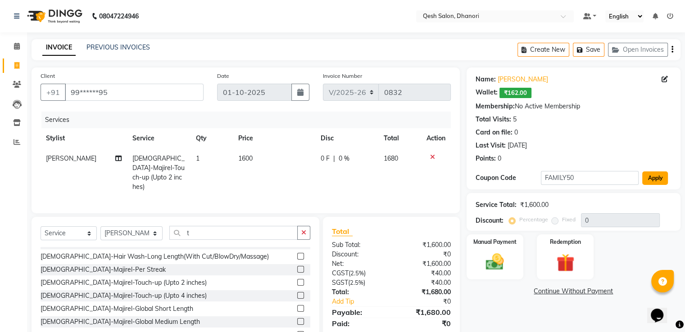
click at [655, 175] on button "Apply" at bounding box center [655, 179] width 26 height 14
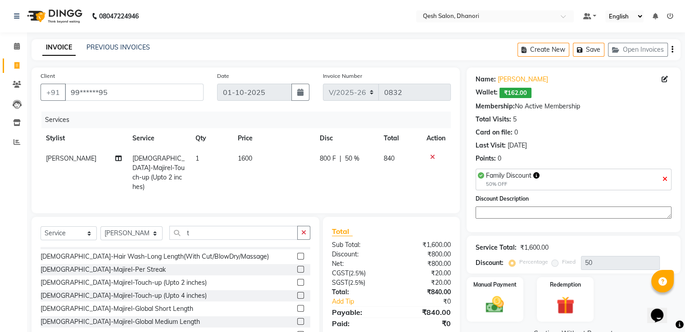
scroll to position [29, 0]
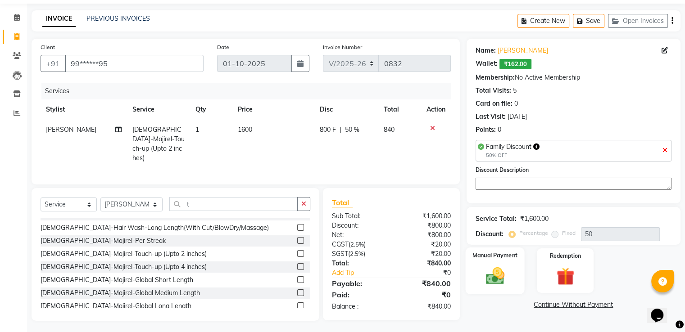
click at [487, 280] on img at bounding box center [495, 276] width 30 height 22
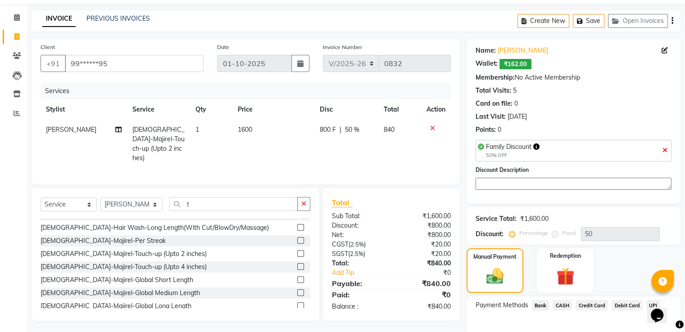
scroll to position [79, 0]
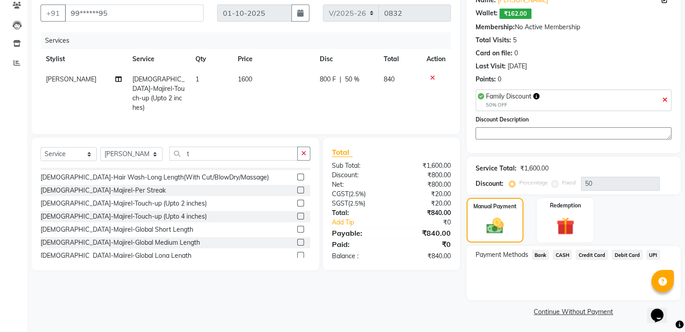
click at [653, 256] on span "UPI" at bounding box center [653, 255] width 14 height 10
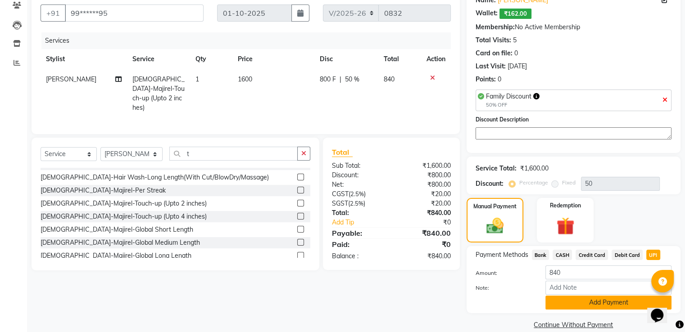
click at [614, 305] on button "Add Payment" at bounding box center [609, 303] width 126 height 14
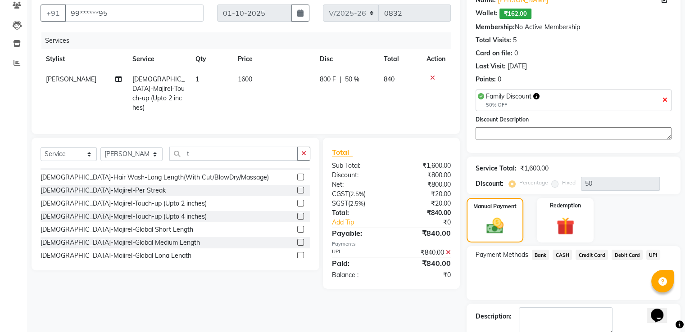
scroll to position [130, 0]
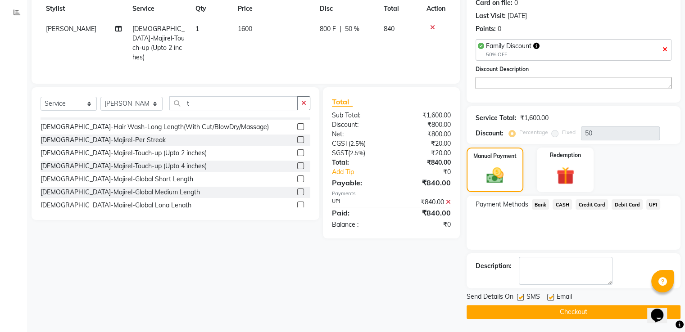
click at [614, 305] on button "Checkout" at bounding box center [574, 312] width 214 height 14
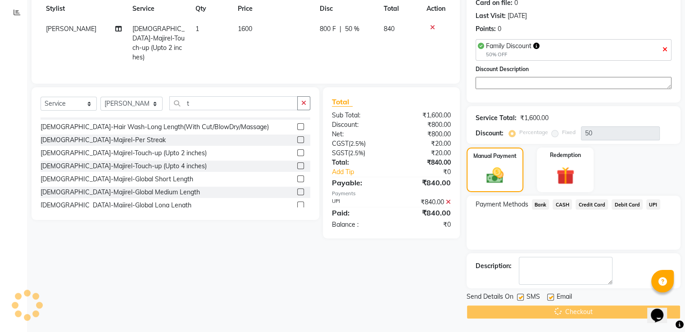
click at [607, 309] on div "Checkout" at bounding box center [574, 312] width 214 height 14
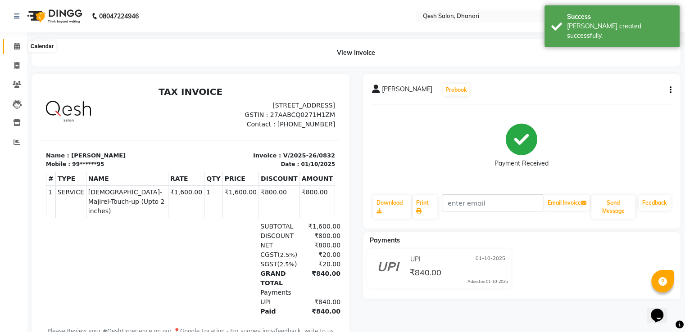
click at [16, 45] on icon at bounding box center [17, 46] width 6 height 7
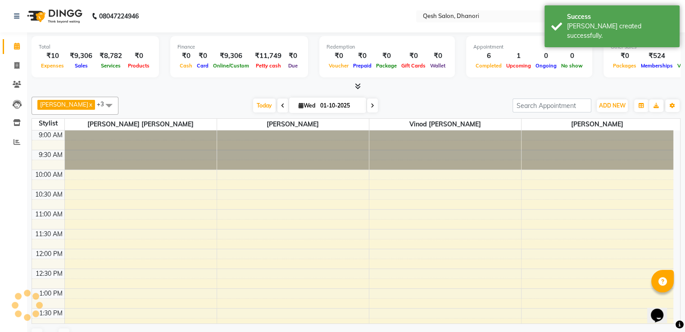
scroll to position [356, 0]
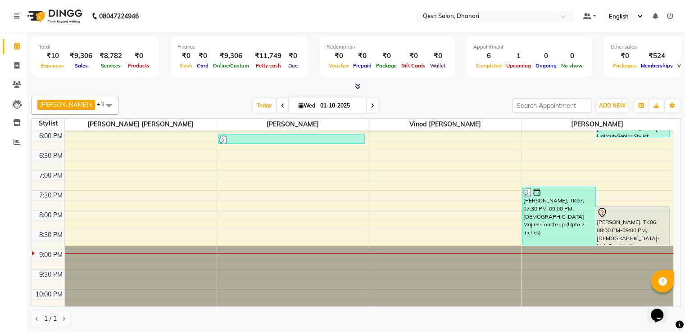
click at [78, 53] on div "₹9,306" at bounding box center [81, 56] width 30 height 10
copy div "9,306"
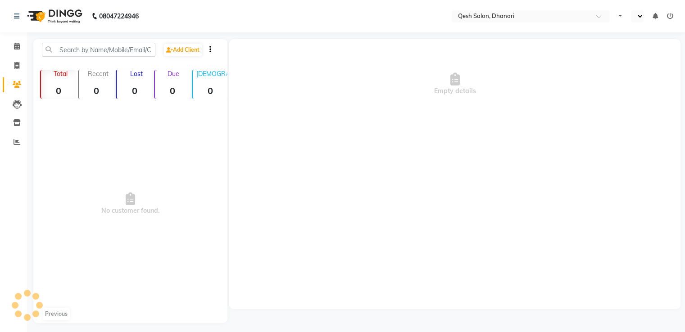
select select "en"
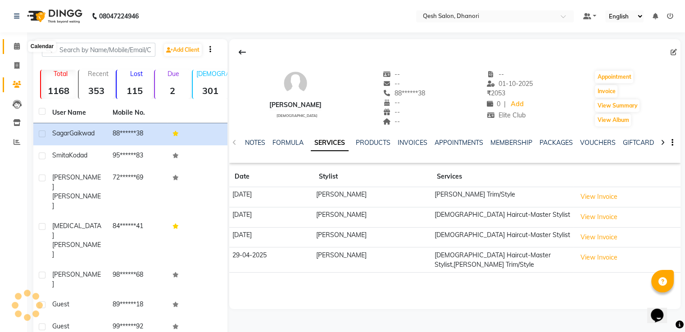
click at [12, 46] on span at bounding box center [17, 46] width 16 height 10
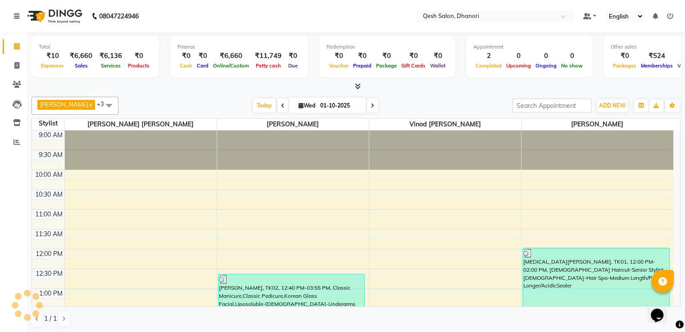
click at [356, 85] on icon at bounding box center [358, 86] width 6 height 7
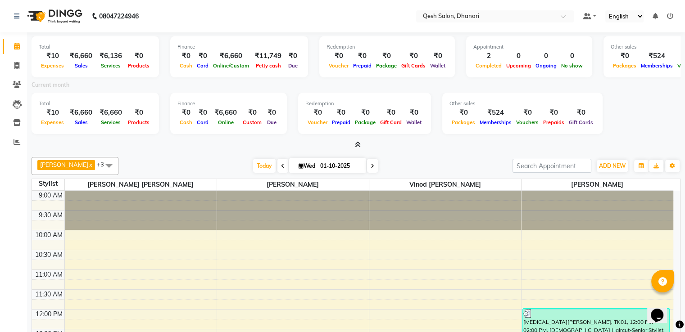
click at [357, 143] on icon at bounding box center [358, 144] width 6 height 7
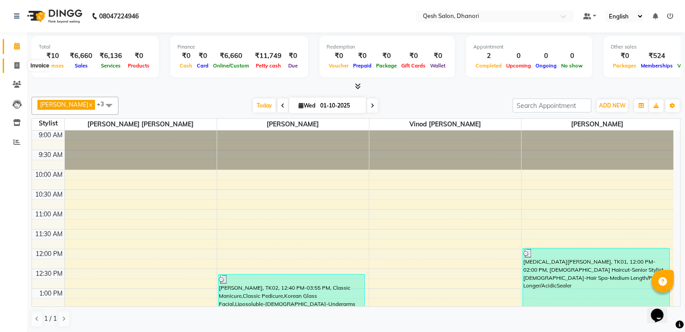
click at [13, 63] on span at bounding box center [17, 66] width 16 height 10
select select "service"
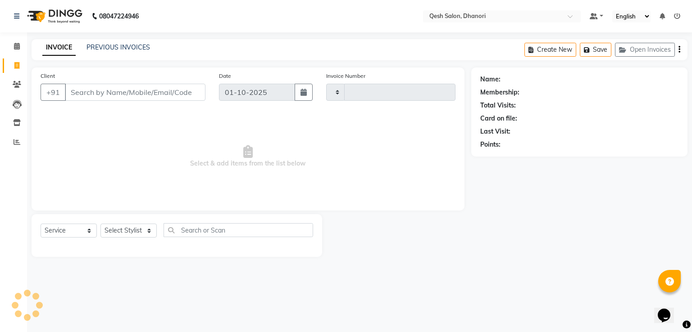
type input "0829"
select select "7641"
click at [116, 51] on link "PREVIOUS INVOICES" at bounding box center [118, 47] width 64 height 8
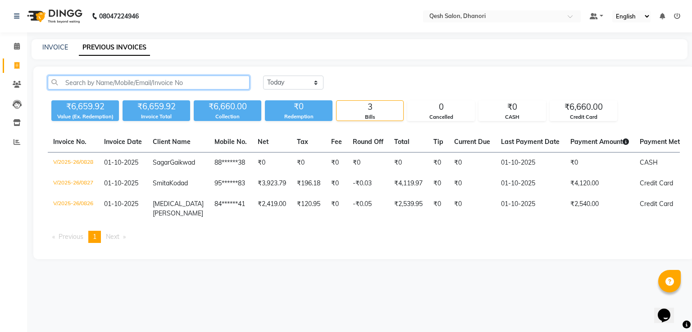
click at [186, 83] on input "text" at bounding box center [149, 83] width 202 height 14
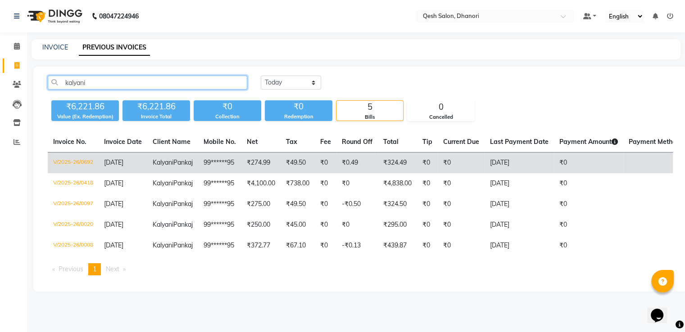
type input "kalyani"
click at [209, 164] on td "99******95" at bounding box center [219, 163] width 43 height 21
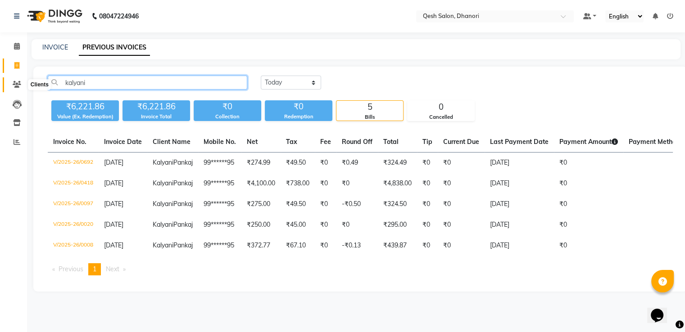
drag, startPoint x: 92, startPoint y: 82, endPoint x: 23, endPoint y: 89, distance: 68.8
click at [23, 89] on app-home "08047224946 Select Location × Qesh Salon, Dhanori Default Panel My Panel Englis…" at bounding box center [342, 152] width 685 height 305
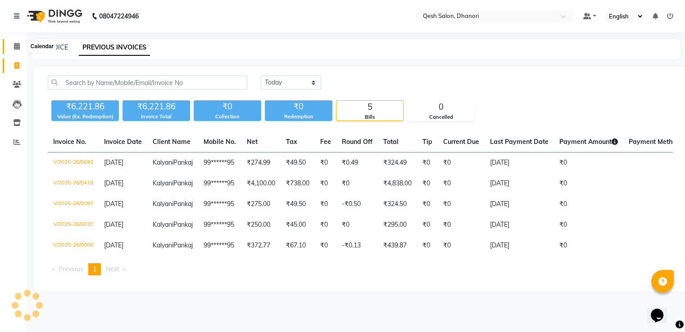
click at [13, 50] on span at bounding box center [17, 46] width 16 height 10
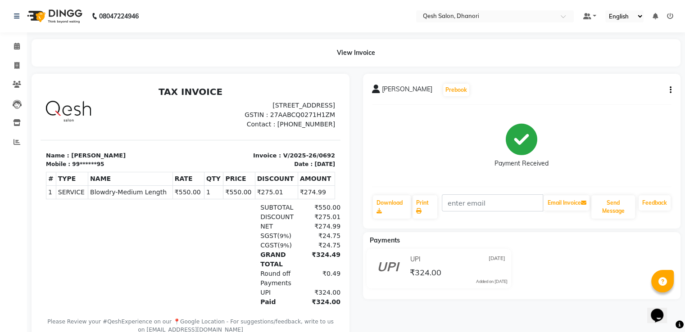
scroll to position [60, 0]
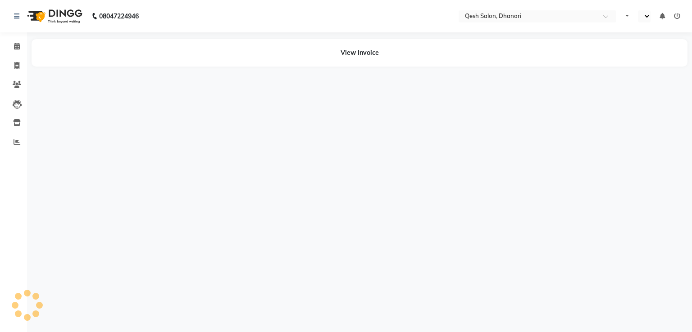
select select "en"
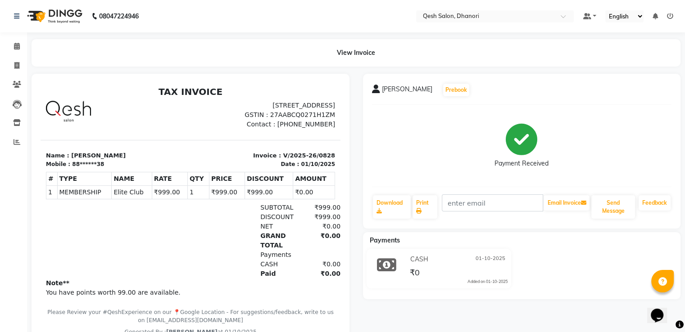
click at [366, 55] on div "View Invoice" at bounding box center [356, 52] width 649 height 27
click at [10, 70] on span at bounding box center [17, 66] width 16 height 10
select select "service"
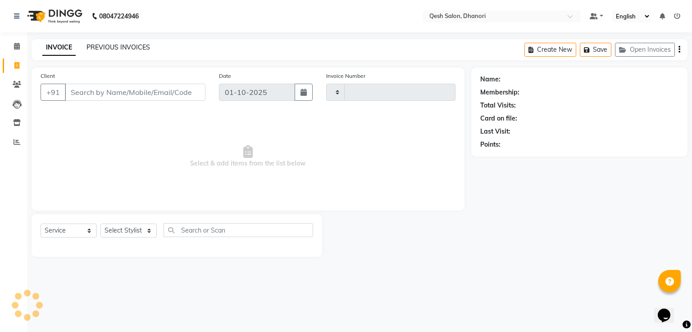
click at [137, 48] on link "PREVIOUS INVOICES" at bounding box center [118, 47] width 64 height 8
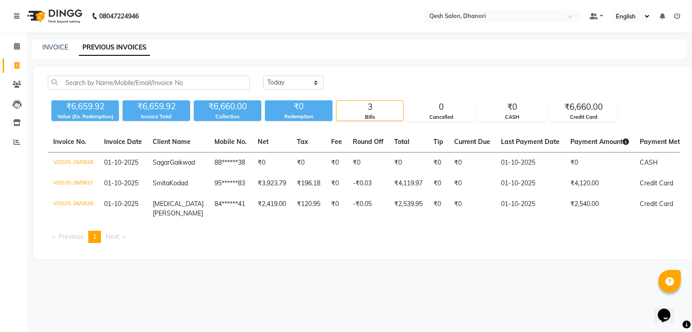
click at [52, 53] on div "INVOICE PREVIOUS INVOICES" at bounding box center [360, 49] width 656 height 20
click at [56, 47] on link "INVOICE" at bounding box center [55, 47] width 26 height 8
select select "service"
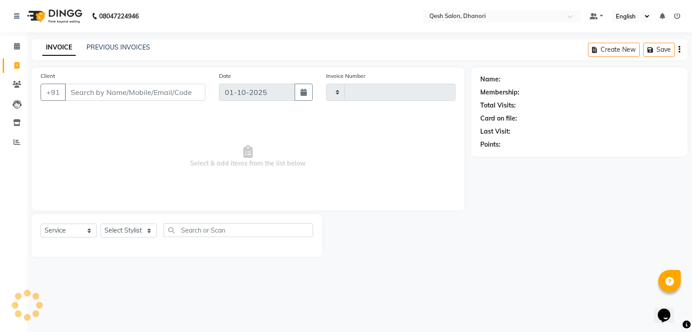
type input "0829"
select select "7641"
click at [168, 87] on input "Client" at bounding box center [135, 92] width 141 height 17
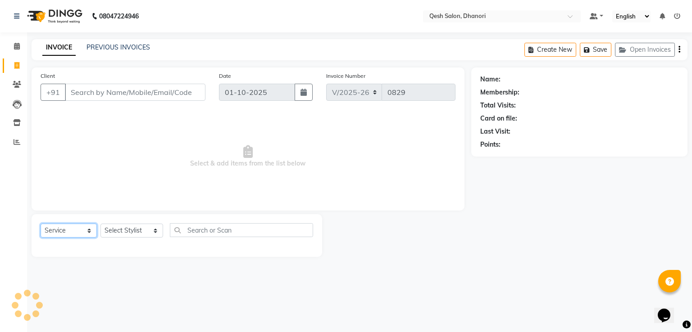
click at [65, 230] on select "Select Service Product Membership Package Voucher Prepaid Gift Card" at bounding box center [69, 231] width 56 height 14
drag, startPoint x: 74, startPoint y: 230, endPoint x: 96, endPoint y: 228, distance: 22.2
click at [89, 229] on select "Select Service Product Membership Package Voucher Prepaid Gift Card" at bounding box center [69, 231] width 56 height 14
click at [129, 228] on select "Select Stylist [PERSON_NAME] [PERSON_NAME] [PERSON_NAME] [PERSON_NAME] [PERSON_…" at bounding box center [131, 231] width 63 height 14
select select "85050"
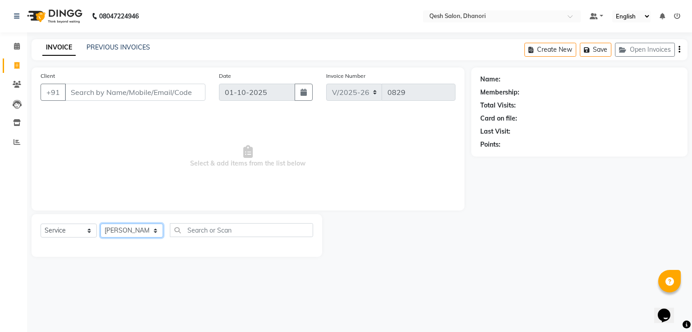
click at [100, 224] on select "Select Stylist [PERSON_NAME] [PERSON_NAME] [PERSON_NAME] [PERSON_NAME] [PERSON_…" at bounding box center [131, 231] width 63 height 14
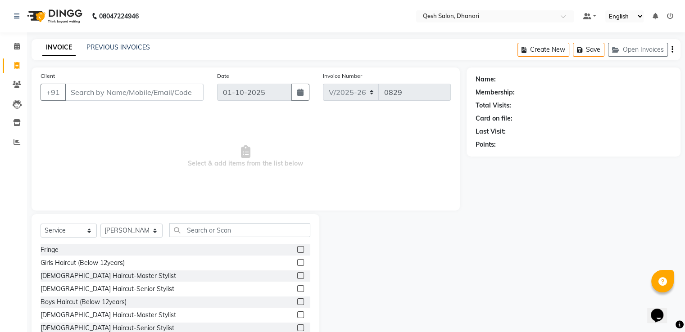
click at [297, 316] on label at bounding box center [300, 315] width 7 height 7
click at [297, 316] on input "checkbox" at bounding box center [300, 316] width 6 height 6
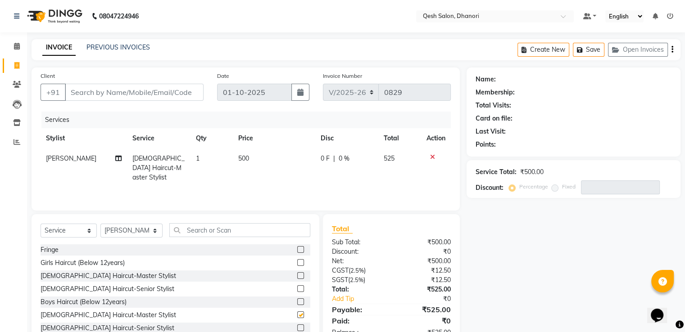
checkbox input "false"
click at [207, 235] on input "text" at bounding box center [239, 230] width 141 height 14
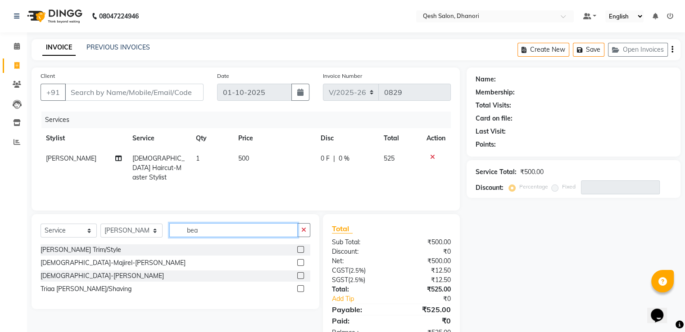
type input "bea"
click at [298, 245] on div at bounding box center [303, 250] width 13 height 11
click at [299, 251] on label at bounding box center [300, 249] width 7 height 7
click at [299, 251] on input "checkbox" at bounding box center [300, 250] width 6 height 6
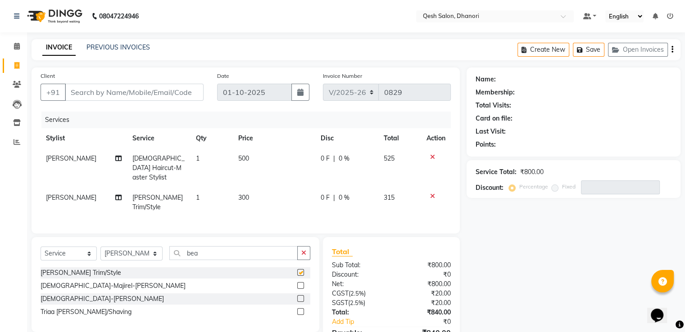
checkbox input "false"
click at [133, 96] on input "Client" at bounding box center [134, 92] width 139 height 17
type input "s"
type input "0"
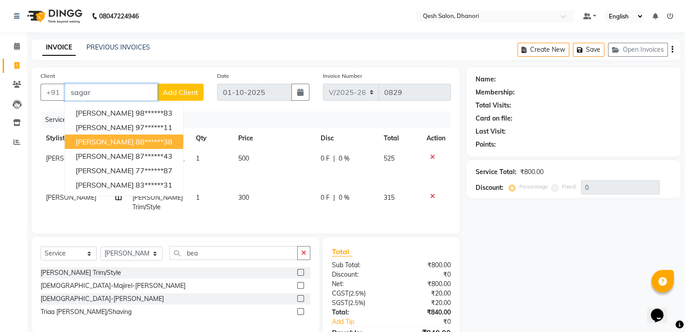
click at [150, 145] on ngb-highlight "88******38" at bounding box center [154, 141] width 37 height 9
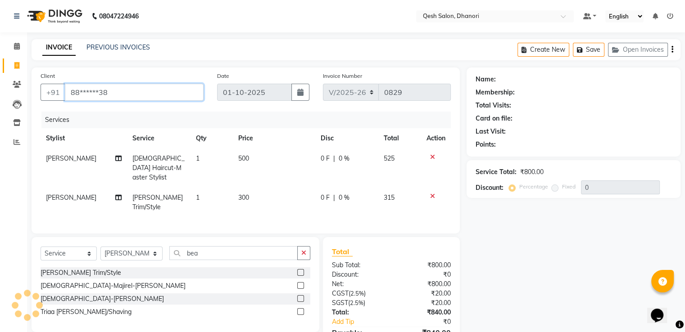
type input "88******38"
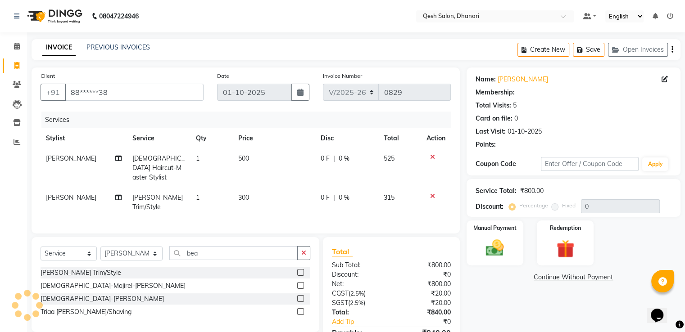
select select "1: Object"
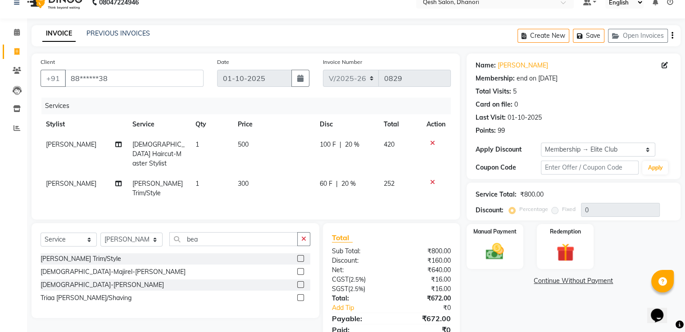
scroll to position [39, 0]
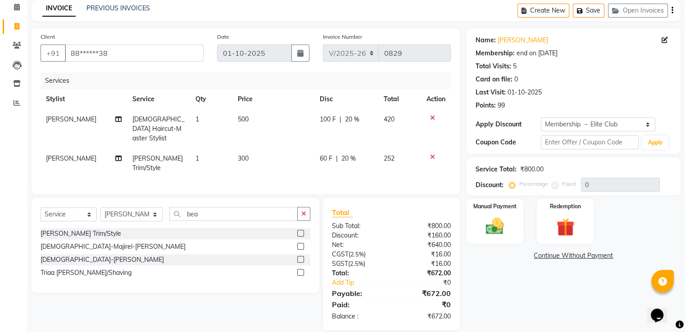
type input "20"
click at [533, 167] on div "₹800.00" at bounding box center [531, 169] width 23 height 9
click at [533, 173] on div "₹800.00" at bounding box center [531, 169] width 23 height 9
click at [559, 256] on link "Continue Without Payment" at bounding box center [574, 255] width 210 height 9
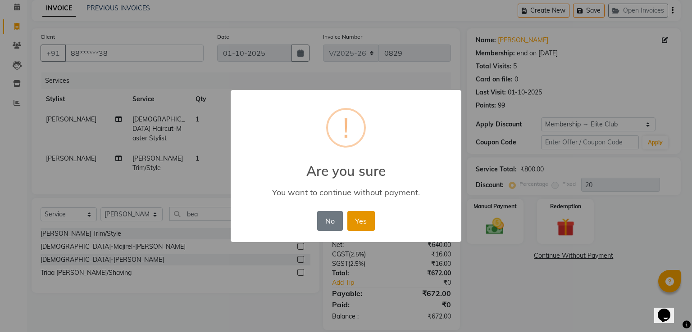
click at [368, 222] on button "Yes" at bounding box center [360, 221] width 27 height 20
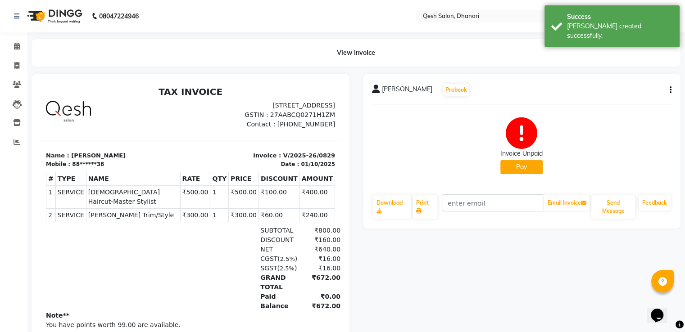
click at [520, 167] on button "Pay" at bounding box center [522, 167] width 42 height 14
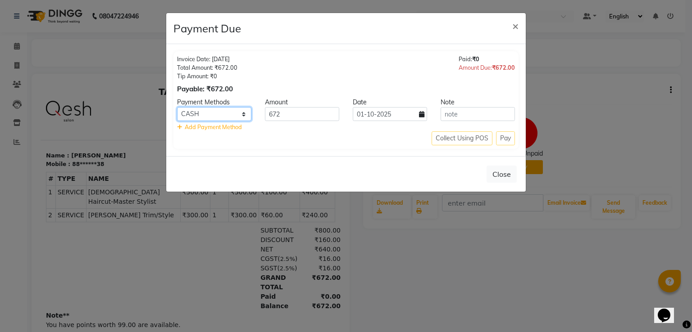
click at [246, 115] on select "Bank CASH Credit Card Debit Card UPI" at bounding box center [214, 114] width 74 height 14
select select "8"
click at [177, 107] on select "Bank CASH Credit Card Debit Card UPI" at bounding box center [214, 114] width 74 height 14
click at [504, 137] on div "Collect Using POS Pay" at bounding box center [346, 139] width 338 height 14
click at [503, 175] on button "Close" at bounding box center [502, 174] width 30 height 17
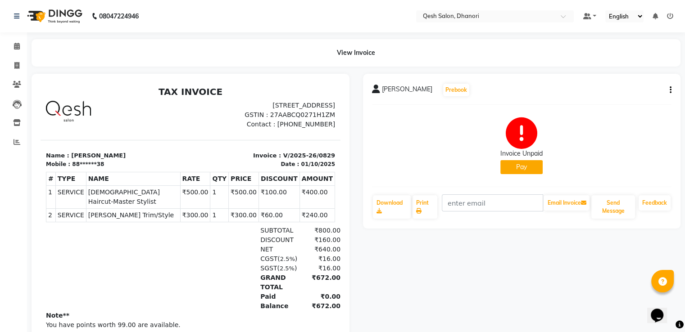
click at [532, 170] on button "Pay" at bounding box center [522, 167] width 42 height 14
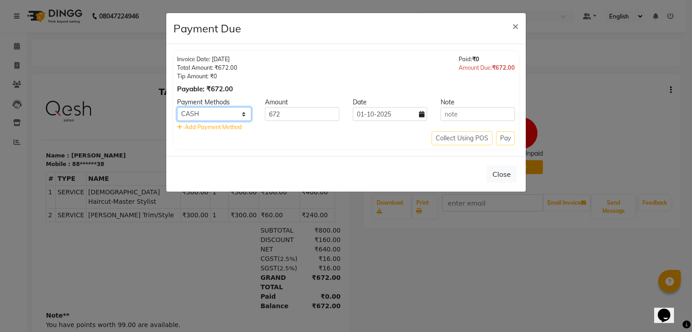
click at [205, 115] on select "Bank CASH Credit Card Debit Card UPI" at bounding box center [214, 114] width 74 height 14
select select "8"
click at [177, 107] on select "Bank CASH Credit Card Debit Card UPI" at bounding box center [214, 114] width 74 height 14
click at [505, 138] on div "Collect Using POS Pay" at bounding box center [346, 139] width 338 height 14
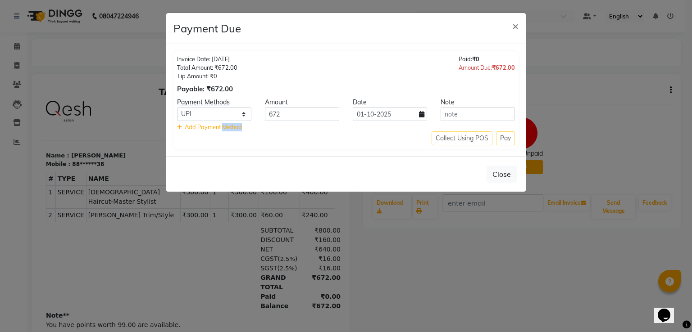
click at [505, 138] on div "Collect Using POS Pay" at bounding box center [346, 139] width 338 height 14
click at [375, 146] on div "Invoice Date: [DATE] Total Amount: ₹672.00 Tip Amount: ₹0 Payable: ₹672.00 Paid…" at bounding box center [345, 100] width 345 height 98
click at [504, 173] on button "Close" at bounding box center [502, 174] width 30 height 17
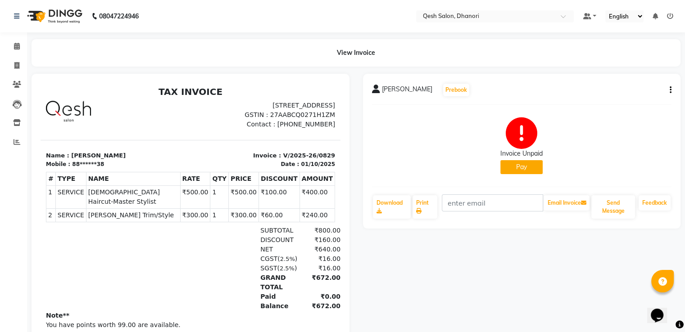
click at [532, 165] on button "Pay" at bounding box center [522, 167] width 42 height 14
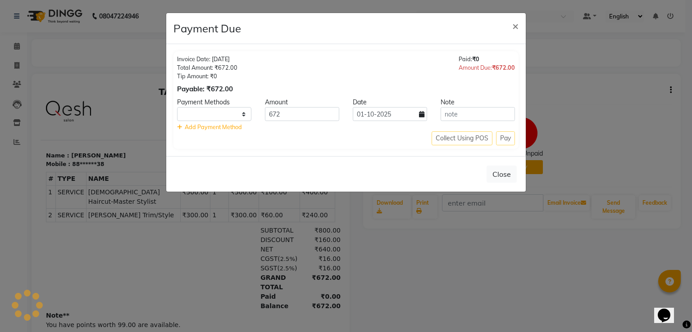
select select "1"
click at [506, 143] on div "Collect Using POS Pay" at bounding box center [346, 139] width 338 height 14
click at [506, 140] on div "Collect Using POS Pay" at bounding box center [346, 139] width 338 height 14
click at [382, 135] on div "Collect Using POS Pay" at bounding box center [346, 139] width 338 height 14
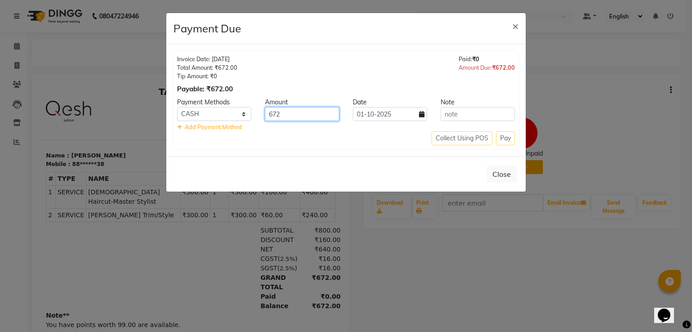
click at [304, 116] on input "672" at bounding box center [302, 114] width 74 height 14
click at [378, 147] on div "Invoice Date: [DATE] Total Amount: ₹672.00 Tip Amount: ₹0 Payable: ₹672.00 Paid…" at bounding box center [345, 100] width 345 height 98
click at [501, 139] on div "Collect Using POS Pay" at bounding box center [346, 139] width 338 height 14
click at [389, 132] on div "Collect Using POS Pay" at bounding box center [346, 139] width 338 height 14
click at [236, 127] on span "Add Payment Method" at bounding box center [213, 126] width 57 height 7
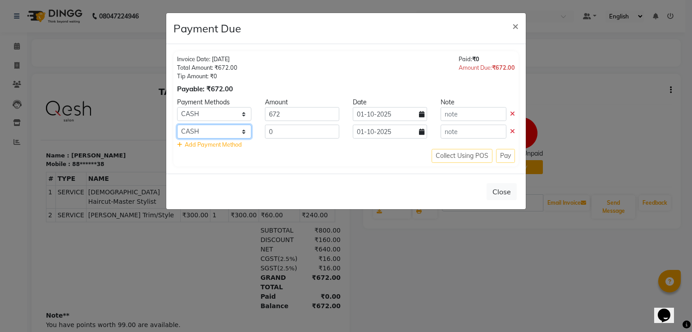
click at [242, 128] on select "Bank CASH Credit Card Debit Card UPI" at bounding box center [214, 132] width 74 height 14
select select "8"
click at [177, 125] on select "Bank CASH Credit Card Debit Card UPI" at bounding box center [214, 132] width 74 height 14
drag, startPoint x: 290, startPoint y: 127, endPoint x: 212, endPoint y: 127, distance: 77.5
click at [212, 127] on div "Bank CASH Credit Card Debit Card UPI 0 [DATE]" at bounding box center [345, 132] width 351 height 14
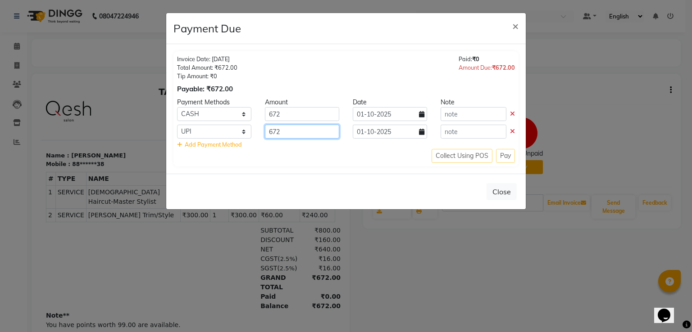
type input "672"
click at [512, 117] on icon at bounding box center [512, 114] width 5 height 6
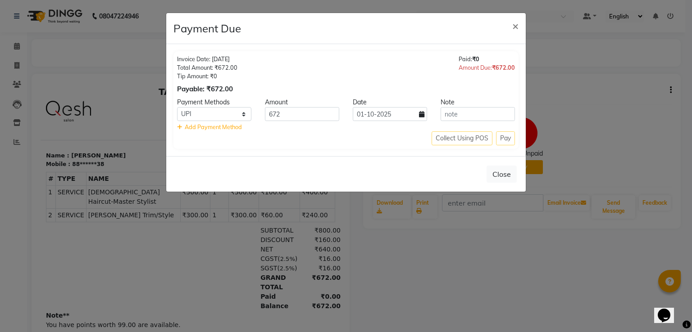
click at [510, 134] on div "Collect Using POS Pay" at bounding box center [346, 139] width 338 height 14
click at [508, 139] on div "Collect Using POS Pay" at bounding box center [346, 139] width 338 height 14
click at [503, 172] on button "Close" at bounding box center [502, 174] width 30 height 17
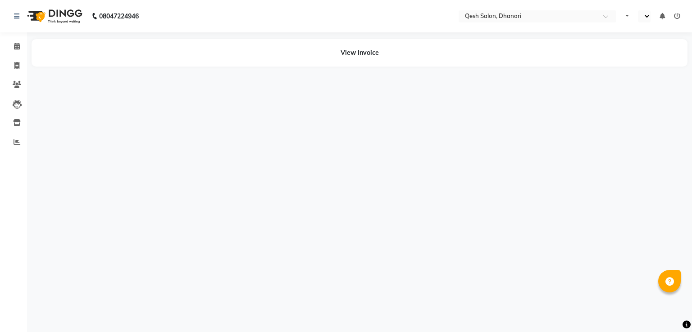
select select "en"
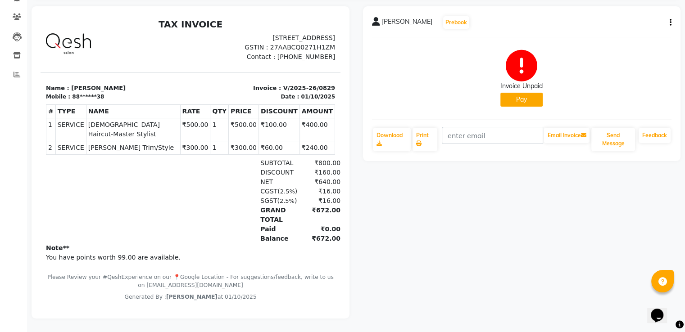
scroll to position [29, 0]
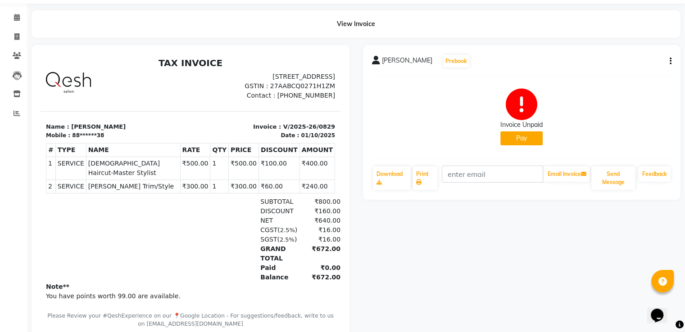
click at [672, 67] on div "Sagar Gaikwad Prebook Invoice Unpaid Pay Download Print Email Invoice Send Mess…" at bounding box center [522, 122] width 318 height 155
click at [670, 62] on icon "button" at bounding box center [671, 61] width 2 height 0
click at [654, 105] on div "Invoice Unpaid Pay" at bounding box center [522, 117] width 300 height 68
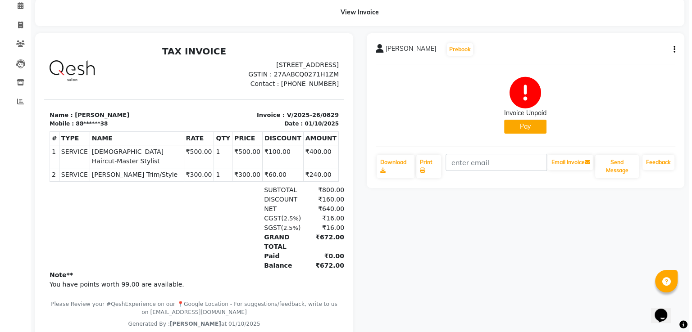
scroll to position [0, 0]
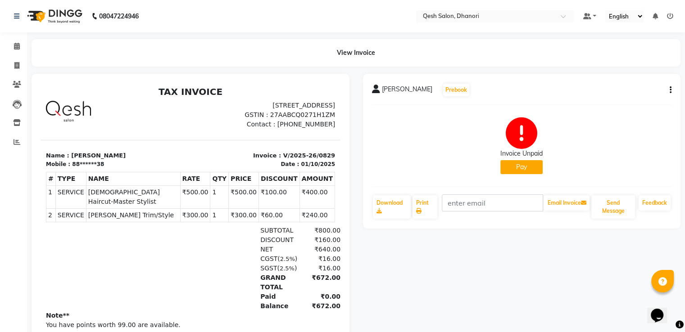
click at [347, 50] on div "View Invoice" at bounding box center [356, 52] width 649 height 27
click at [528, 168] on button "Pay" at bounding box center [522, 167] width 42 height 14
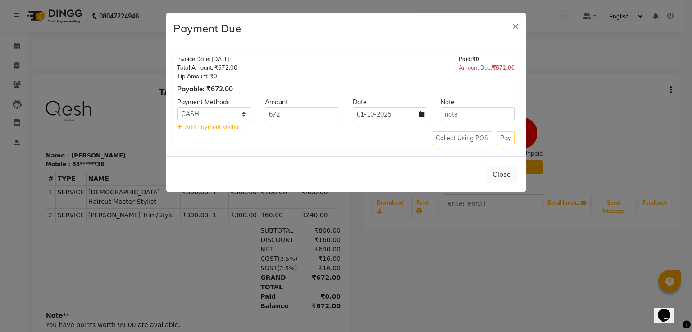
click at [505, 136] on div "Collect Using POS Pay" at bounding box center [346, 139] width 338 height 14
click at [200, 114] on select "Bank CASH Credit Card Debit Card UPI" at bounding box center [214, 114] width 74 height 14
select select "8"
click at [177, 107] on select "Bank CASH Credit Card Debit Card UPI" at bounding box center [214, 114] width 74 height 14
click at [349, 154] on div "Invoice Date: [DATE] Total Amount: ₹672.00 Tip Amount: ₹0 Payable: ₹672.00 Paid…" at bounding box center [346, 100] width 360 height 112
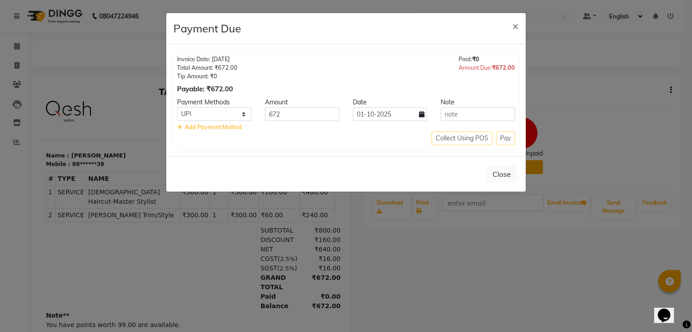
click at [211, 129] on span "Add Payment Method" at bounding box center [213, 126] width 57 height 7
select select "1"
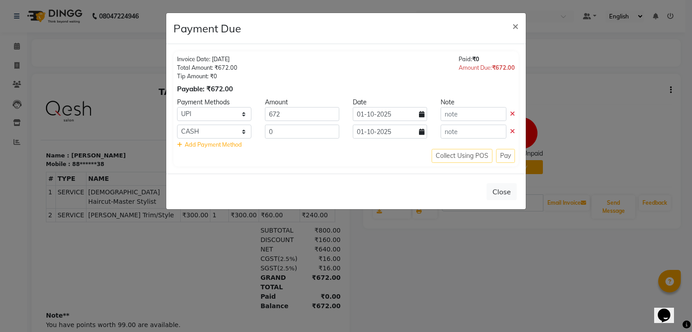
click at [514, 132] on icon at bounding box center [512, 131] width 5 height 6
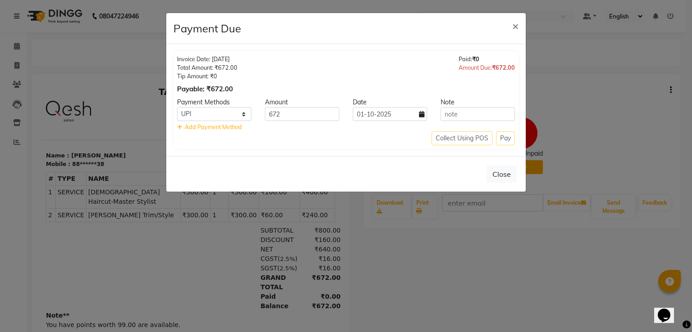
click at [507, 137] on div "Collect Using POS Pay" at bounding box center [346, 139] width 338 height 14
click at [501, 162] on div "Close" at bounding box center [346, 174] width 360 height 36
click at [481, 117] on input "text" at bounding box center [478, 114] width 74 height 14
click at [485, 143] on div "Collect Using POS Pay" at bounding box center [346, 139] width 338 height 14
click at [501, 140] on div "Collect Using POS Pay" at bounding box center [346, 139] width 338 height 14
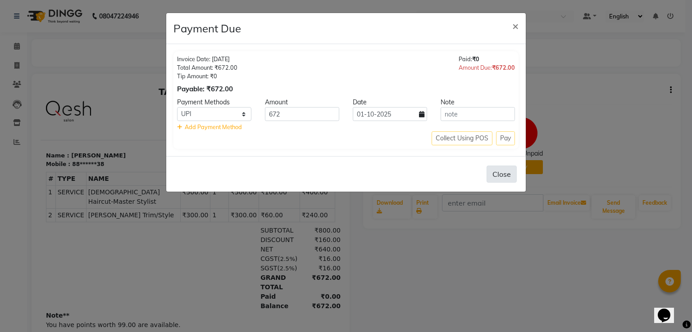
click at [501, 166] on button "Close" at bounding box center [502, 174] width 30 height 17
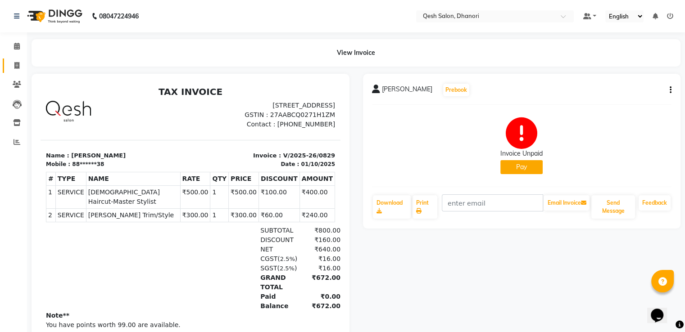
click at [8, 67] on link "Invoice" at bounding box center [14, 66] width 22 height 15
select select "service"
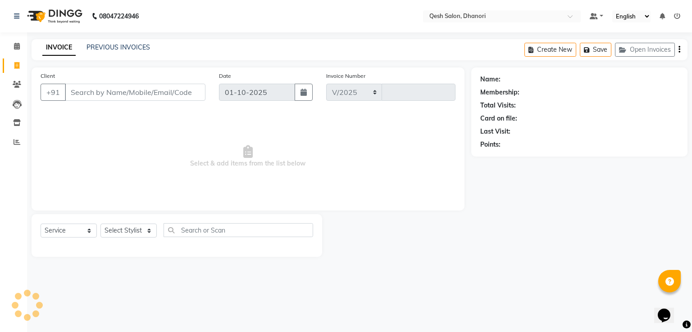
select select "7641"
type input "0830"
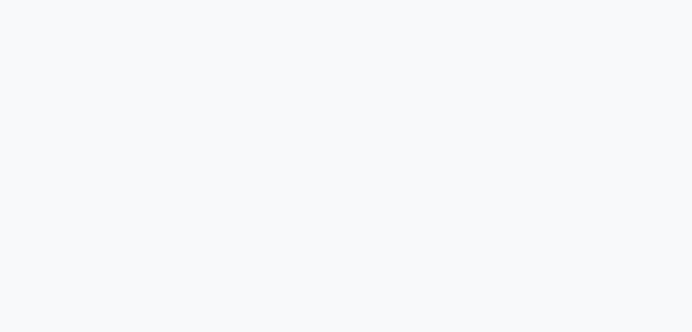
select select "service"
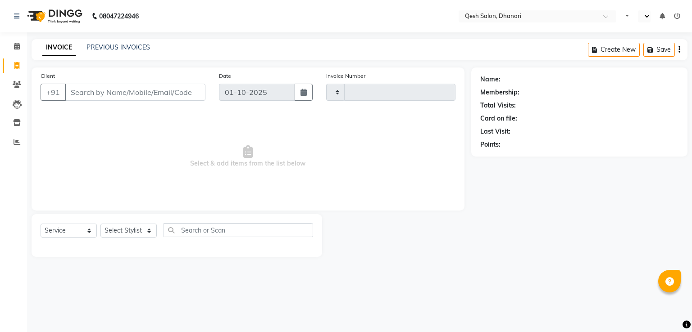
type input "0830"
select select "en"
select select "7641"
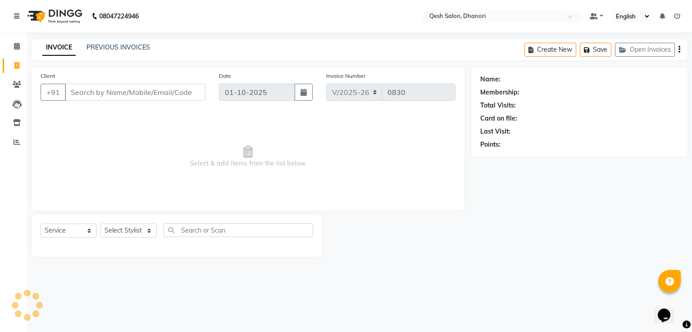
click at [124, 38] on div "08047224946 Select Location × Qesh Salon, Dhanori Default Panel My Panel Englis…" at bounding box center [346, 166] width 692 height 332
click at [124, 46] on link "PREVIOUS INVOICES" at bounding box center [118, 47] width 64 height 8
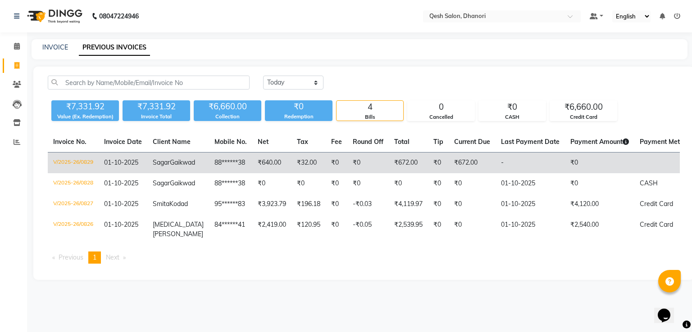
click at [473, 161] on td "₹672.00" at bounding box center [472, 163] width 47 height 21
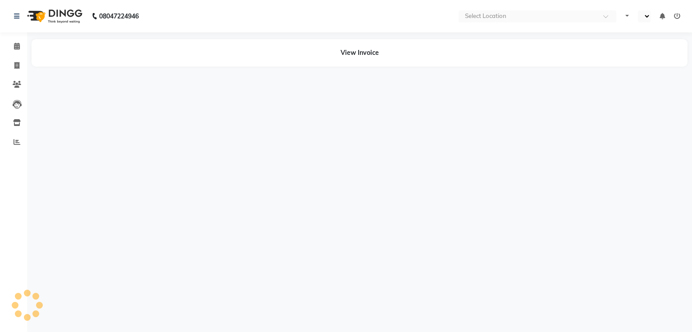
select select "en"
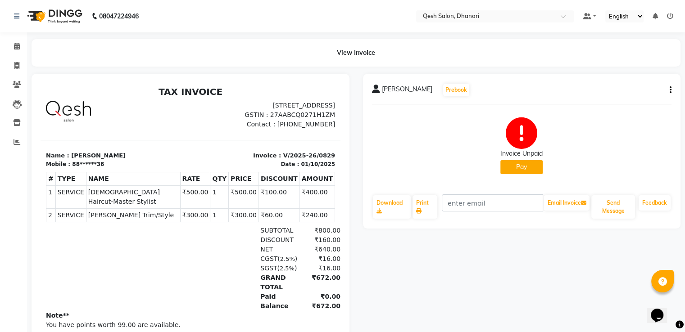
click at [541, 163] on button "Pay" at bounding box center [522, 167] width 42 height 14
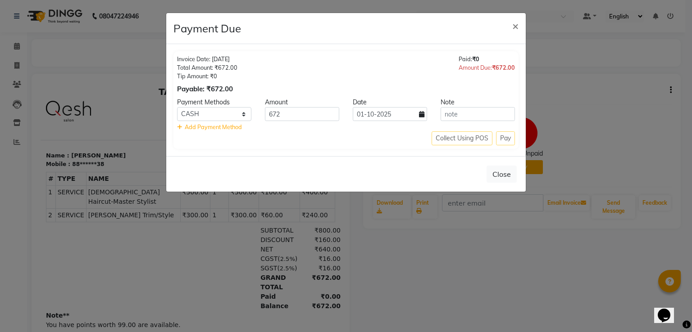
click at [502, 144] on div "Collect Using POS Pay" at bounding box center [346, 139] width 338 height 14
click at [234, 114] on select "Bank CASH Credit Card Debit Card UPI" at bounding box center [214, 114] width 74 height 14
select select "8"
click at [177, 107] on select "Bank CASH Credit Card Debit Card UPI" at bounding box center [214, 114] width 74 height 14
click at [505, 133] on div "Collect Using POS Pay" at bounding box center [346, 139] width 338 height 14
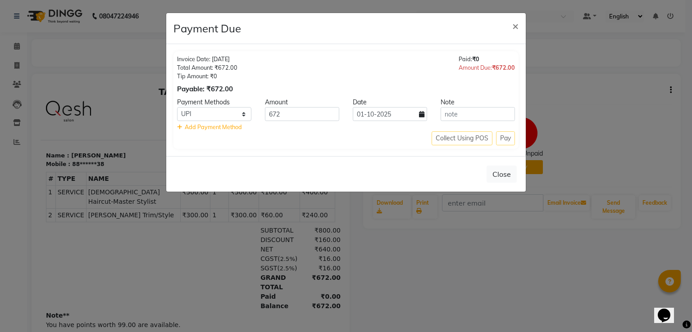
click at [506, 136] on div "Collect Using POS Pay" at bounding box center [346, 139] width 338 height 14
click at [506, 139] on div "Collect Using POS Pay" at bounding box center [346, 139] width 338 height 14
click at [447, 158] on div "Close" at bounding box center [346, 174] width 360 height 36
click at [428, 121] on div "Payment Methods Amount Date Note Bank CASH Credit Card Debit Card UPI 672 [DATE…" at bounding box center [346, 115] width 338 height 34
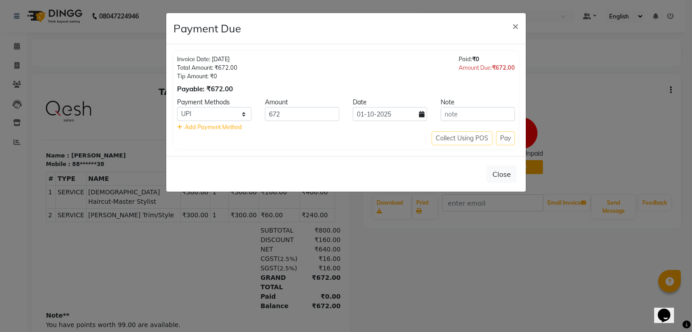
click at [422, 114] on icon at bounding box center [421, 114] width 5 height 6
select select "10"
select select "2025"
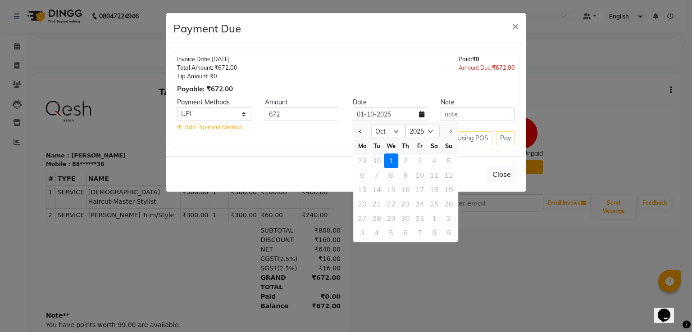
click at [422, 114] on icon at bounding box center [421, 114] width 5 height 6
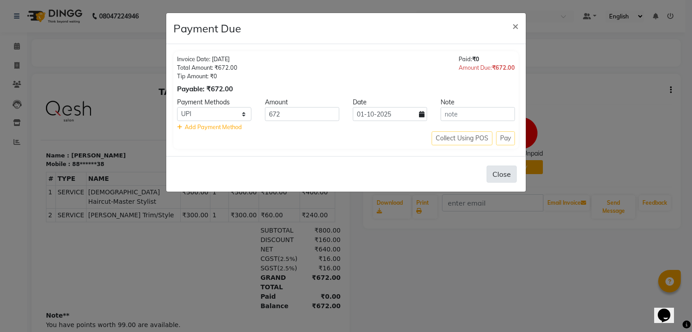
click at [504, 173] on button "Close" at bounding box center [502, 174] width 30 height 17
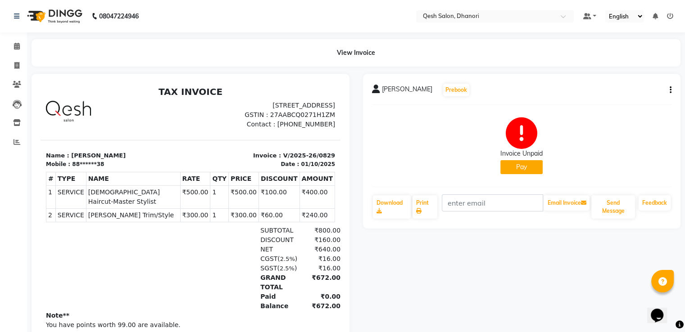
drag, startPoint x: 673, startPoint y: 83, endPoint x: 671, endPoint y: 78, distance: 4.9
click at [672, 80] on div "Sagar Gaikwad Prebook Invoice Unpaid Pay Download Print Email Invoice Send Mess…" at bounding box center [522, 151] width 318 height 155
click at [672, 89] on div "Sagar Gaikwad Prebook Invoice Unpaid Pay Download Print Email Invoice Send Mess…" at bounding box center [522, 151] width 318 height 155
click at [667, 91] on button "button" at bounding box center [668, 90] width 5 height 9
click at [22, 63] on span at bounding box center [17, 66] width 16 height 10
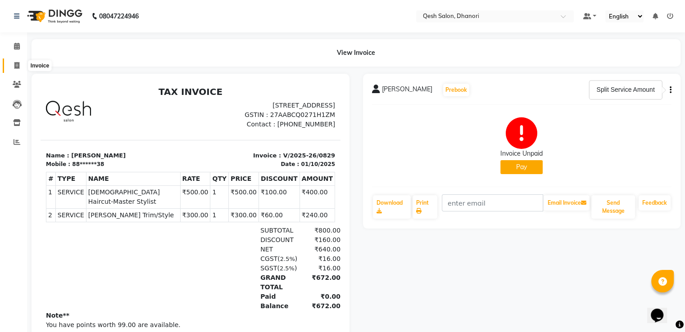
select select "service"
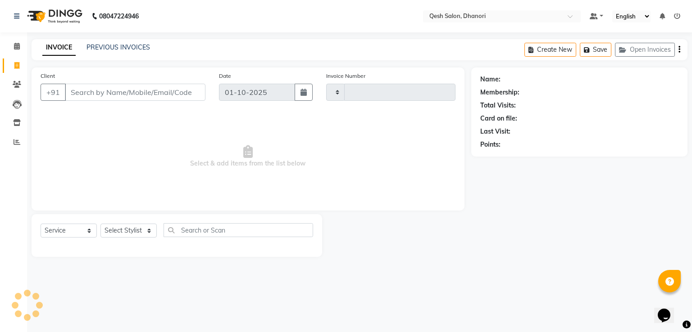
type input "0830"
select select "7641"
click at [141, 49] on link "PREVIOUS INVOICES" at bounding box center [118, 47] width 64 height 8
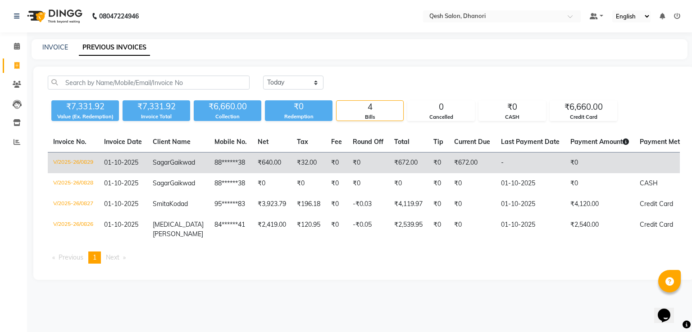
click at [461, 167] on td "₹672.00" at bounding box center [472, 163] width 47 height 21
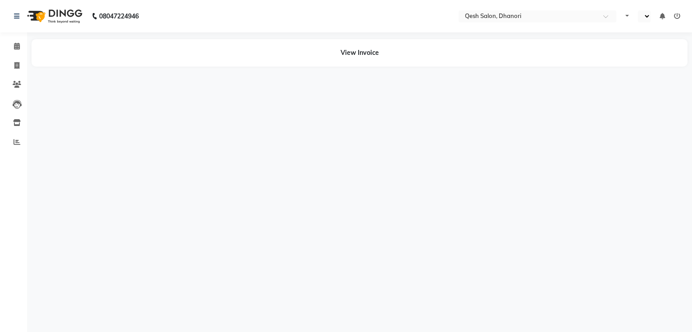
select select "en"
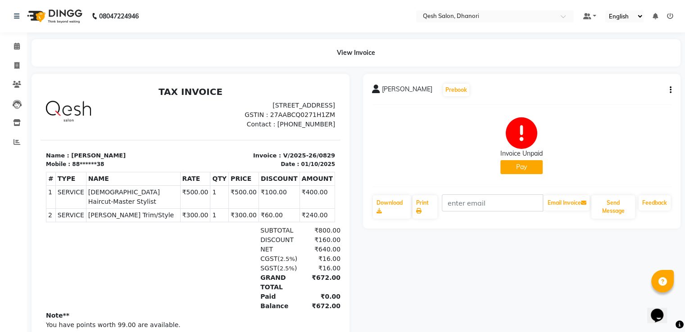
scroll to position [7, 0]
click at [517, 170] on button "Pay" at bounding box center [522, 167] width 42 height 14
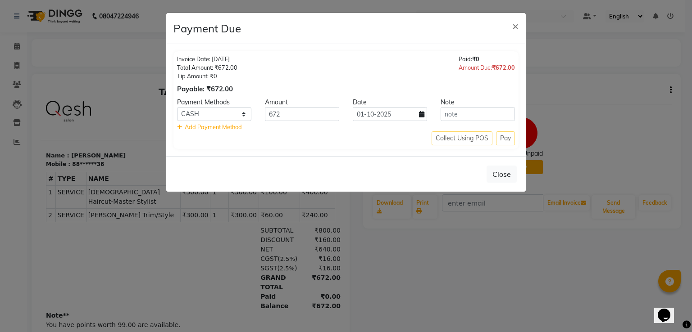
click at [508, 136] on div "Collect Using POS Pay" at bounding box center [346, 139] width 338 height 14
click at [466, 138] on div "Collect Using POS Pay" at bounding box center [346, 139] width 338 height 14
click at [233, 118] on select "Bank CASH Credit Card Debit Card UPI" at bounding box center [214, 114] width 74 height 14
select select "8"
click at [177, 107] on select "Bank CASH Credit Card Debit Card UPI" at bounding box center [214, 114] width 74 height 14
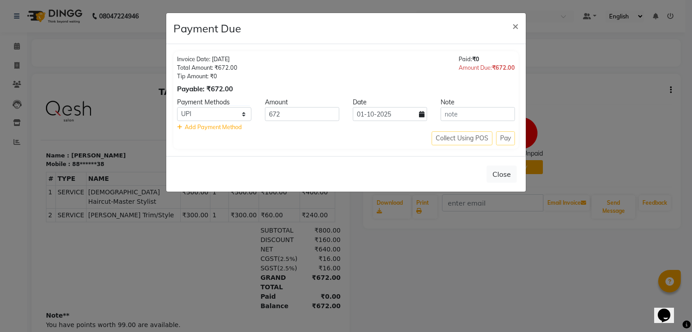
click at [350, 154] on div "Invoice Date: [DATE] Total Amount: ₹672.00 Tip Amount: ₹0 Payable: ₹672.00 Paid…" at bounding box center [346, 100] width 360 height 112
click at [510, 31] on button "×" at bounding box center [515, 25] width 21 height 25
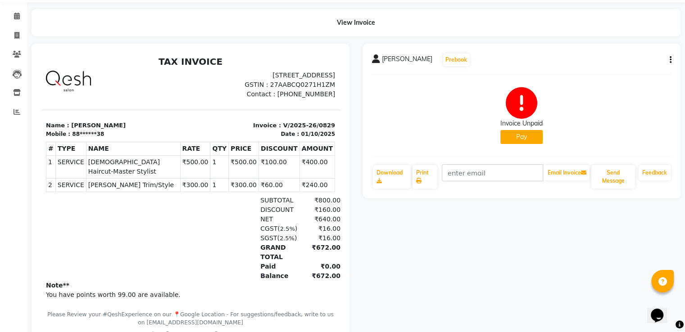
scroll to position [0, 0]
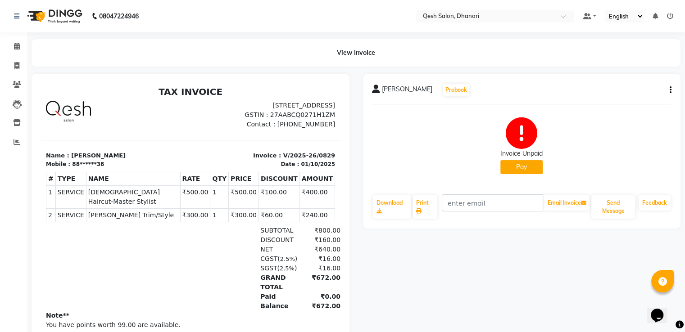
click at [672, 94] on div "Sagar Gaikwad Prebook Invoice Unpaid Pay Download Print Email Invoice Send Mess…" at bounding box center [522, 151] width 318 height 155
click at [672, 89] on div "Sagar Gaikwad Prebook Invoice Unpaid Pay Download Print Email Invoice Send Mess…" at bounding box center [522, 151] width 318 height 155
click at [670, 90] on icon "button" at bounding box center [671, 90] width 2 height 0
click at [645, 111] on div "Sagar Gaikwad Prebook Invoice Unpaid Pay Download Print Email Invoice Send Mess…" at bounding box center [522, 151] width 318 height 155
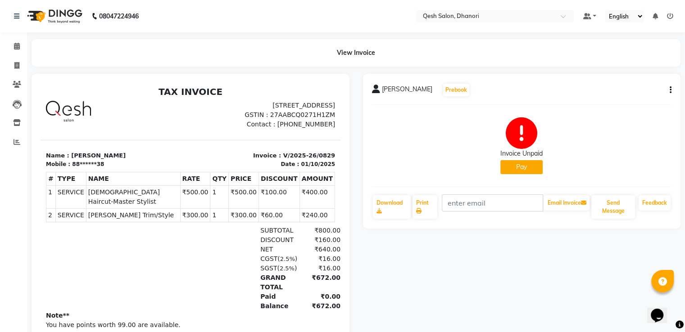
click at [671, 91] on icon "button" at bounding box center [671, 90] width 2 height 0
click at [569, 132] on div "Invoice Unpaid Pay" at bounding box center [522, 146] width 300 height 68
click at [15, 65] on icon at bounding box center [16, 65] width 5 height 7
select select "service"
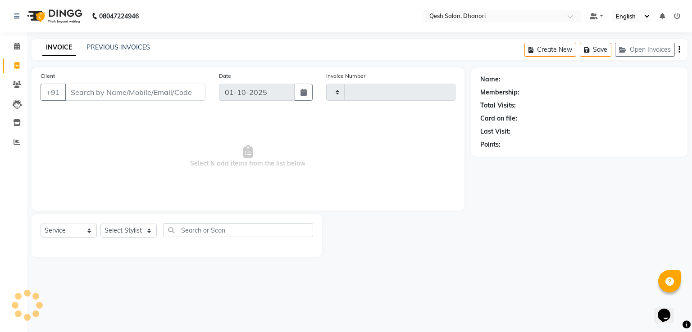
type input "0832"
select select "7641"
click at [111, 48] on link "PREVIOUS INVOICES" at bounding box center [118, 47] width 64 height 8
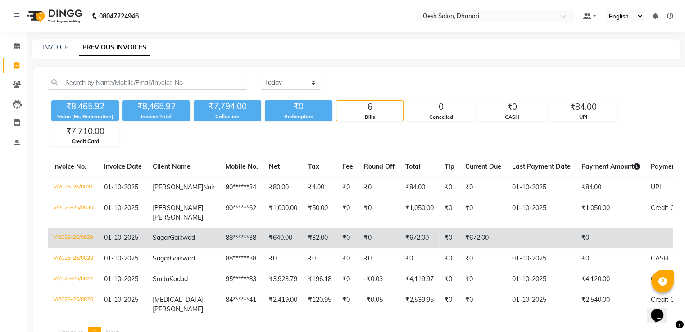
click at [220, 249] on td "88******38" at bounding box center [241, 238] width 43 height 21
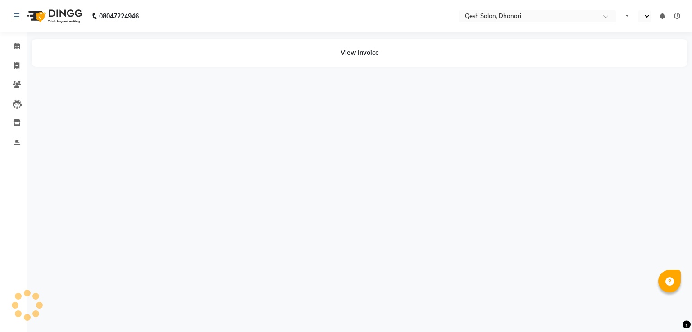
select select "en"
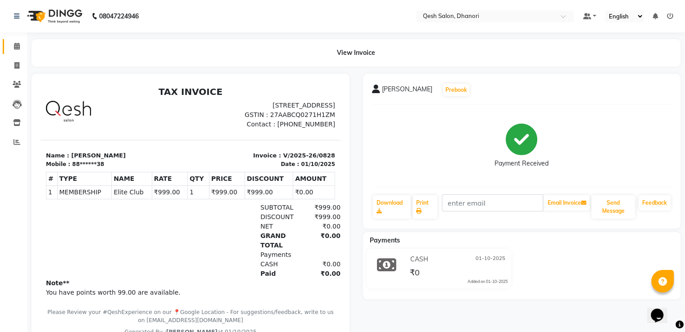
click at [14, 51] on link "Calendar" at bounding box center [14, 46] width 22 height 15
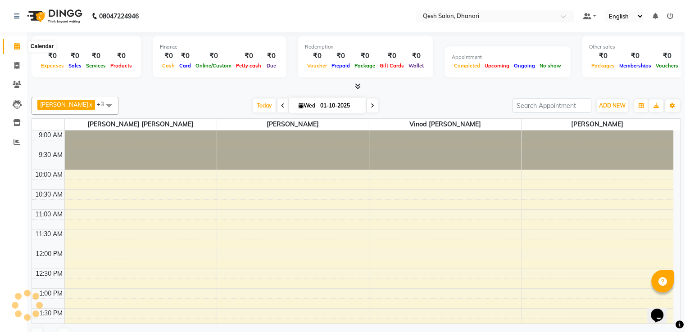
click at [14, 49] on icon at bounding box center [17, 46] width 6 height 7
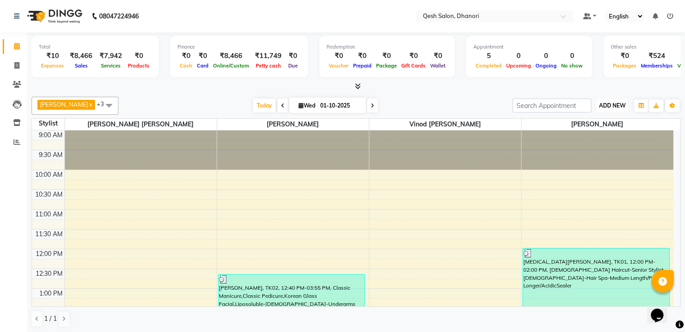
click at [614, 105] on span "ADD NEW" at bounding box center [612, 105] width 27 height 7
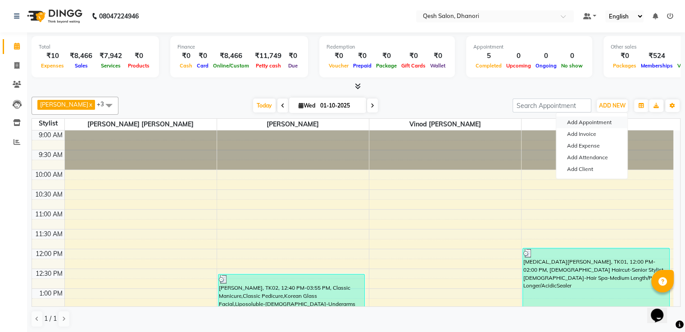
click at [613, 118] on button "Add Appointment" at bounding box center [591, 123] width 71 height 12
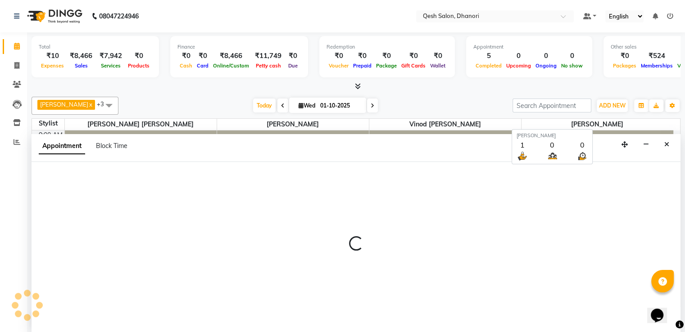
scroll to position [0, 0]
select select "tentative"
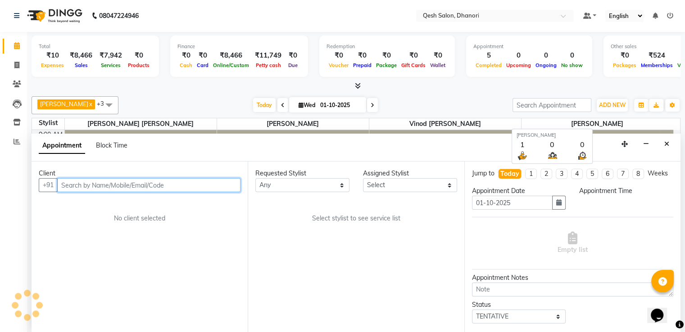
select select "600"
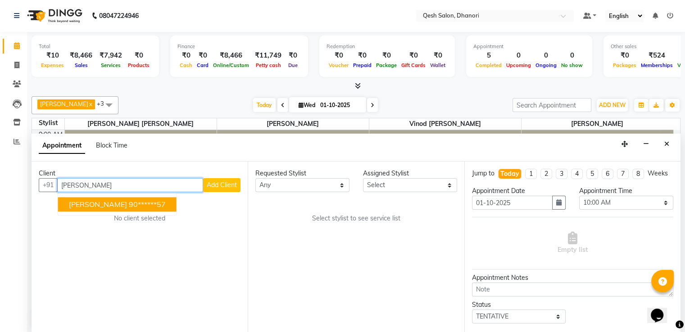
click at [129, 201] on ngb-highlight "90******57" at bounding box center [147, 204] width 37 height 9
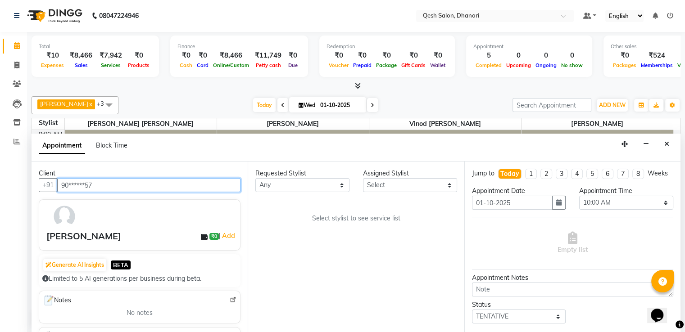
type input "90******57"
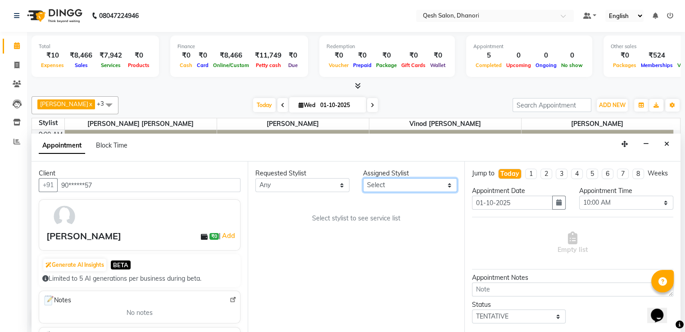
click at [384, 182] on select "Select Gagandeep Arora Harry Siril Anthony Salon Sunil Kisan Wani Vanita Kamble…" at bounding box center [410, 185] width 94 height 14
select select "85050"
click at [363, 178] on select "Select Gagandeep Arora Harry Siril Anthony Salon Sunil Kisan Wani Vanita Kamble…" at bounding box center [410, 185] width 94 height 14
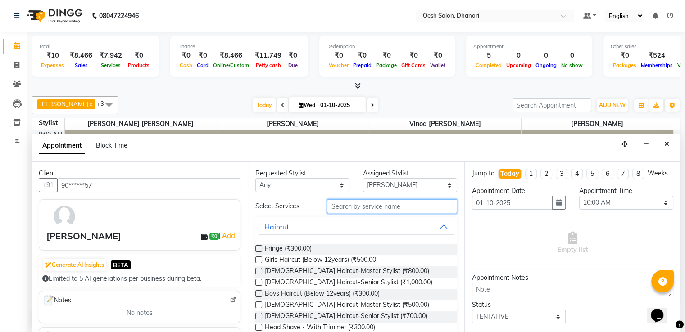
click at [396, 205] on input "text" at bounding box center [392, 207] width 130 height 14
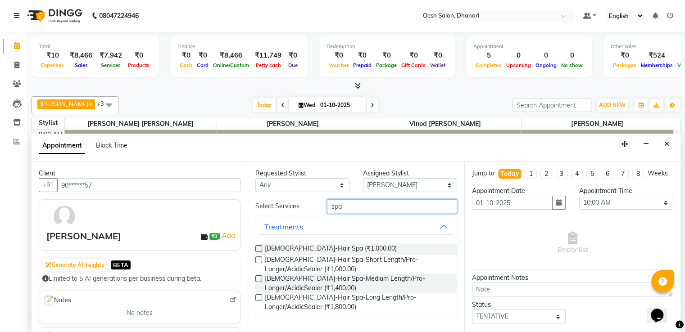
type input "spa"
click at [259, 279] on label at bounding box center [258, 279] width 7 height 7
click at [259, 279] on input "checkbox" at bounding box center [258, 280] width 6 height 6
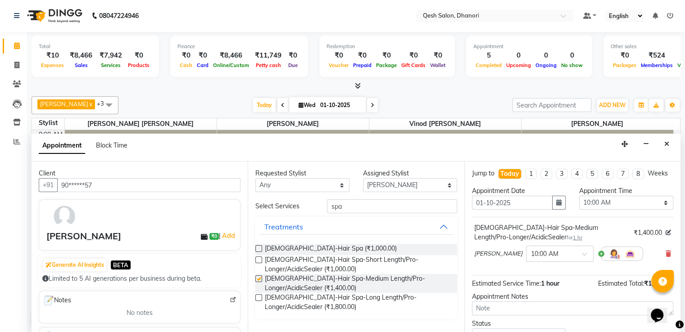
checkbox input "false"
click at [601, 210] on select "Select 10:00 AM 10:15 AM 10:30 AM 10:45 AM 11:00 AM 11:15 AM 11:30 AM 11:45 AM …" at bounding box center [626, 203] width 94 height 14
select select "1200"
click at [579, 203] on select "Select 10:00 AM 10:15 AM 10:30 AM 10:45 AM 11:00 AM 11:15 AM 11:30 AM 11:45 AM …" at bounding box center [626, 203] width 94 height 14
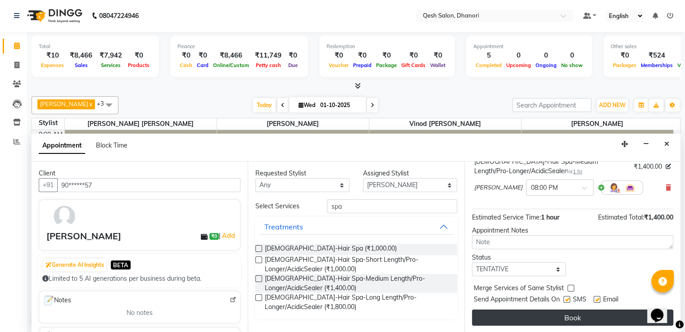
click at [521, 317] on button "Book" at bounding box center [572, 318] width 201 height 16
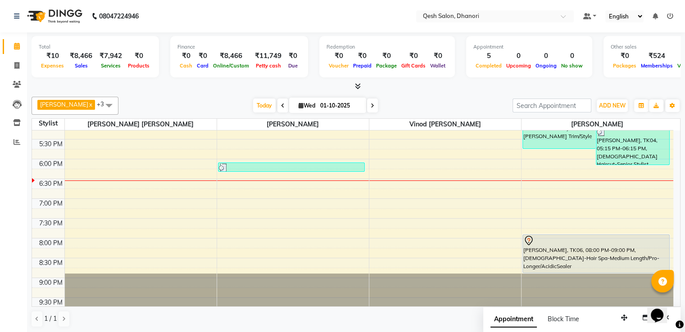
scroll to position [373, 0]
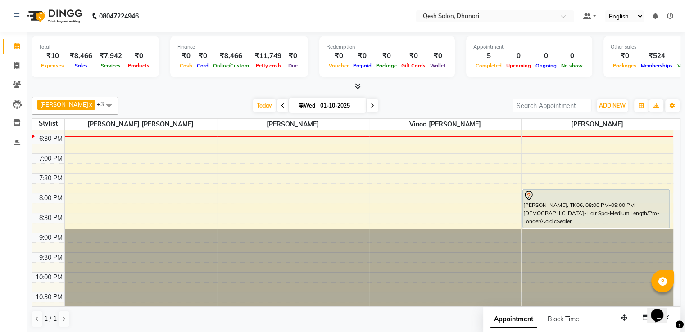
click at [373, 105] on icon at bounding box center [373, 105] width 4 height 5
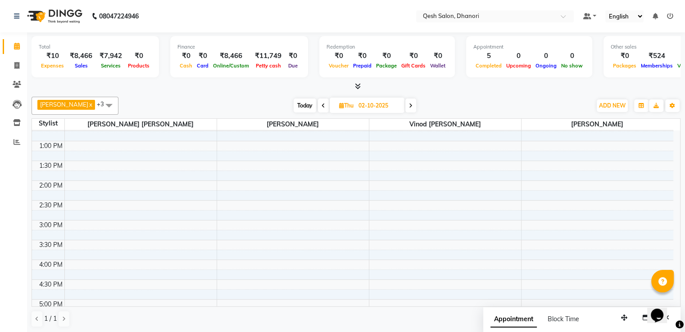
scroll to position [0, 0]
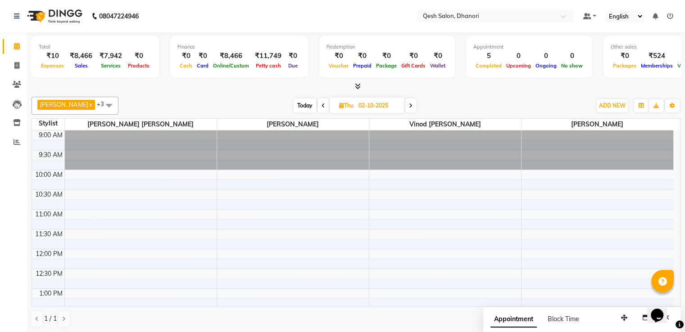
click at [307, 103] on span "Today" at bounding box center [305, 106] width 23 height 14
type input "01-10-2025"
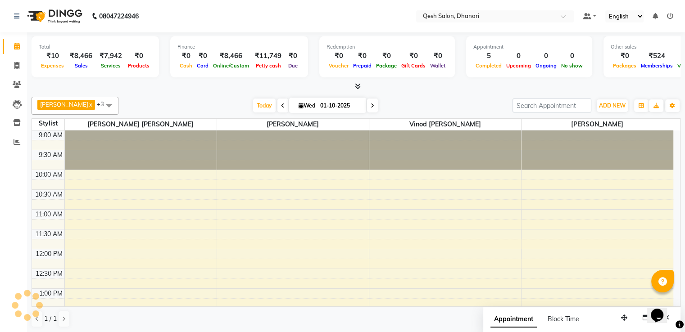
scroll to position [354, 0]
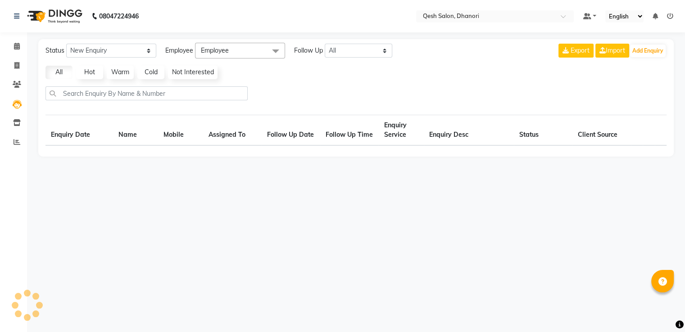
select select "10"
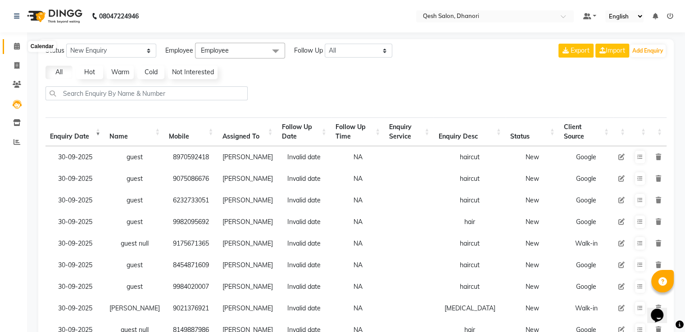
click at [17, 46] on icon at bounding box center [17, 46] width 6 height 7
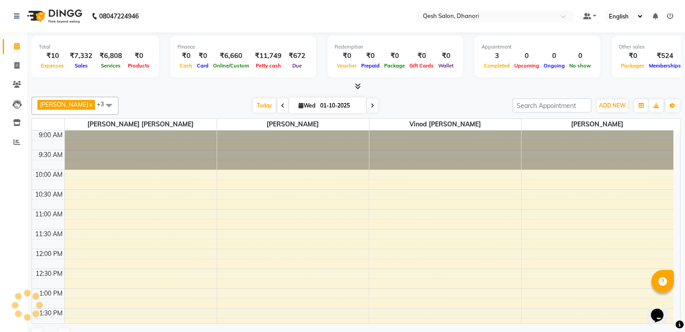
scroll to position [354, 0]
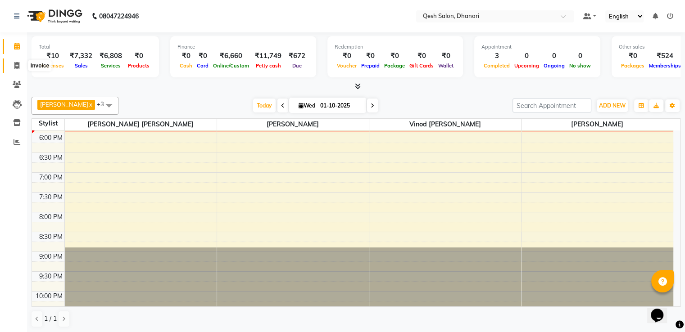
click at [18, 65] on icon at bounding box center [16, 65] width 5 height 7
select select "service"
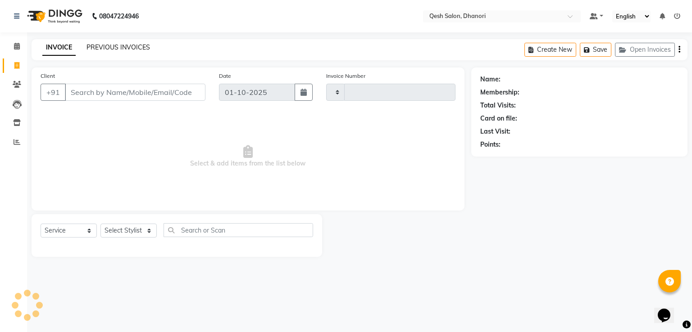
click at [133, 47] on link "PREVIOUS INVOICES" at bounding box center [118, 47] width 64 height 8
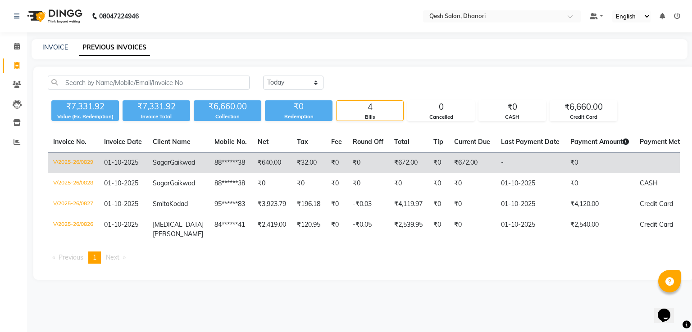
click at [347, 159] on td "₹0" at bounding box center [367, 163] width 41 height 21
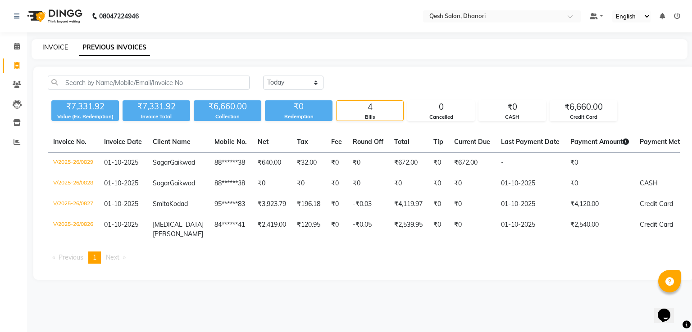
click at [47, 48] on link "INVOICE" at bounding box center [55, 47] width 26 height 8
select select "service"
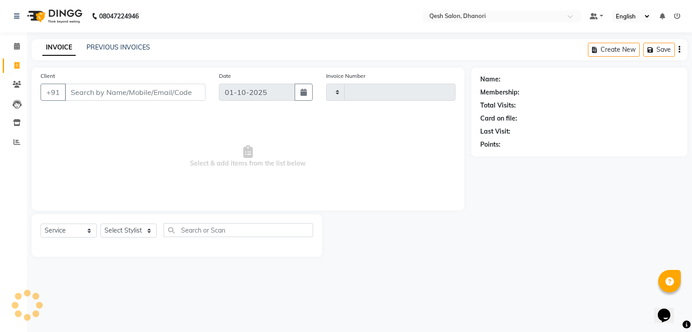
type input "0830"
select select "7641"
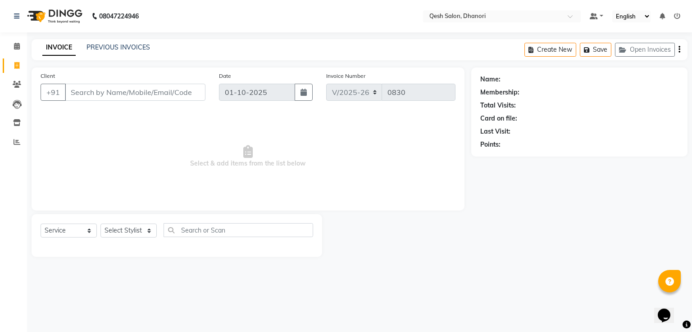
click at [151, 91] on input "Client" at bounding box center [135, 92] width 141 height 17
type input "a"
click at [72, 235] on select "Select Service Product Membership Package Voucher Prepaid Gift Card" at bounding box center [69, 231] width 56 height 14
click at [41, 224] on select "Select Service Product Membership Package Voucher Prepaid Gift Card" at bounding box center [69, 231] width 56 height 14
click at [128, 232] on select "Select Stylist Gagandeep Arora Harry Siril Anthony Prashansa Kumari Prathamesh …" at bounding box center [131, 231] width 63 height 14
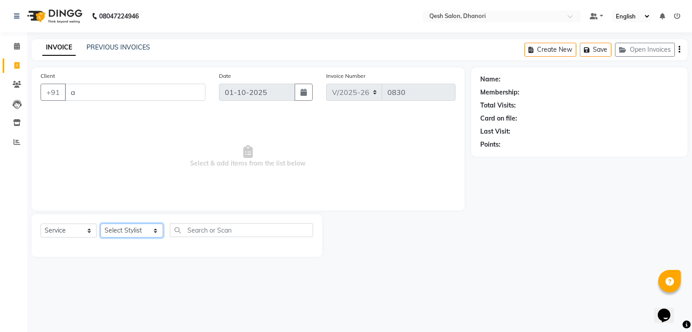
select select "85050"
click at [100, 224] on select "Select Stylist Gagandeep Arora Harry Siril Anthony Prashansa Kumari Prathamesh …" at bounding box center [131, 231] width 63 height 14
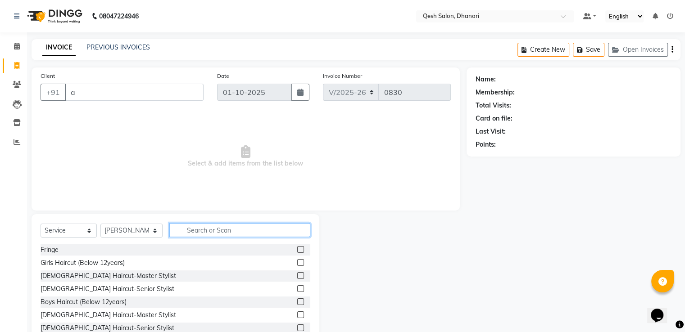
click at [200, 227] on input "text" at bounding box center [239, 230] width 141 height 14
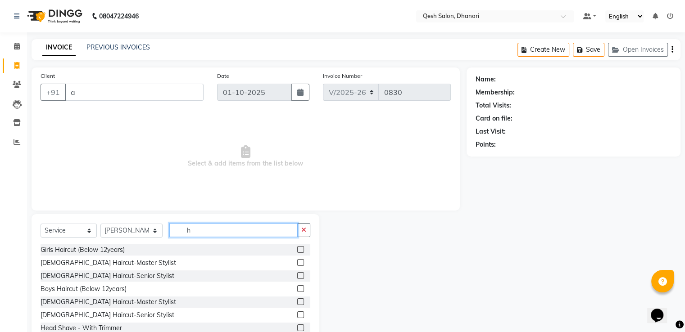
type input "h"
click at [127, 277] on div "Female Haircut-Senior Stylist" at bounding box center [176, 276] width 270 height 11
click at [297, 275] on label at bounding box center [300, 276] width 7 height 7
click at [297, 275] on input "checkbox" at bounding box center [300, 276] width 6 height 6
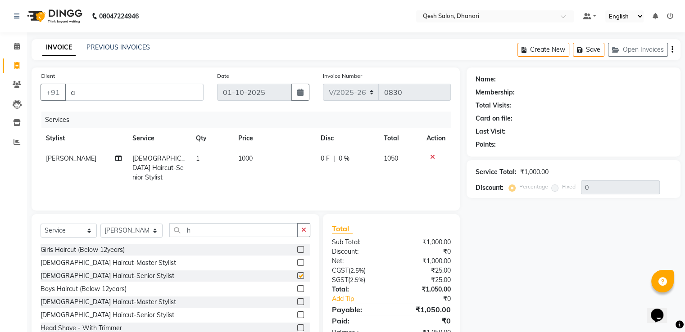
checkbox input "false"
click at [209, 233] on input "h" at bounding box center [233, 230] width 128 height 14
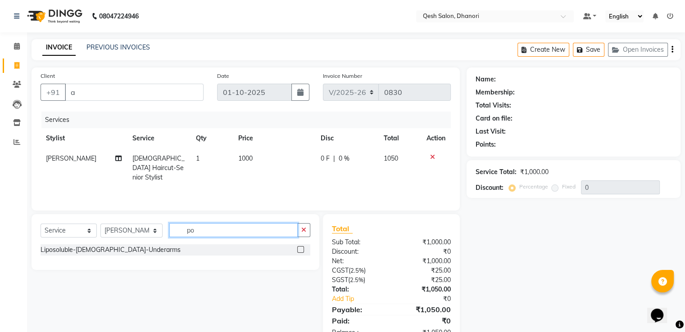
type input "p"
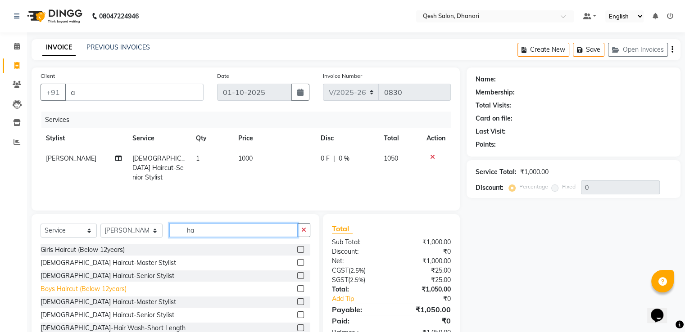
type input "h"
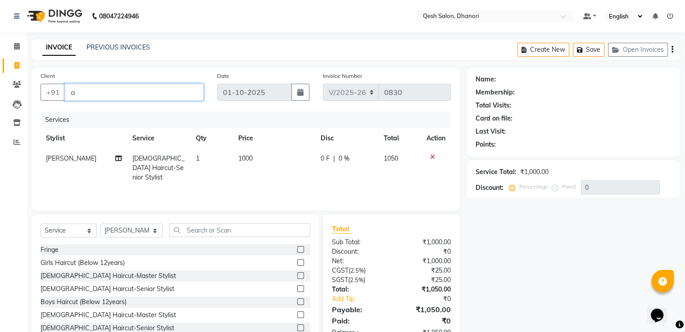
click at [86, 89] on input "a" at bounding box center [134, 92] width 139 height 17
click at [433, 159] on icon at bounding box center [432, 157] width 5 height 6
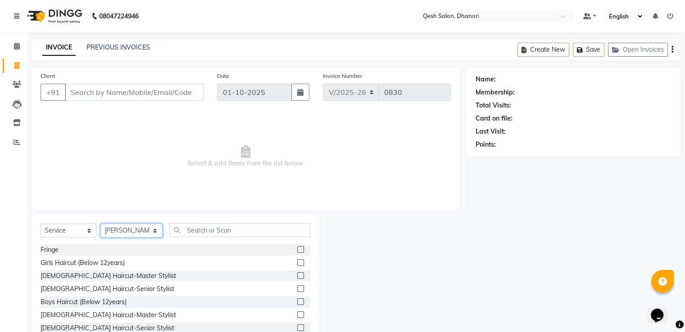
click at [149, 230] on select "Select Stylist Gagandeep Arora Harry Siril Anthony Prashansa Kumari Prathamesh …" at bounding box center [131, 231] width 62 height 14
select select
click at [100, 224] on select "Select Stylist Gagandeep Arora Harry Siril Anthony Prashansa Kumari Prathamesh …" at bounding box center [131, 231] width 62 height 14
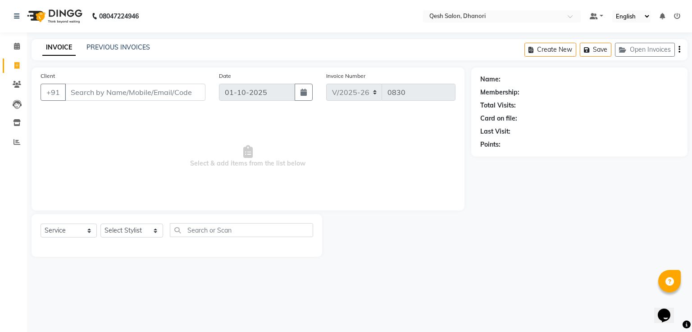
click at [131, 43] on div "PREVIOUS INVOICES" at bounding box center [118, 47] width 64 height 9
click at [131, 47] on link "PREVIOUS INVOICES" at bounding box center [118, 47] width 64 height 8
click at [123, 46] on link "PREVIOUS INVOICES" at bounding box center [118, 47] width 64 height 8
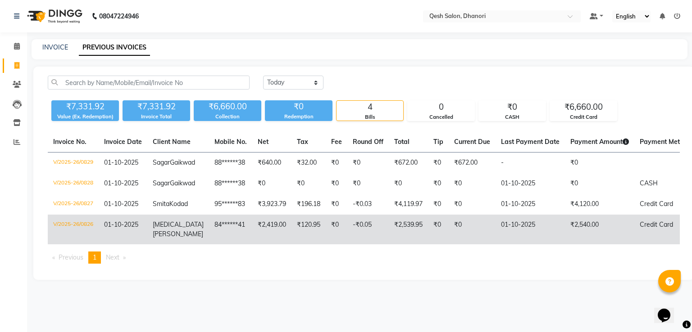
click at [227, 245] on td "84******41" at bounding box center [230, 230] width 43 height 30
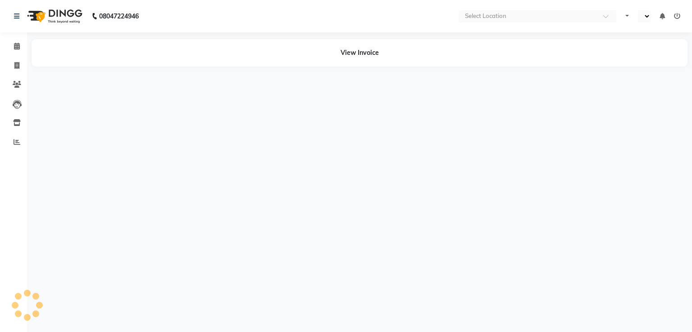
select select "en"
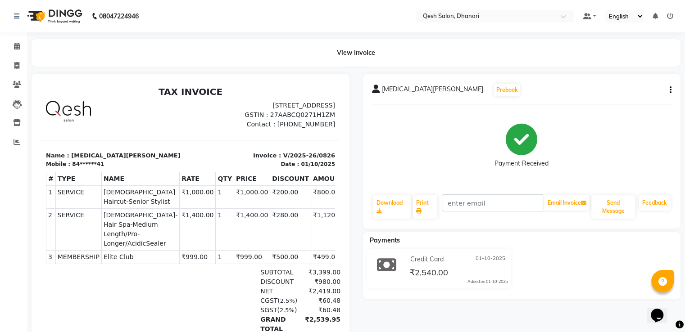
scroll to position [7, 0]
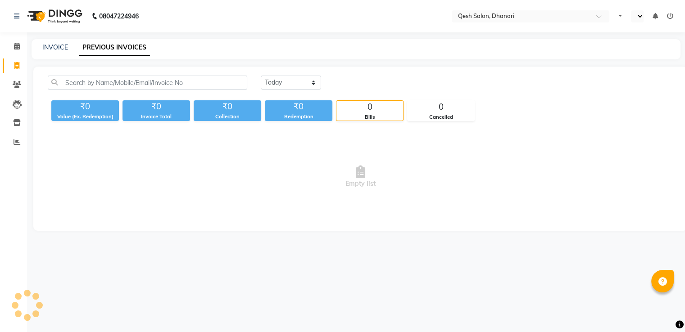
select select "en"
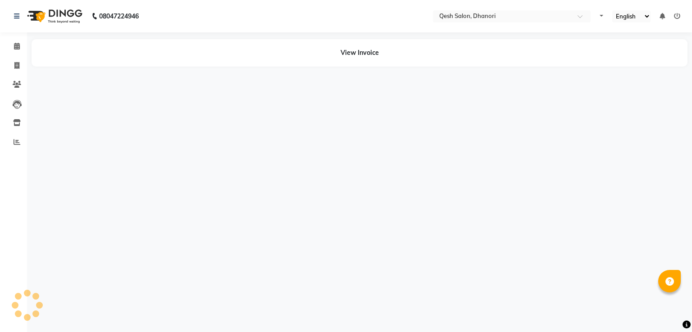
select select "en"
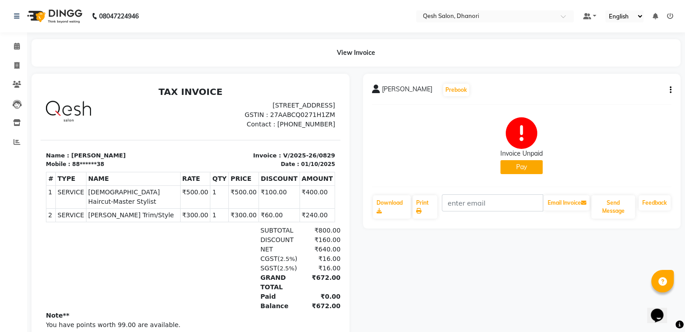
click at [525, 166] on button "Pay" at bounding box center [522, 167] width 42 height 14
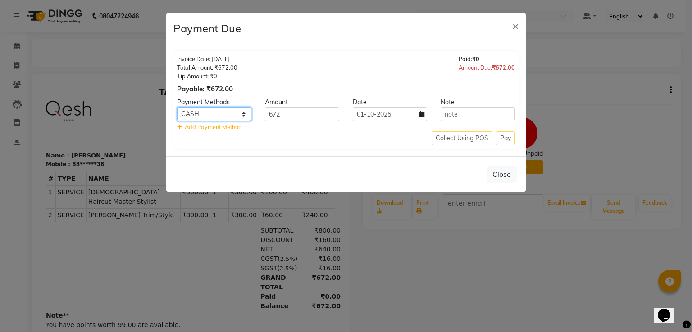
click at [198, 114] on select "Bank CASH Credit Card Debit Card UPI" at bounding box center [214, 114] width 74 height 14
select select "8"
click at [177, 107] on select "Bank CASH Credit Card Debit Card UPI" at bounding box center [214, 114] width 74 height 14
click at [505, 137] on div "Collect Using POS Pay" at bounding box center [346, 139] width 338 height 14
click at [504, 142] on div "Collect Using POS Pay" at bounding box center [346, 139] width 338 height 14
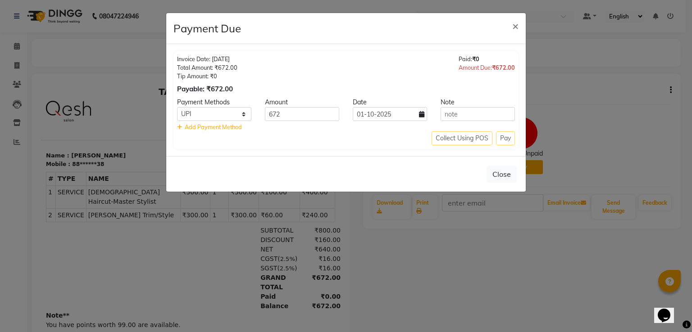
click at [503, 137] on div "Collect Using POS Pay" at bounding box center [346, 139] width 338 height 14
click at [221, 109] on select "Bank CASH Credit Card Debit Card UPI" at bounding box center [214, 114] width 74 height 14
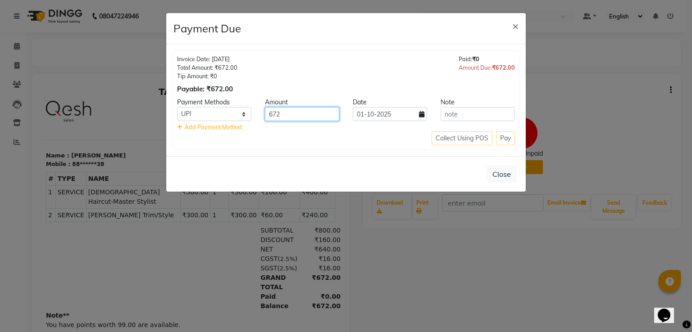
click at [293, 117] on input "672" at bounding box center [302, 114] width 74 height 14
click at [460, 115] on input "text" at bounding box center [478, 114] width 74 height 14
click at [499, 139] on div "Collect Using POS Pay" at bounding box center [346, 139] width 338 height 14
click at [503, 139] on div "Collect Using POS Pay" at bounding box center [346, 139] width 338 height 14
click at [515, 20] on span "×" at bounding box center [515, 26] width 6 height 14
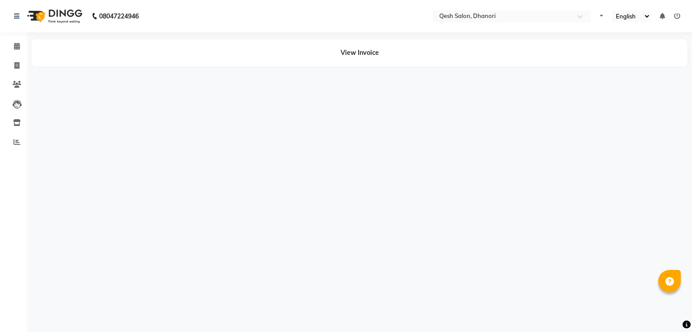
select select "en"
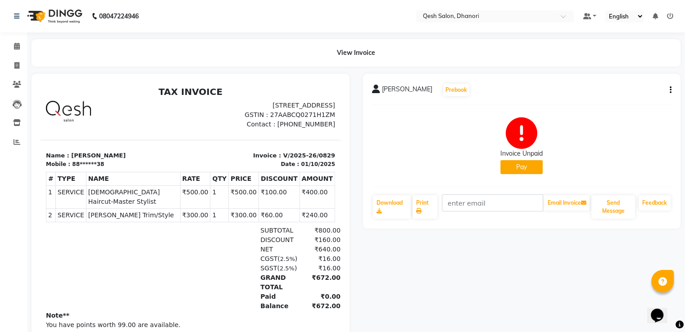
click at [511, 167] on button "Pay" at bounding box center [522, 167] width 42 height 14
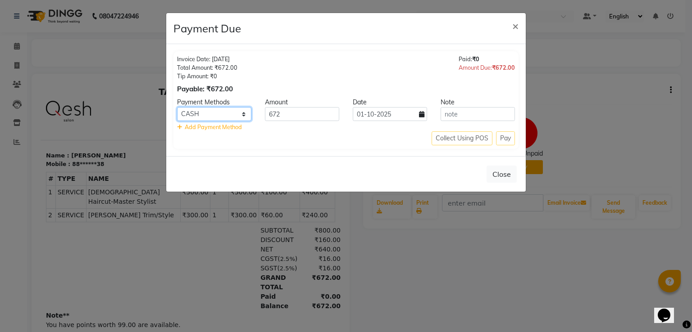
click at [214, 113] on select "Bank CASH Credit Card Debit Card UPI" at bounding box center [214, 114] width 74 height 14
select select "8"
click at [177, 107] on select "Bank CASH Credit Card Debit Card UPI" at bounding box center [214, 114] width 74 height 14
click at [501, 139] on div "Collect Using POS Pay" at bounding box center [346, 139] width 338 height 14
click at [505, 137] on div "Collect Using POS Pay" at bounding box center [346, 139] width 338 height 14
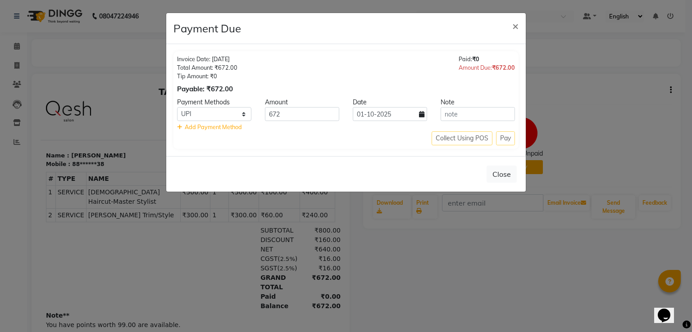
click at [495, 70] on span "₹672.00" at bounding box center [503, 67] width 23 height 7
click at [505, 139] on div "Collect Using POS Pay" at bounding box center [346, 139] width 338 height 14
click at [351, 152] on div "Invoice Date: 01-10-2025 Total Amount: ₹672.00 Tip Amount: ₹0 Payable: ₹672.00 …" at bounding box center [346, 100] width 360 height 112
click at [333, 118] on input "672" at bounding box center [302, 114] width 74 height 14
click at [383, 165] on div "Close" at bounding box center [346, 174] width 360 height 36
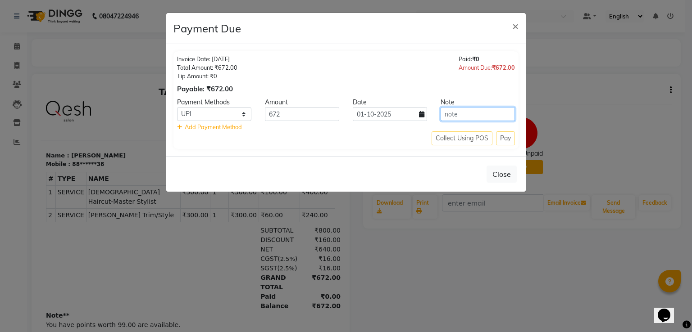
click at [460, 114] on input "text" at bounding box center [478, 114] width 74 height 14
type input "abc"
click at [507, 135] on div "Collect Using POS Pay" at bounding box center [346, 139] width 338 height 14
click at [503, 141] on div "Collect Using POS Pay" at bounding box center [346, 139] width 338 height 14
click at [498, 175] on button "Close" at bounding box center [502, 174] width 30 height 17
